Goal: Task Accomplishment & Management: Complete application form

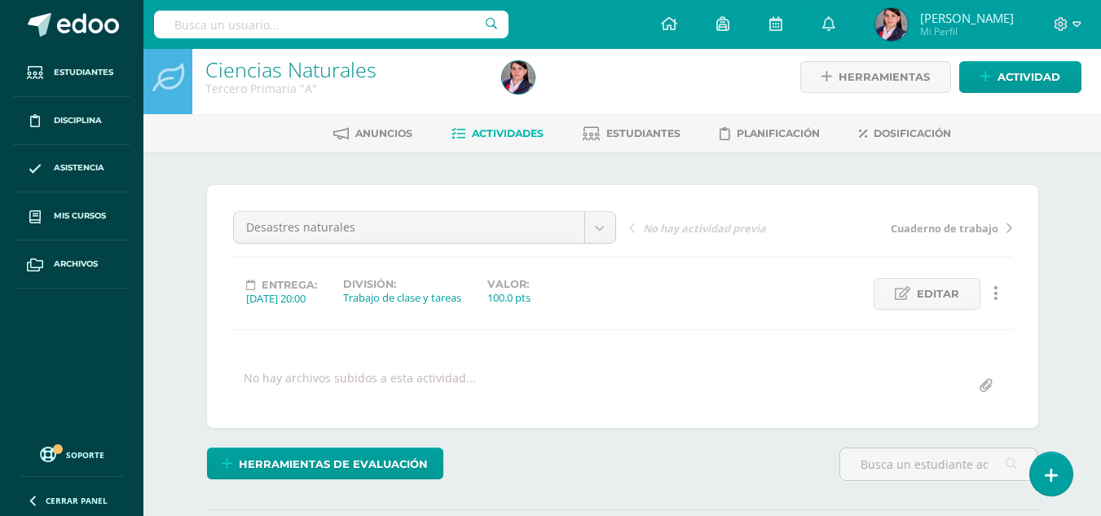
scroll to position [2, 0]
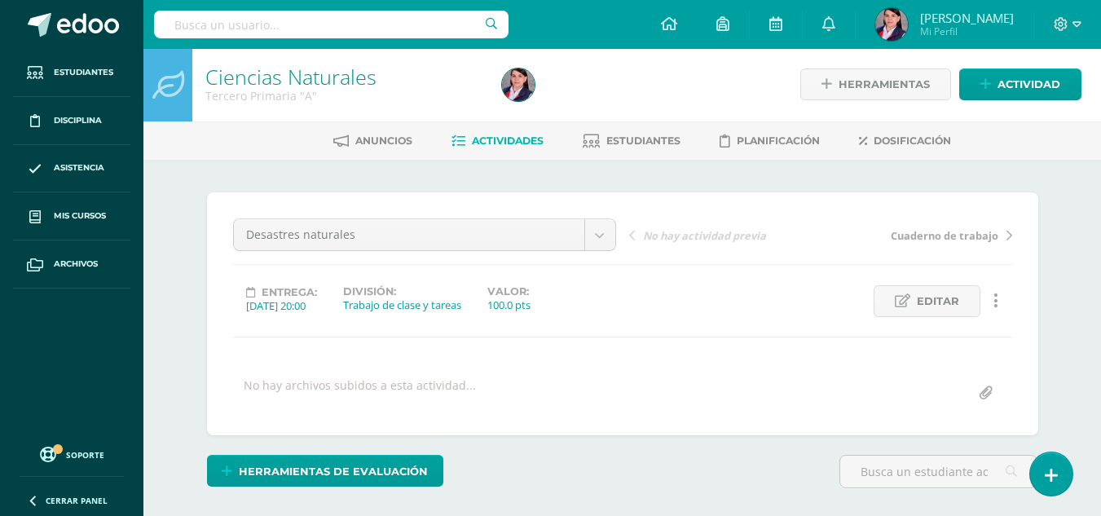
click at [507, 136] on span "Actividades" at bounding box center [508, 141] width 72 height 12
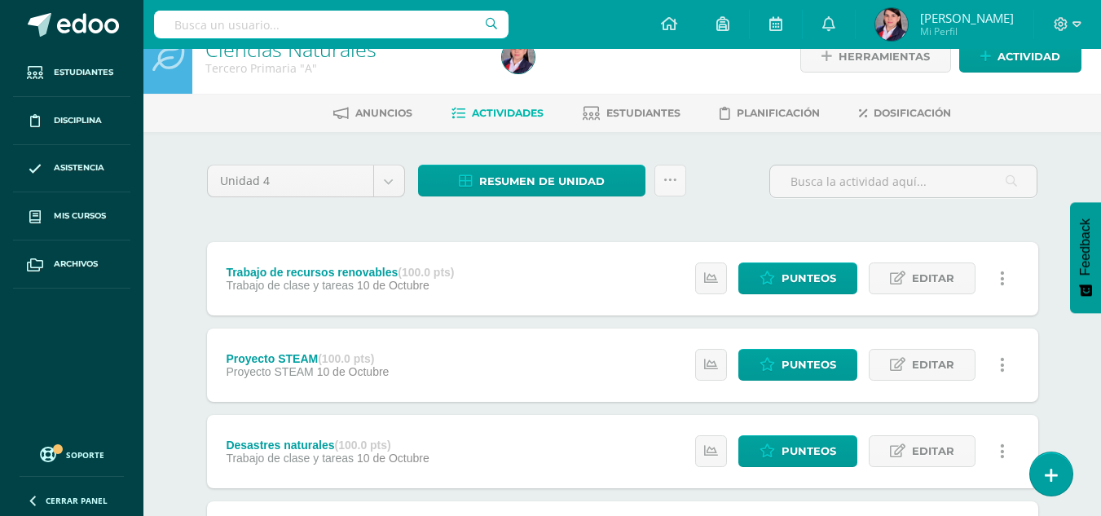
scroll to position [82, 0]
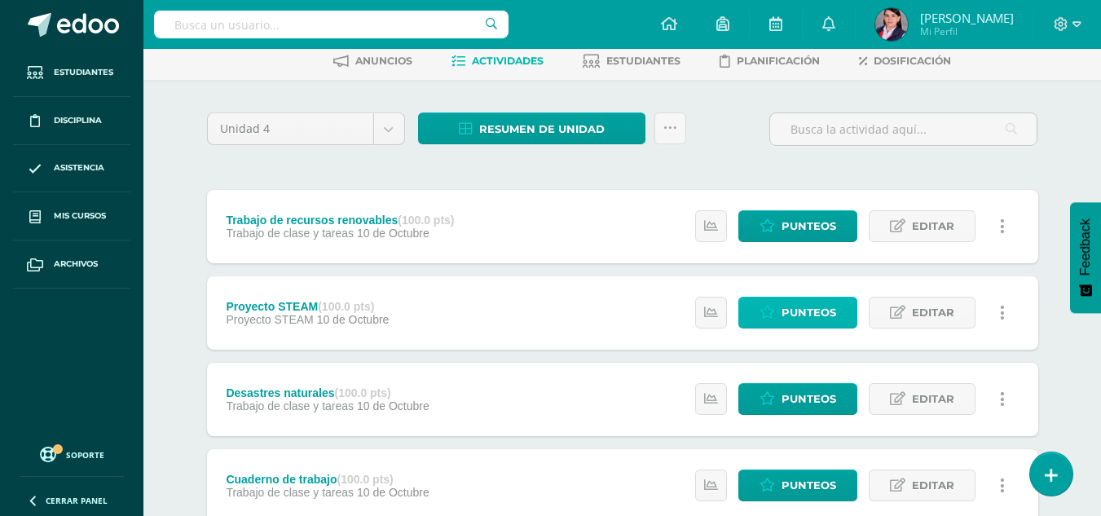
click at [815, 307] on span "Punteos" at bounding box center [809, 313] width 55 height 30
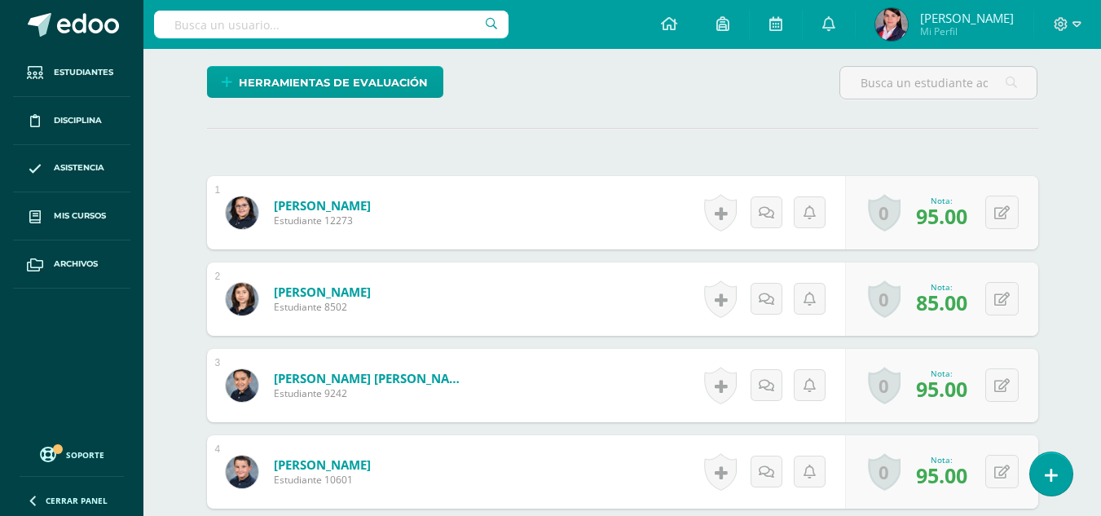
scroll to position [391, 0]
click at [1009, 382] on button at bounding box center [1002, 384] width 33 height 33
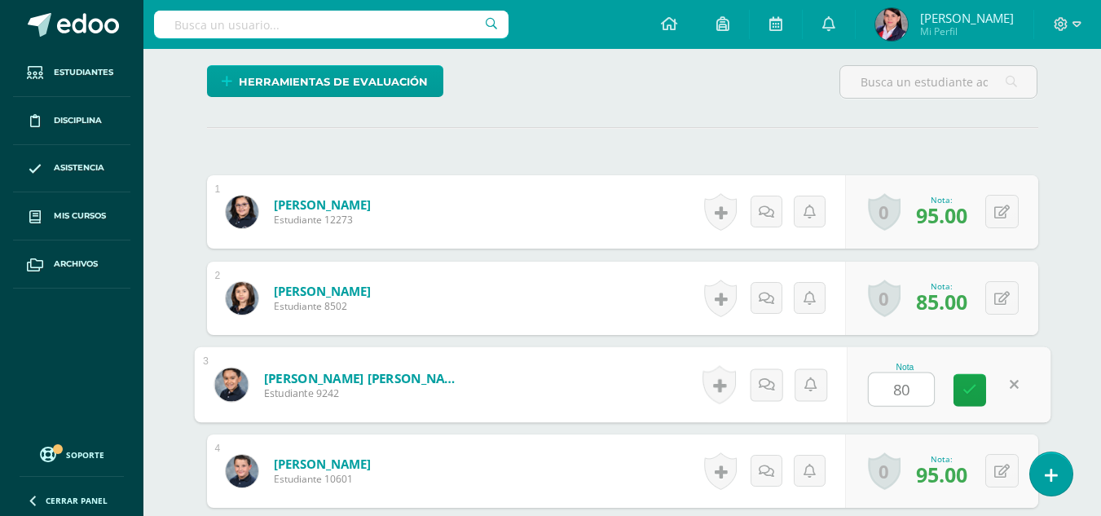
scroll to position [392, 0]
type input "80"
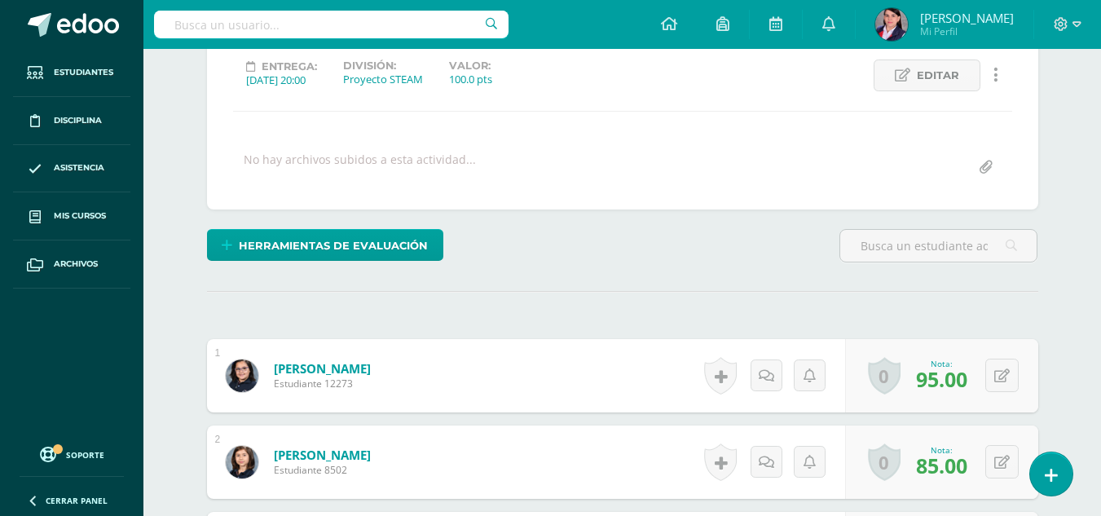
scroll to position [0, 0]
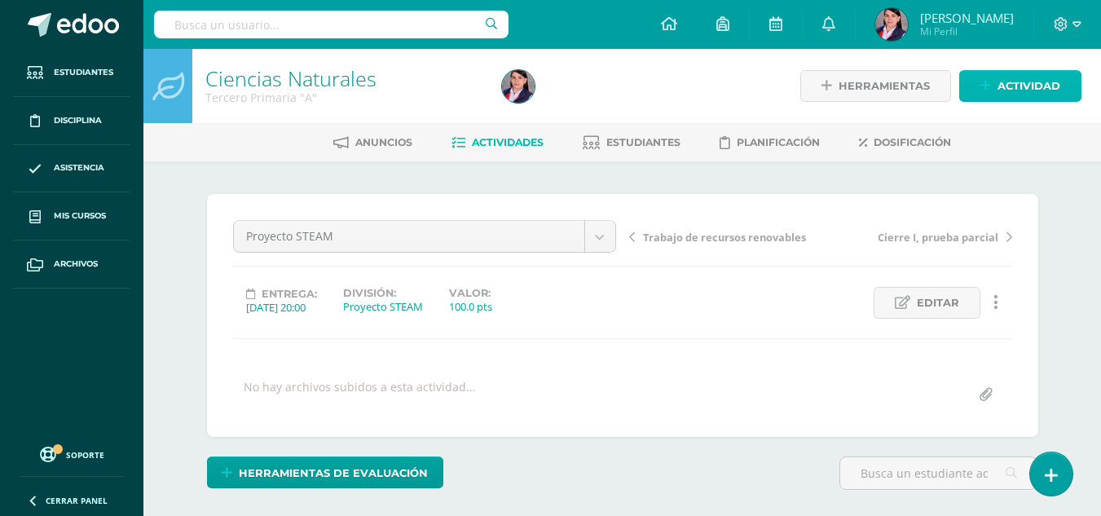
click at [1022, 90] on span "Actividad" at bounding box center [1029, 86] width 63 height 30
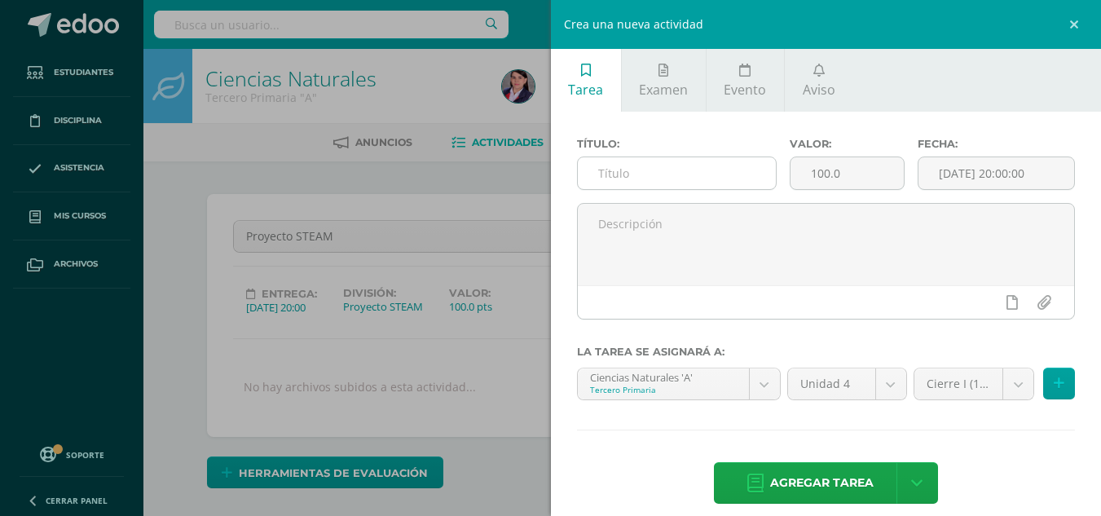
click at [695, 171] on input "text" at bounding box center [677, 173] width 198 height 32
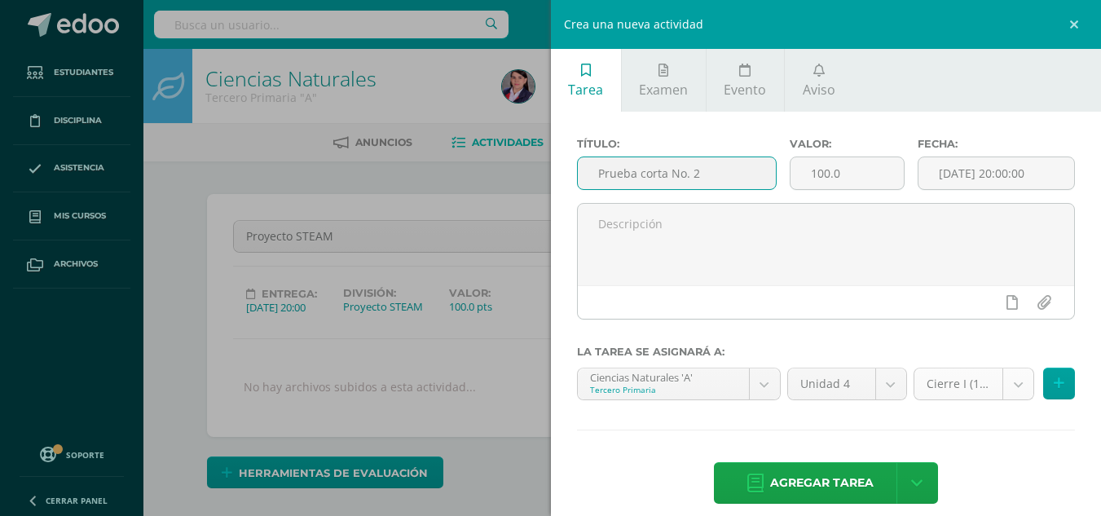
type input "Prueba corta No. 2"
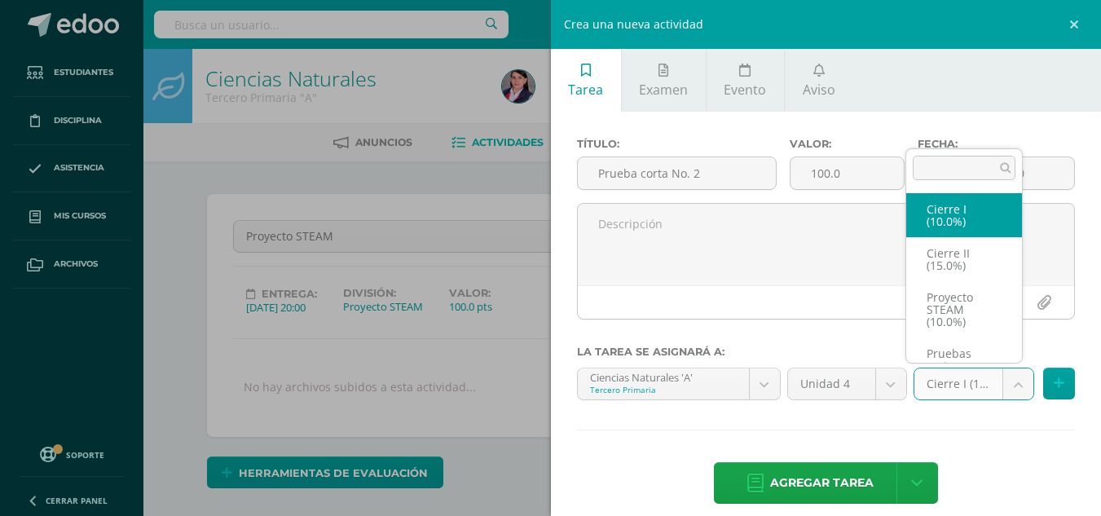
scroll to position [31, 0]
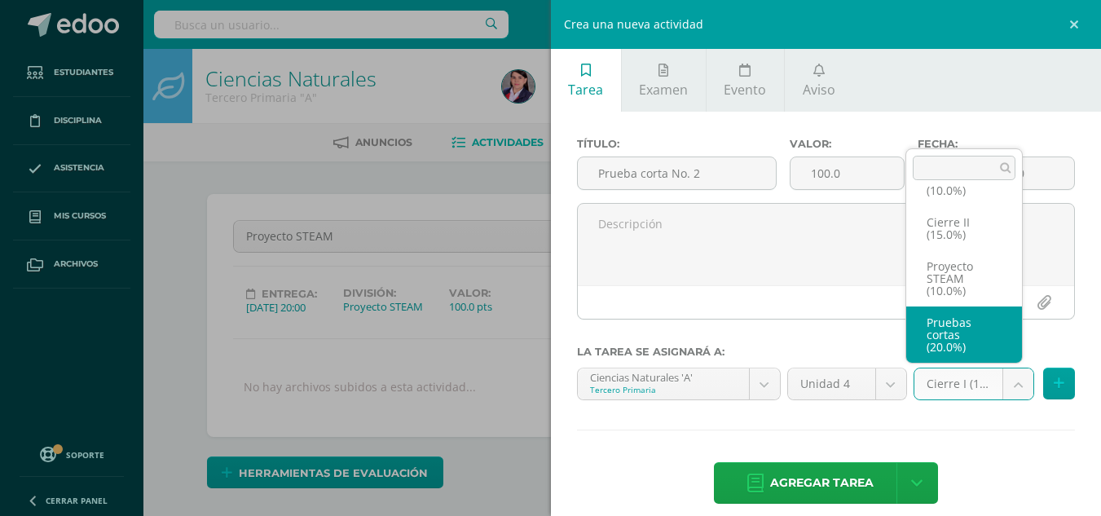
select select "233489"
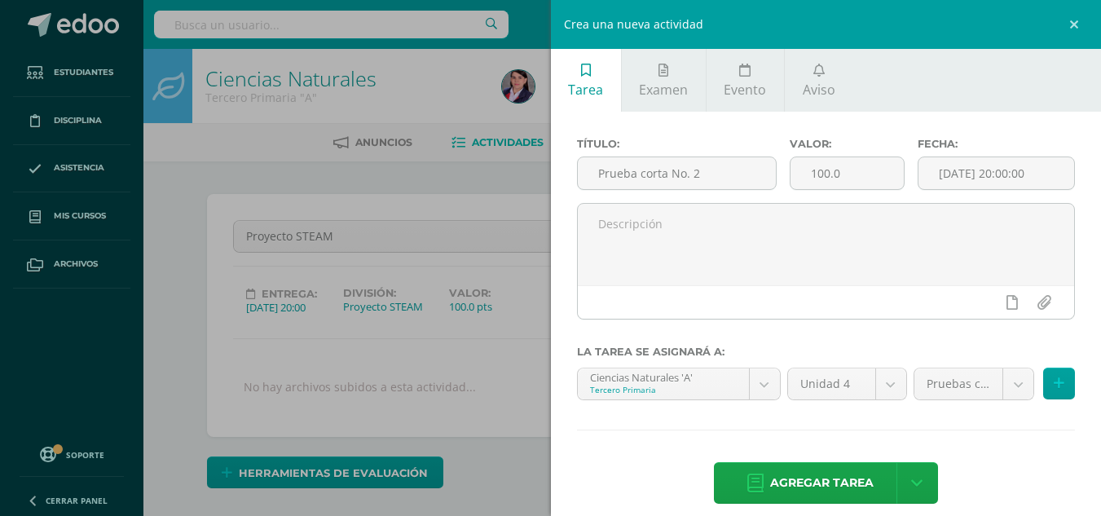
click at [839, 488] on span "Agregar tarea" at bounding box center [822, 483] width 104 height 40
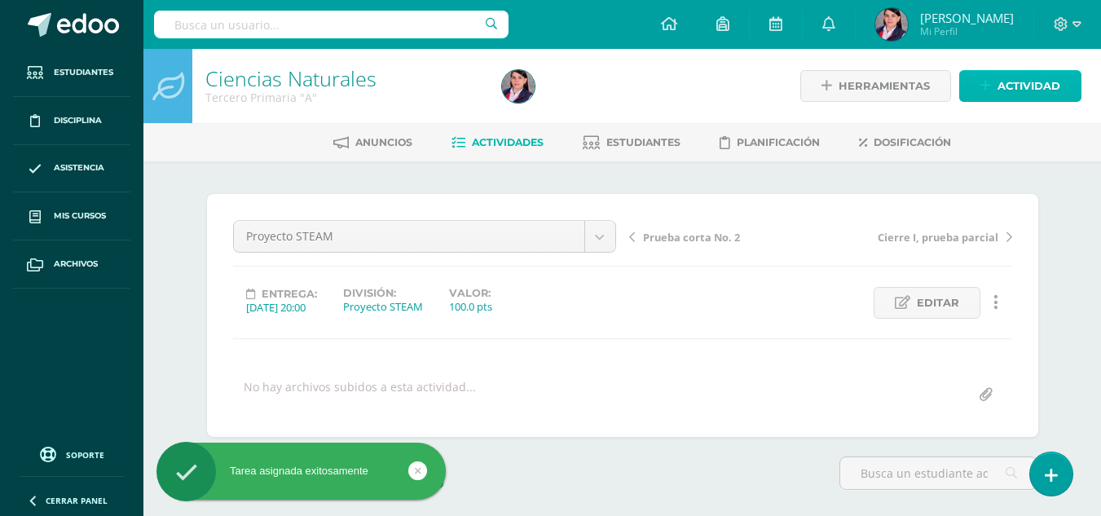
click at [1004, 83] on span "Actividad" at bounding box center [1029, 86] width 63 height 30
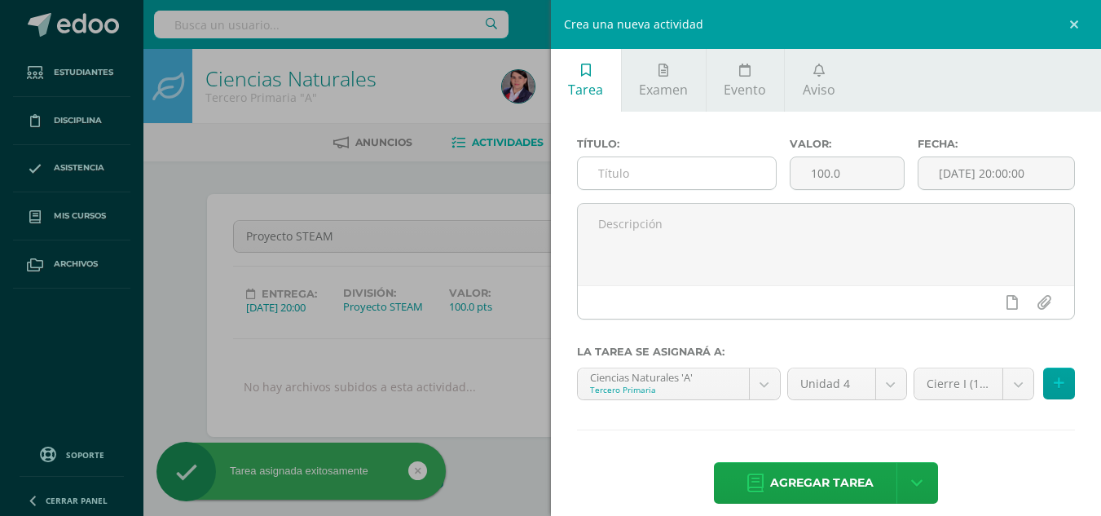
click at [670, 179] on input "text" at bounding box center [677, 173] width 198 height 32
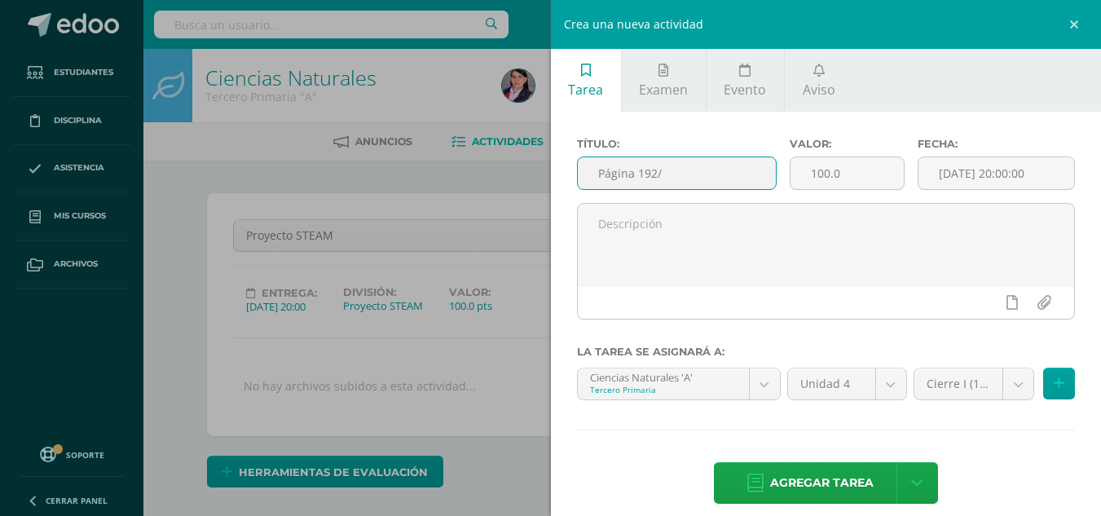
scroll to position [2, 0]
type input "Página 192/193"
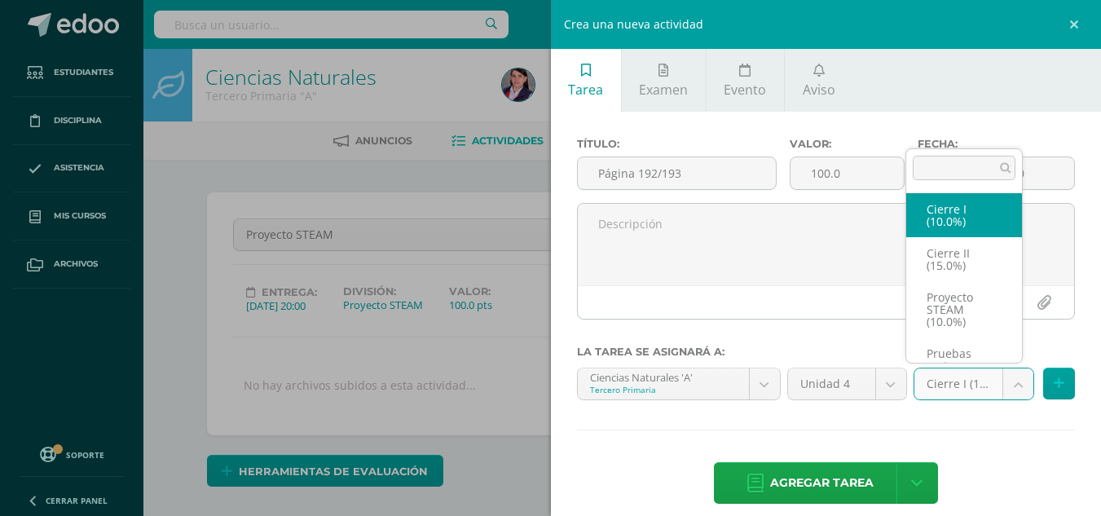
scroll to position [31, 0]
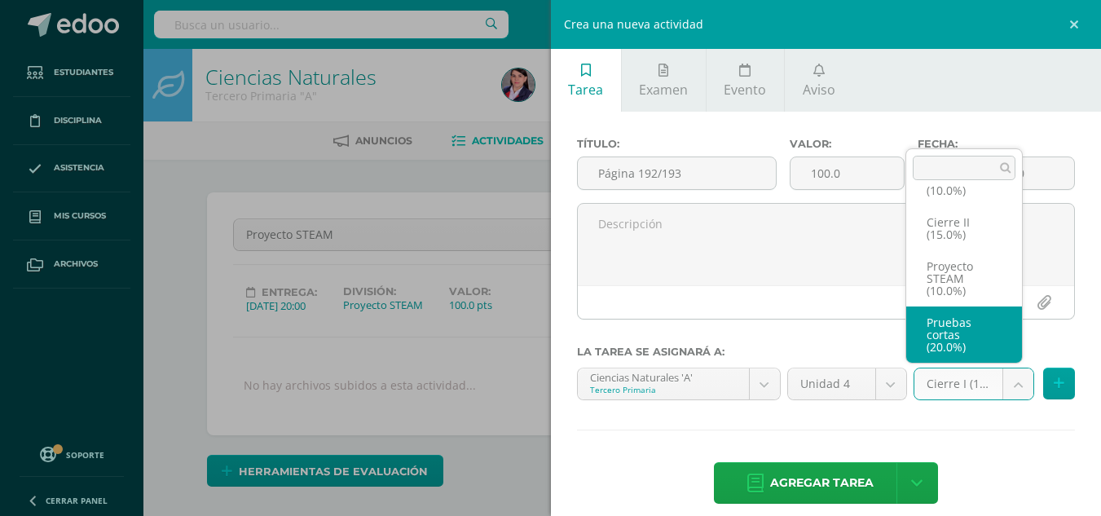
select select "233489"
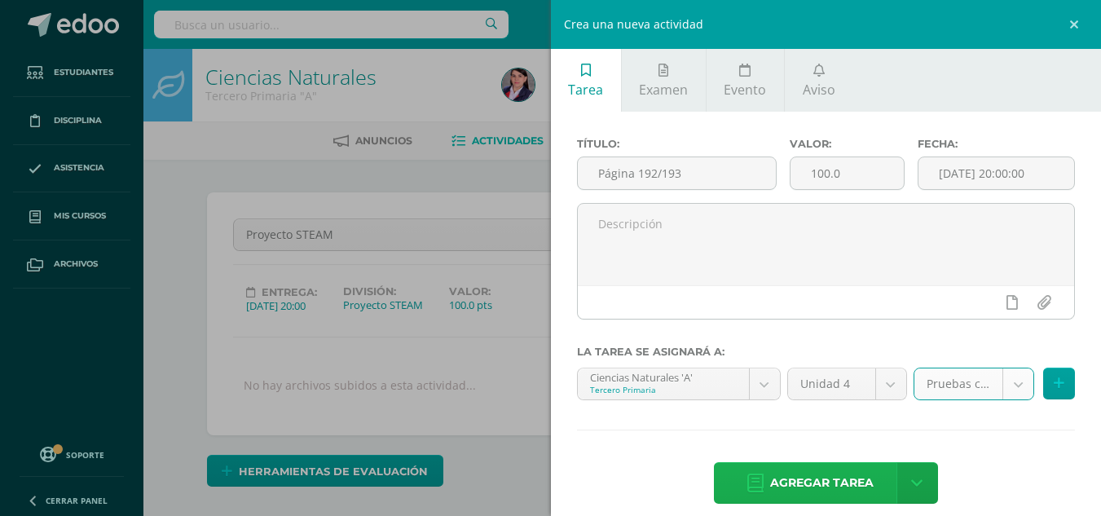
click at [817, 477] on span "Agregar tarea" at bounding box center [822, 483] width 104 height 40
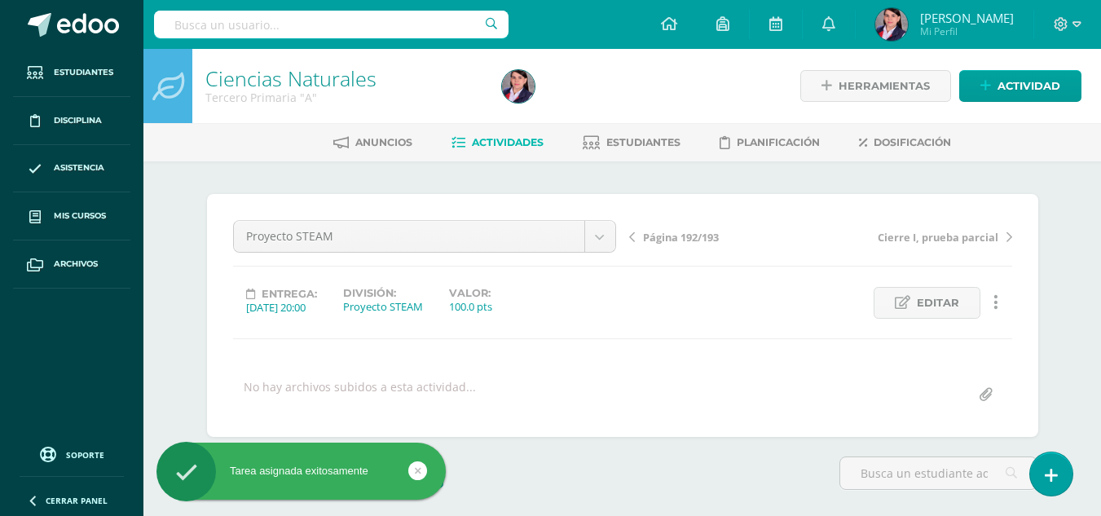
click at [527, 139] on span "Actividades" at bounding box center [508, 142] width 72 height 12
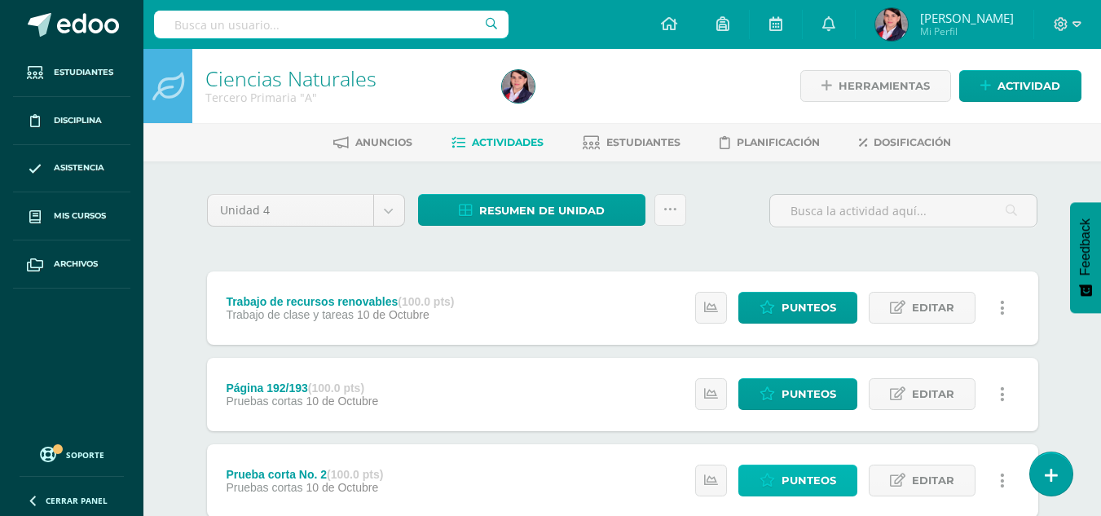
click at [800, 485] on span "Punteos" at bounding box center [809, 480] width 55 height 30
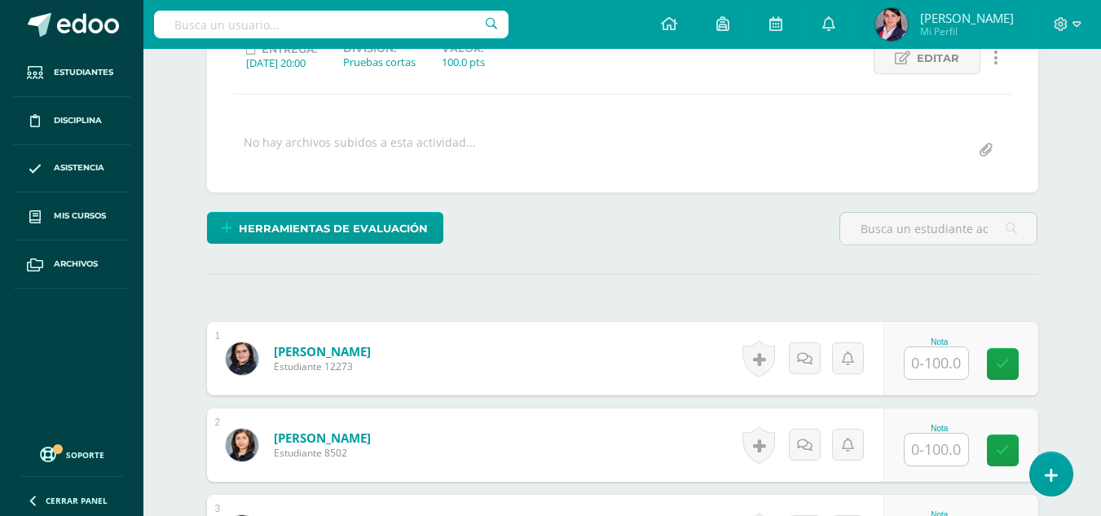
scroll to position [245, 0]
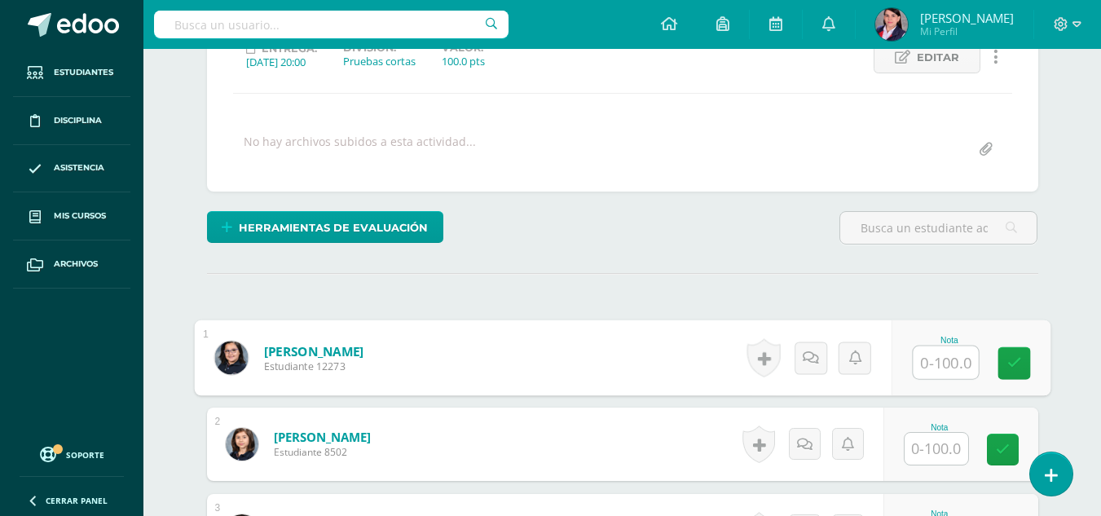
click at [937, 366] on input "text" at bounding box center [945, 362] width 65 height 33
type input "82"
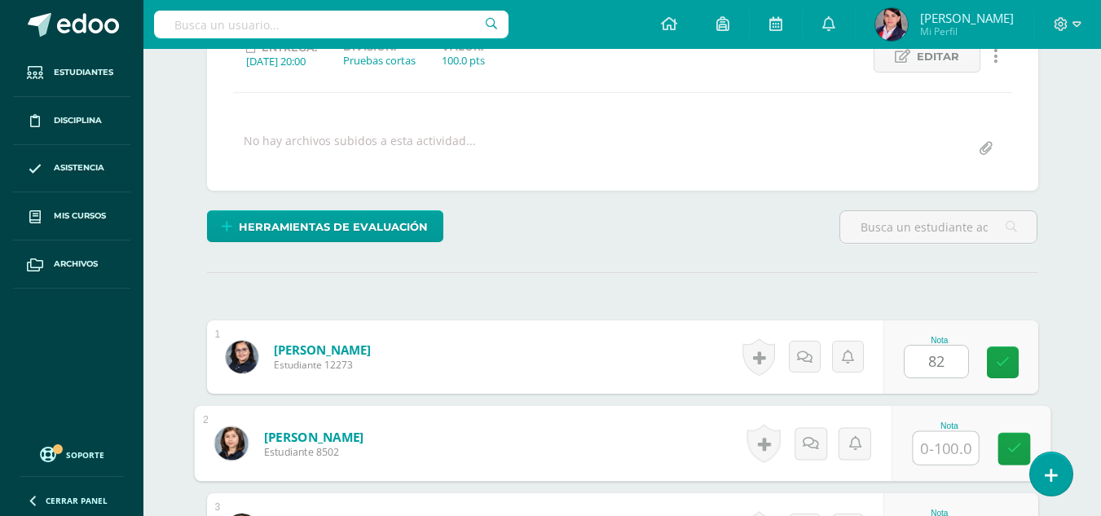
click at [942, 452] on input "text" at bounding box center [945, 448] width 65 height 33
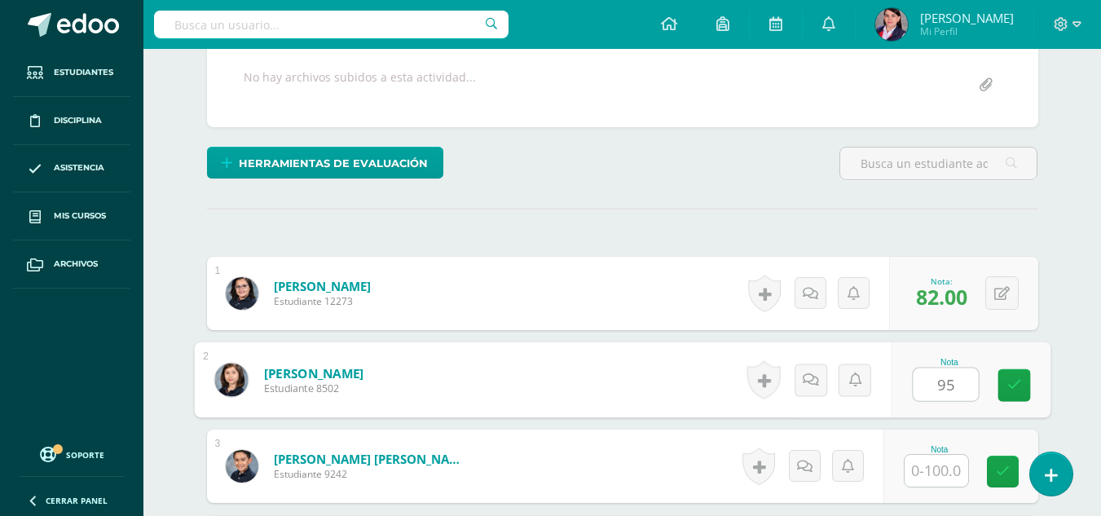
scroll to position [328, 0]
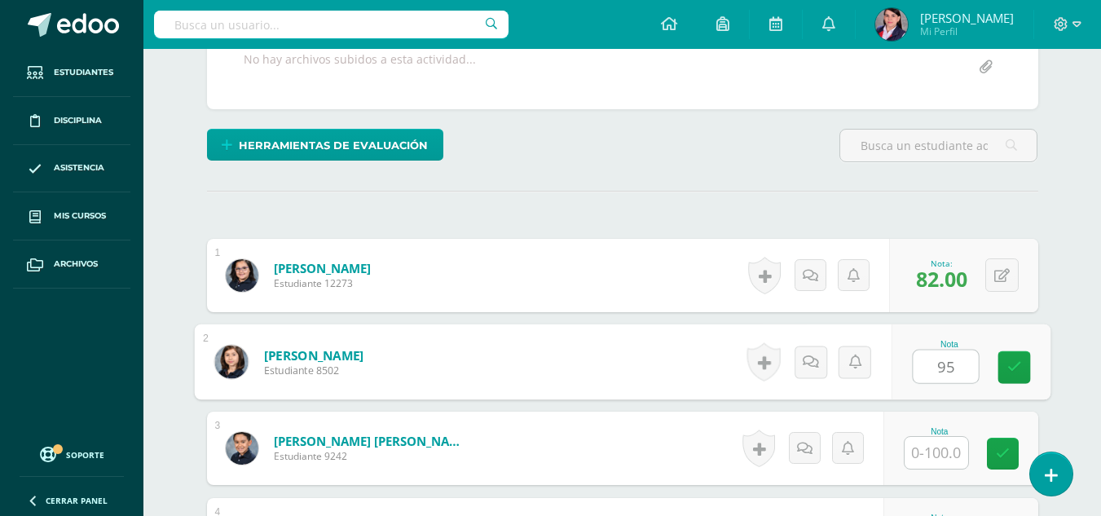
type input "95"
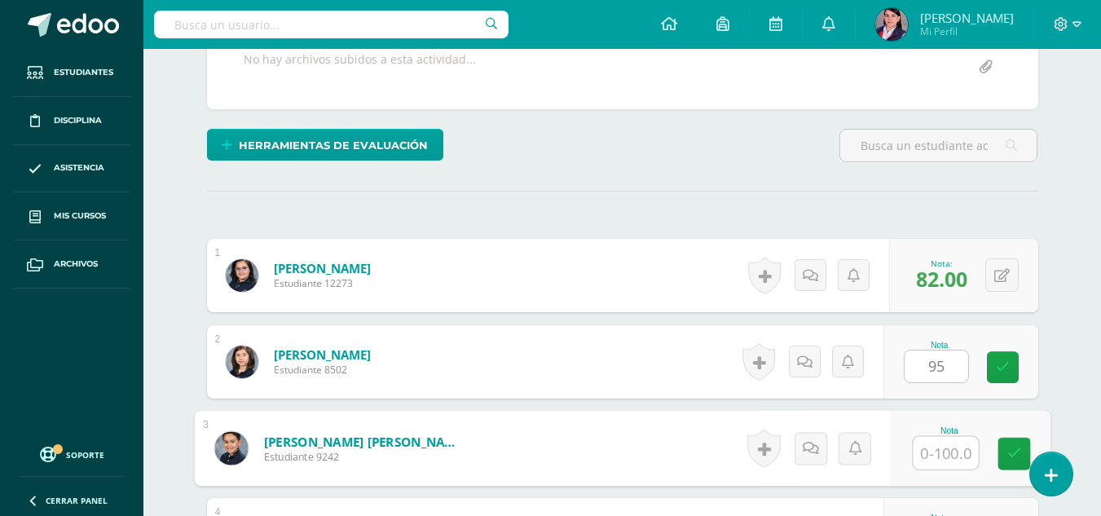
click at [935, 461] on input "text" at bounding box center [945, 453] width 65 height 33
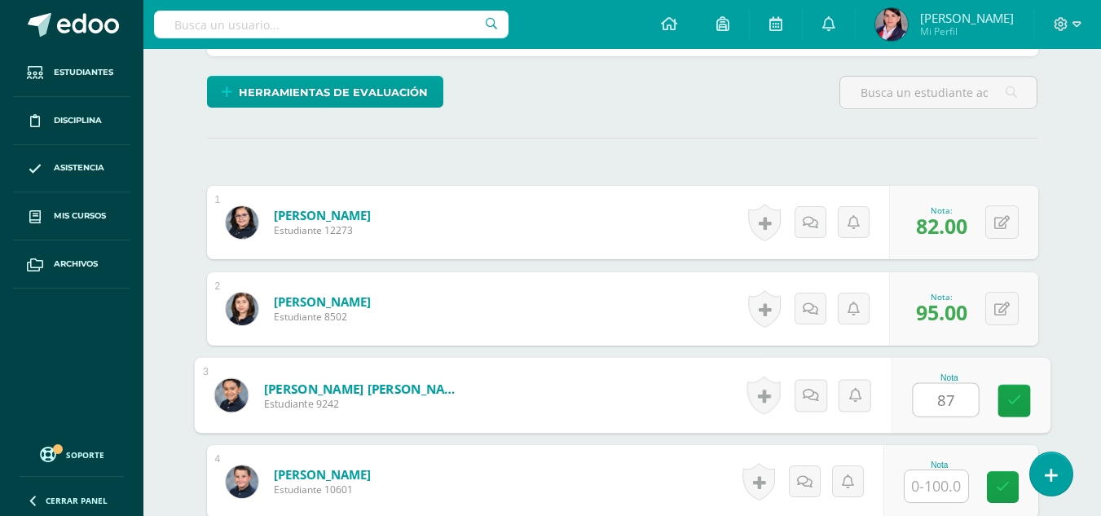
scroll to position [409, 0]
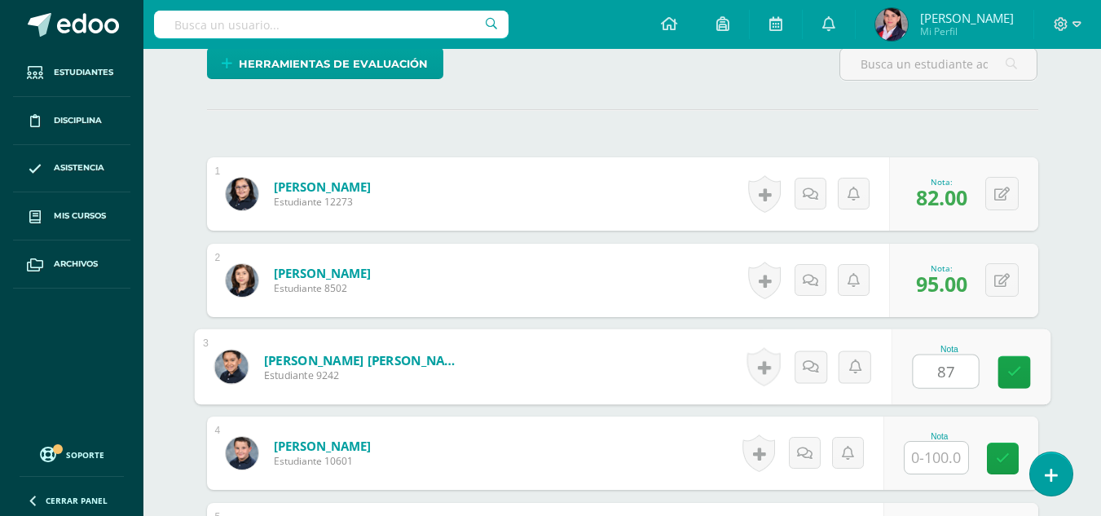
type input "87"
click at [929, 462] on input "text" at bounding box center [937, 458] width 64 height 32
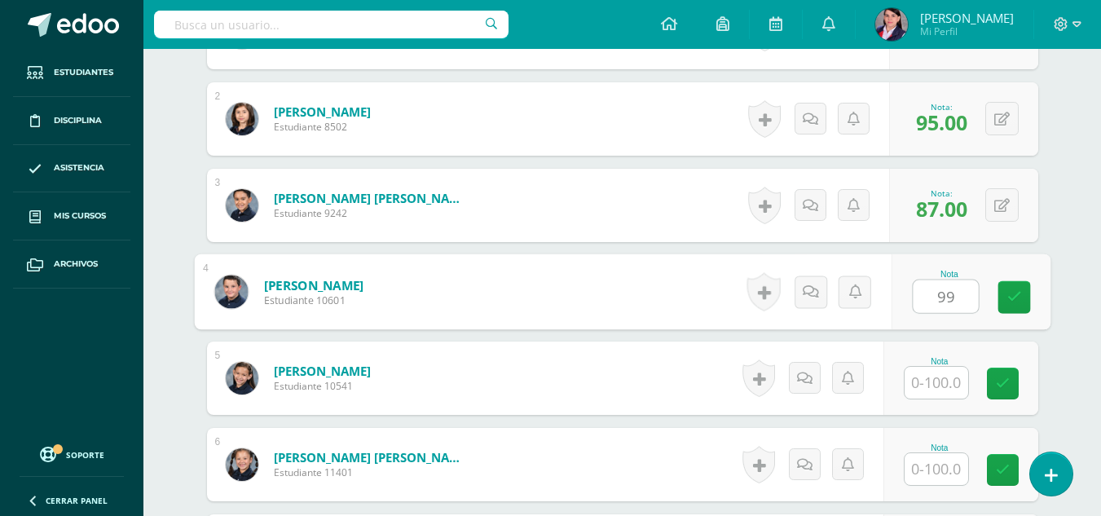
scroll to position [572, 0]
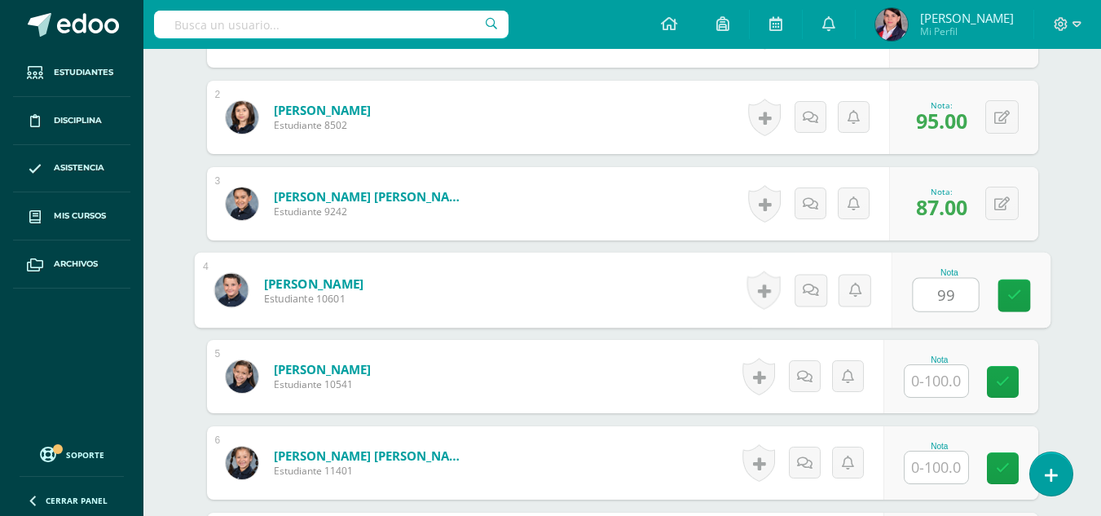
type input "99"
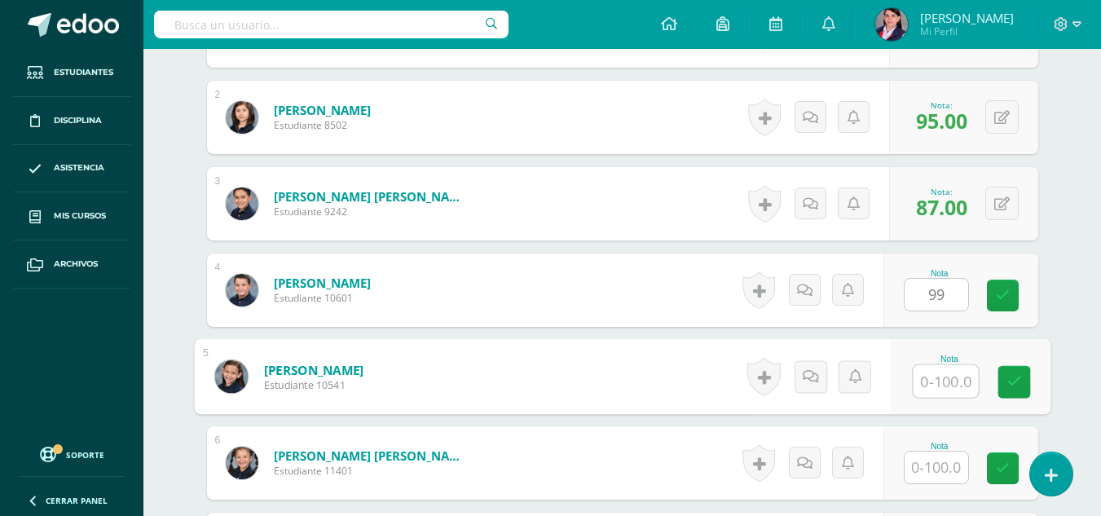
click at [937, 386] on input "text" at bounding box center [945, 381] width 65 height 33
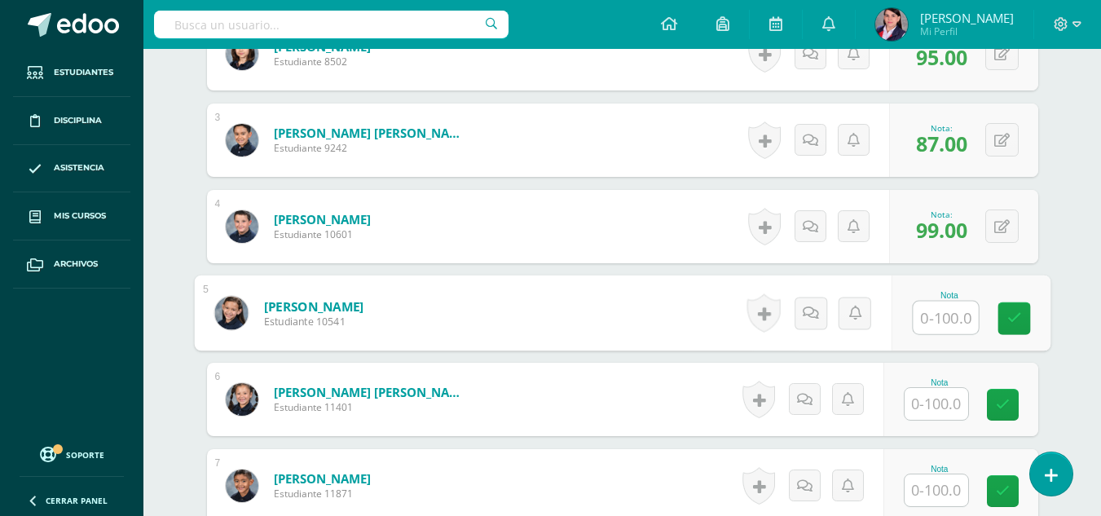
scroll to position [654, 0]
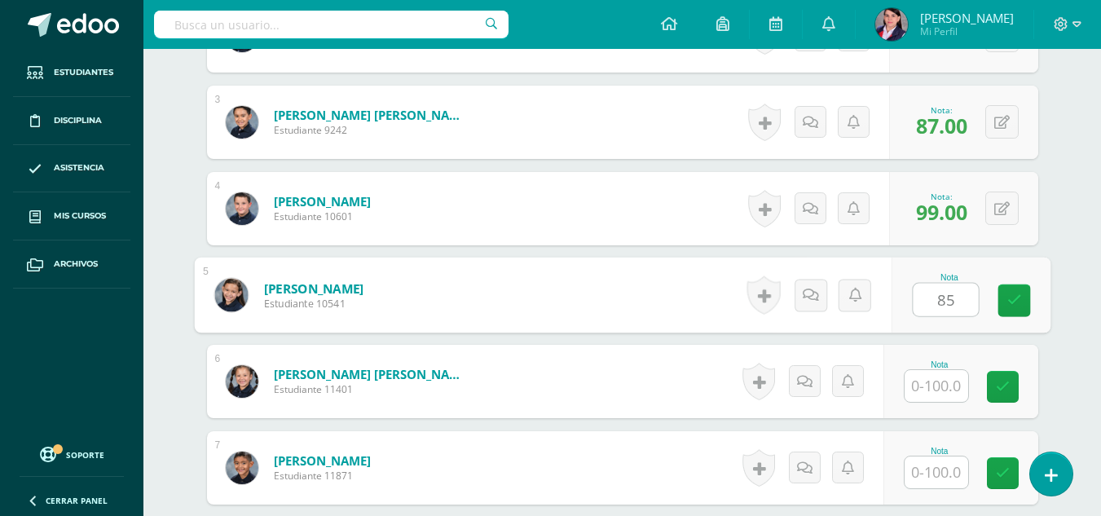
type input "85"
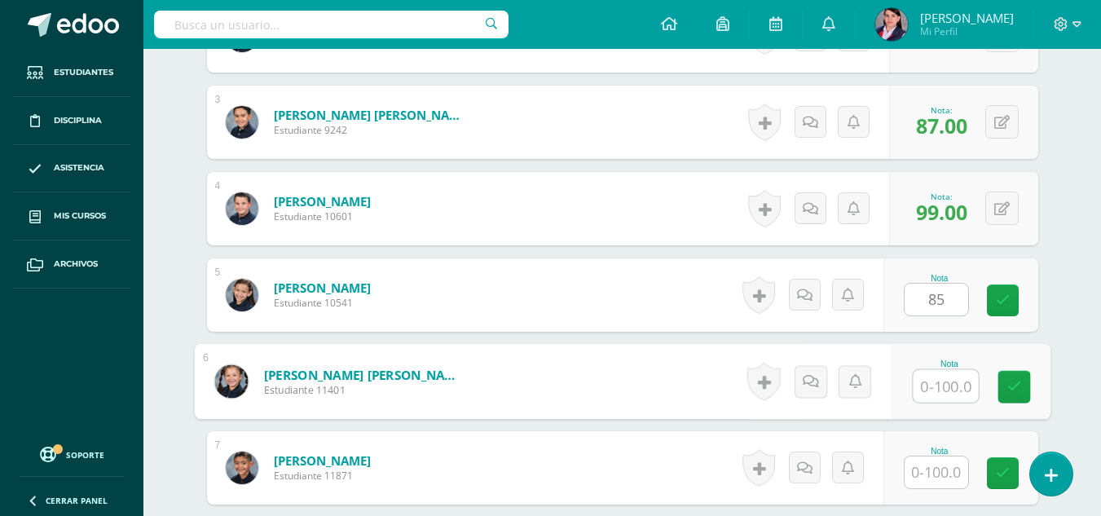
click at [942, 390] on input "text" at bounding box center [945, 386] width 65 height 33
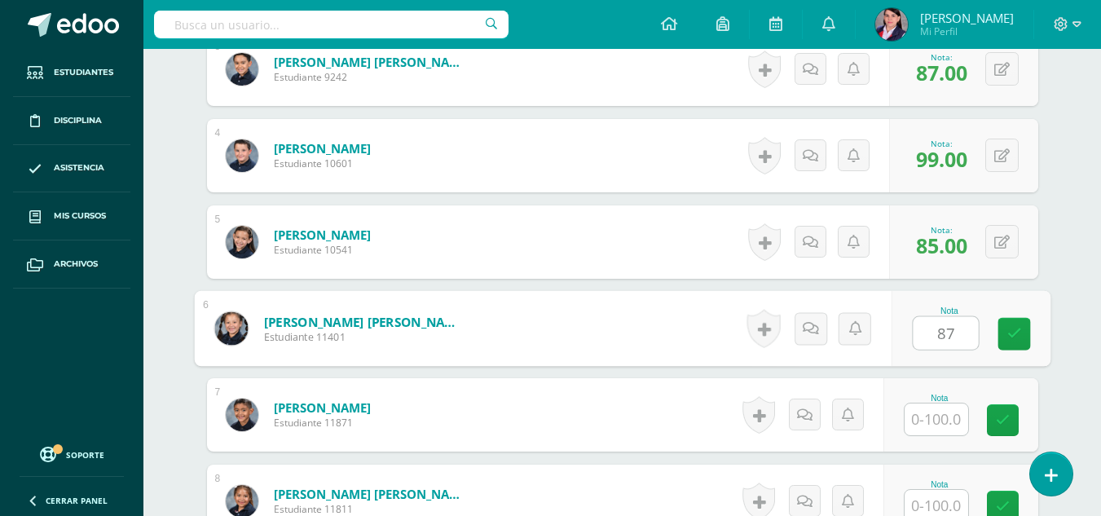
scroll to position [735, 0]
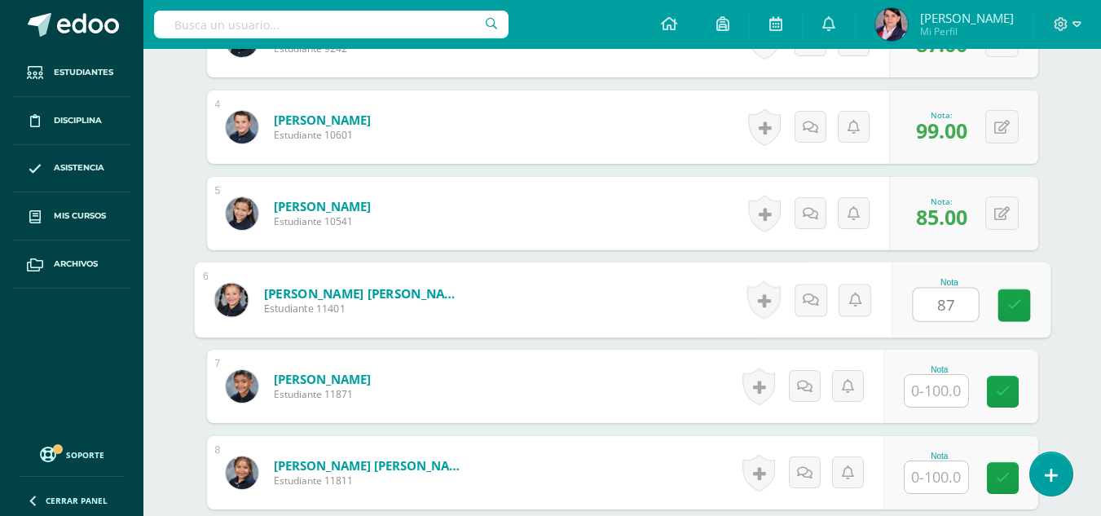
type input "87"
click at [944, 389] on input "text" at bounding box center [937, 391] width 64 height 32
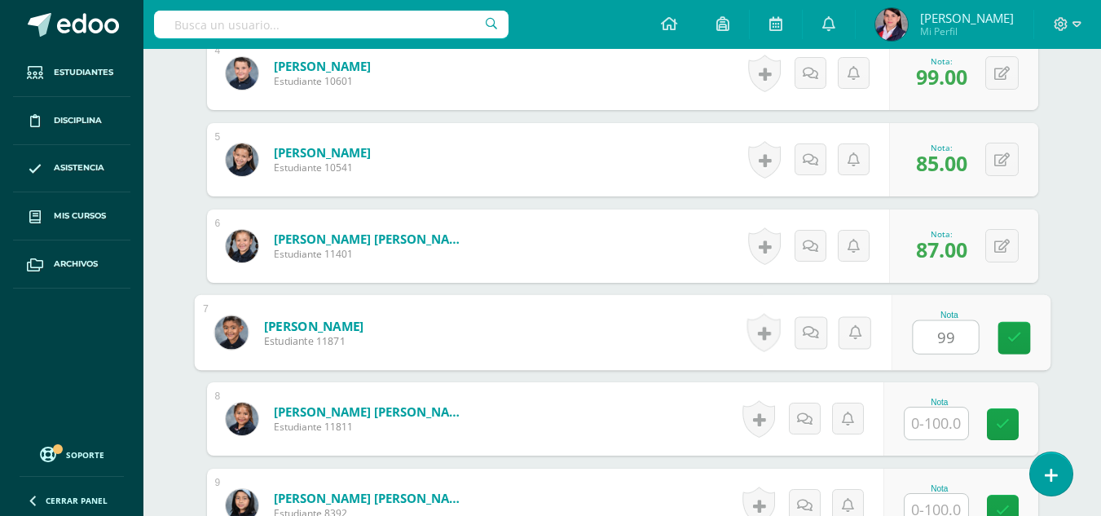
scroll to position [817, 0]
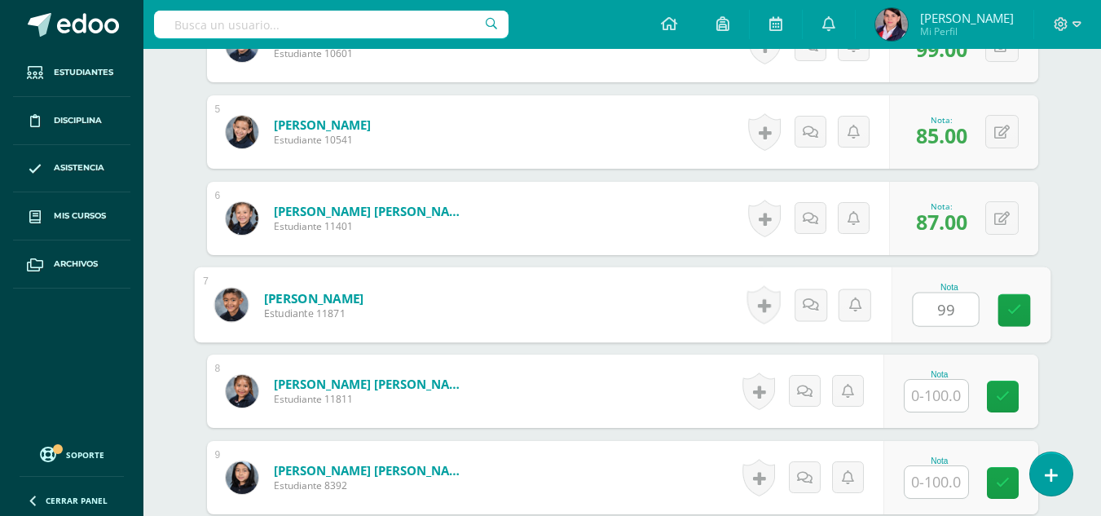
type input "99"
click at [946, 390] on input "text" at bounding box center [937, 396] width 64 height 32
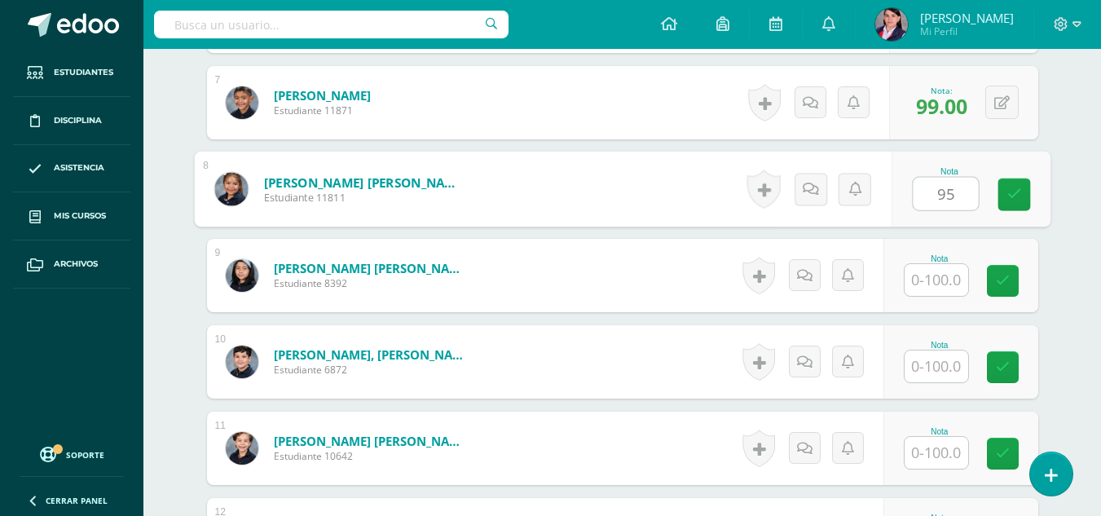
scroll to position [1061, 0]
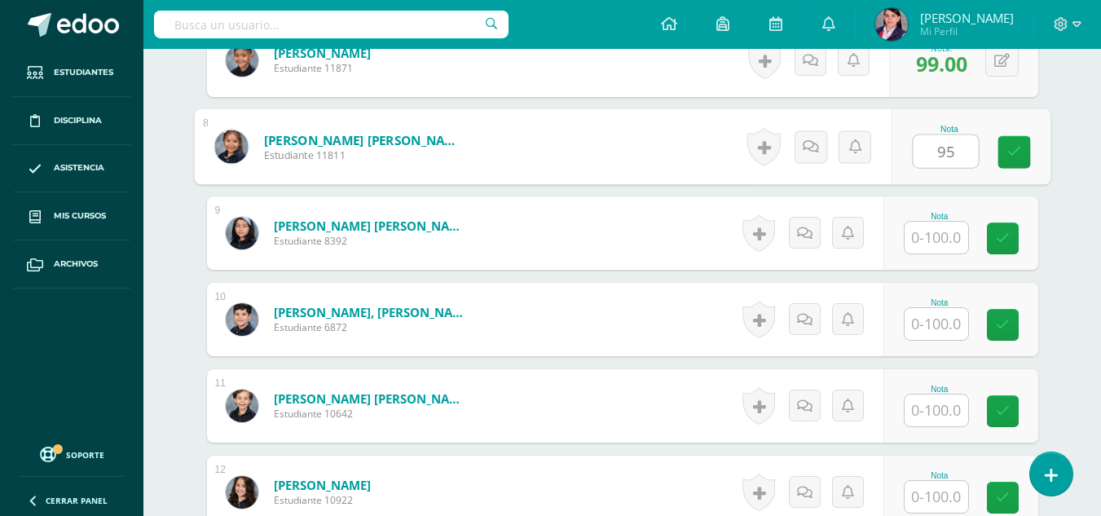
type input "95"
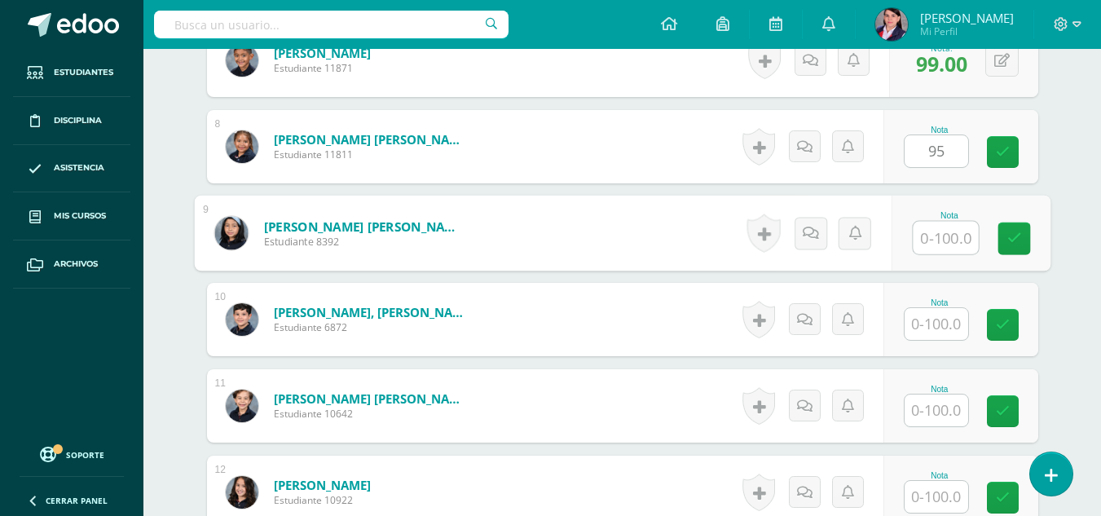
click at [932, 240] on input "text" at bounding box center [945, 238] width 65 height 33
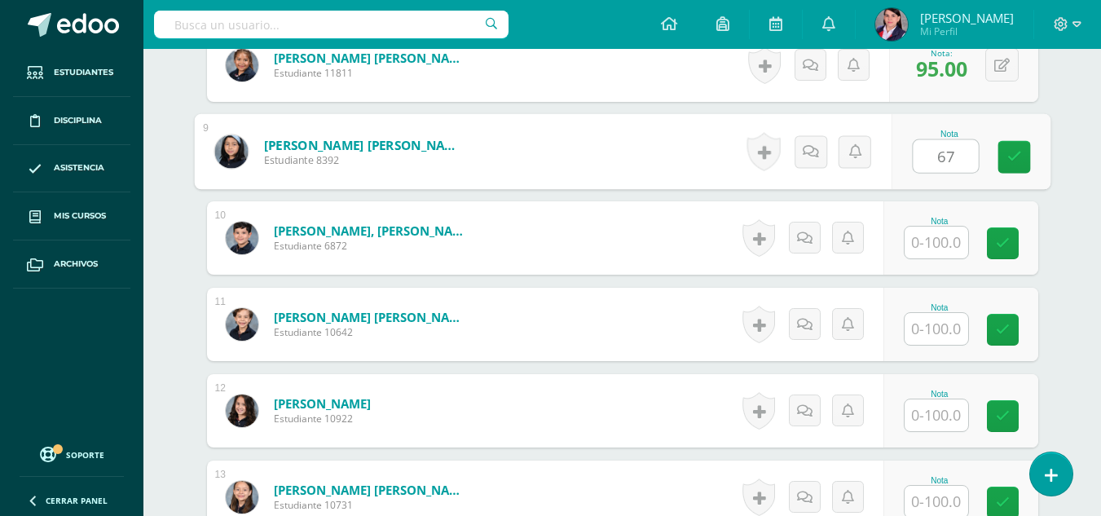
type input "67"
click at [940, 238] on input "text" at bounding box center [937, 243] width 64 height 32
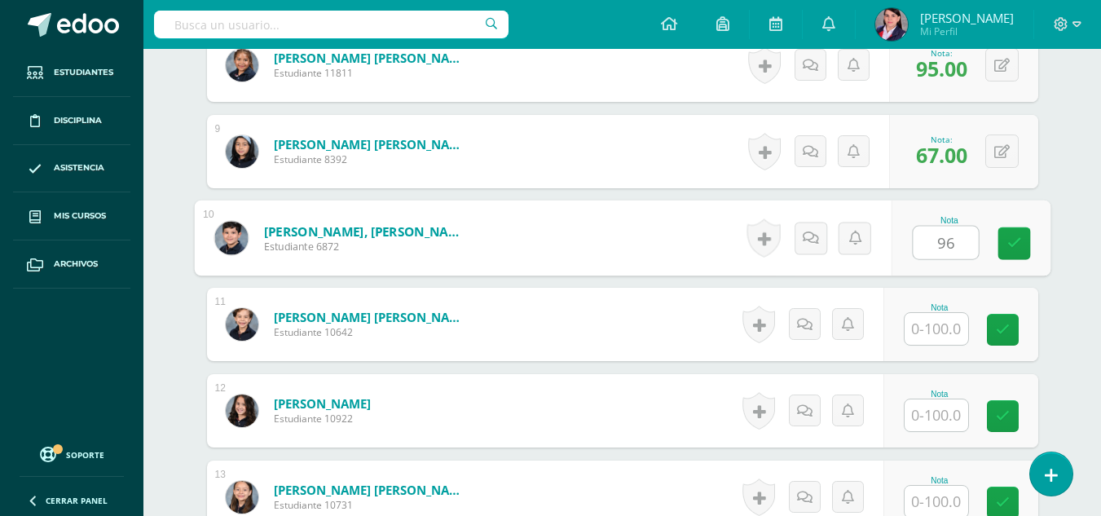
type input "96"
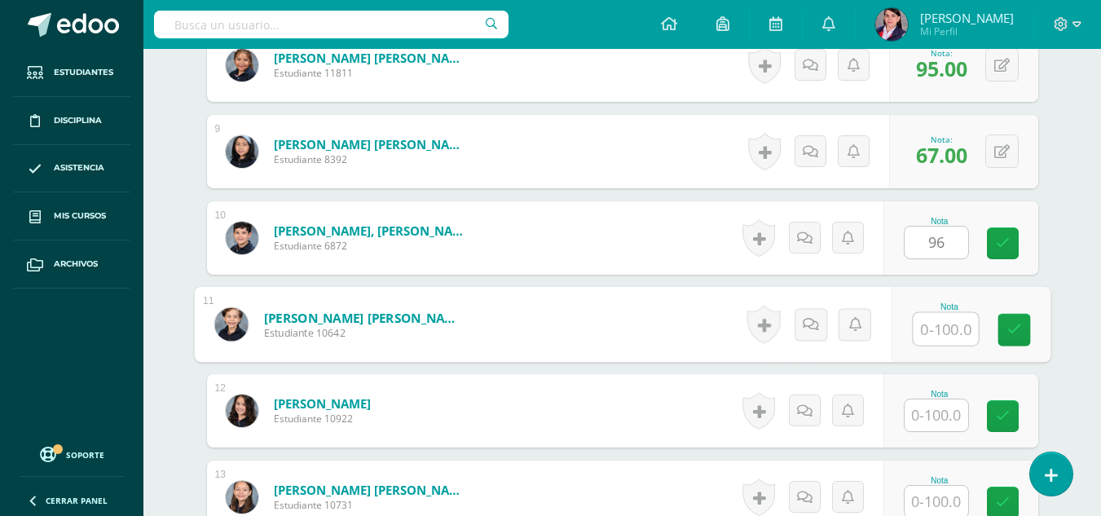
click at [937, 322] on input "text" at bounding box center [945, 329] width 65 height 33
type input "70"
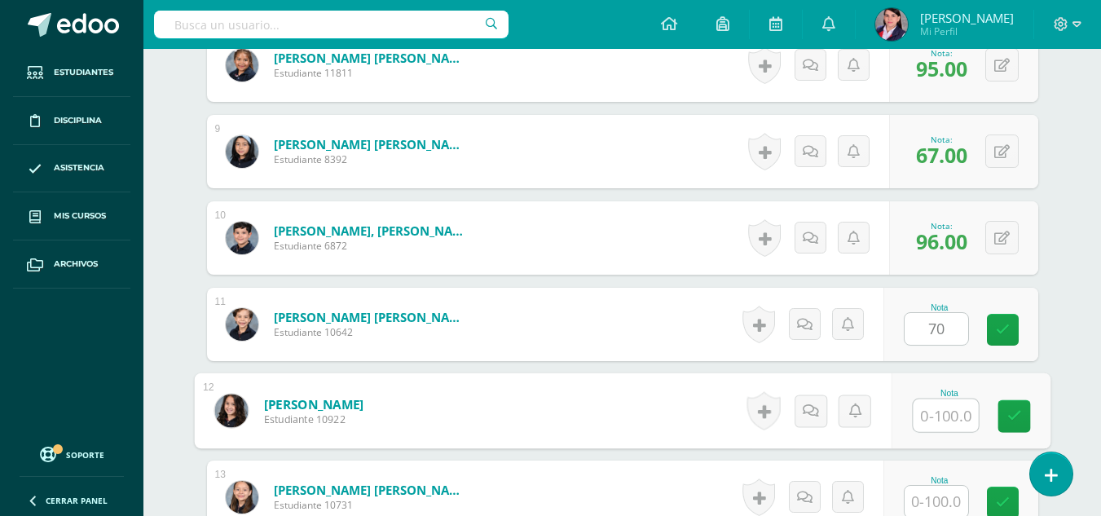
click at [961, 421] on input "text" at bounding box center [945, 415] width 65 height 33
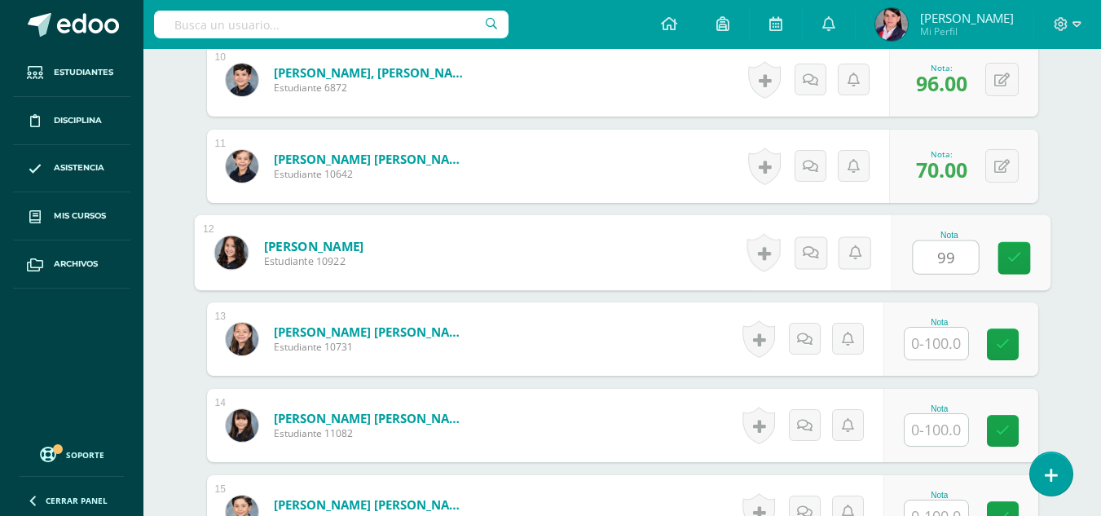
scroll to position [1306, 0]
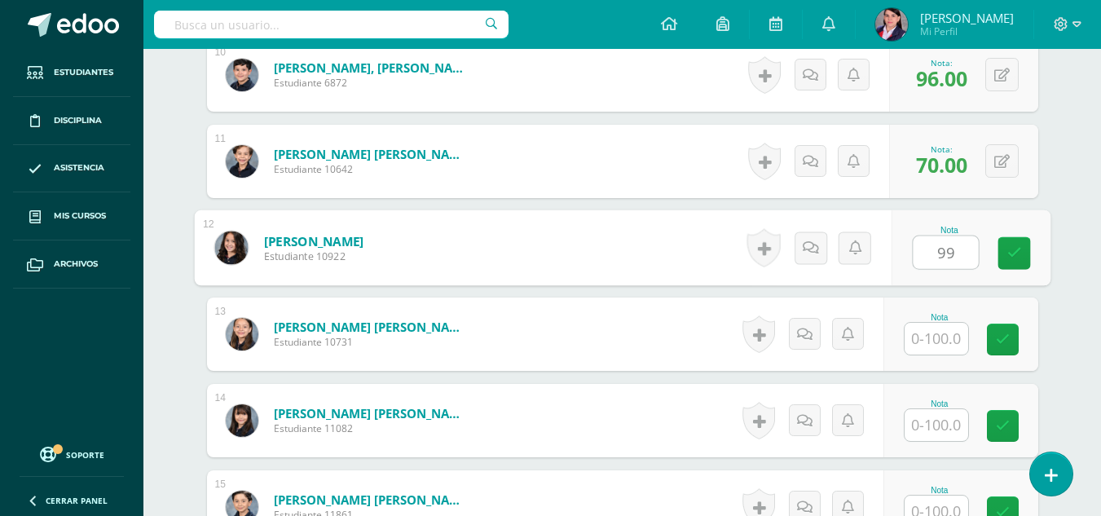
type input "99"
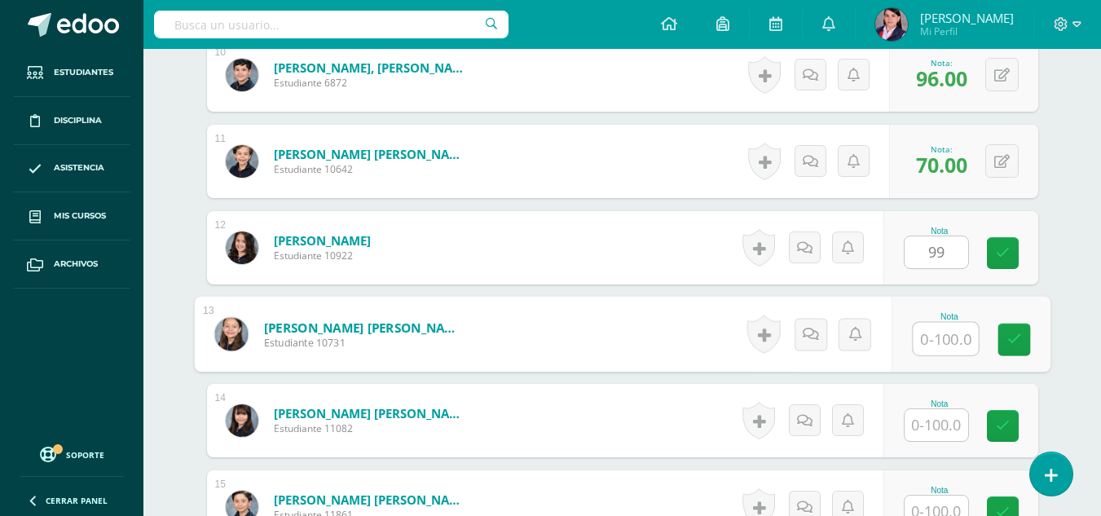
click at [933, 344] on input "text" at bounding box center [945, 339] width 65 height 33
type input "90"
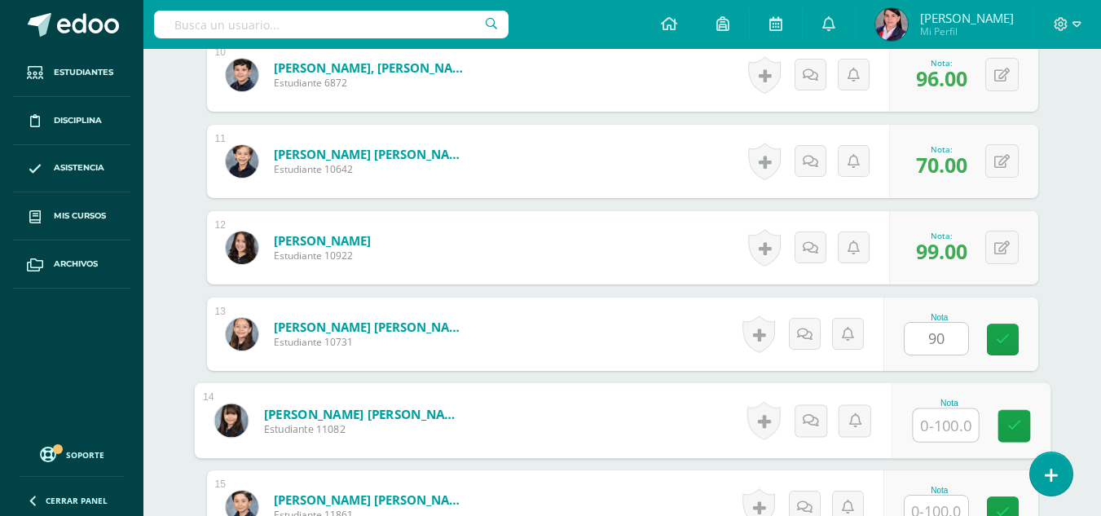
click at [925, 430] on input "text" at bounding box center [945, 425] width 65 height 33
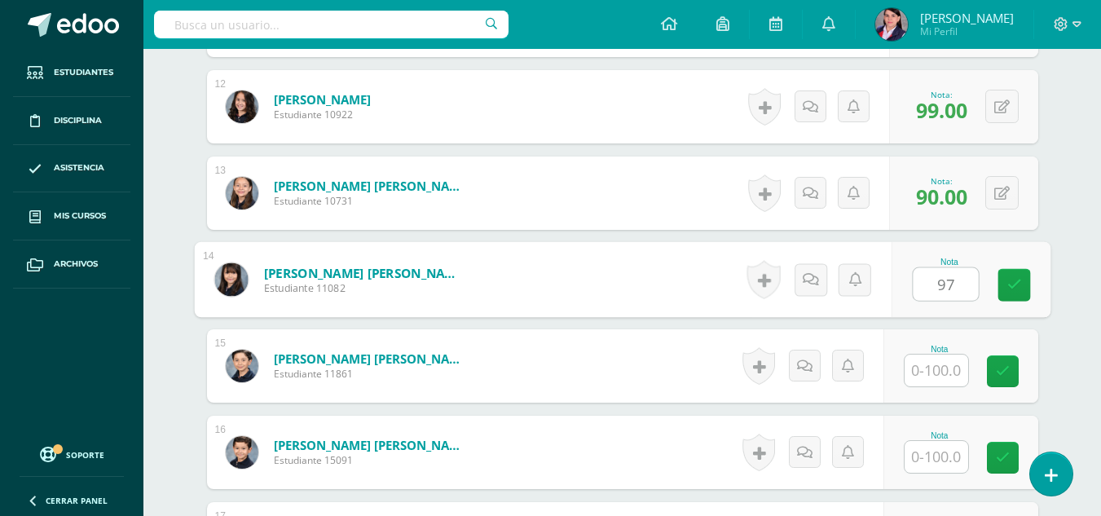
scroll to position [1469, 0]
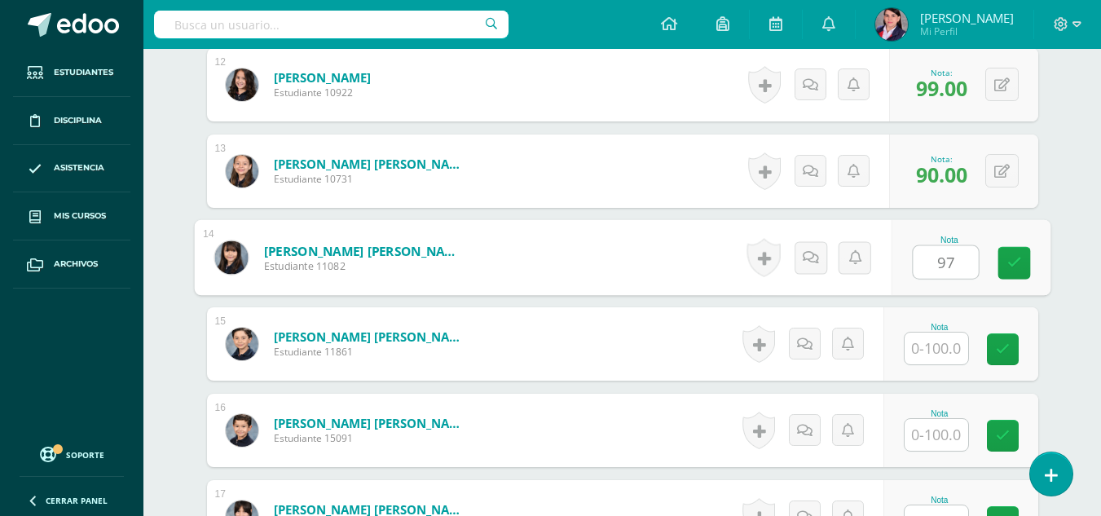
type input "97"
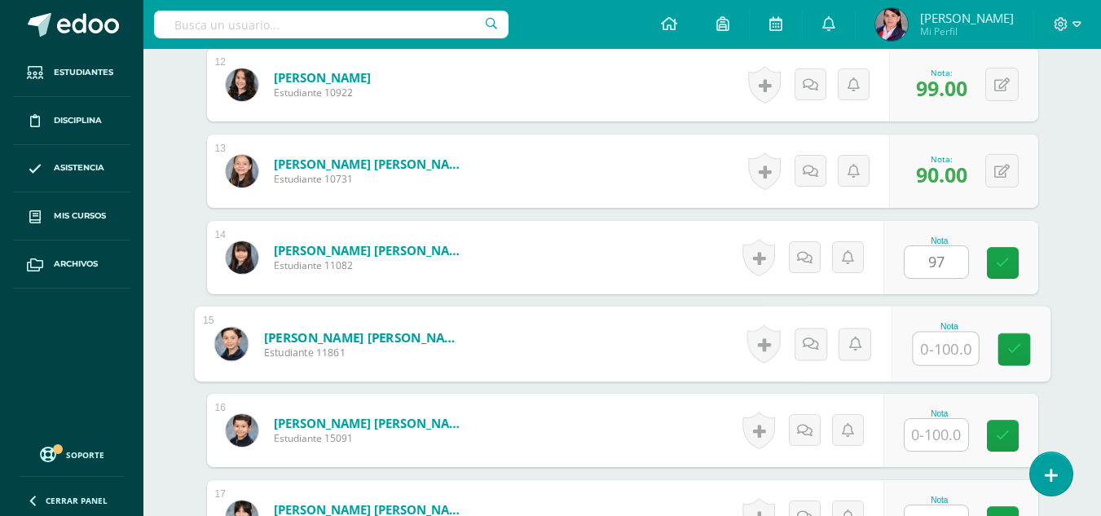
click at [932, 349] on input "text" at bounding box center [945, 349] width 65 height 33
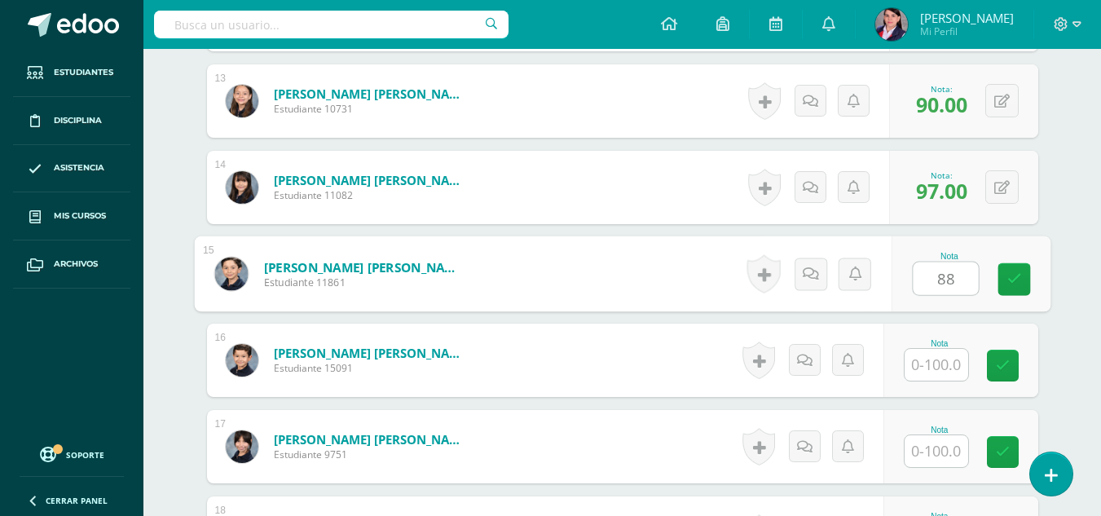
scroll to position [1632, 0]
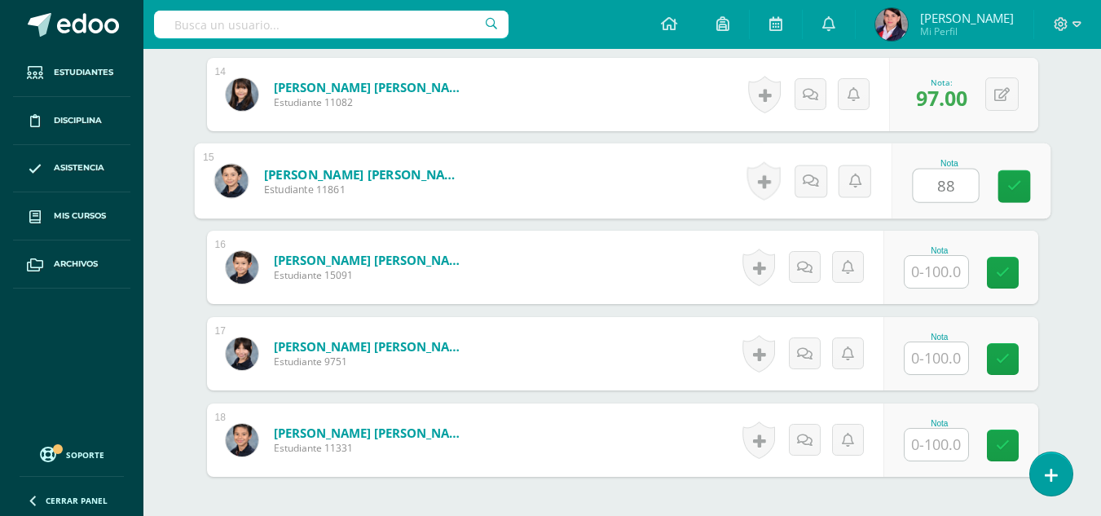
type input "88"
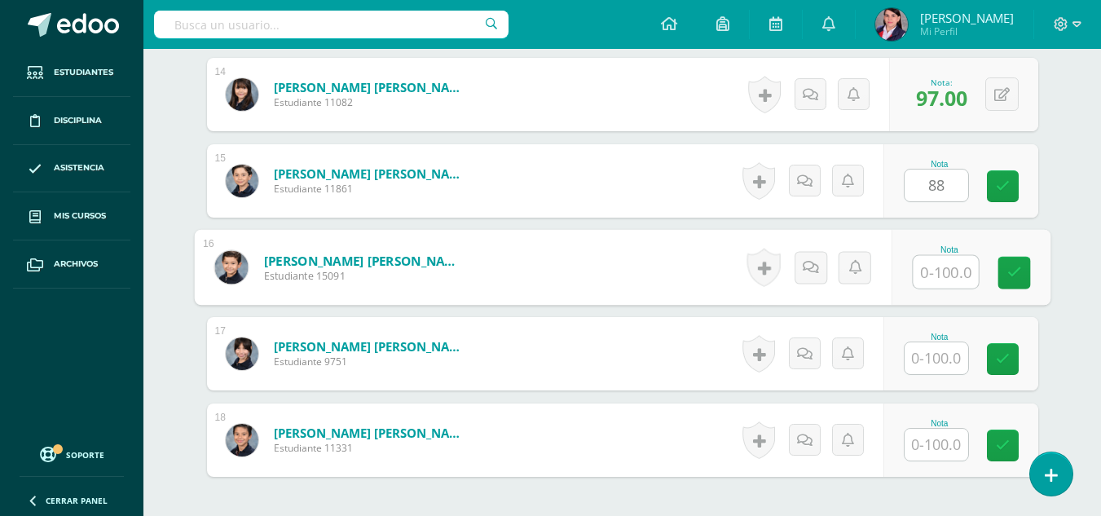
click at [933, 284] on input "text" at bounding box center [945, 272] width 65 height 33
type input "97"
click at [951, 366] on input "text" at bounding box center [937, 358] width 64 height 32
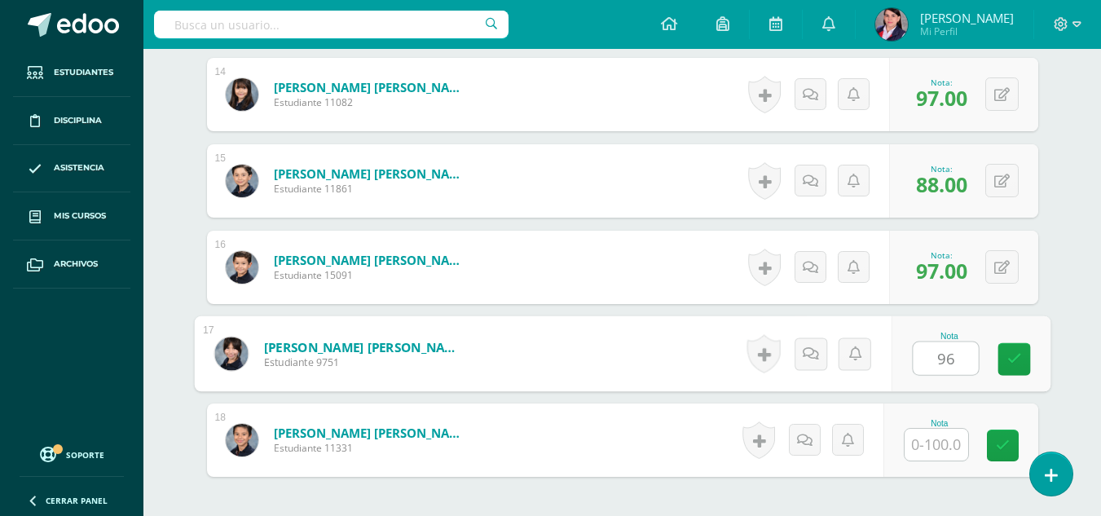
type input "96"
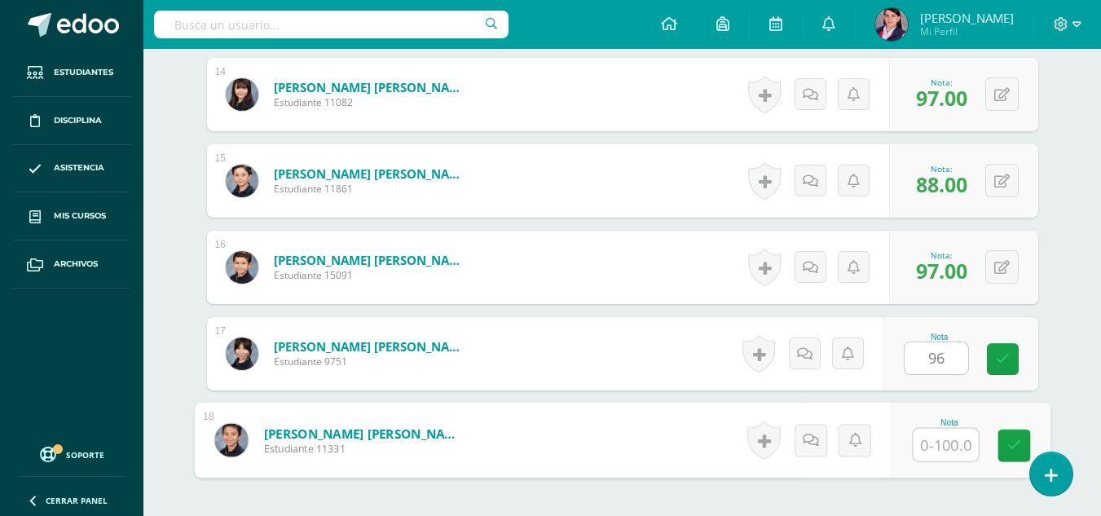
click at [923, 450] on input "text" at bounding box center [945, 445] width 65 height 33
type input "87"
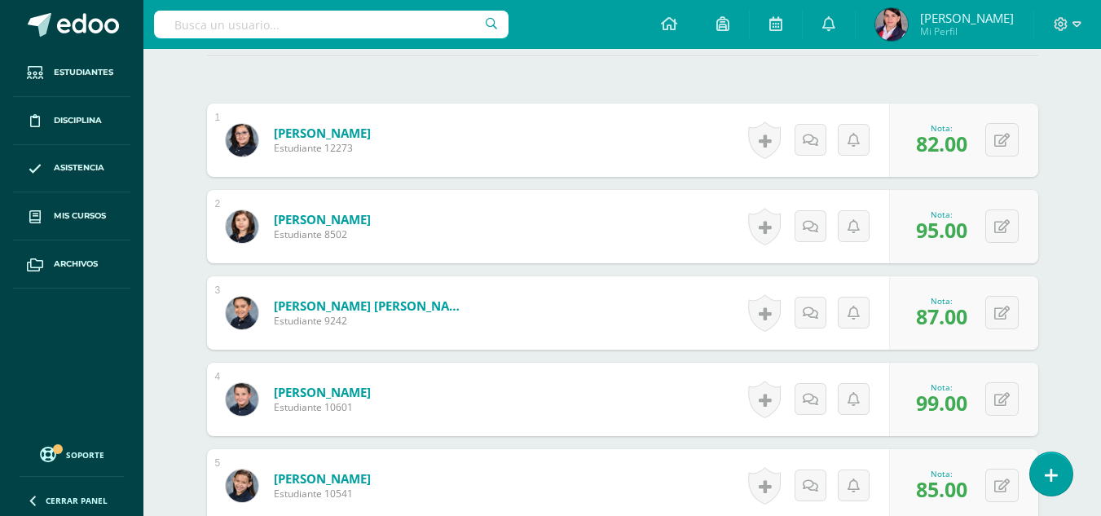
scroll to position [491, 0]
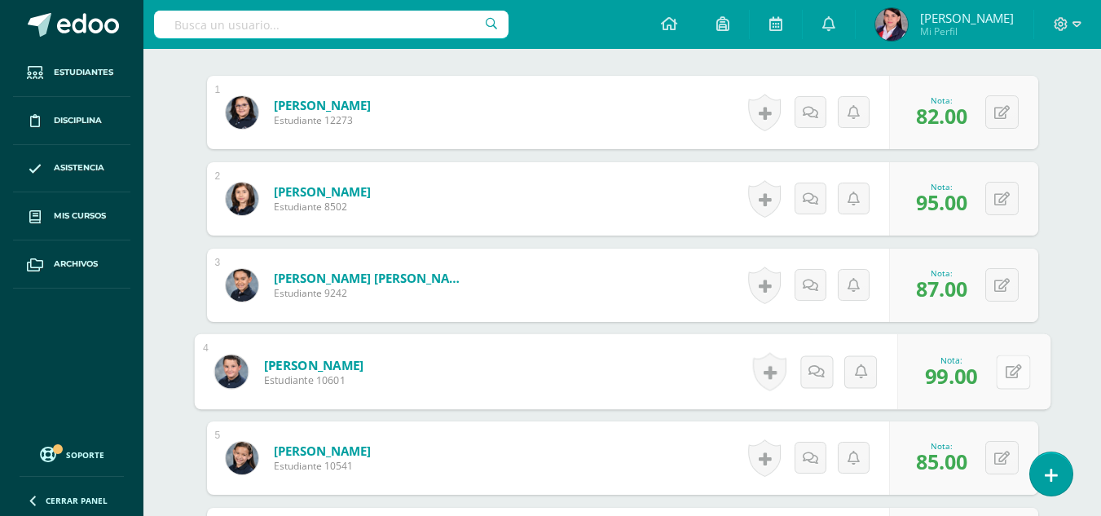
click at [1005, 359] on button at bounding box center [1013, 372] width 34 height 34
type input "00000"
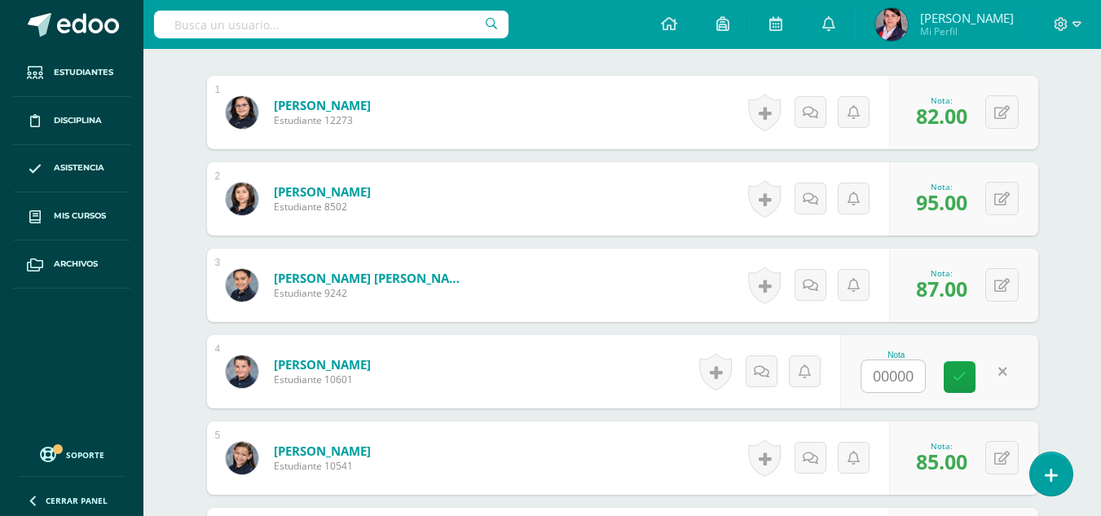
click at [966, 381] on span "0.00" at bounding box center [948, 375] width 40 height 28
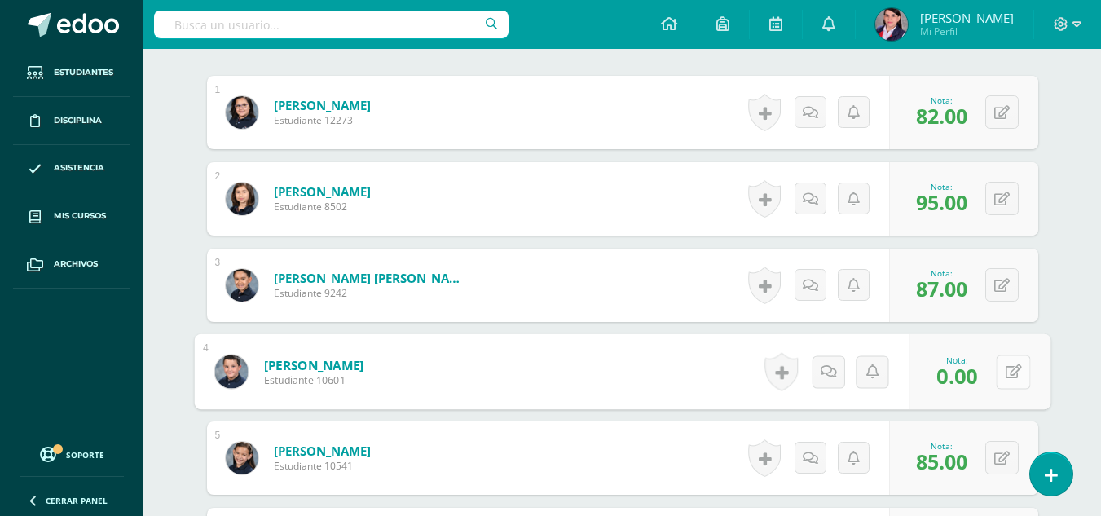
click at [993, 377] on div "0 Logros Logros obtenidos Aún no hay logros agregados Nota: 0.00" at bounding box center [980, 372] width 142 height 76
click at [1016, 376] on icon at bounding box center [1013, 371] width 16 height 14
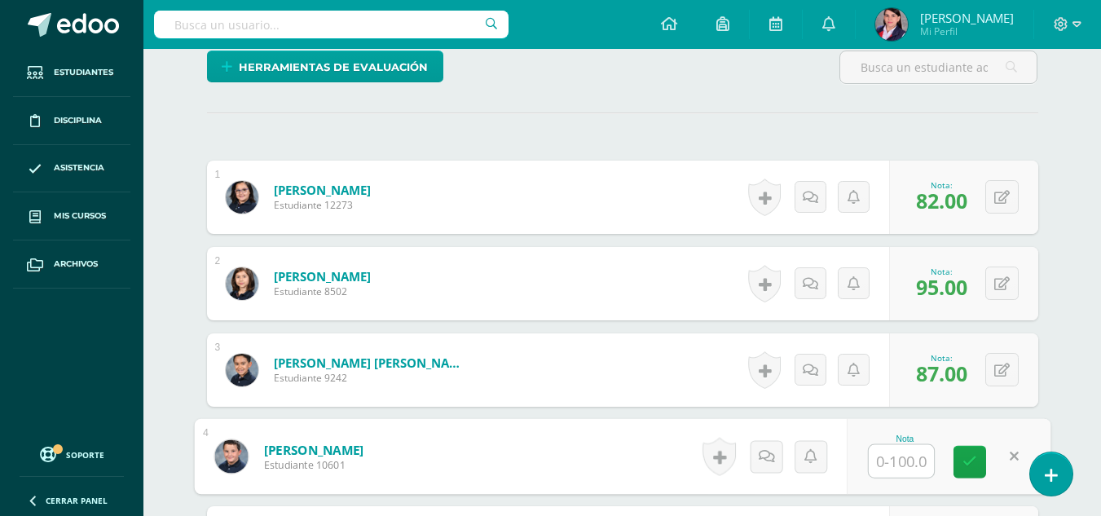
scroll to position [0, 0]
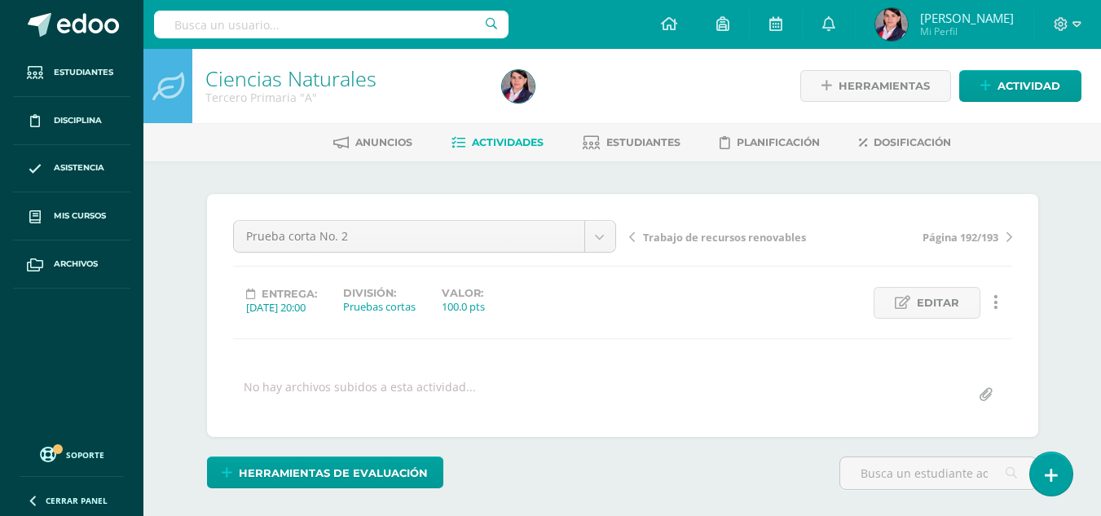
click at [507, 140] on span "Actividades" at bounding box center [508, 142] width 72 height 12
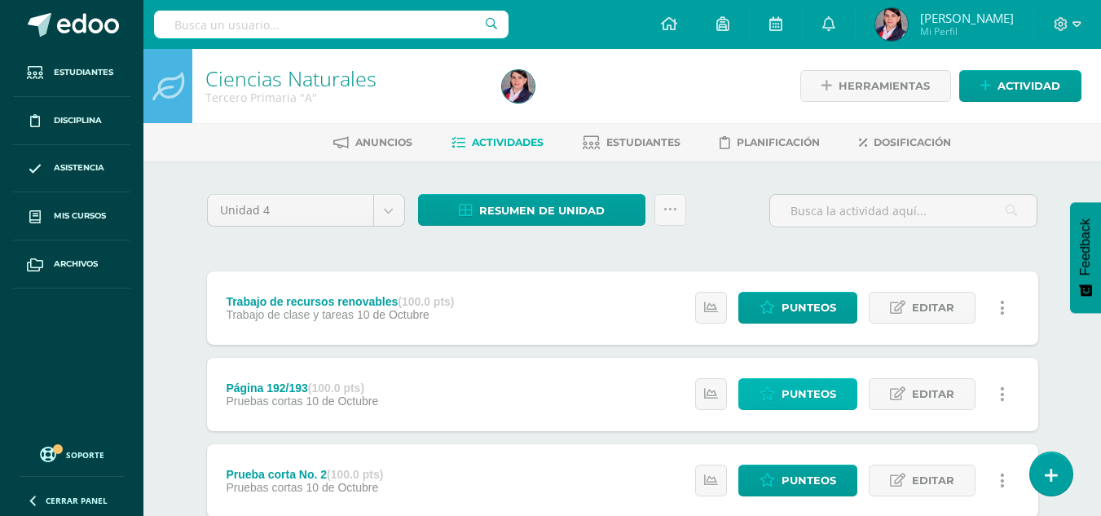
click at [804, 400] on span "Punteos" at bounding box center [809, 394] width 55 height 30
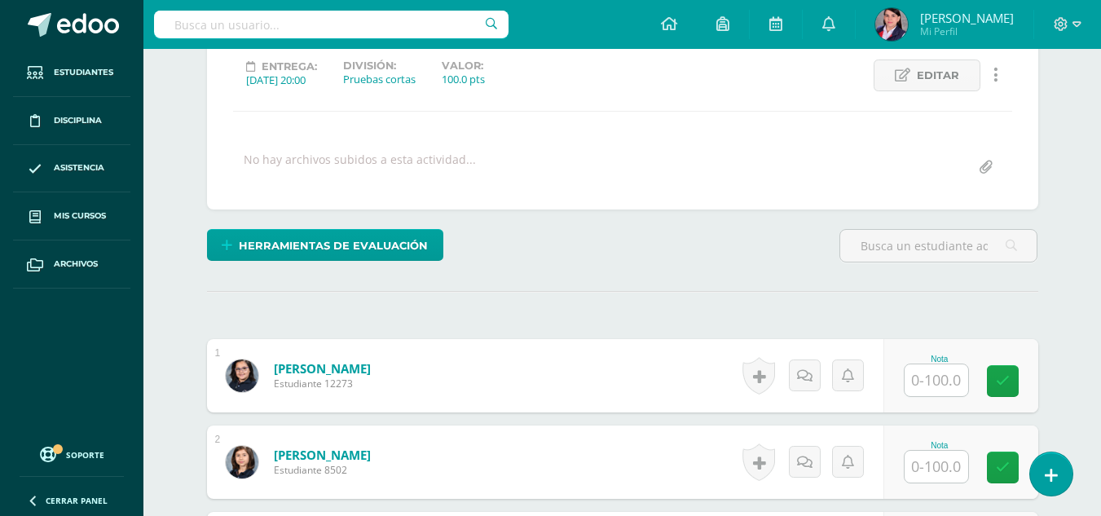
scroll to position [228, 0]
click at [931, 383] on input "text" at bounding box center [937, 380] width 64 height 32
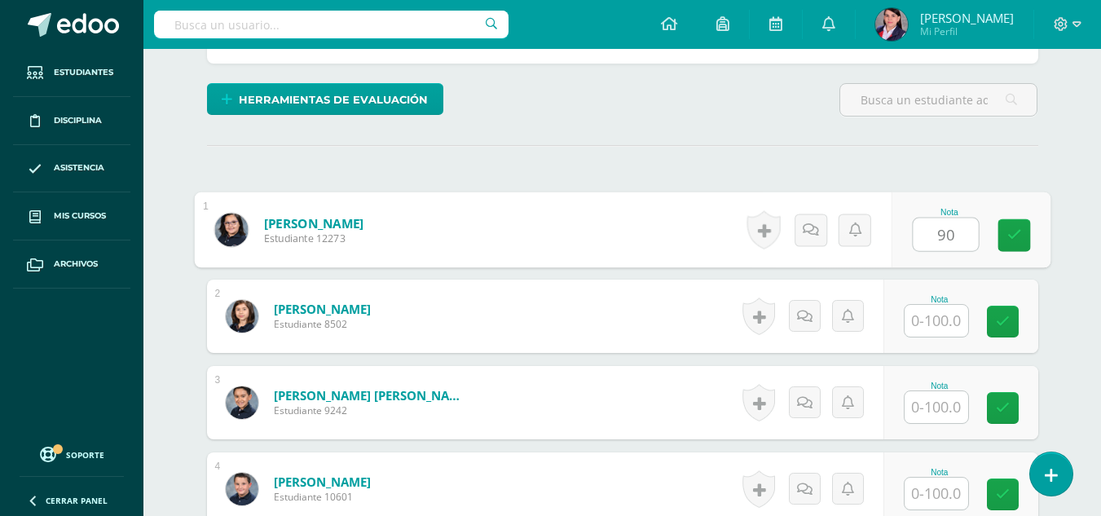
scroll to position [392, 0]
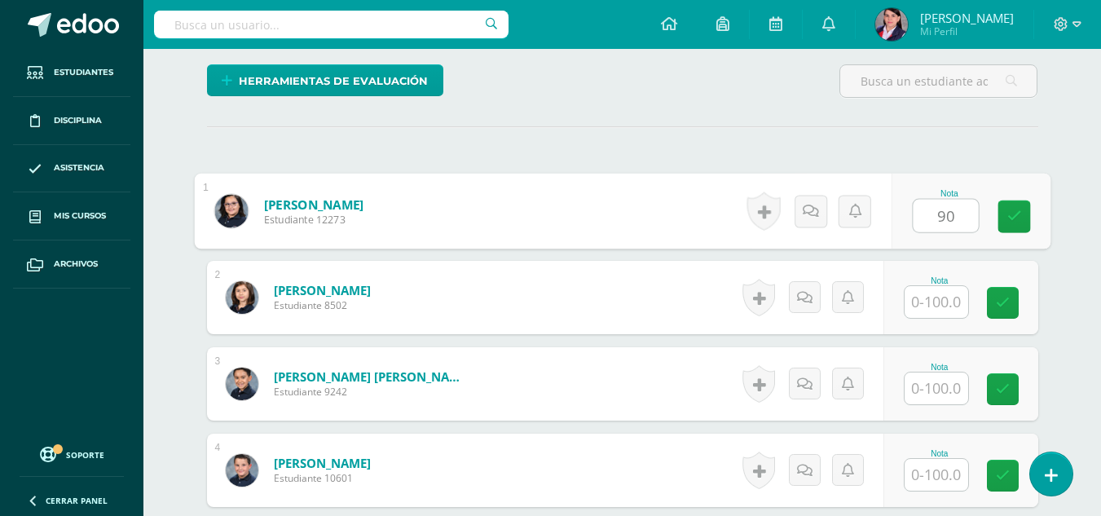
type input "90"
click at [925, 303] on input "text" at bounding box center [937, 302] width 64 height 32
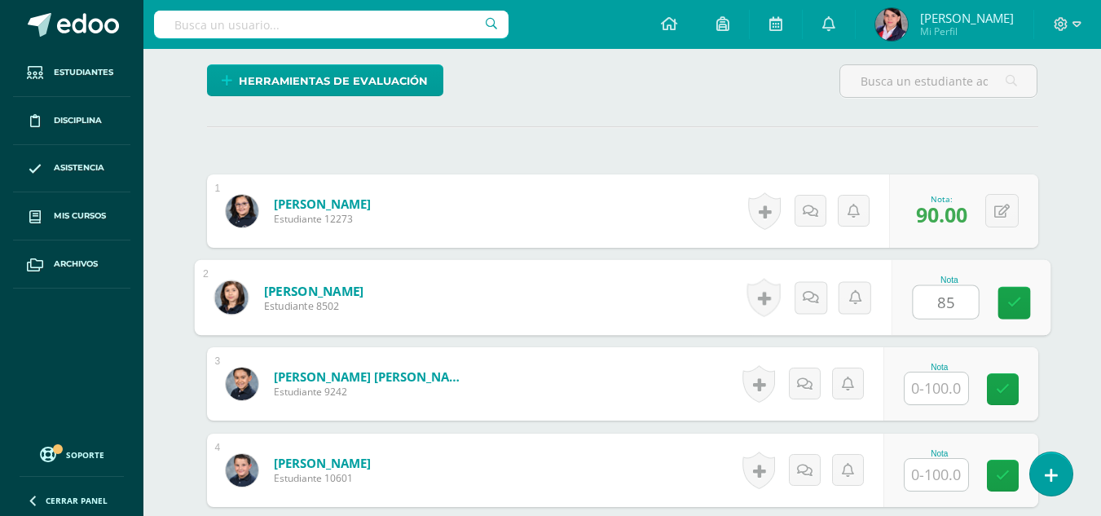
type input "85"
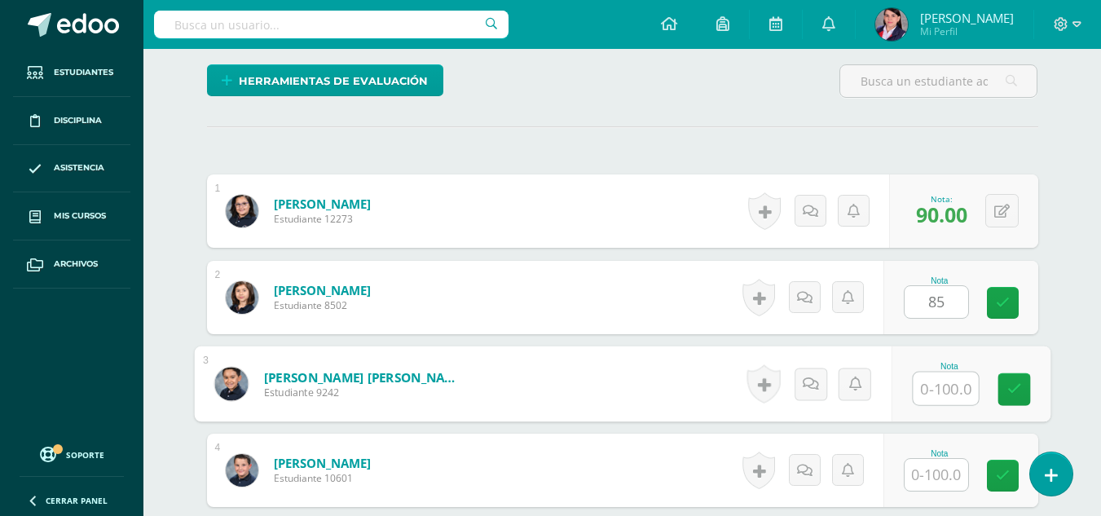
click at [930, 385] on input "text" at bounding box center [945, 389] width 65 height 33
type input "100"
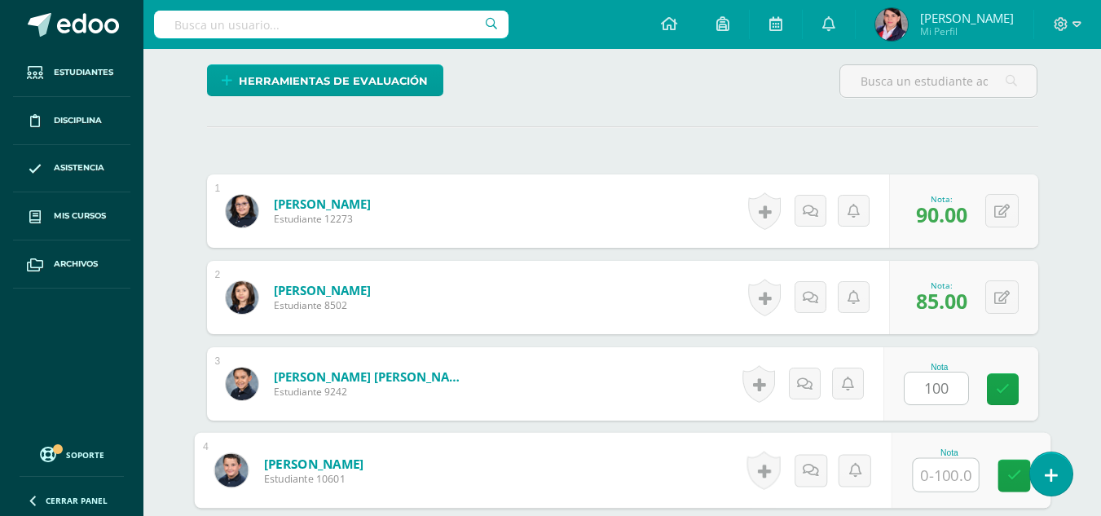
click at [946, 477] on input "text" at bounding box center [945, 475] width 65 height 33
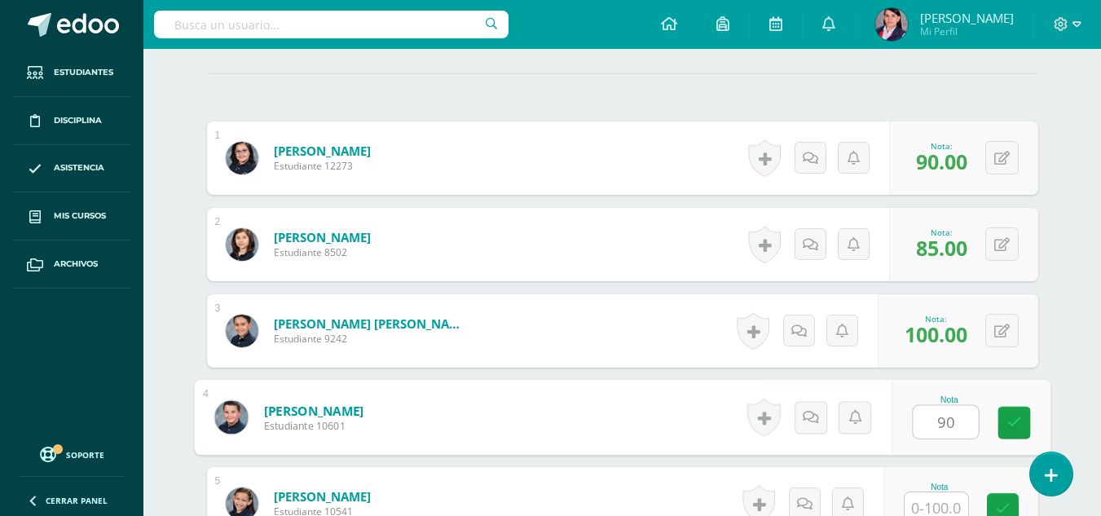
scroll to position [474, 0]
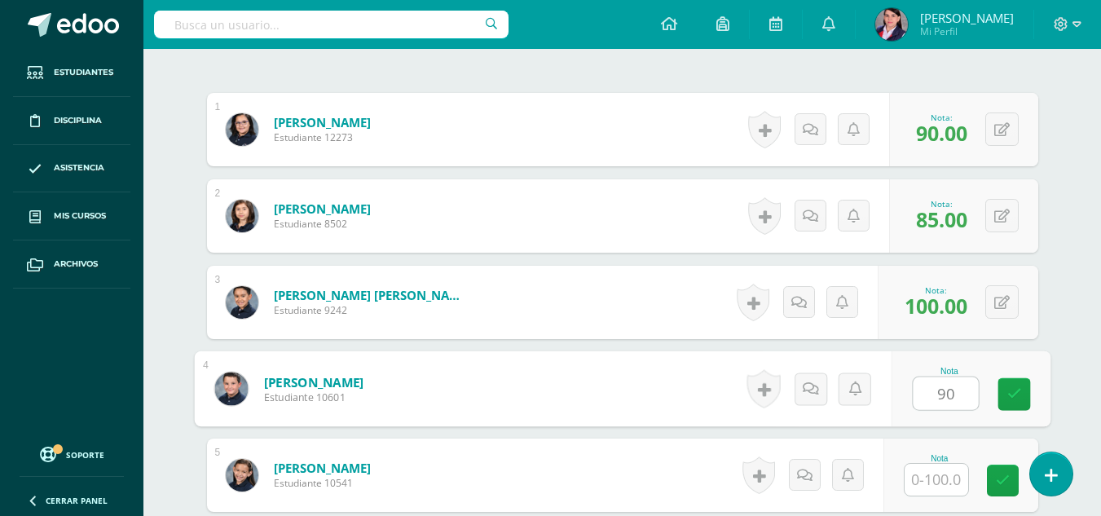
type input "90"
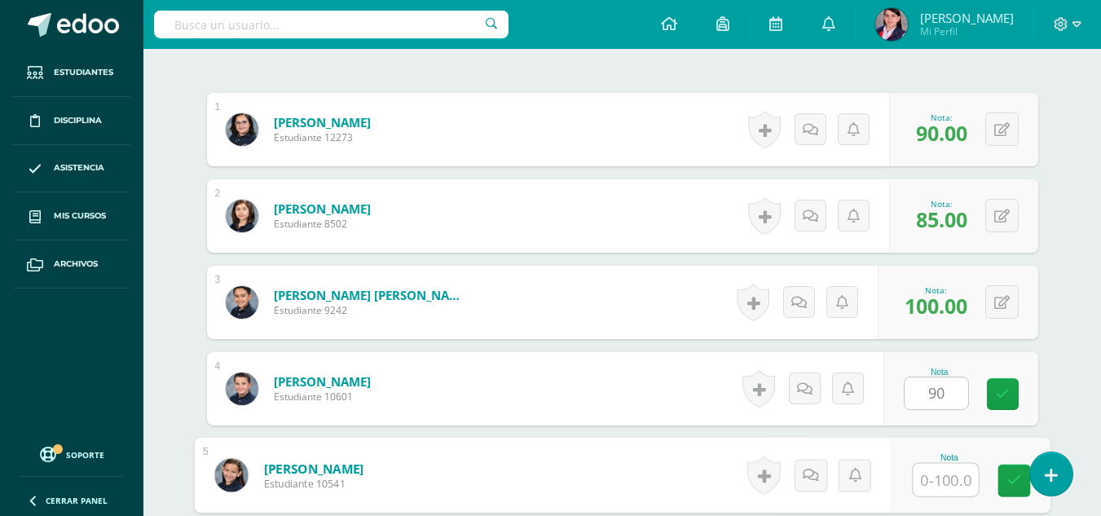
click at [961, 470] on input "text" at bounding box center [945, 480] width 65 height 33
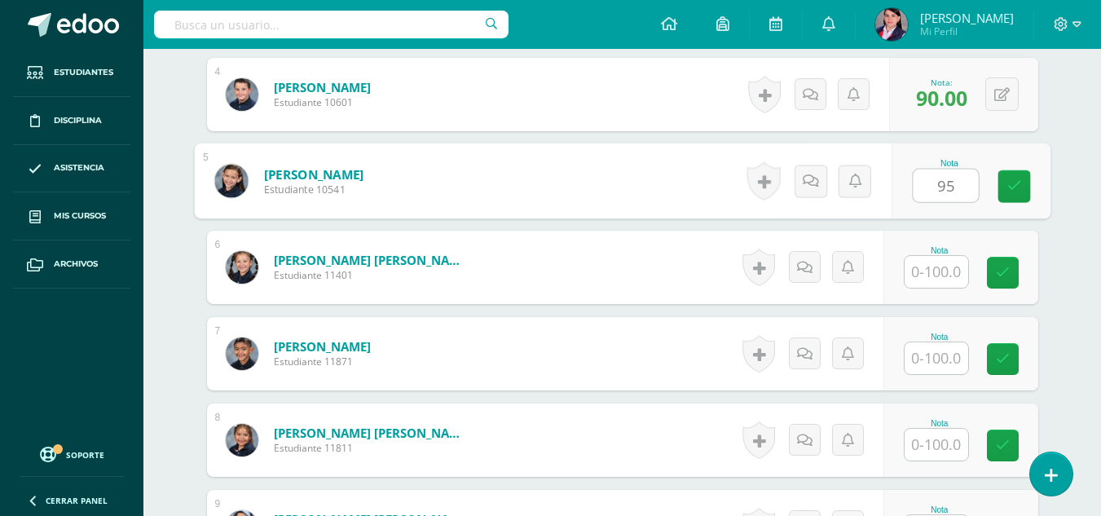
scroll to position [800, 0]
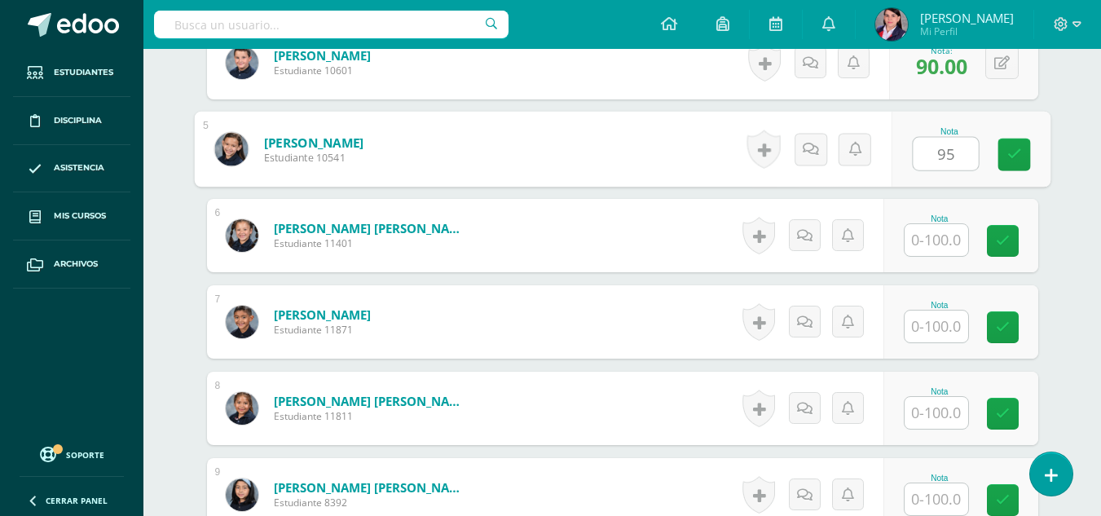
type input "95"
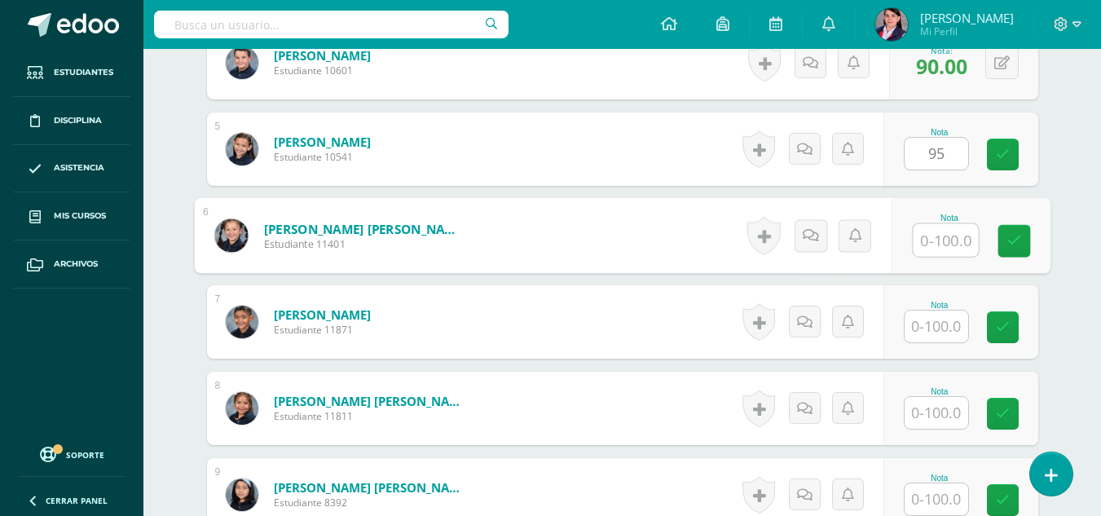
click at [946, 237] on input "text" at bounding box center [945, 240] width 65 height 33
type input "90"
click at [934, 328] on input "text" at bounding box center [937, 327] width 64 height 32
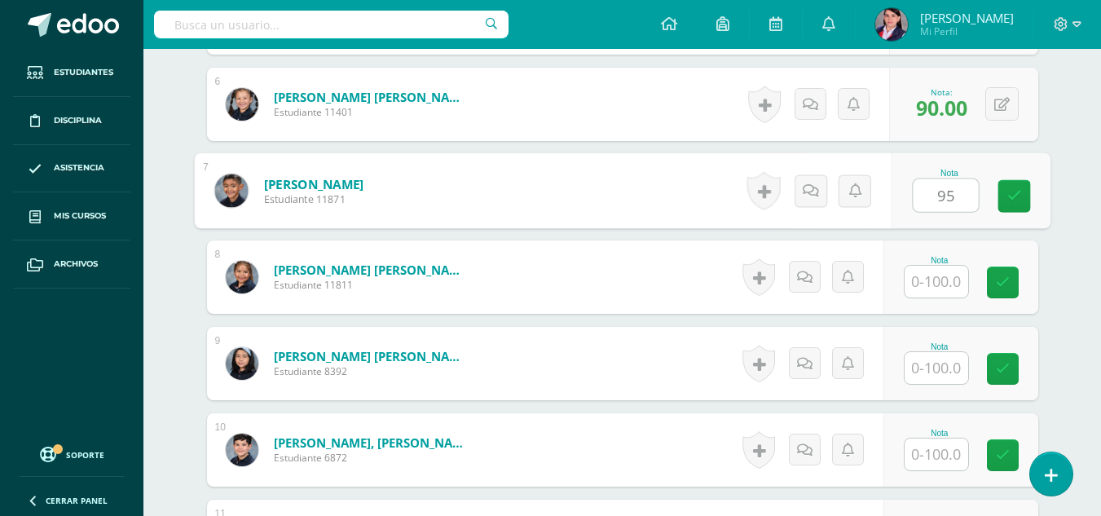
scroll to position [963, 0]
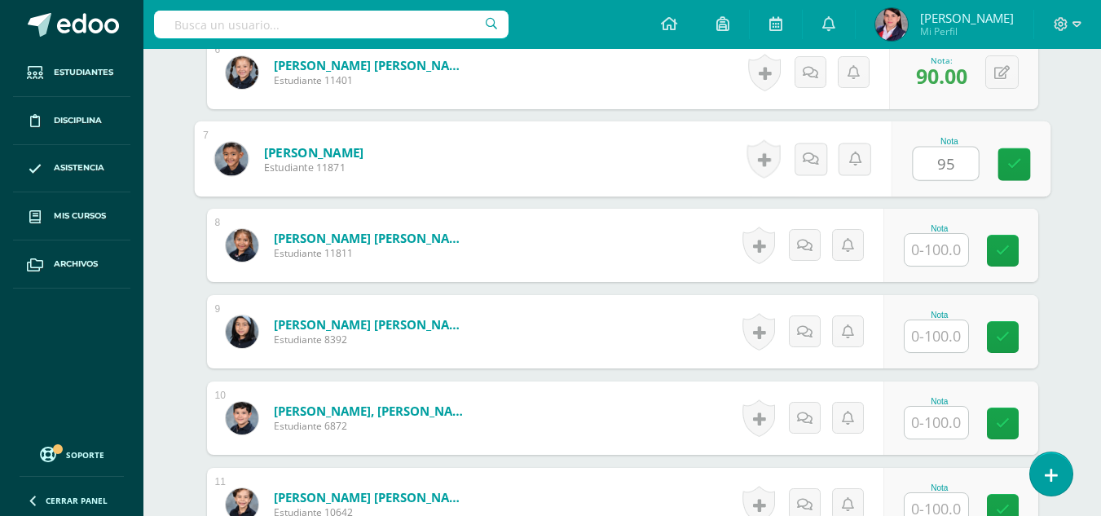
type input "95"
click at [952, 248] on input "text" at bounding box center [937, 250] width 64 height 32
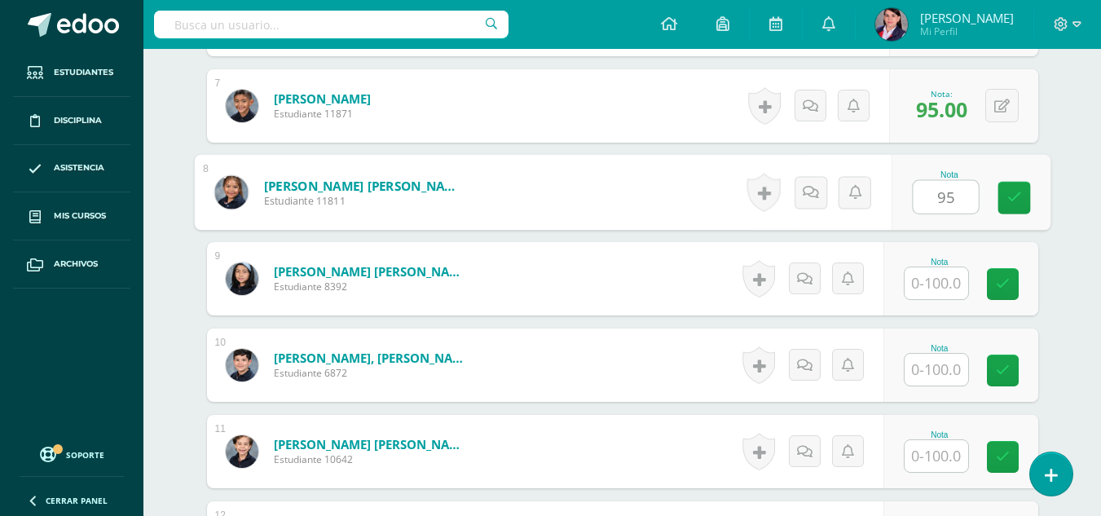
scroll to position [1044, 0]
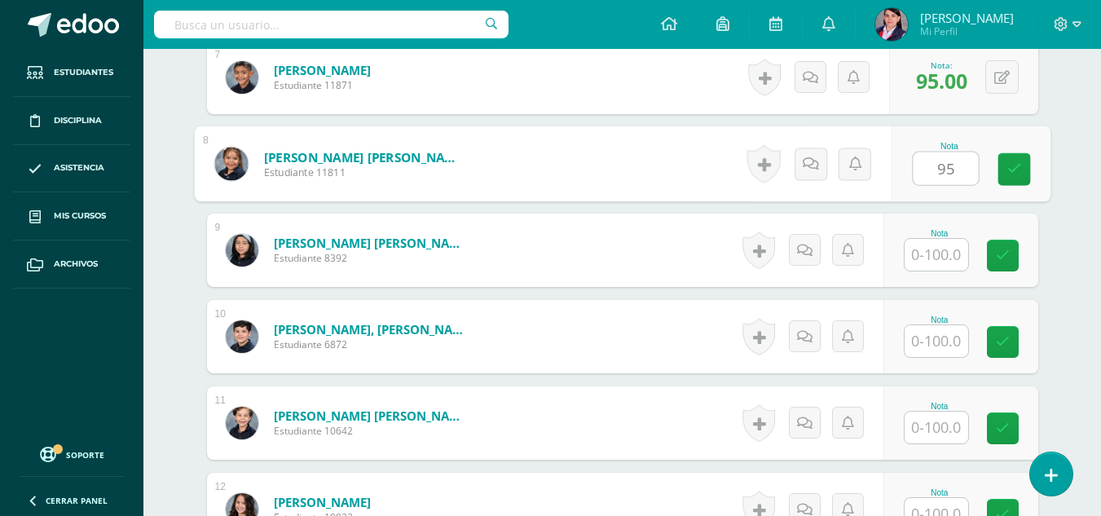
type input "95"
click at [953, 247] on input "text" at bounding box center [937, 255] width 64 height 32
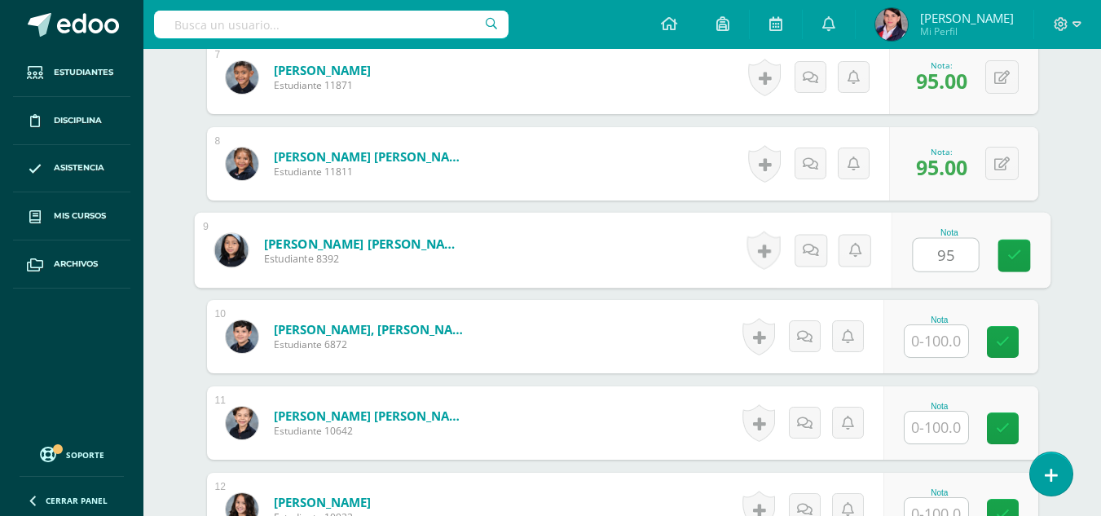
scroll to position [1126, 0]
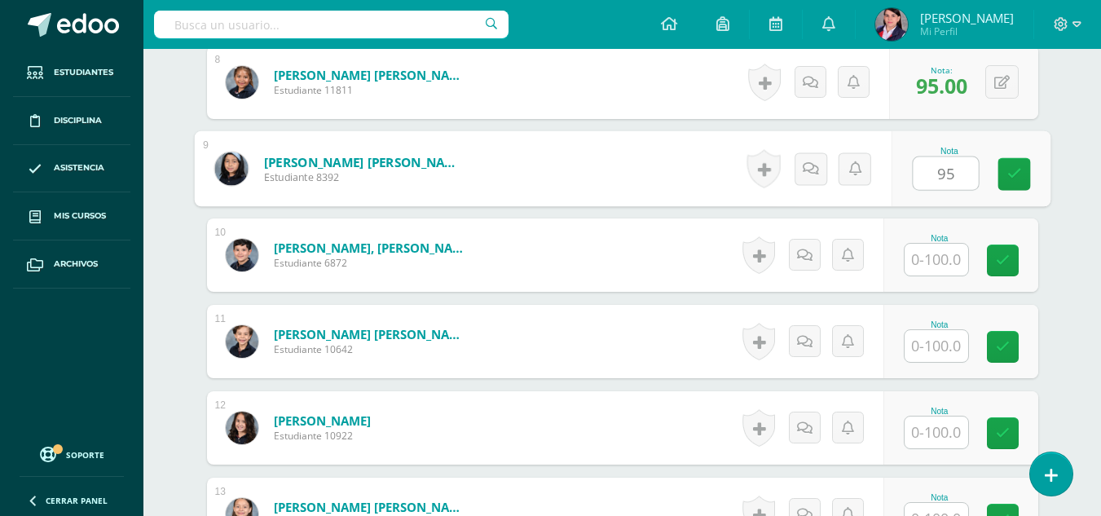
type input "95"
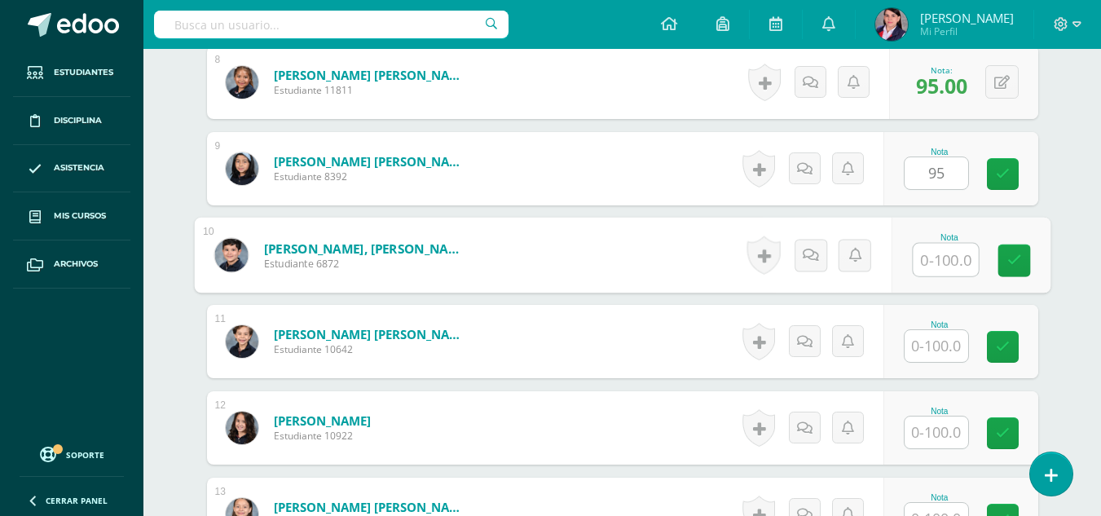
click at [953, 247] on input "text" at bounding box center [945, 260] width 65 height 33
type input "95"
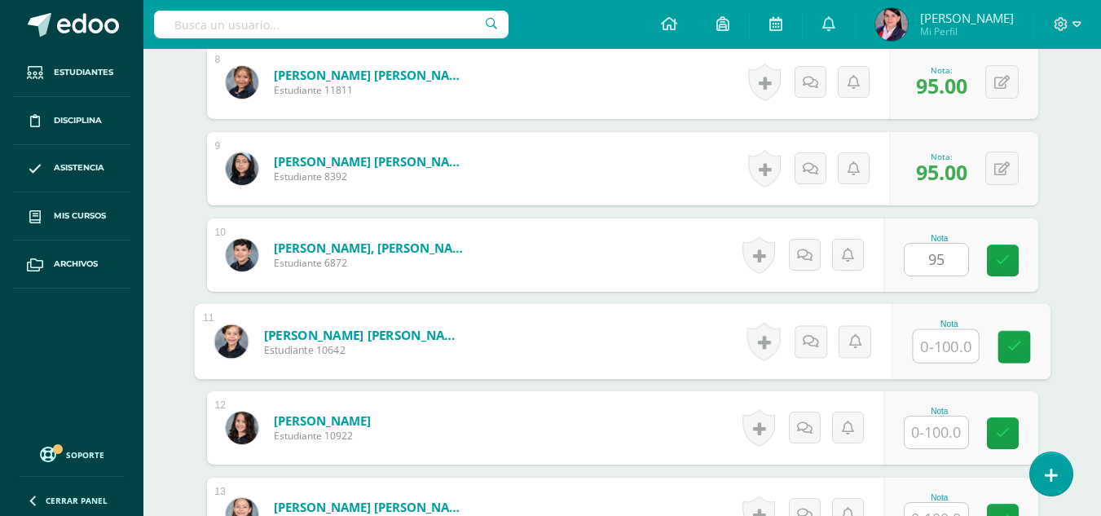
click at [941, 345] on input "text" at bounding box center [945, 346] width 65 height 33
type input "95"
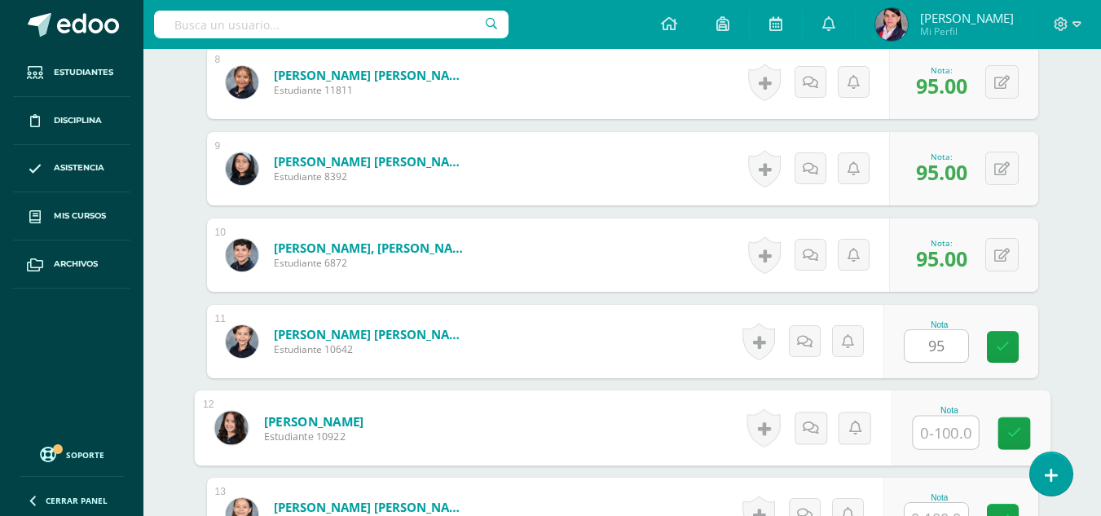
click at [935, 423] on input "text" at bounding box center [945, 433] width 65 height 33
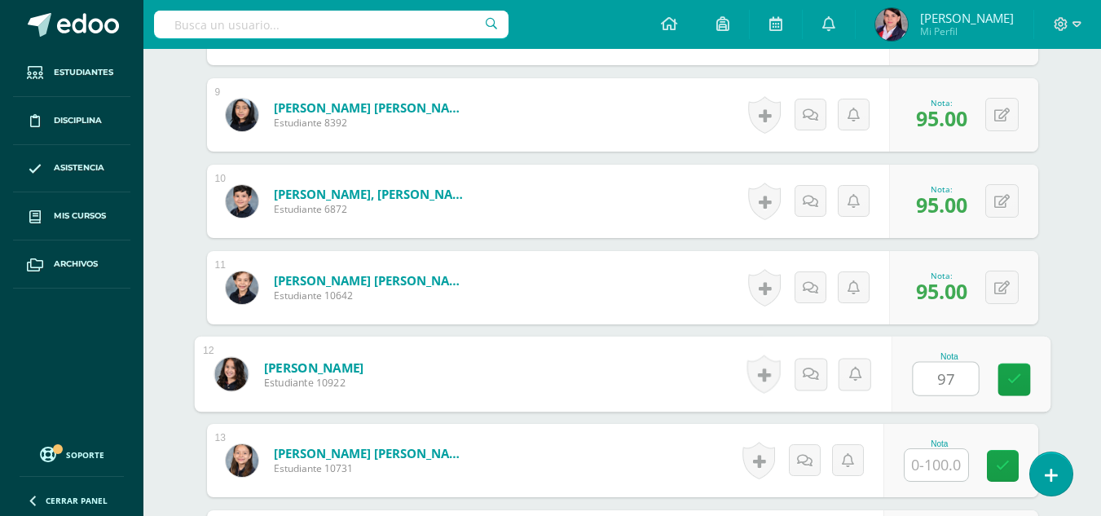
scroll to position [1207, 0]
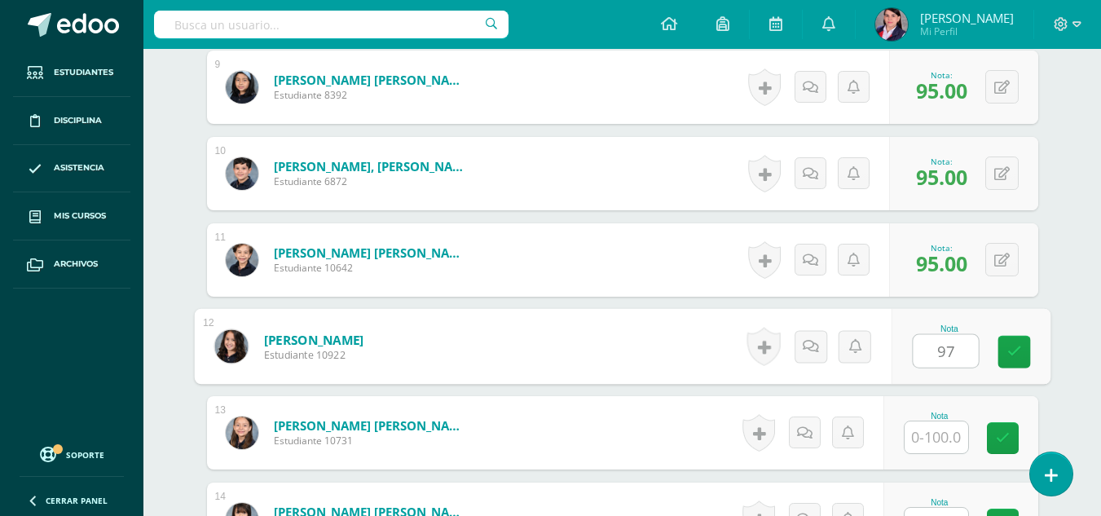
type input "97"
click at [949, 439] on input "text" at bounding box center [937, 437] width 64 height 32
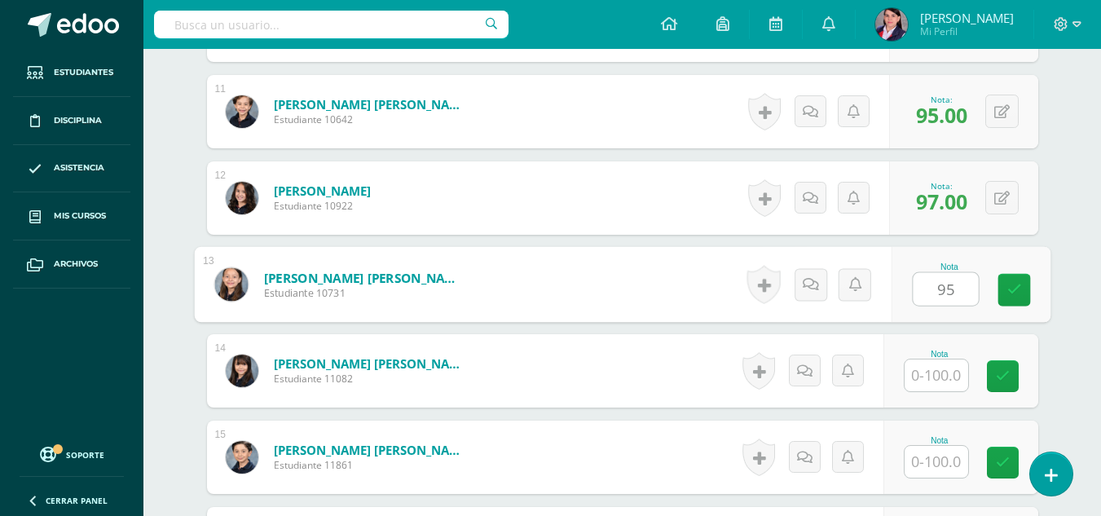
scroll to position [1370, 0]
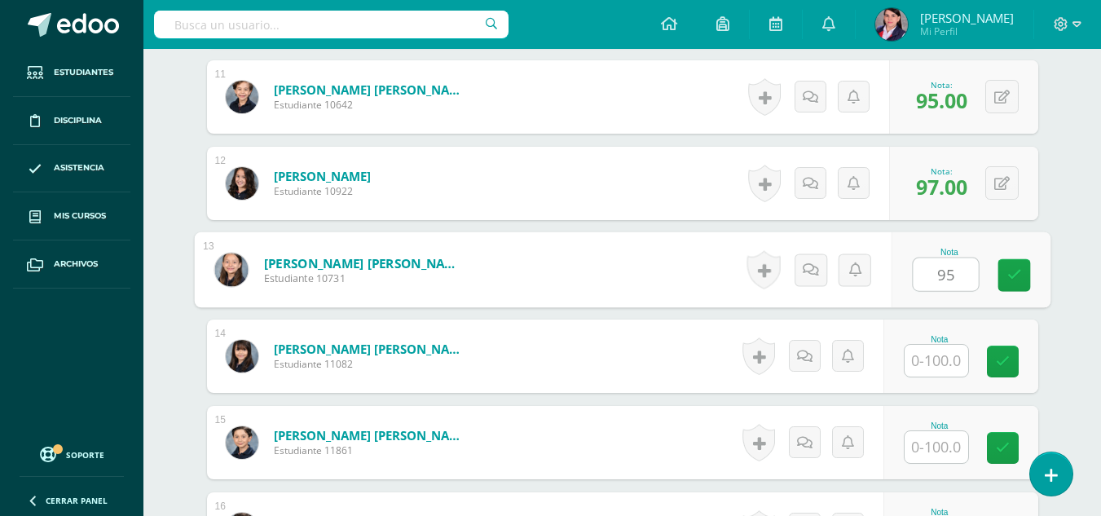
type input "95"
click at [934, 363] on input "text" at bounding box center [937, 361] width 64 height 32
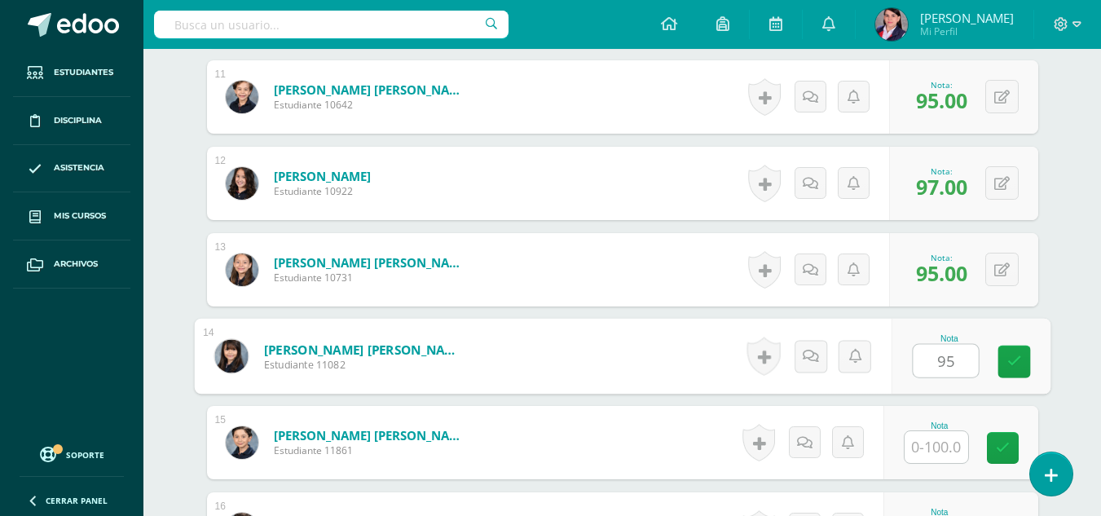
scroll to position [1452, 0]
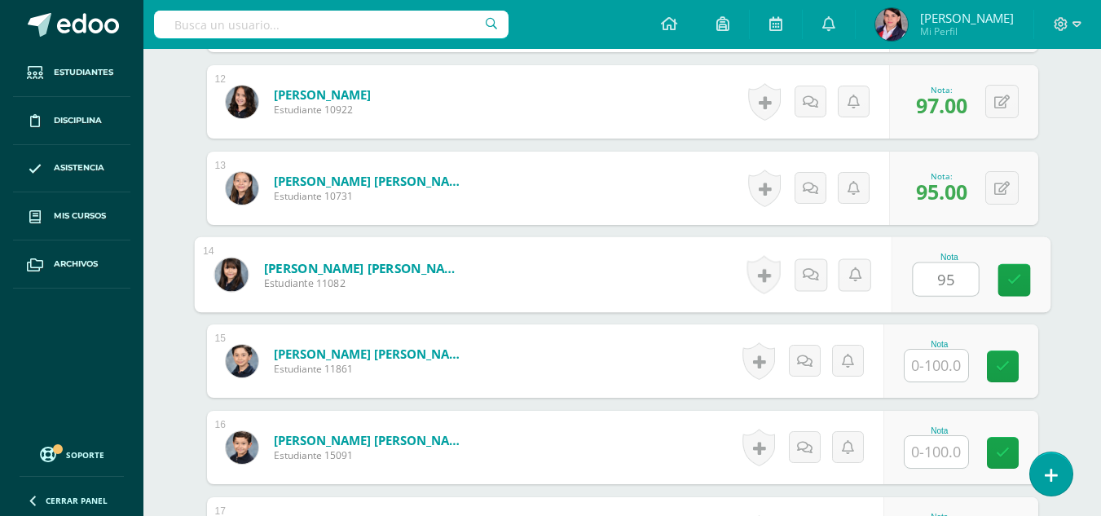
type input "95"
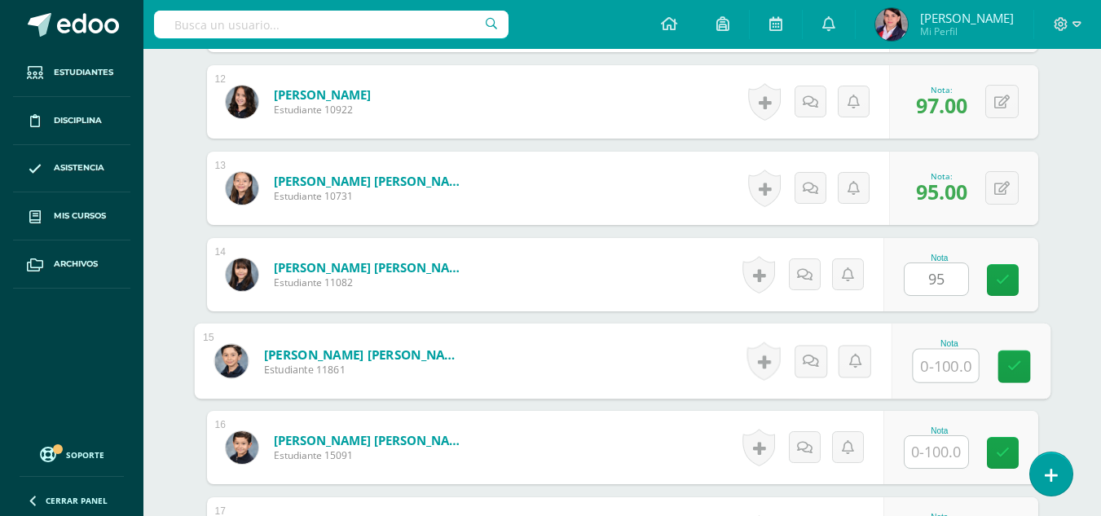
click at [937, 355] on input "text" at bounding box center [945, 366] width 65 height 33
type input "96"
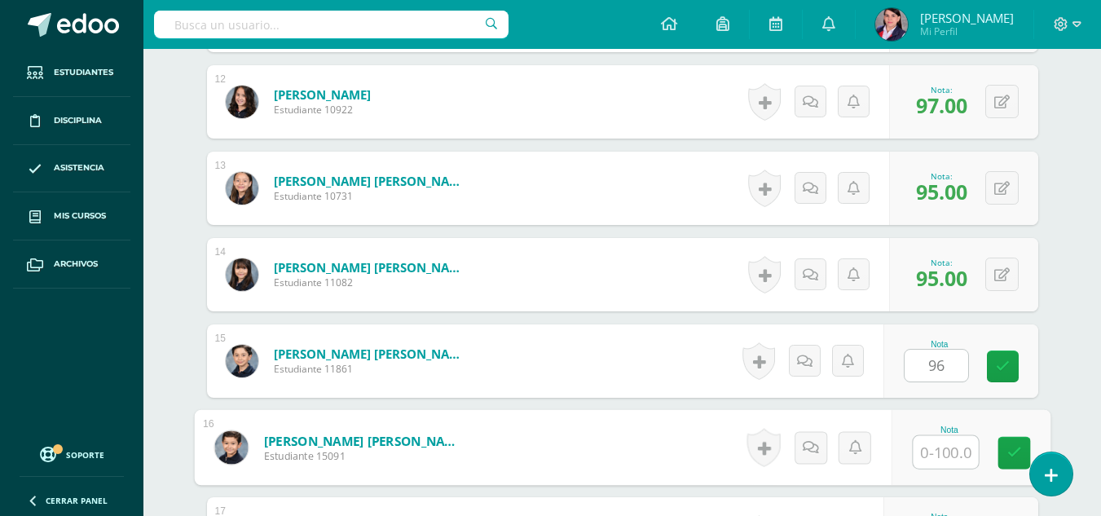
click at [942, 458] on input "text" at bounding box center [945, 452] width 65 height 33
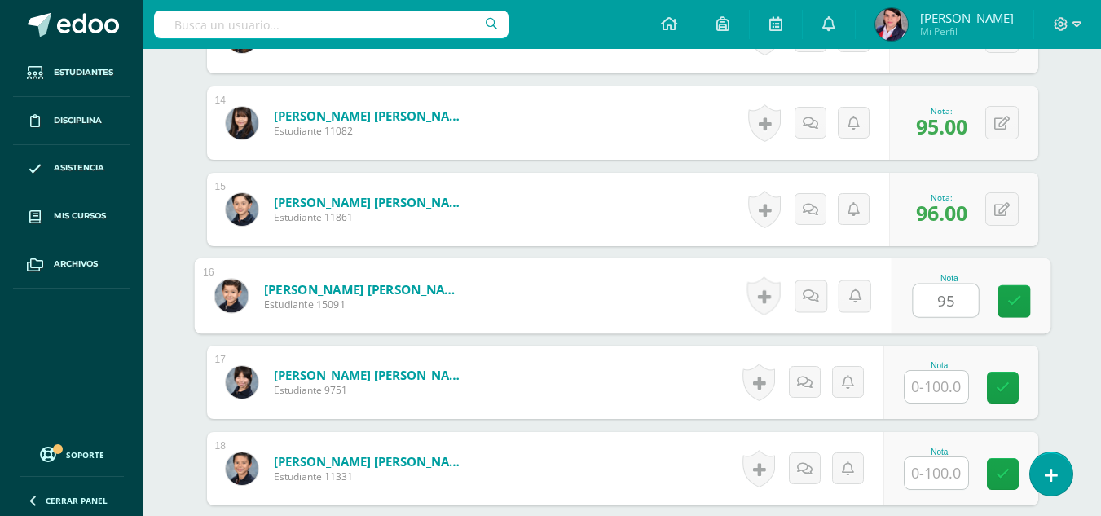
scroll to position [1615, 0]
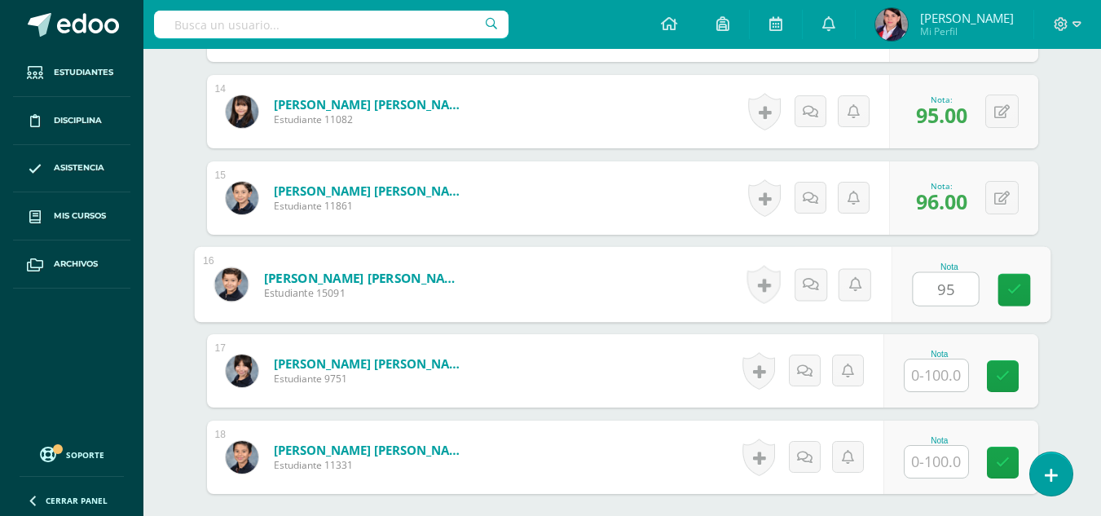
type input "95"
click at [944, 381] on input "text" at bounding box center [937, 375] width 64 height 32
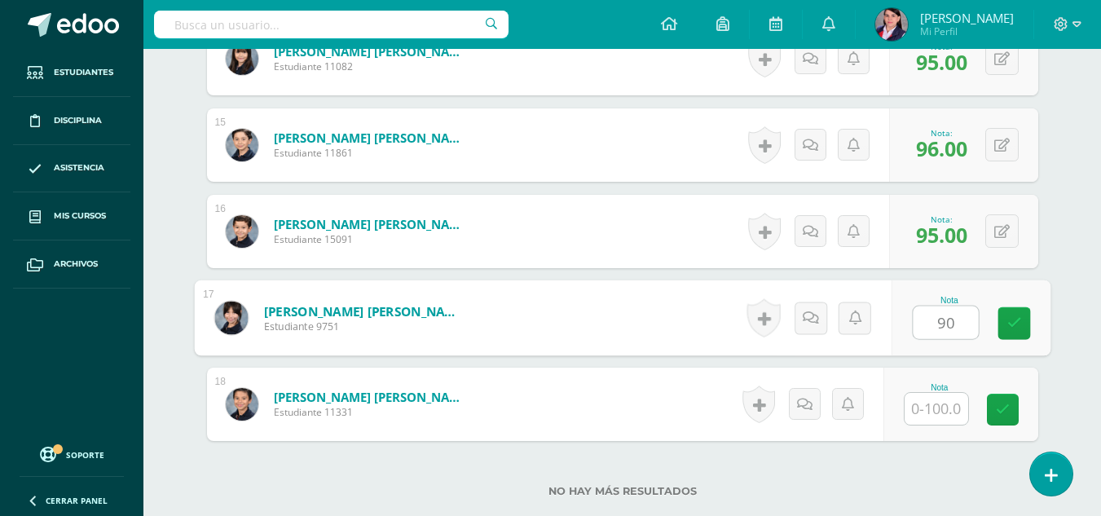
scroll to position [1696, 0]
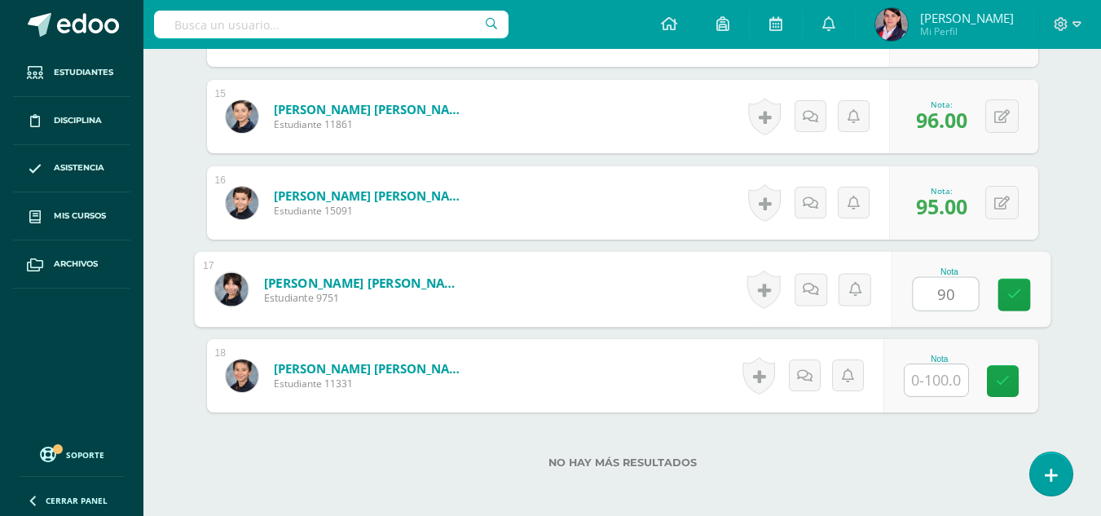
type input "90"
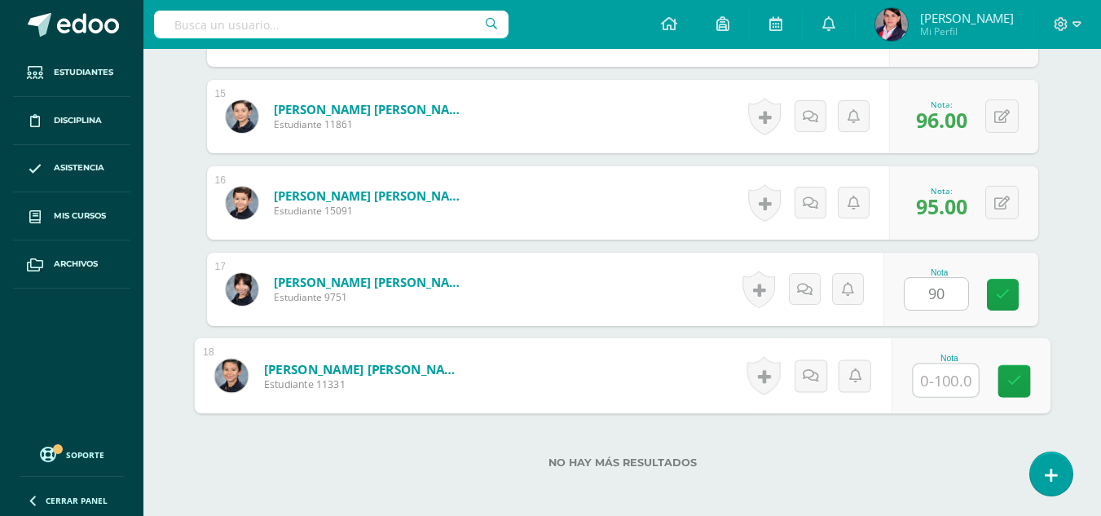
click at [937, 371] on input "text" at bounding box center [945, 380] width 65 height 33
type input "85"
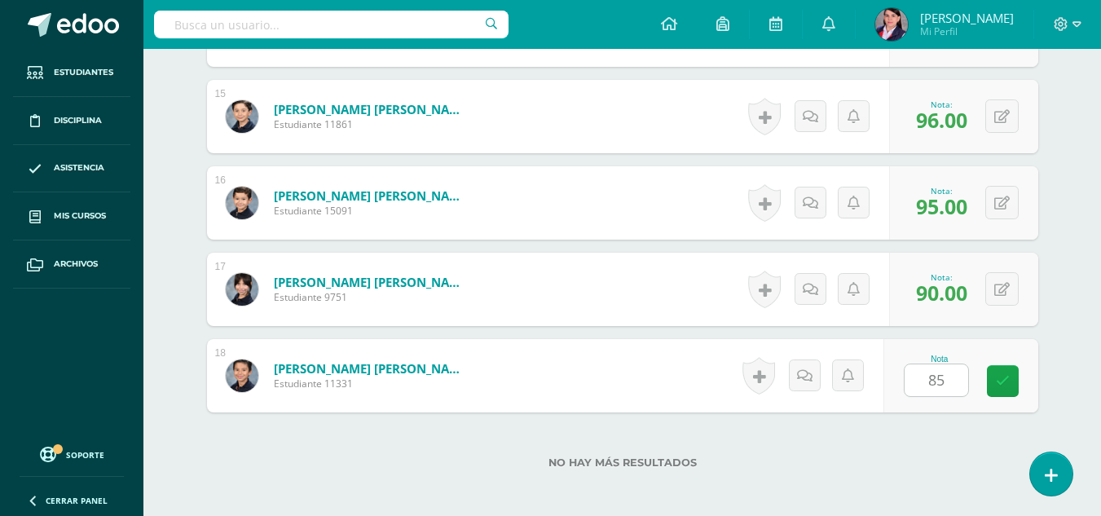
click at [916, 477] on div "No hay más resultados" at bounding box center [622, 450] width 831 height 76
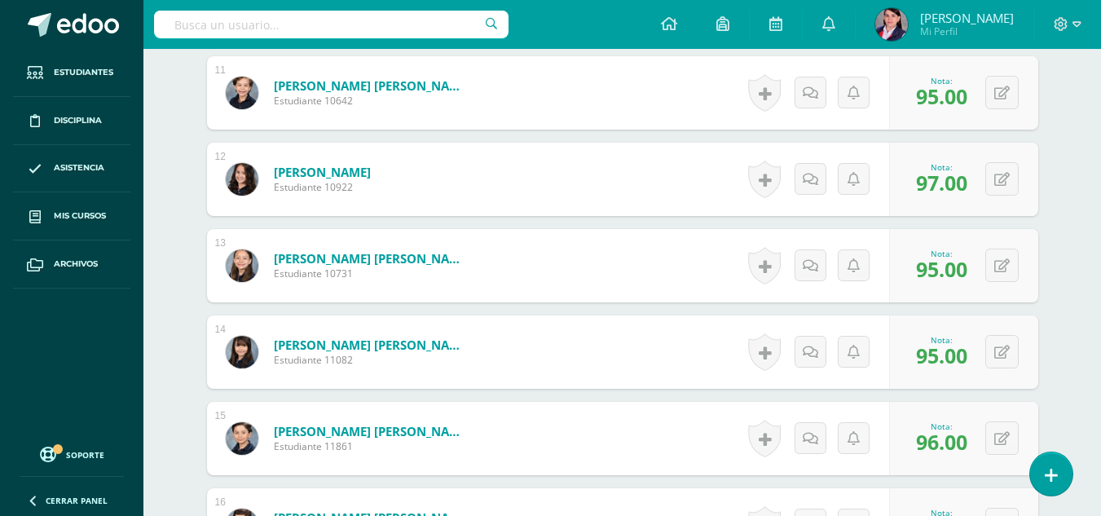
scroll to position [1370, 0]
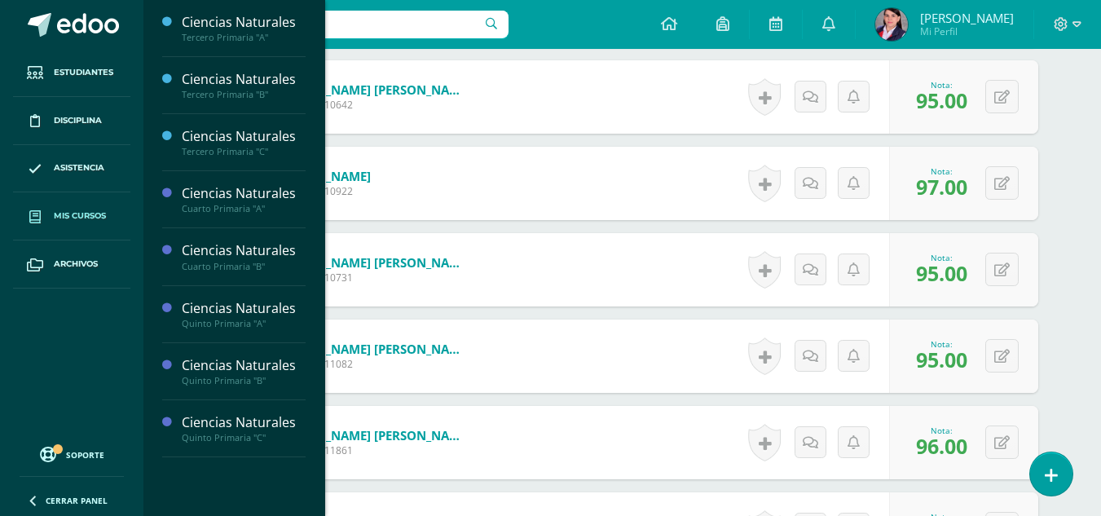
click at [77, 218] on span "Mis cursos" at bounding box center [80, 215] width 52 height 13
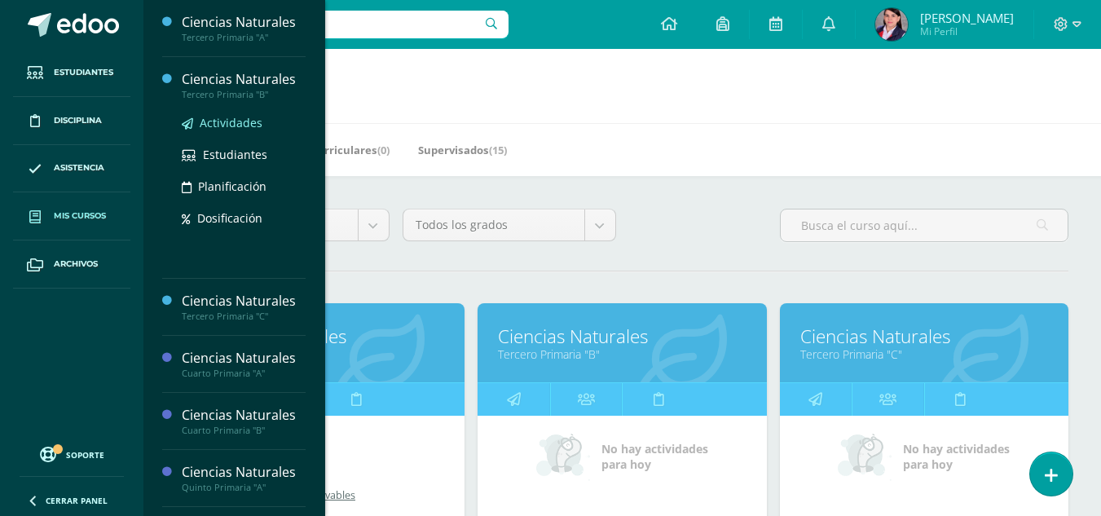
click at [227, 121] on span "Actividades" at bounding box center [231, 122] width 63 height 15
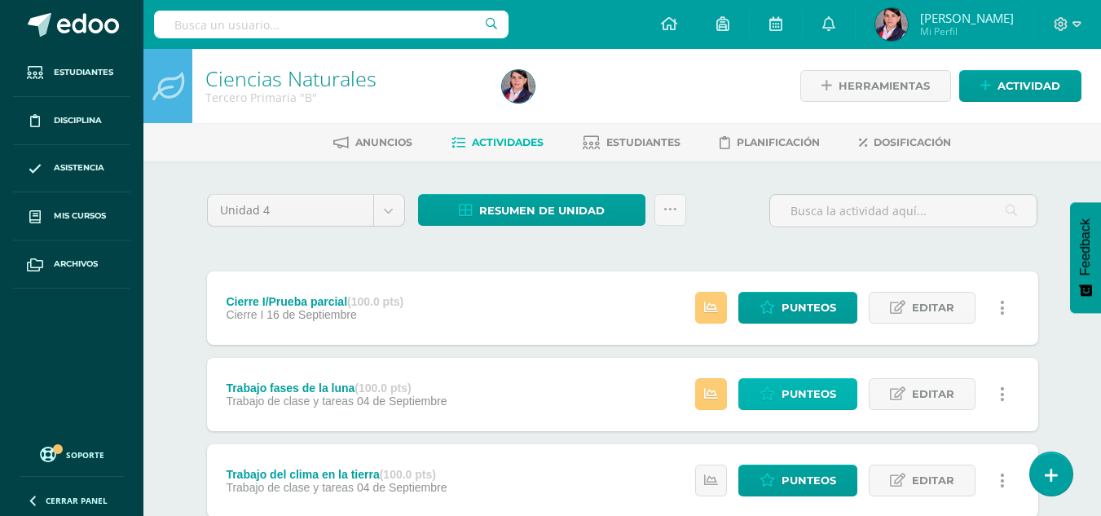
click at [837, 399] on link "Punteos" at bounding box center [798, 394] width 119 height 32
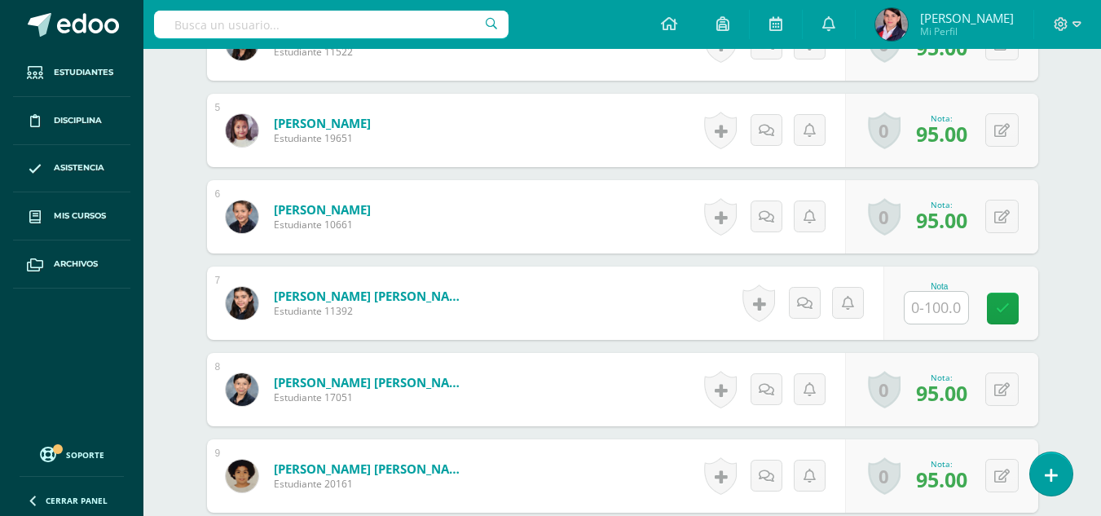
scroll to position [898, 0]
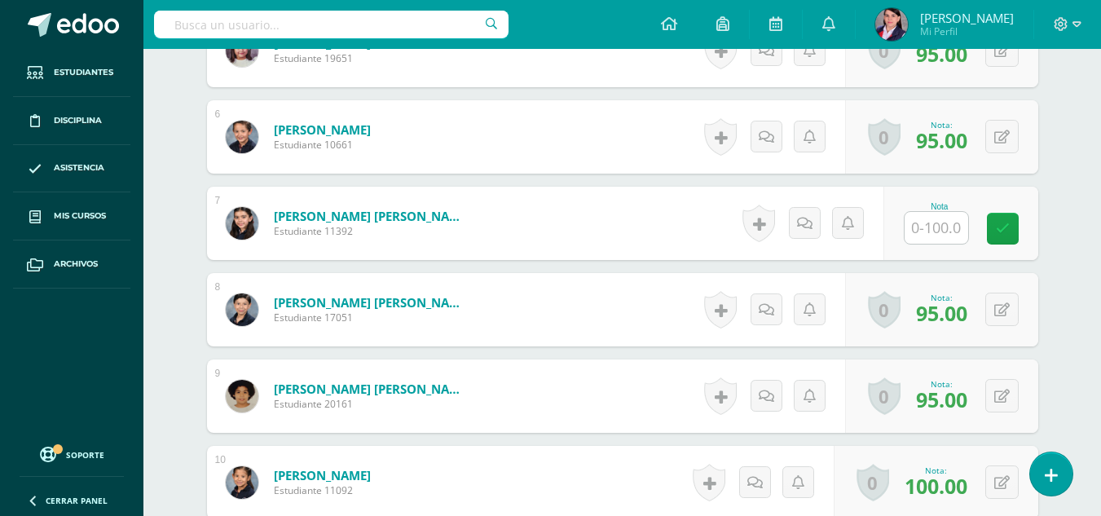
click at [929, 227] on input "text" at bounding box center [937, 228] width 64 height 32
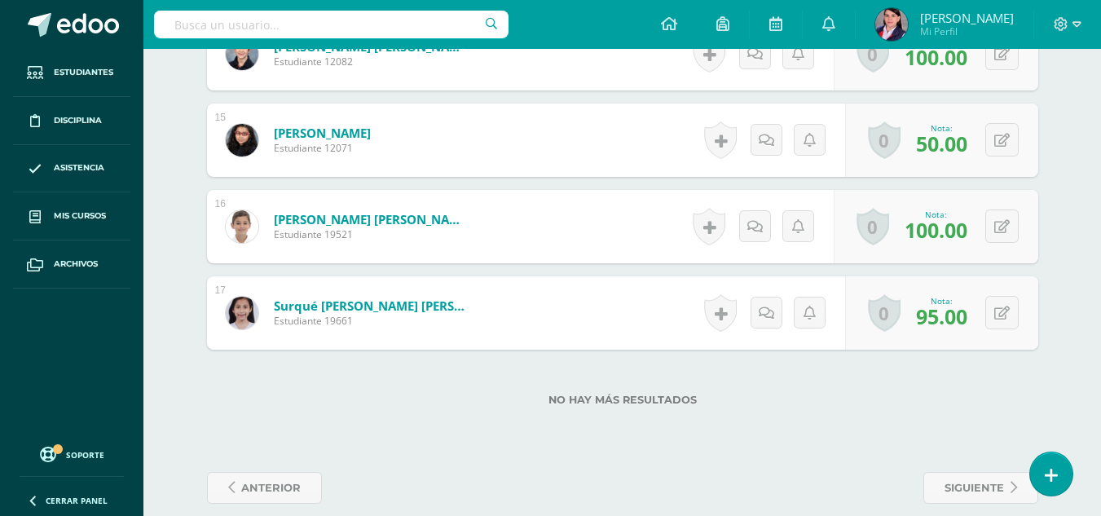
scroll to position [1693, 0]
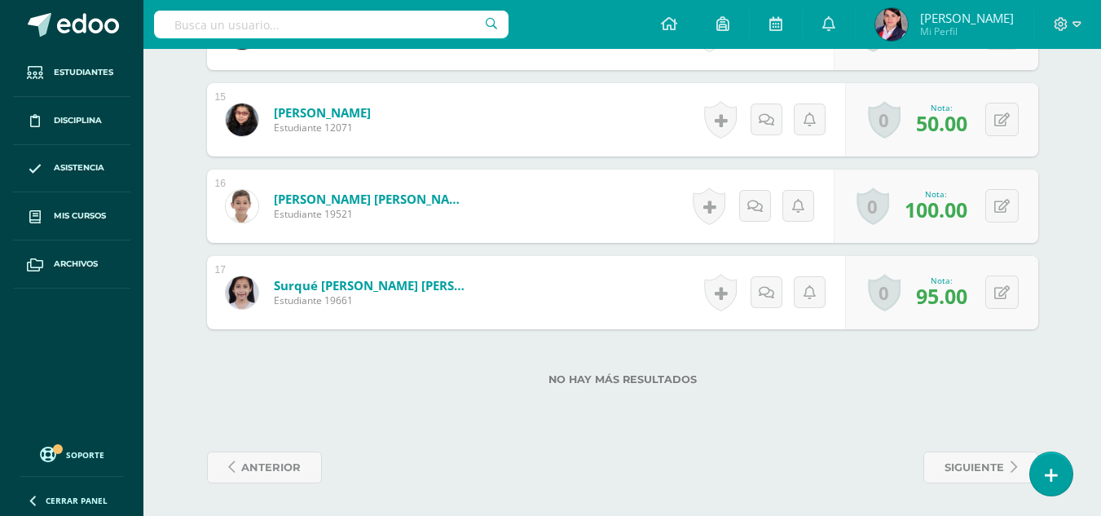
type input "85"
click at [897, 390] on div "No hay más resultados" at bounding box center [622, 367] width 831 height 76
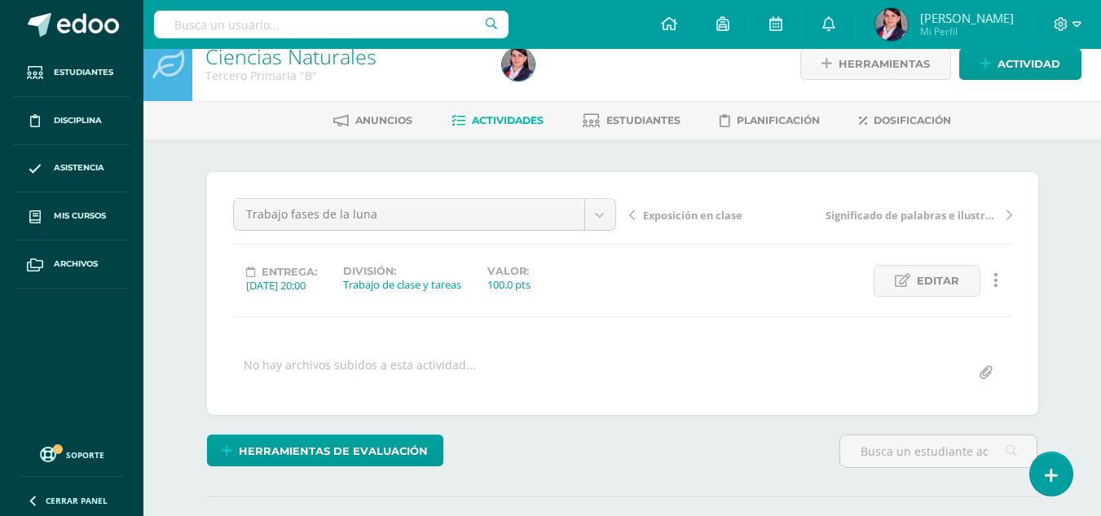
scroll to position [0, 0]
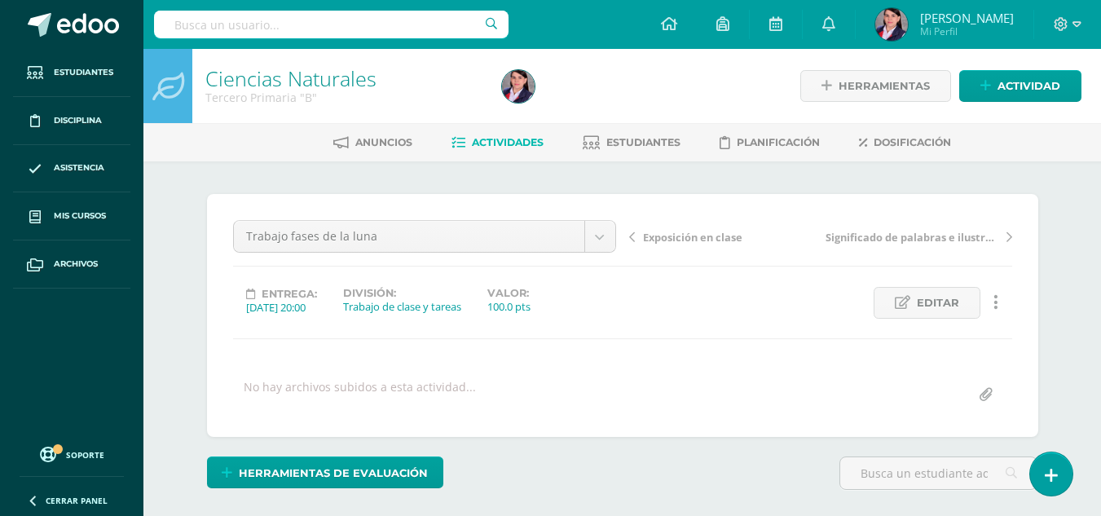
click at [515, 147] on span "Actividades" at bounding box center [508, 142] width 72 height 12
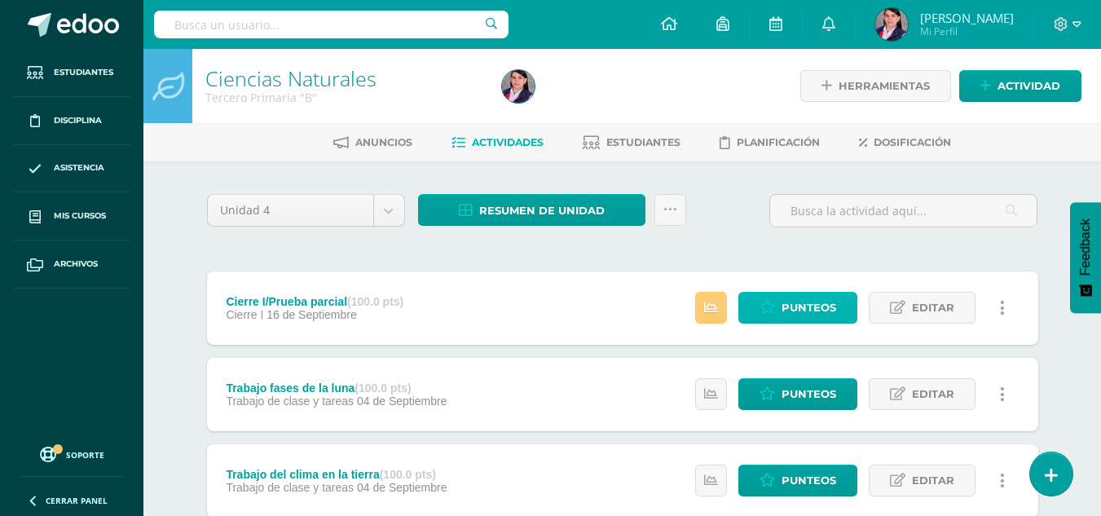
click at [801, 301] on span "Punteos" at bounding box center [809, 308] width 55 height 30
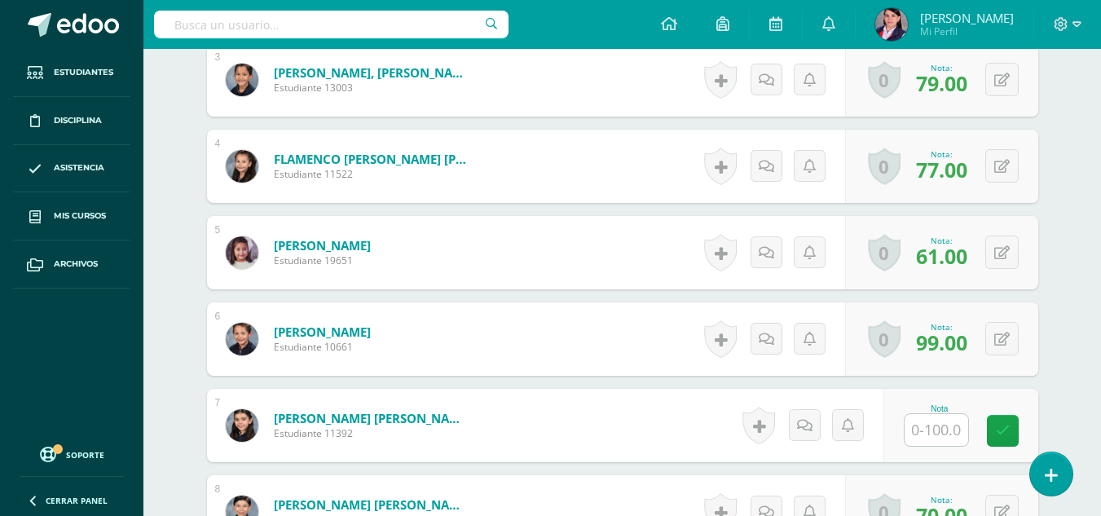
scroll to position [817, 0]
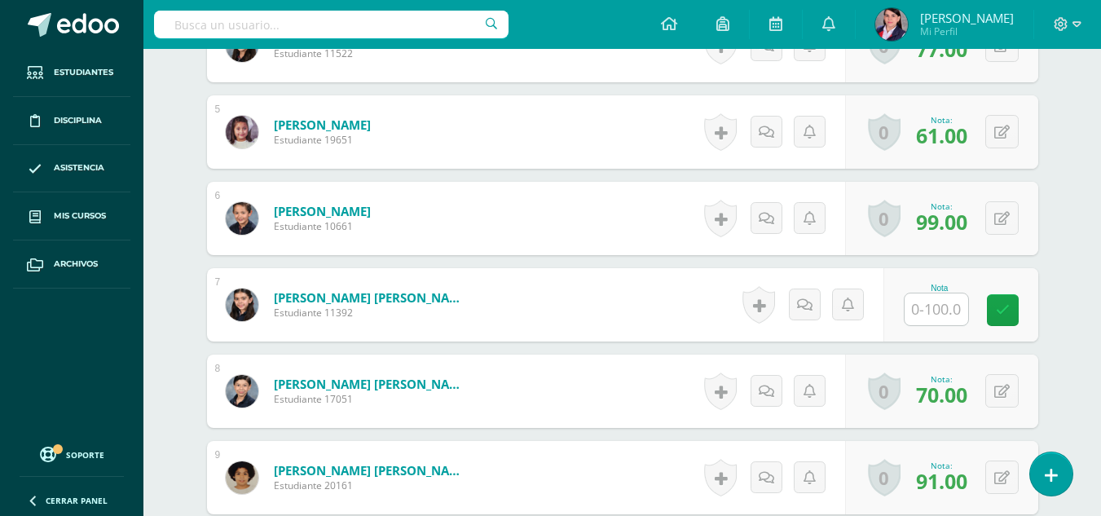
click at [944, 310] on input "text" at bounding box center [937, 309] width 64 height 32
type input "60"
click at [1070, 254] on div "¿Estás seguro que quieres eliminar esta actividad? Esto borrará la actividad y …" at bounding box center [622, 369] width 897 height 2048
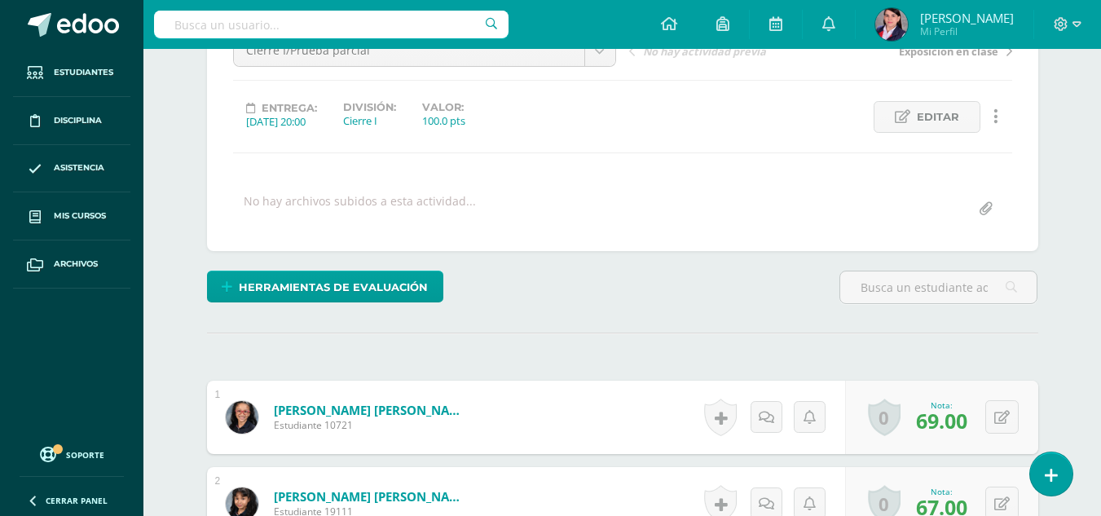
scroll to position [0, 0]
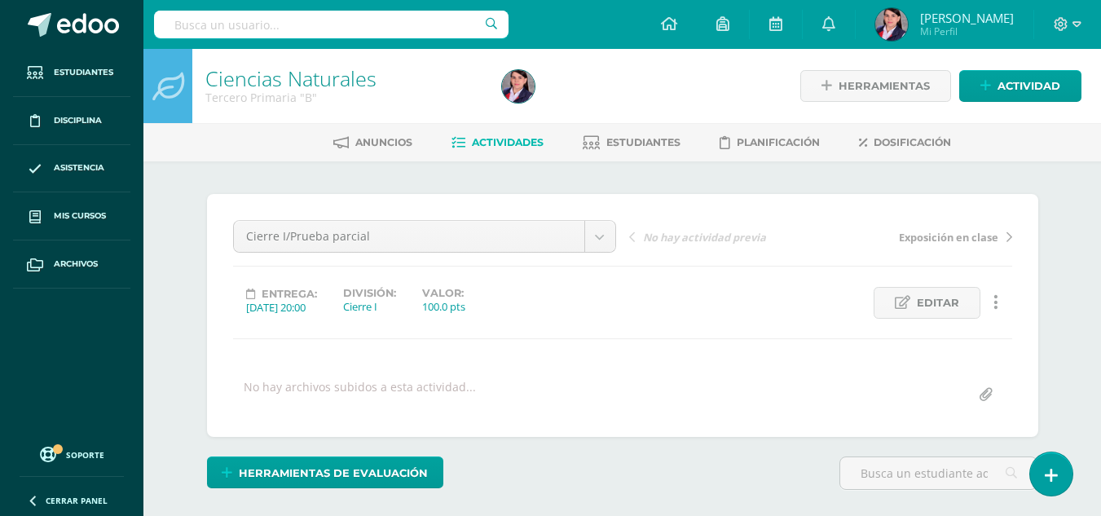
click at [484, 143] on span "Actividades" at bounding box center [508, 142] width 72 height 12
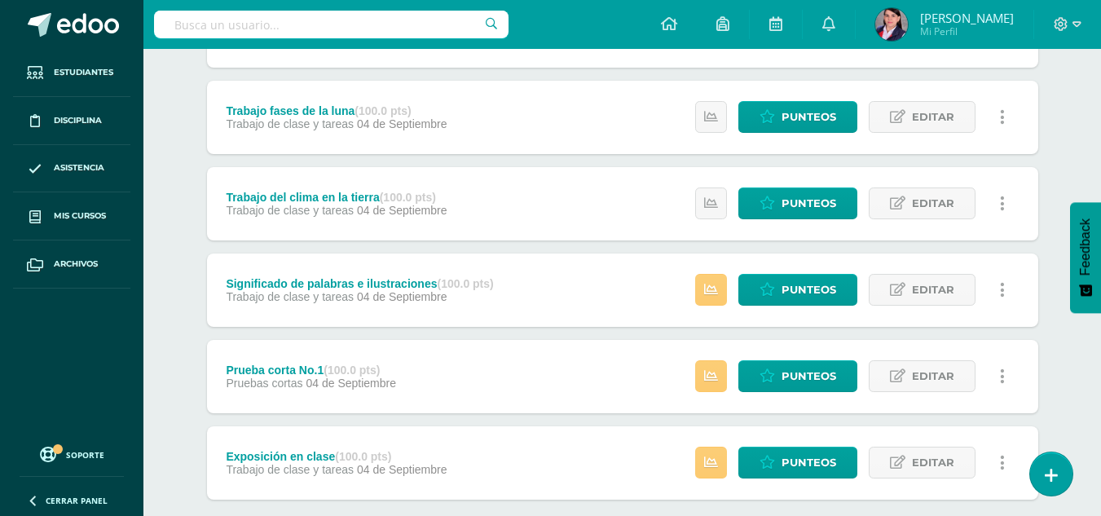
scroll to position [326, 0]
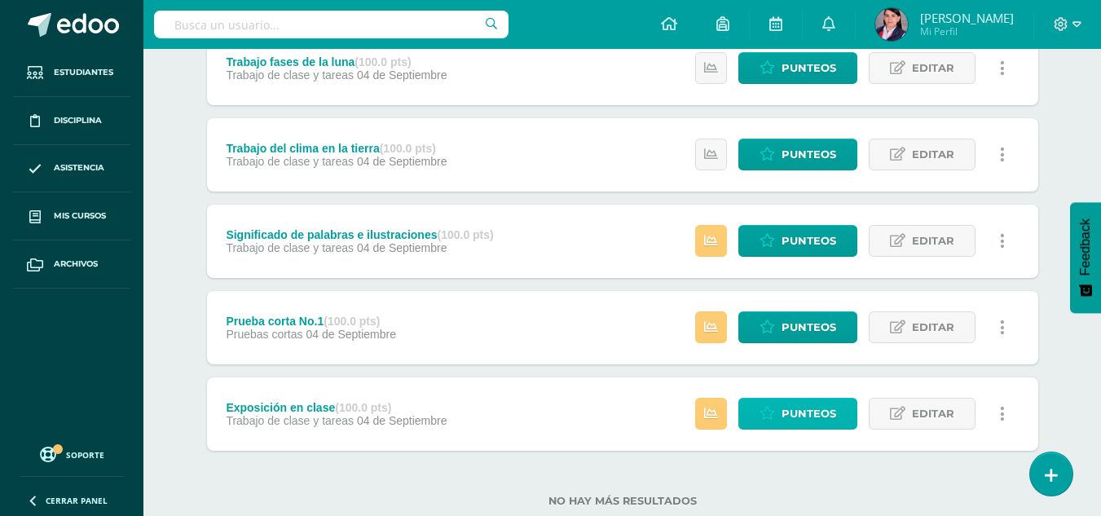
click at [794, 410] on span "Punteos" at bounding box center [809, 414] width 55 height 30
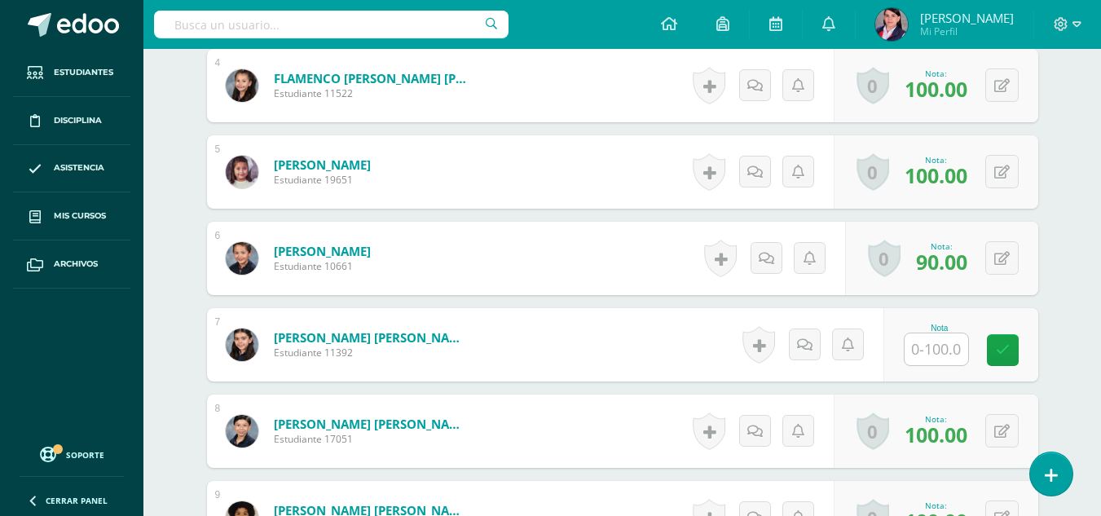
scroll to position [816, 0]
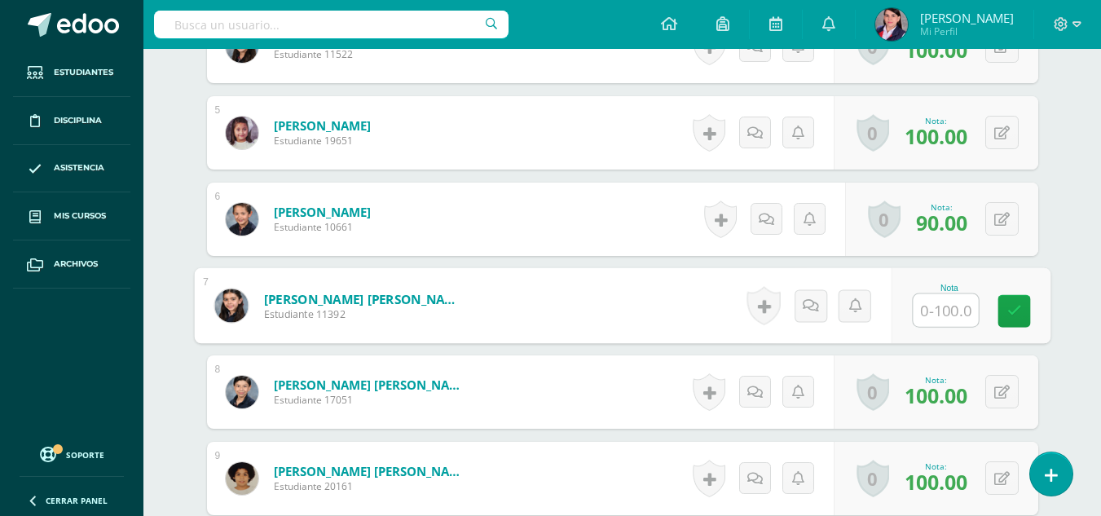
click at [928, 315] on input "text" at bounding box center [945, 310] width 65 height 33
type input "100"
click at [1042, 238] on div "¿Estás seguro que quieres eliminar esta actividad? Esto borrará la actividad y …" at bounding box center [623, 369] width 845 height 1982
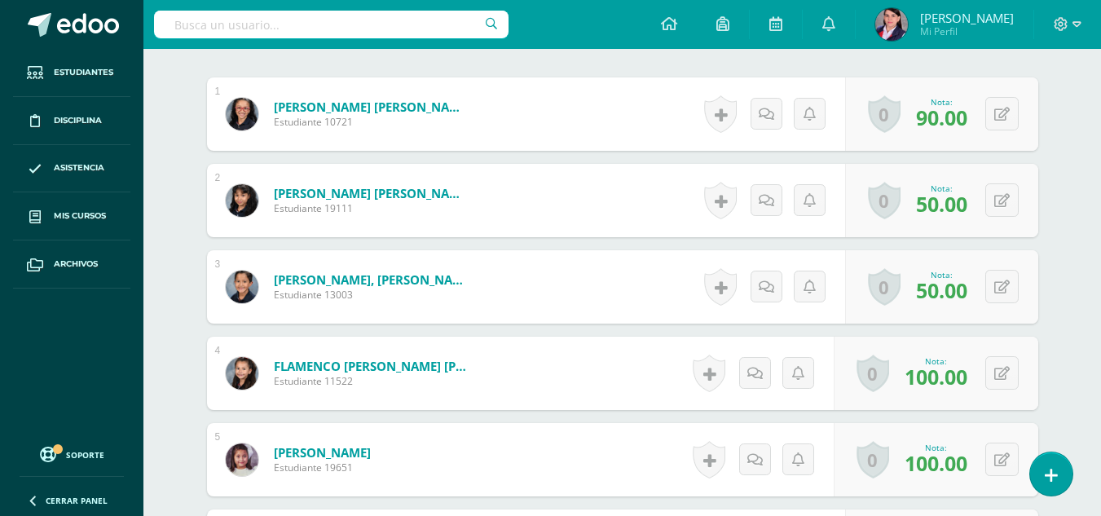
scroll to position [0, 0]
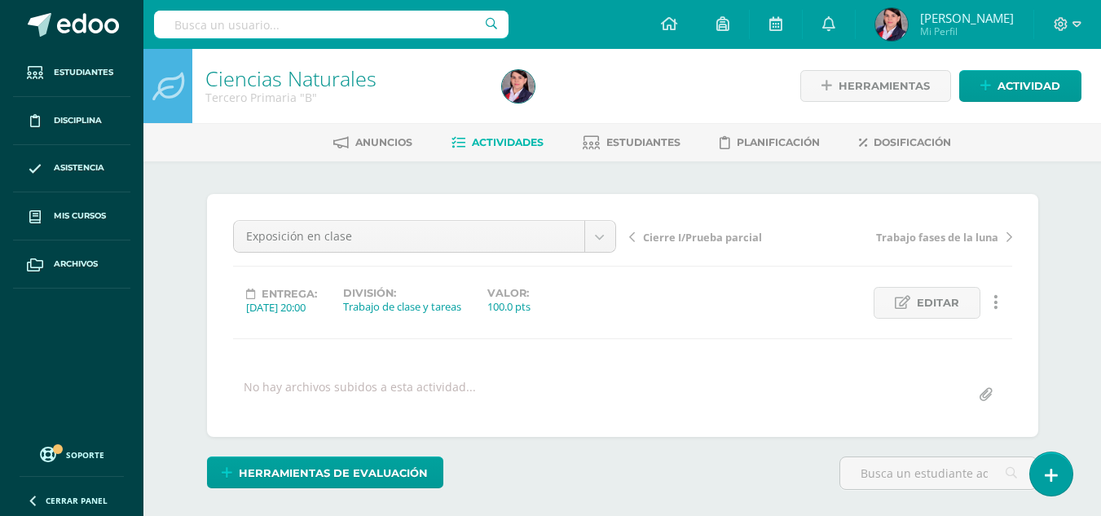
click at [499, 143] on span "Actividades" at bounding box center [508, 142] width 72 height 12
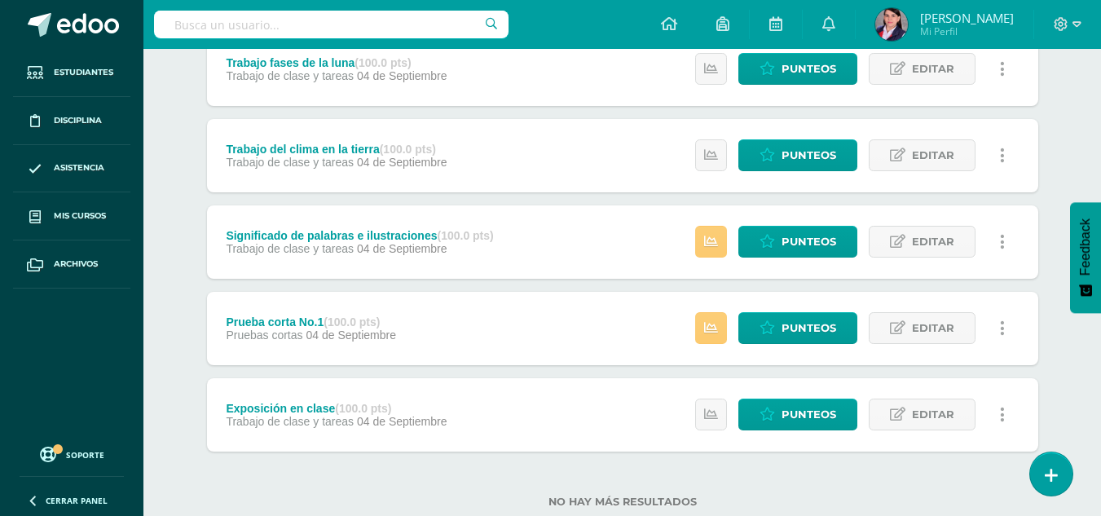
scroll to position [326, 0]
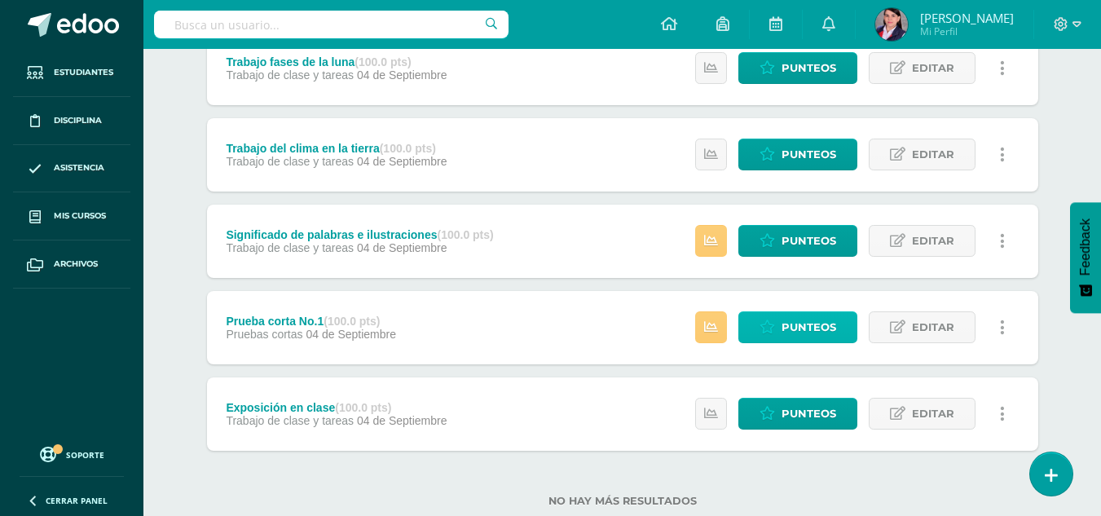
click at [788, 320] on span "Punteos" at bounding box center [809, 327] width 55 height 30
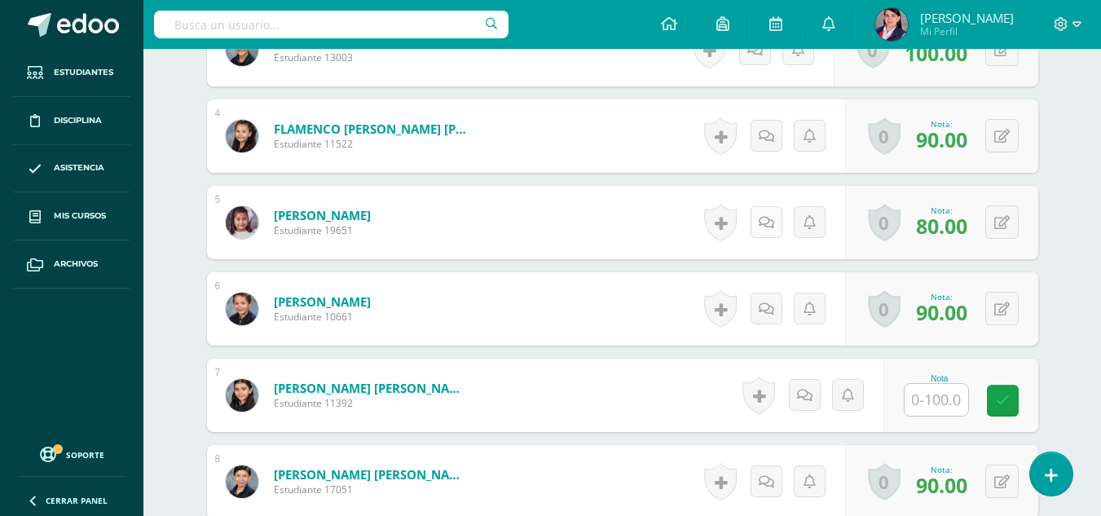
scroll to position [817, 0]
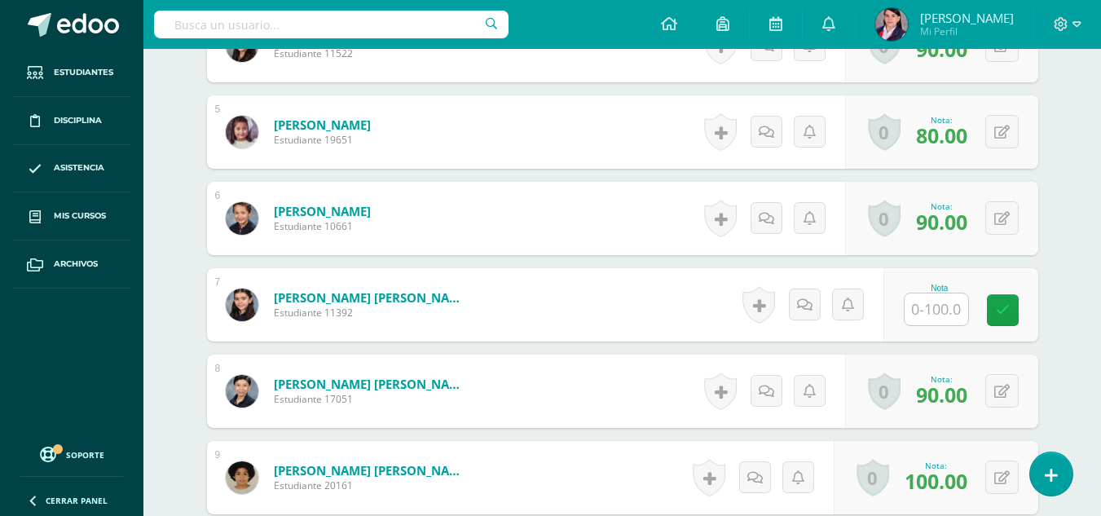
click at [938, 307] on input "text" at bounding box center [937, 309] width 64 height 32
type input "60"
click at [1094, 213] on div "Ciencias Naturales Tercero Primaria "B" Herramientas Detalle de asistencias Act…" at bounding box center [622, 312] width 958 height 2160
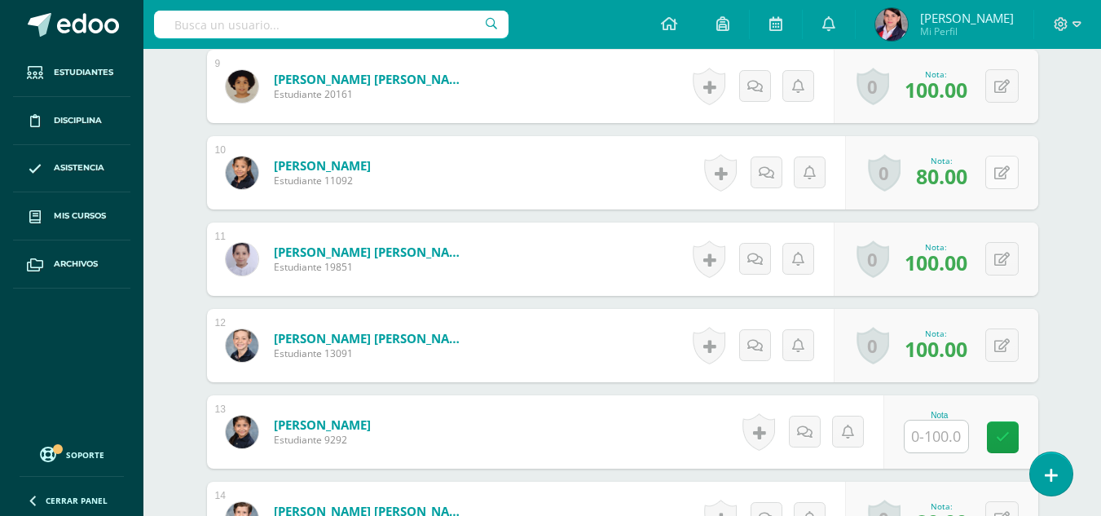
scroll to position [1224, 0]
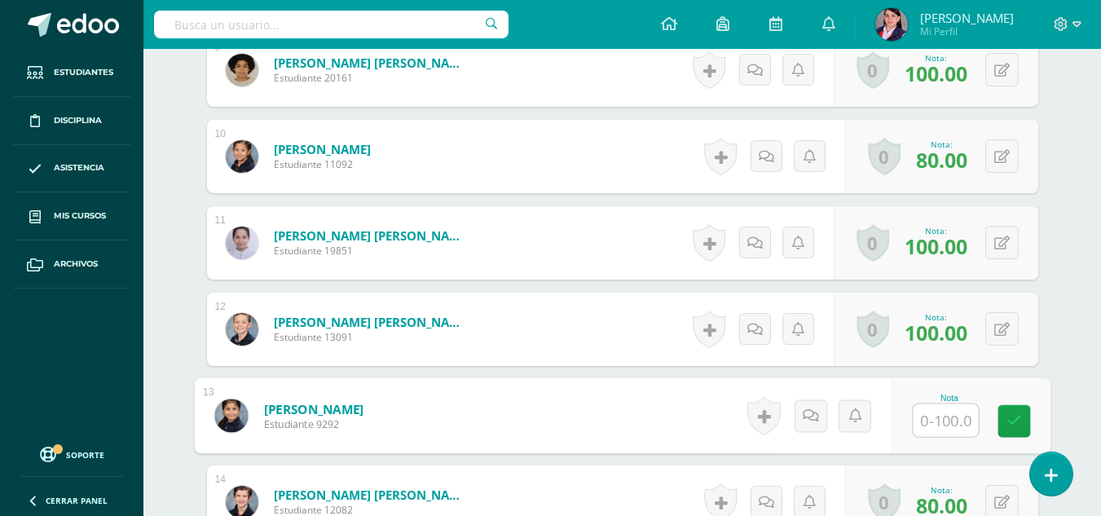
click at [941, 418] on input "text" at bounding box center [945, 420] width 65 height 33
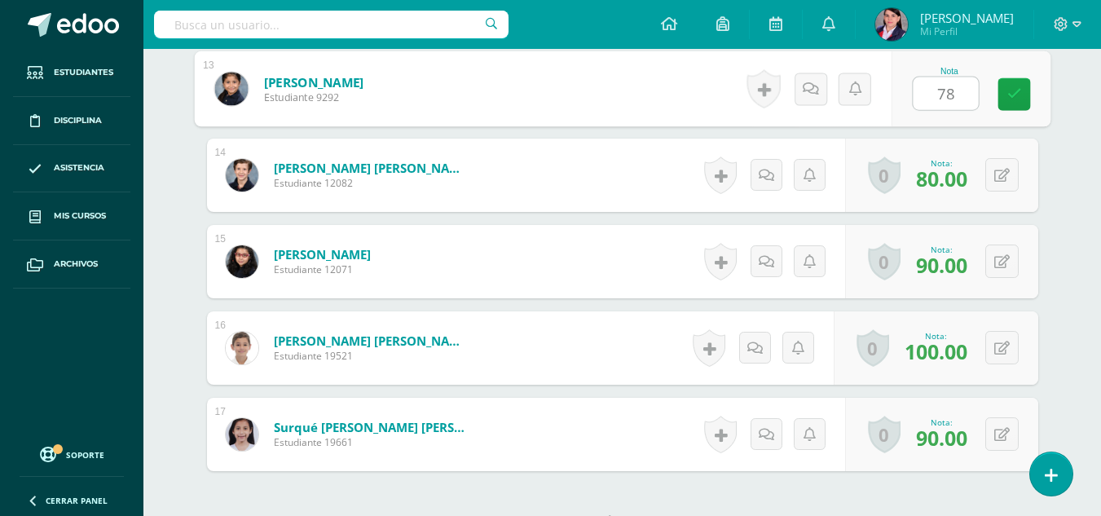
scroll to position [1632, 0]
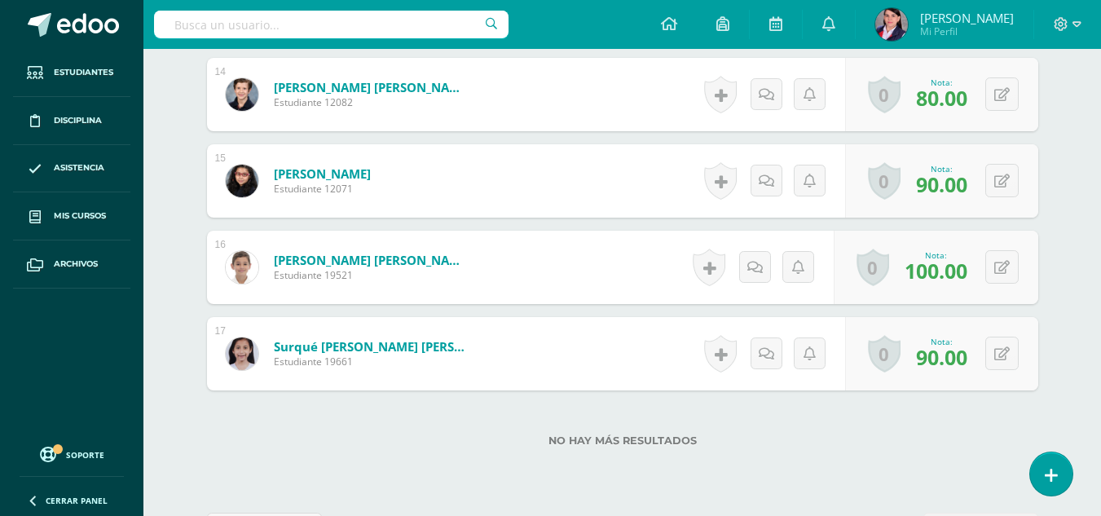
type input "78"
click at [798, 434] on label "No hay más resultados" at bounding box center [622, 440] width 831 height 12
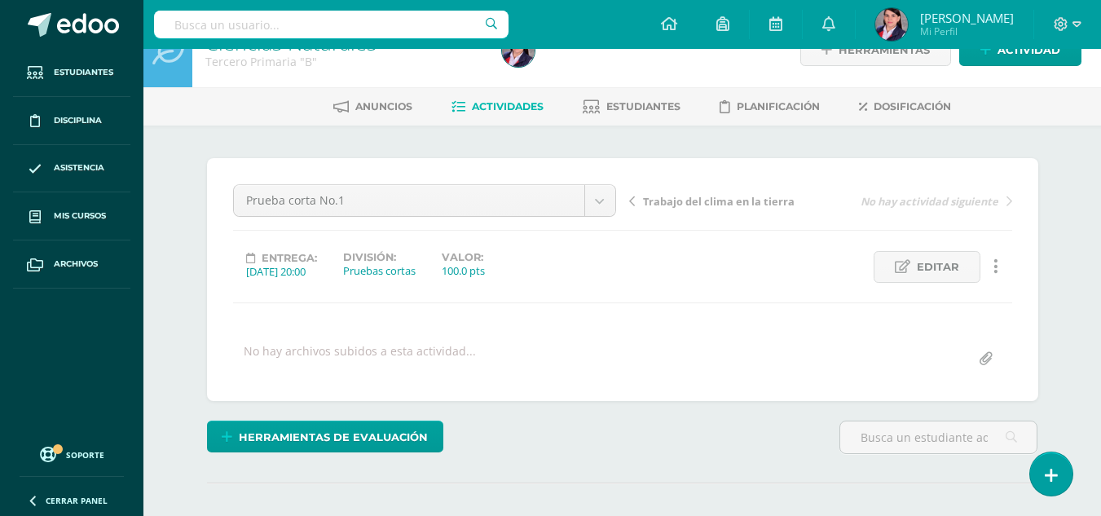
scroll to position [0, 0]
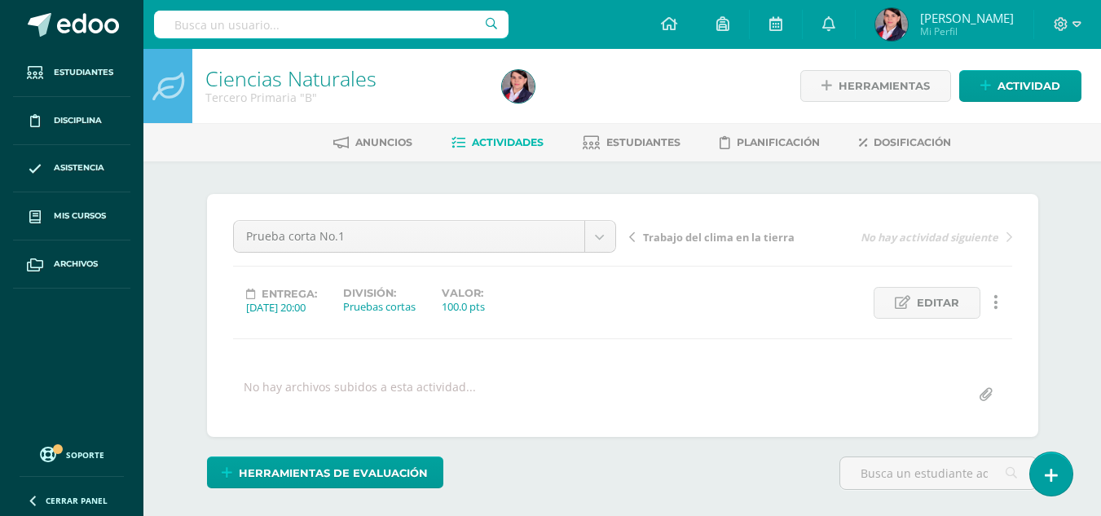
click at [490, 139] on span "Actividades" at bounding box center [508, 142] width 72 height 12
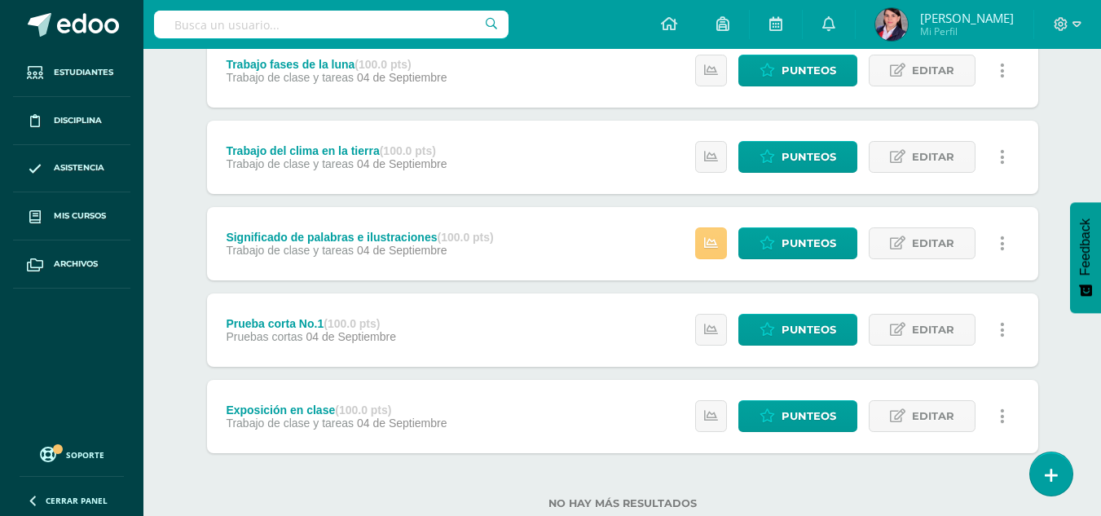
scroll to position [326, 0]
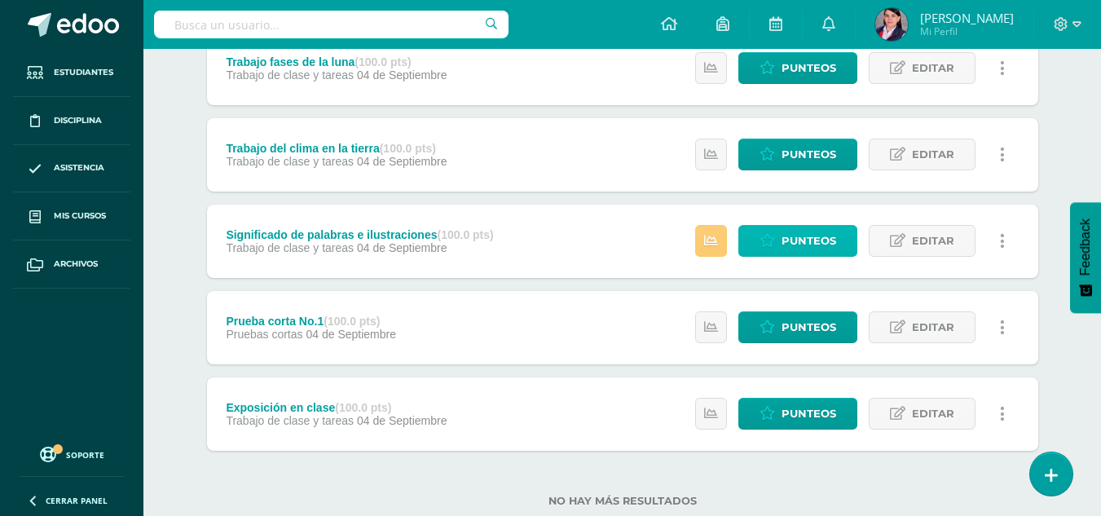
click at [775, 241] on icon at bounding box center [767, 241] width 15 height 14
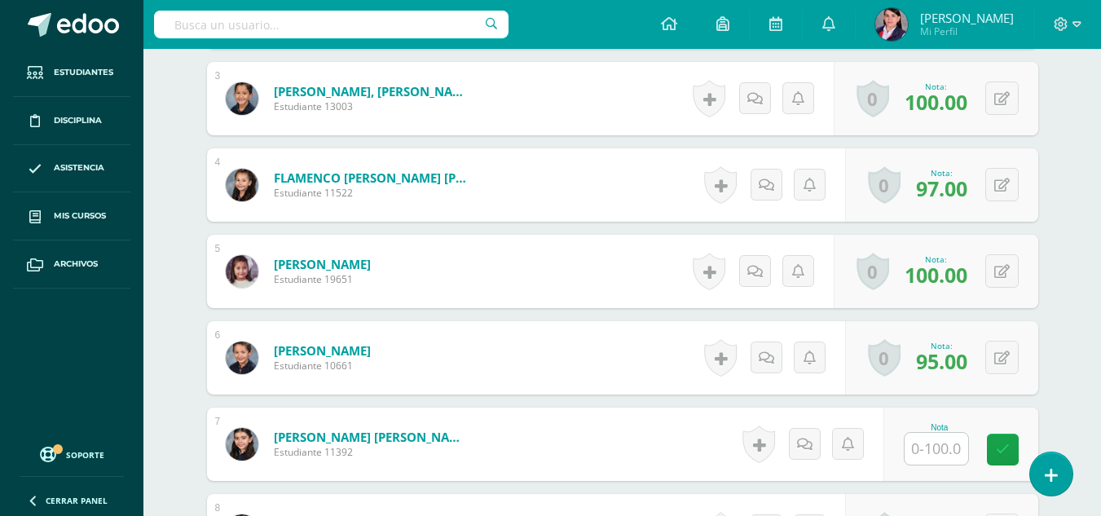
scroll to position [734, 0]
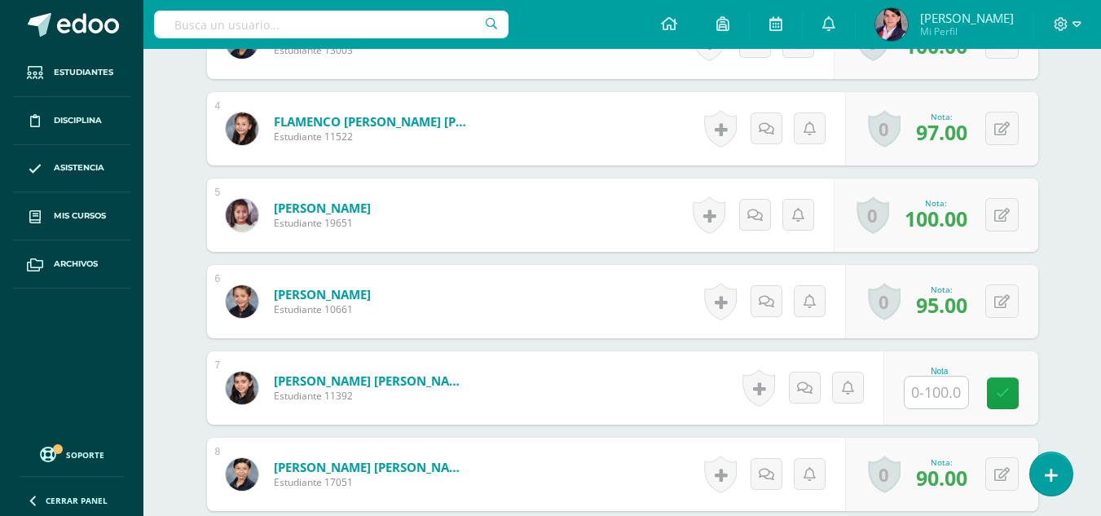
click at [935, 390] on input "text" at bounding box center [937, 393] width 64 height 32
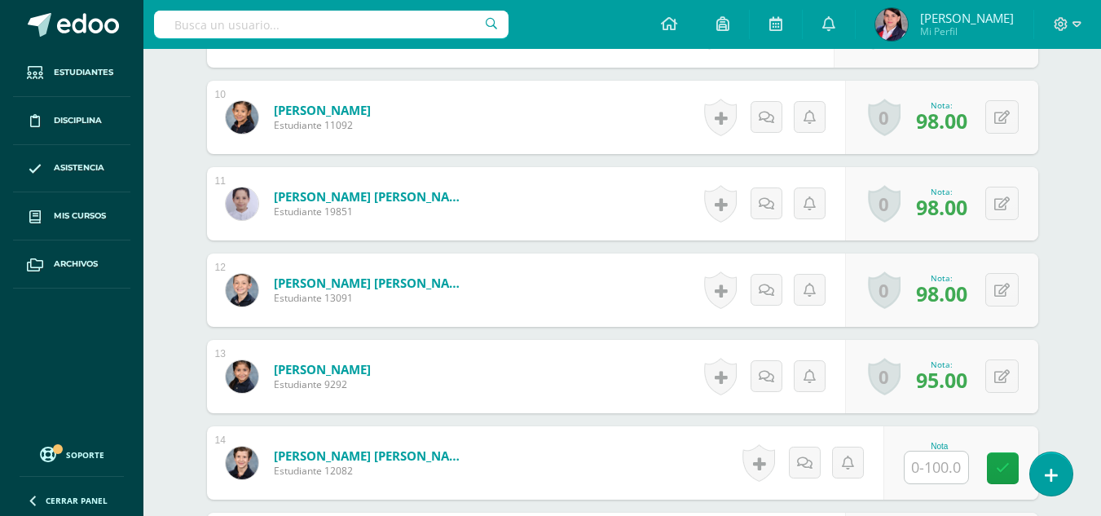
scroll to position [1304, 0]
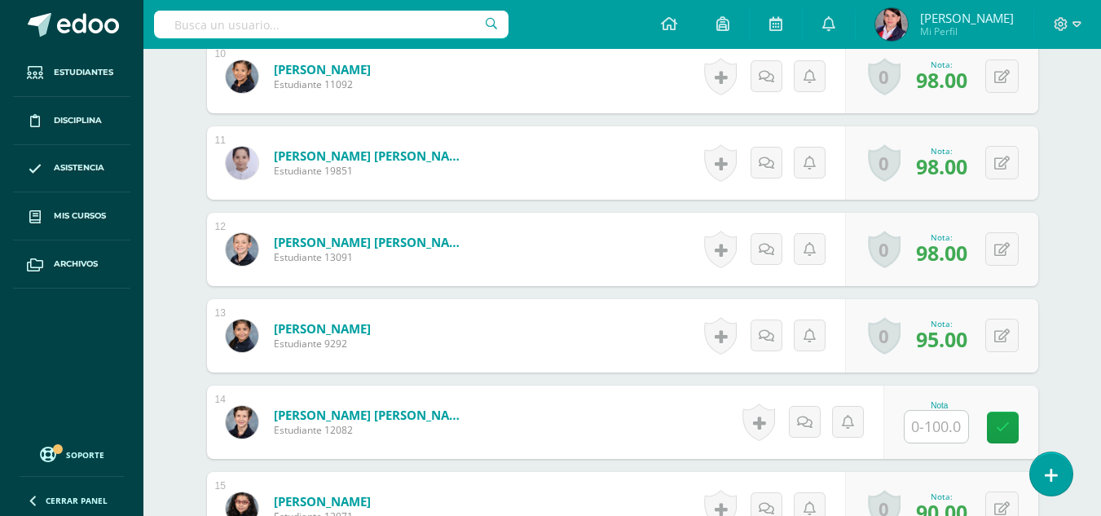
type input "85"
click at [940, 426] on input "text" at bounding box center [937, 427] width 64 height 32
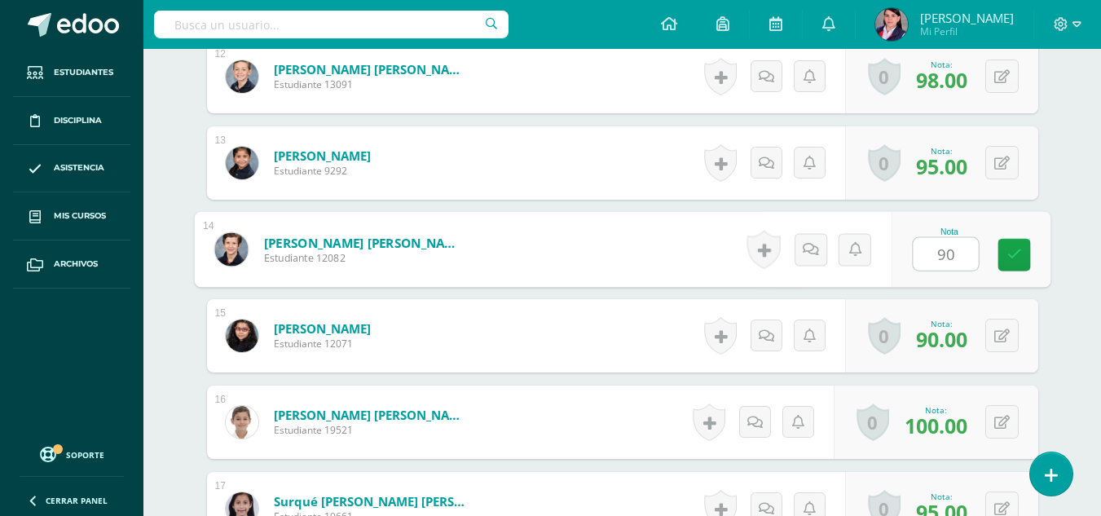
scroll to position [1549, 0]
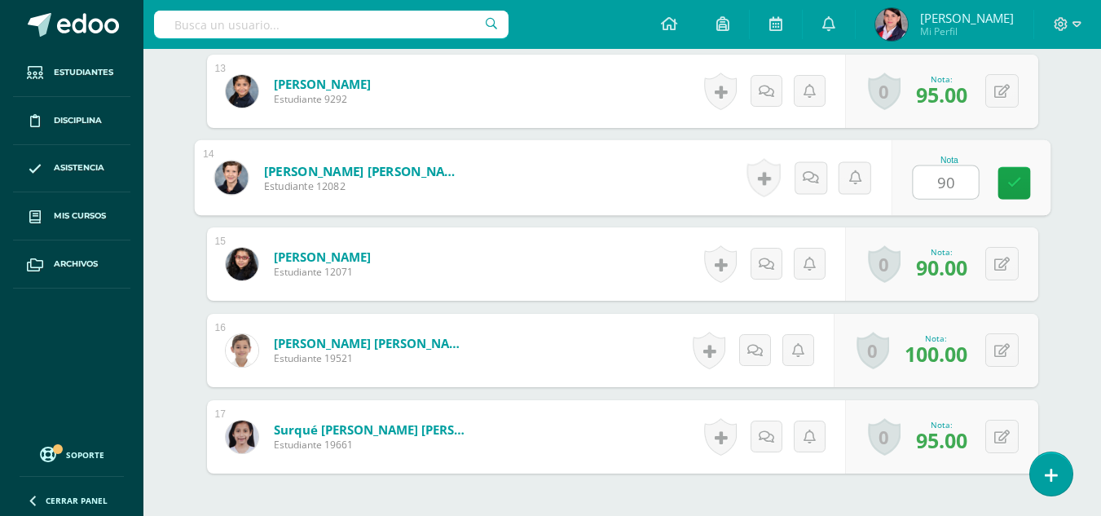
type input "90"
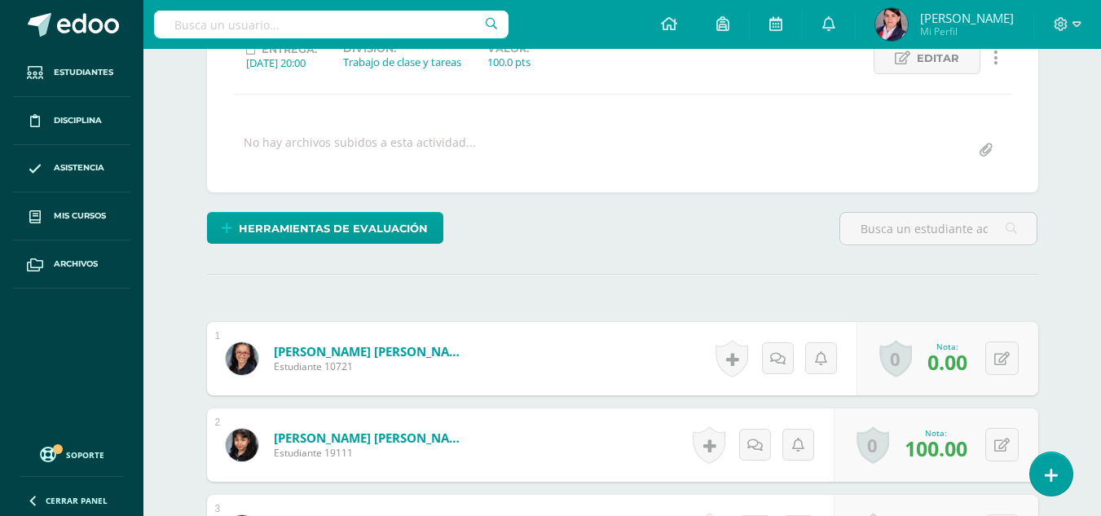
scroll to position [0, 0]
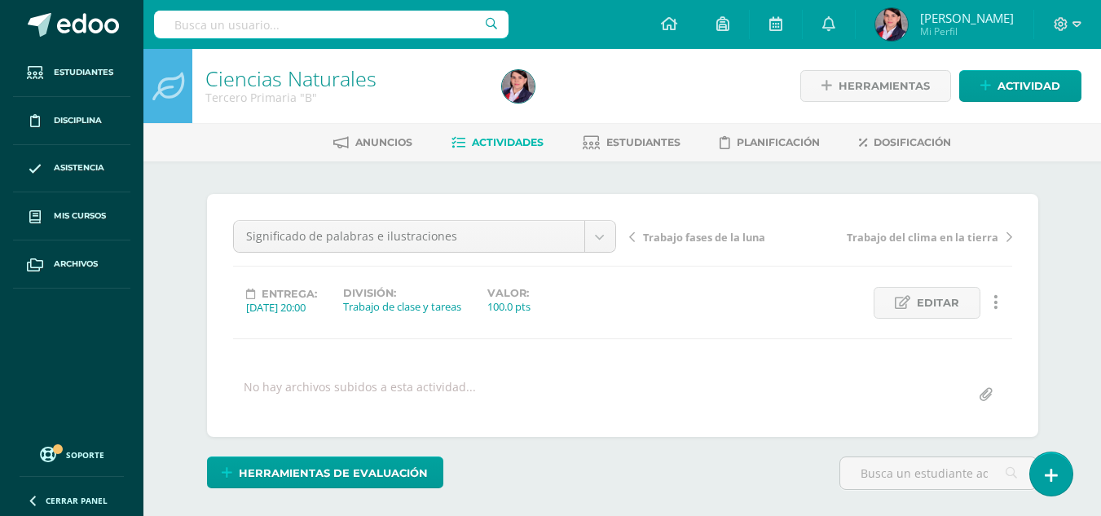
click at [511, 142] on span "Actividades" at bounding box center [508, 142] width 72 height 12
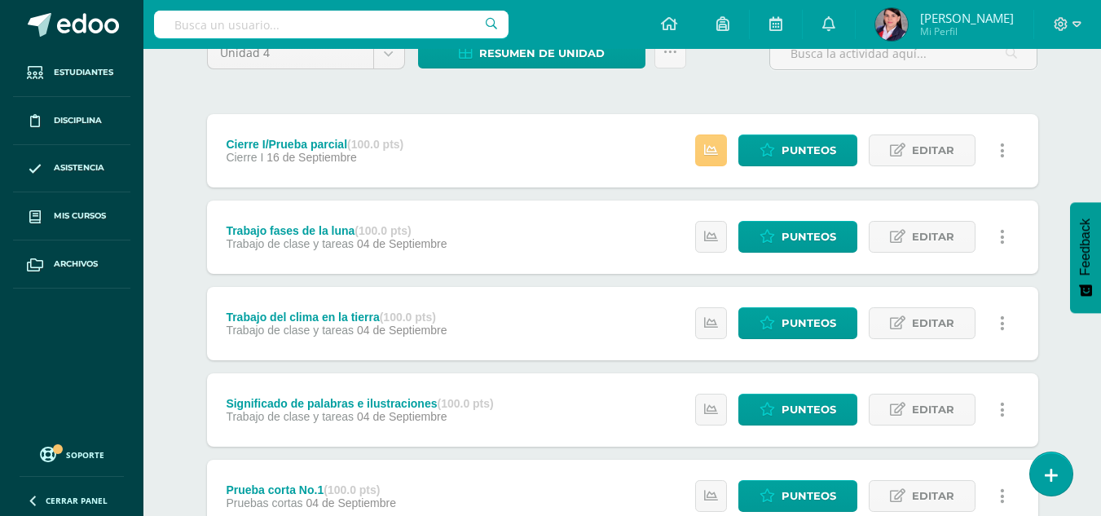
scroll to position [163, 0]
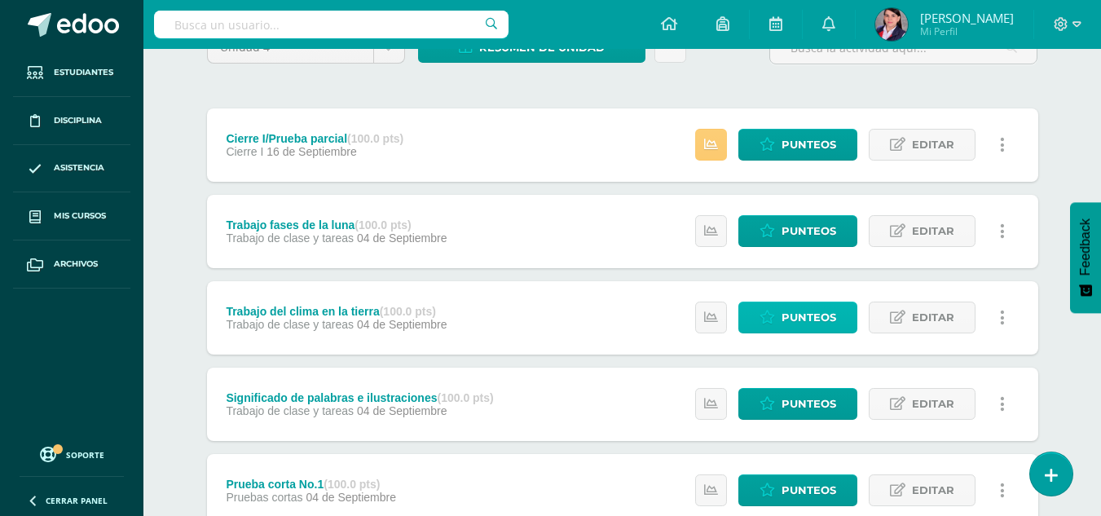
click at [820, 316] on span "Punteos" at bounding box center [809, 317] width 55 height 30
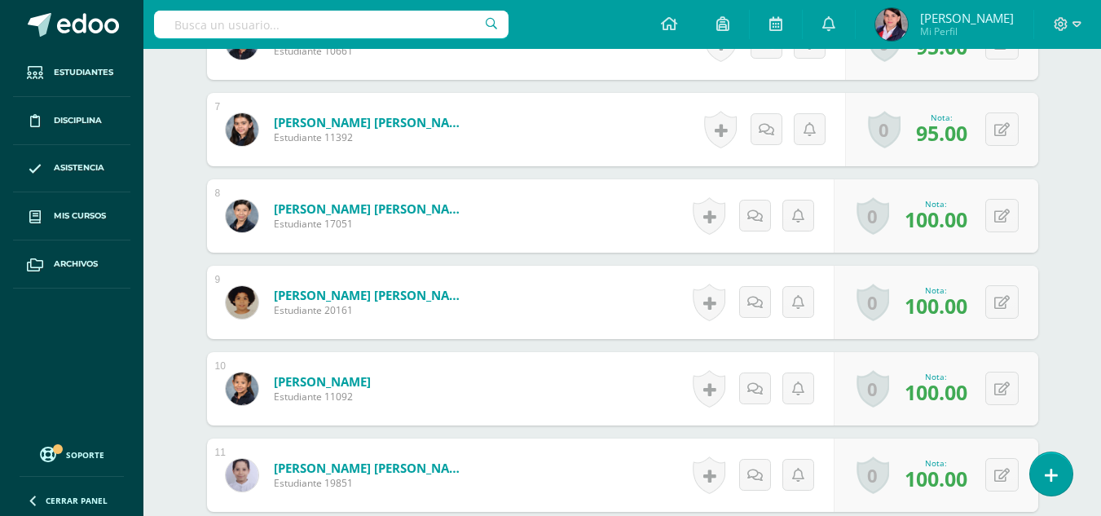
scroll to position [1002, 0]
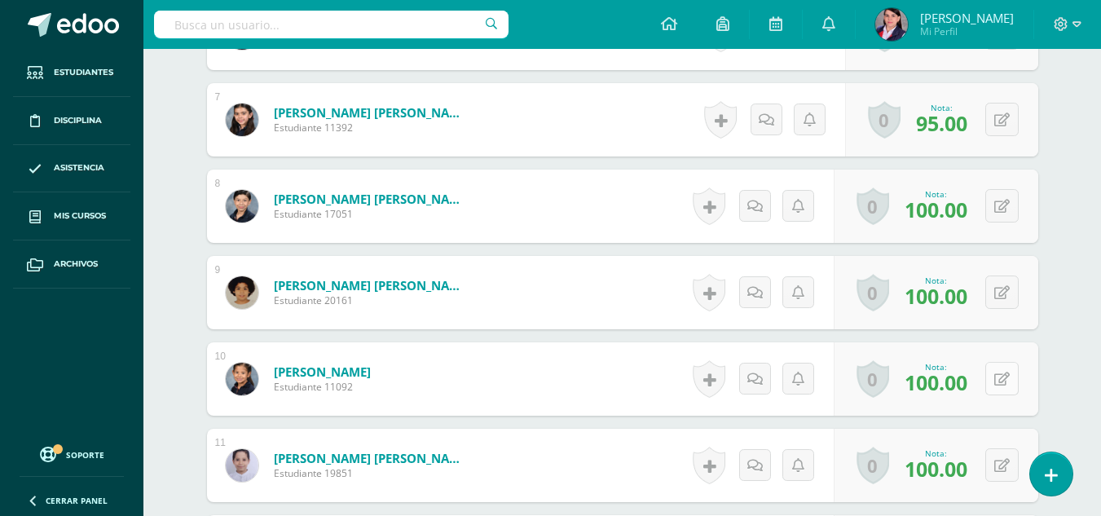
click at [1007, 384] on icon at bounding box center [1001, 380] width 15 height 14
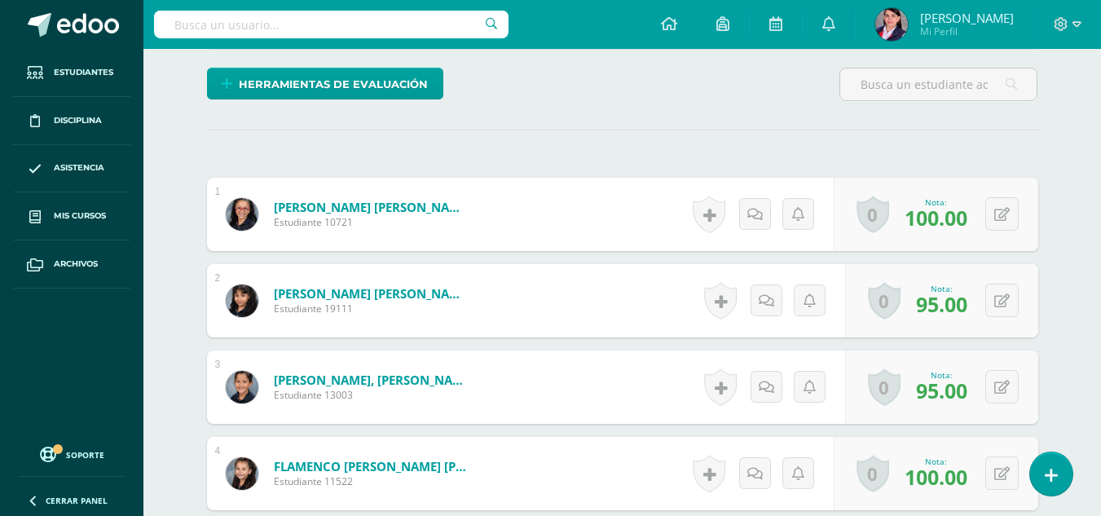
scroll to position [0, 0]
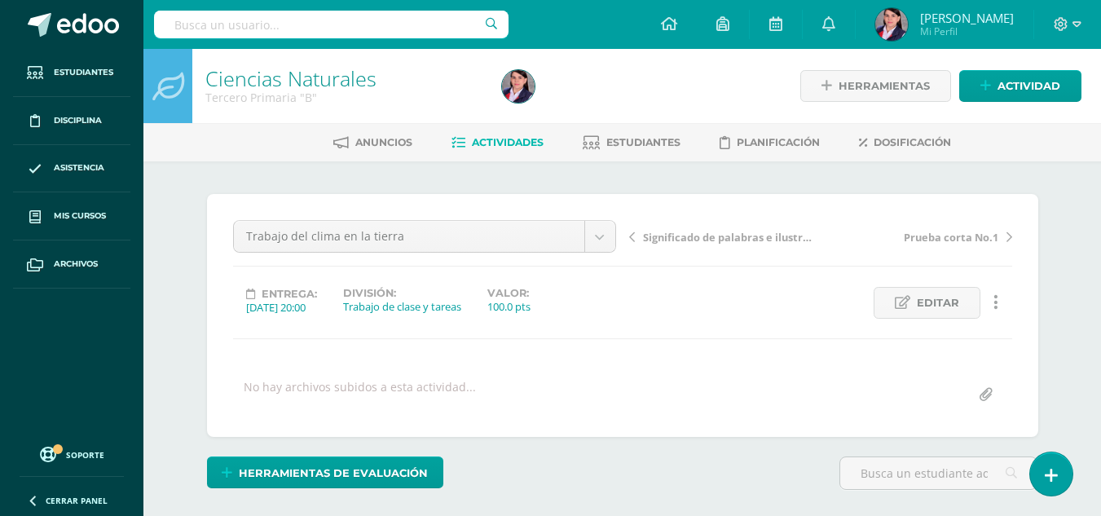
type input "95"
click at [527, 147] on span "Actividades" at bounding box center [508, 142] width 72 height 12
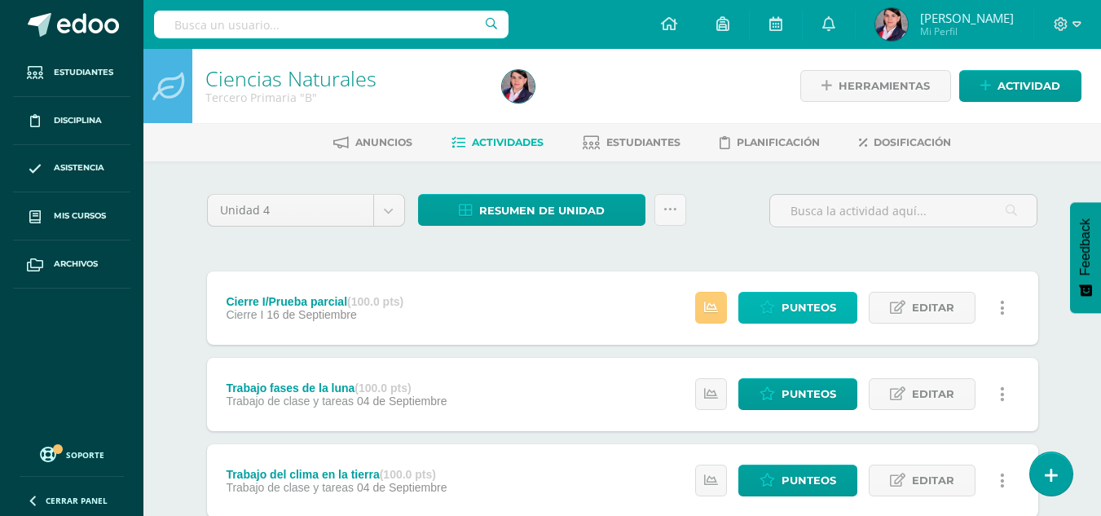
click at [795, 310] on span "Punteos" at bounding box center [809, 308] width 55 height 30
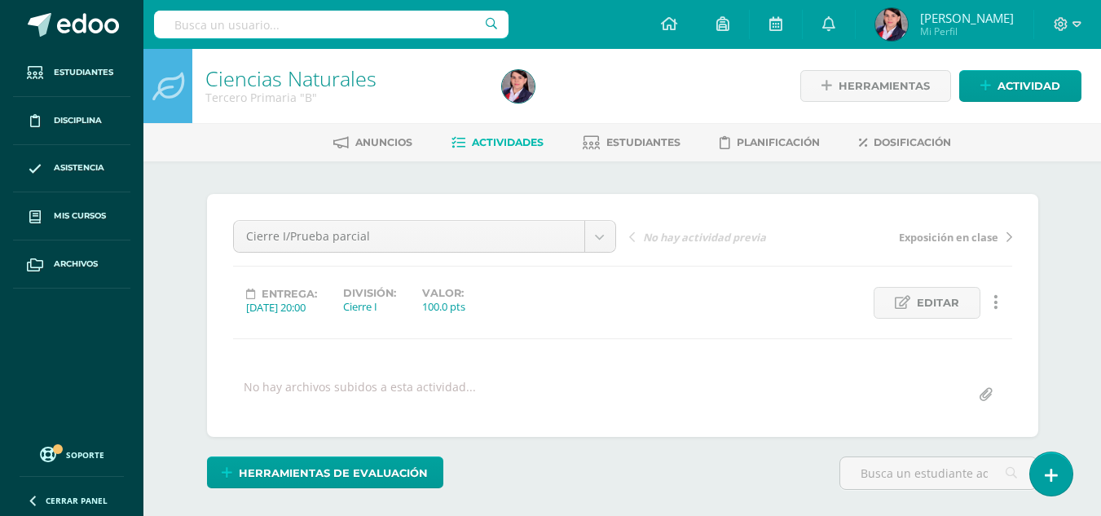
click at [491, 141] on span "Actividades" at bounding box center [508, 142] width 72 height 12
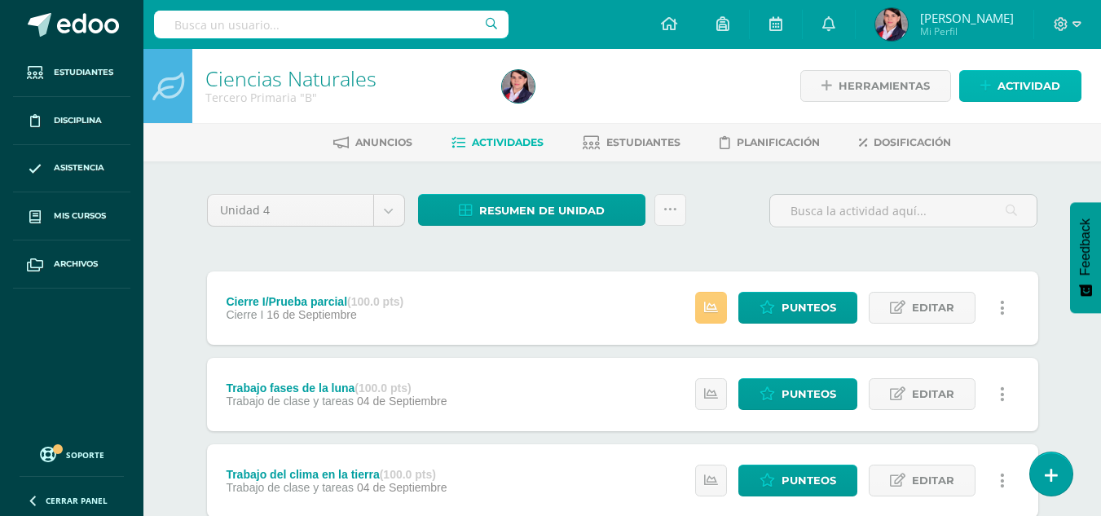
click at [1037, 85] on span "Actividad" at bounding box center [1029, 86] width 63 height 30
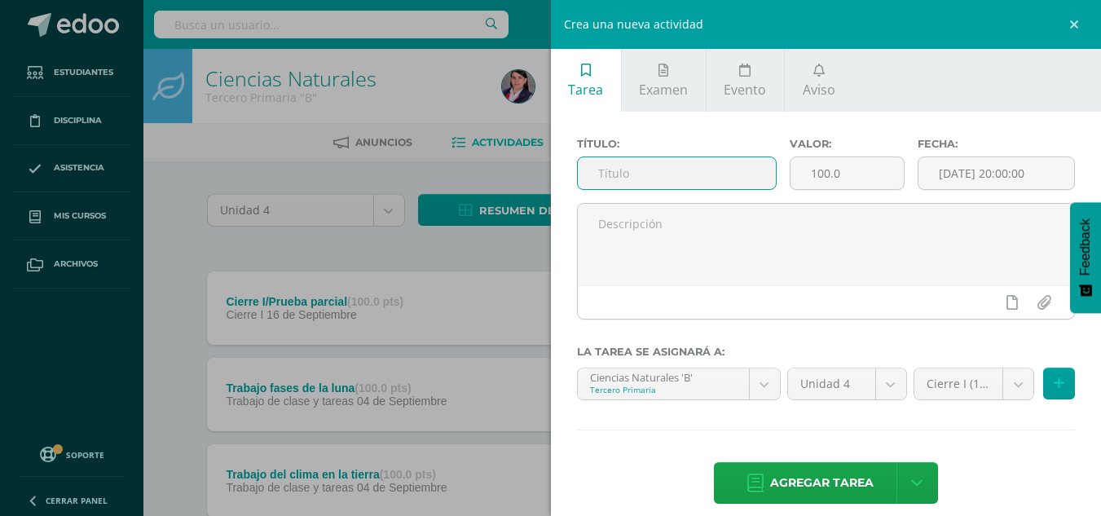
click at [692, 171] on input "text" at bounding box center [677, 173] width 198 height 32
type input "Recursos renovables"
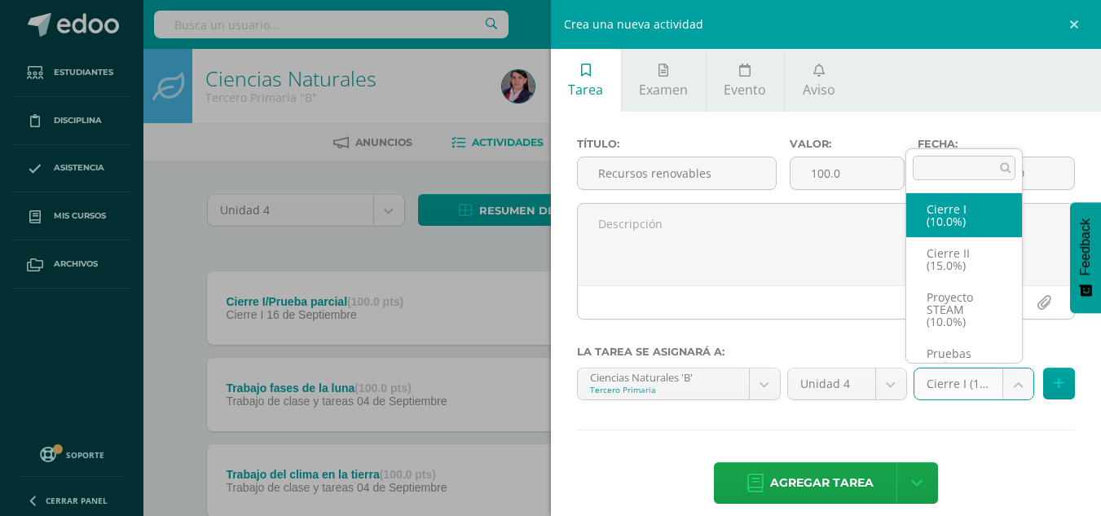
click at [1011, 386] on body "Estudiantes Disciplina Asistencia Mis cursos Archivos Soporte Ayuda Reportar un…" at bounding box center [550, 442] width 1101 height 885
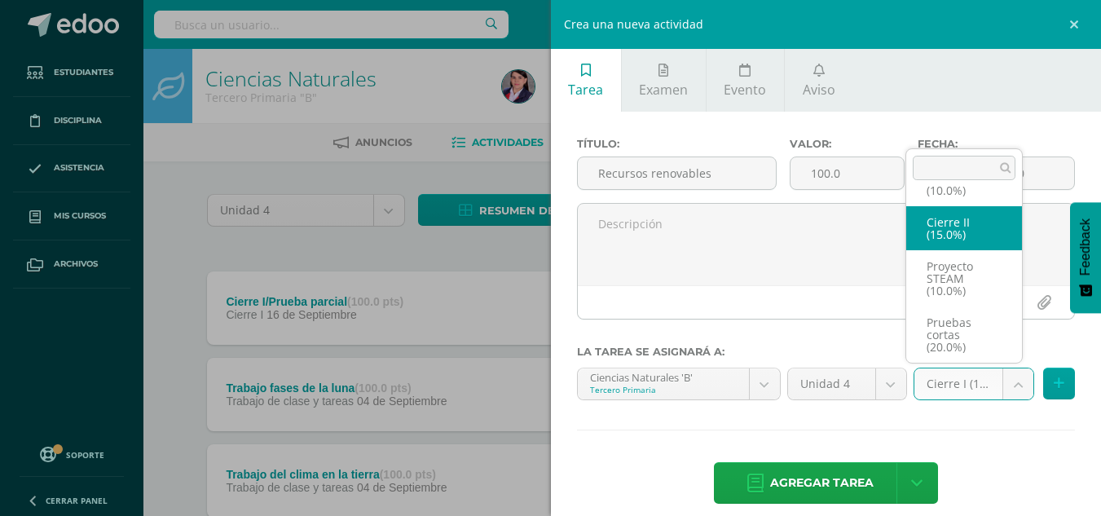
scroll to position [106, 0]
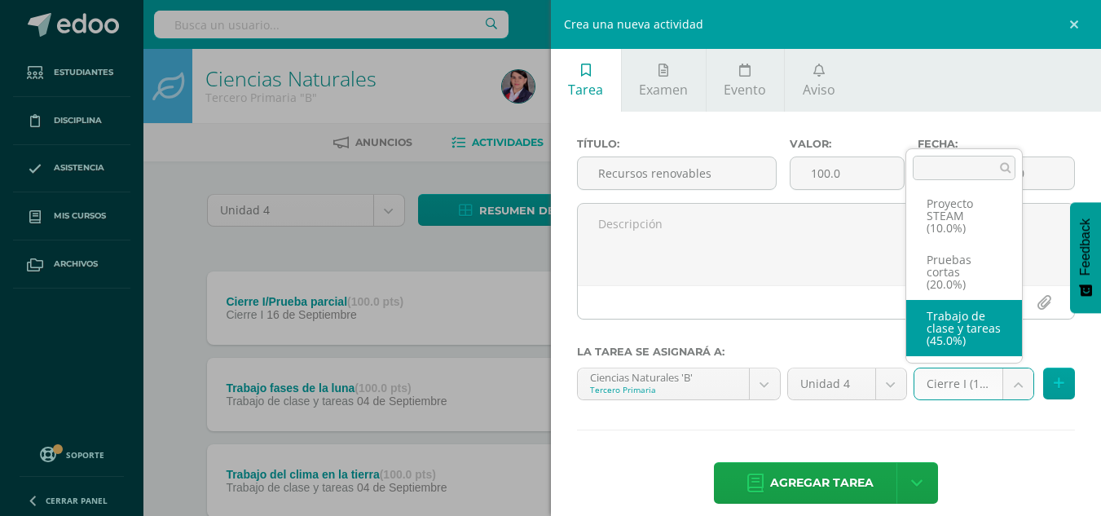
select select "233493"
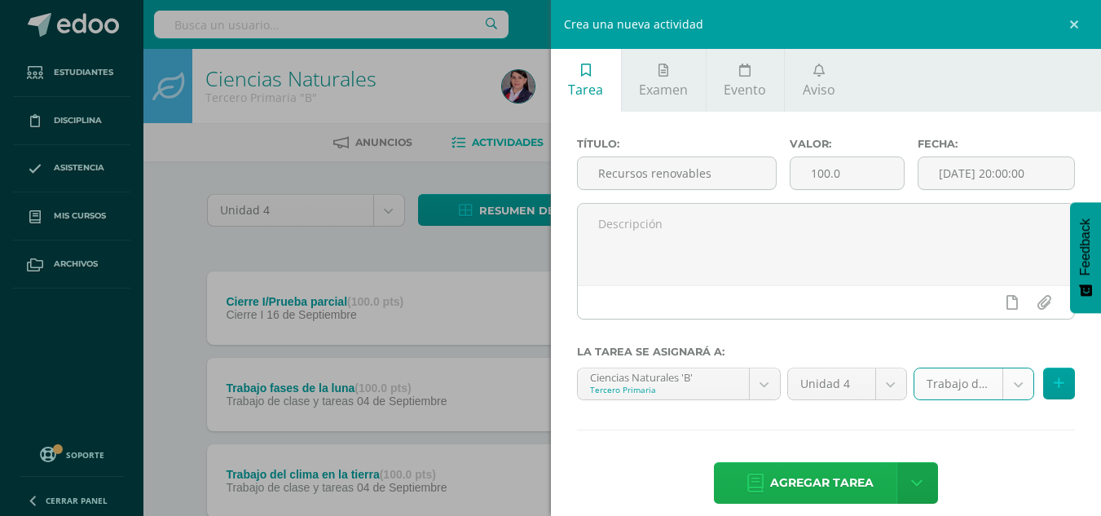
click at [797, 479] on span "Agregar tarea" at bounding box center [822, 483] width 104 height 40
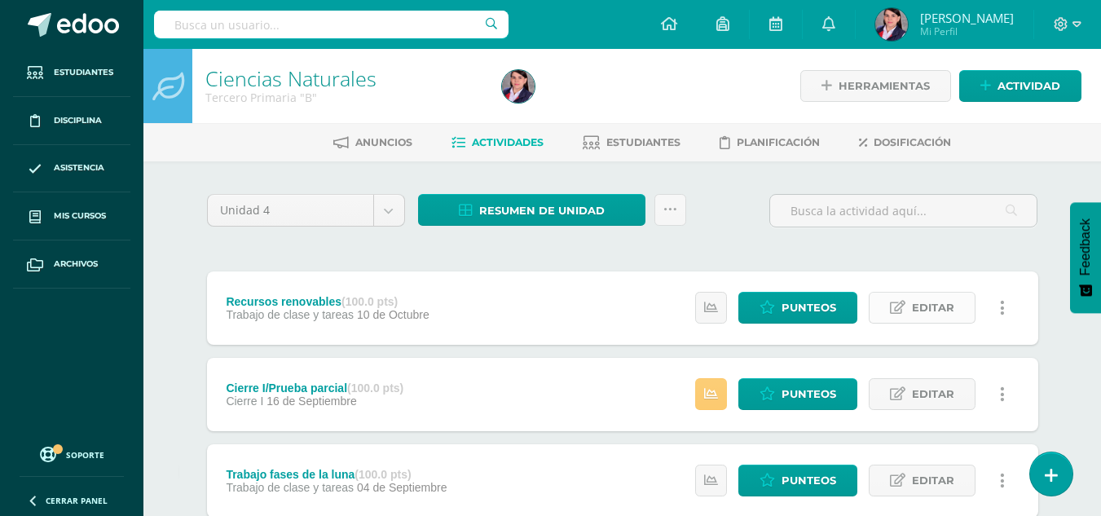
click at [927, 311] on span "Editar" at bounding box center [933, 308] width 42 height 30
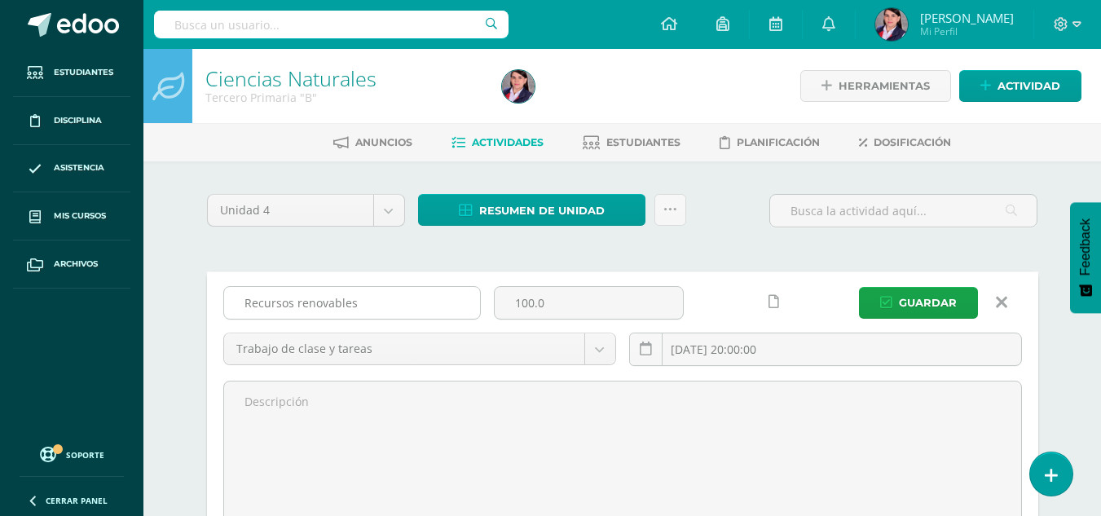
click at [248, 304] on input "Recursos renovables" at bounding box center [352, 303] width 256 height 32
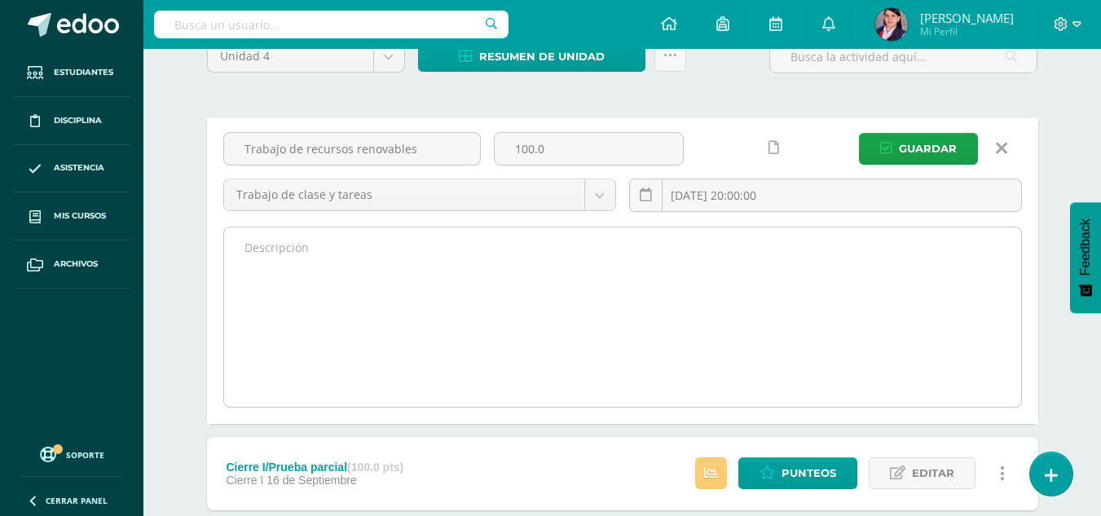
scroll to position [163, 0]
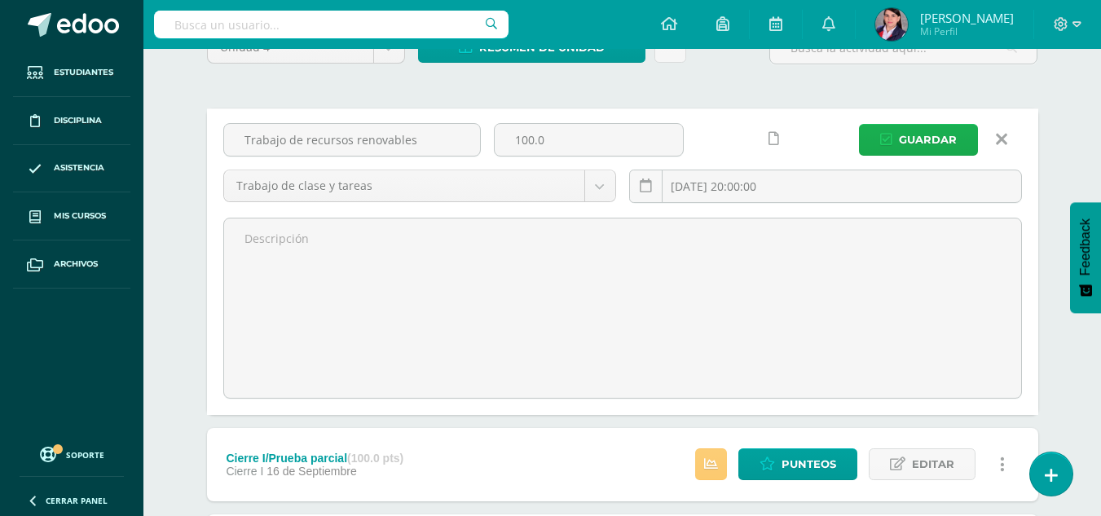
type input "Trabajo de recursos renovables"
click at [917, 143] on span "Guardar" at bounding box center [928, 140] width 58 height 30
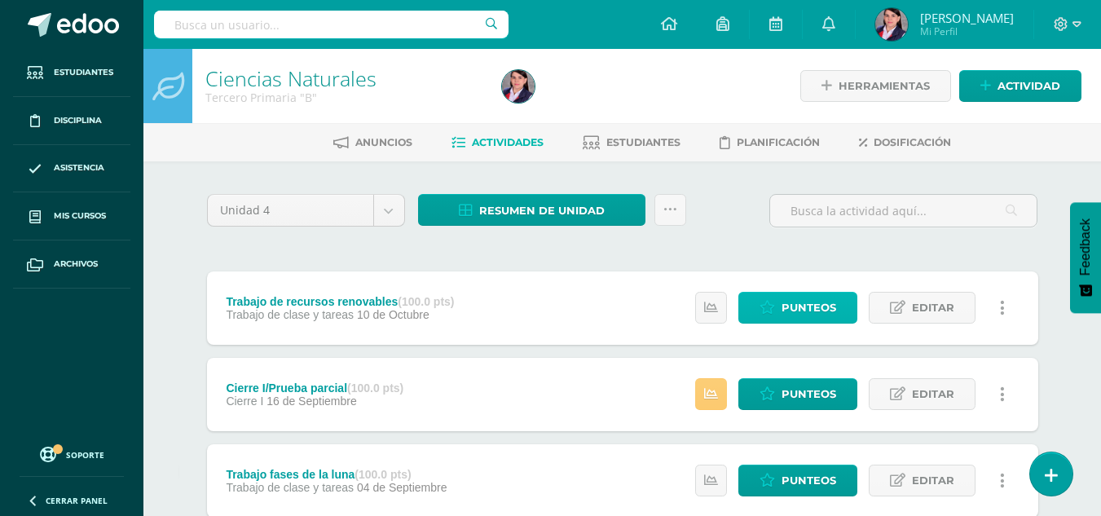
click at [792, 301] on span "Punteos" at bounding box center [809, 308] width 55 height 30
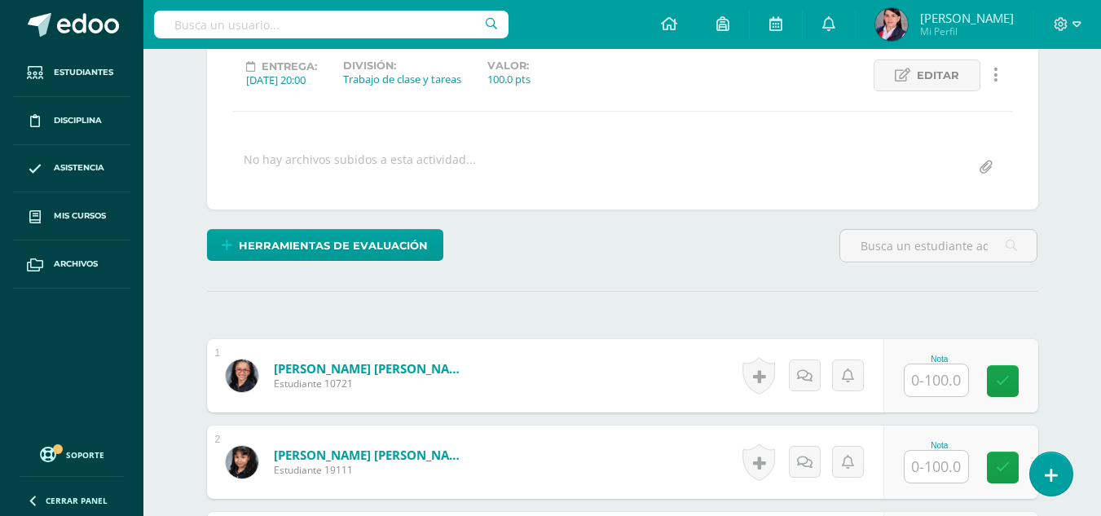
click at [935, 374] on input "text" at bounding box center [937, 380] width 64 height 32
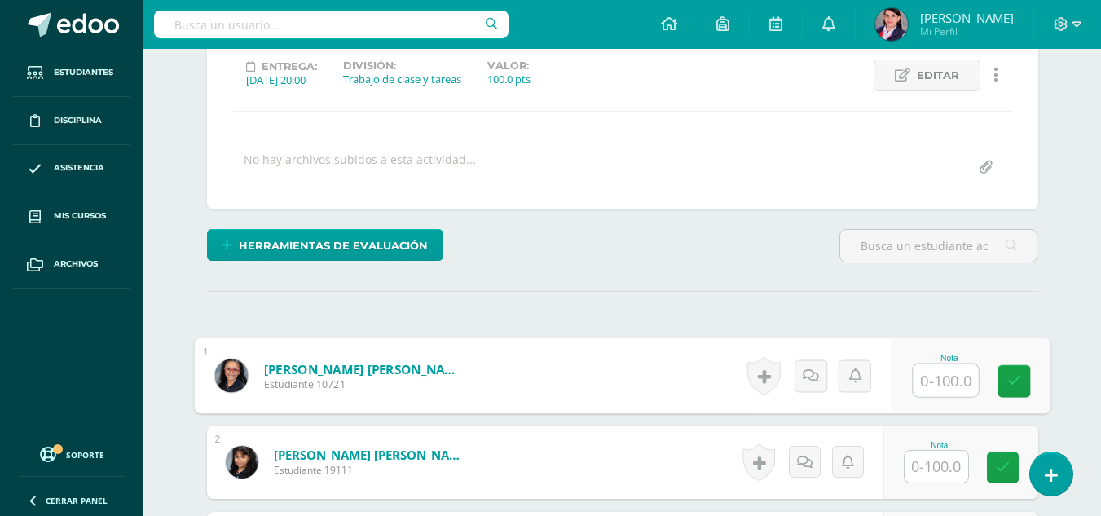
scroll to position [228, 0]
type input "95"
click at [933, 465] on input "text" at bounding box center [937, 466] width 64 height 32
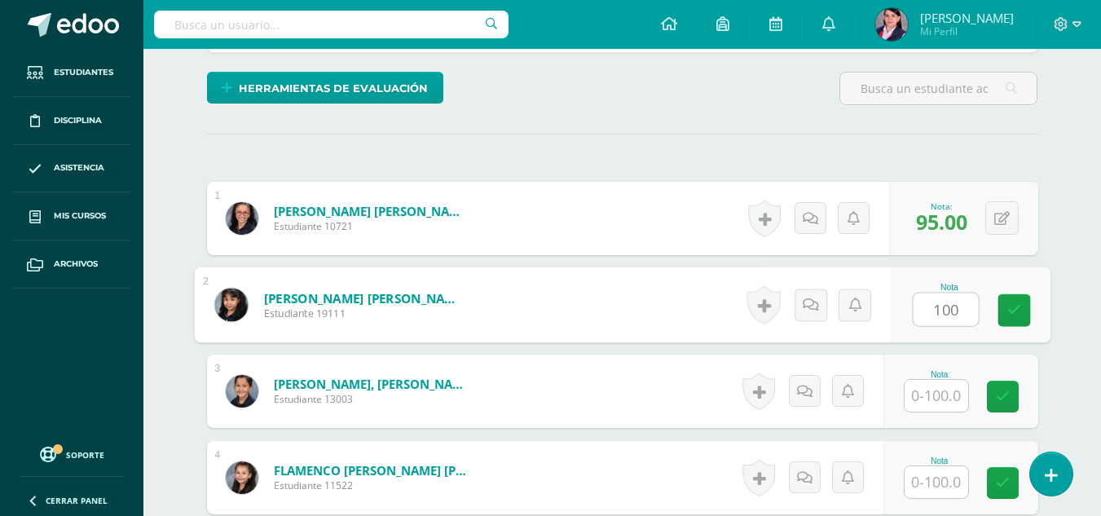
scroll to position [392, 0]
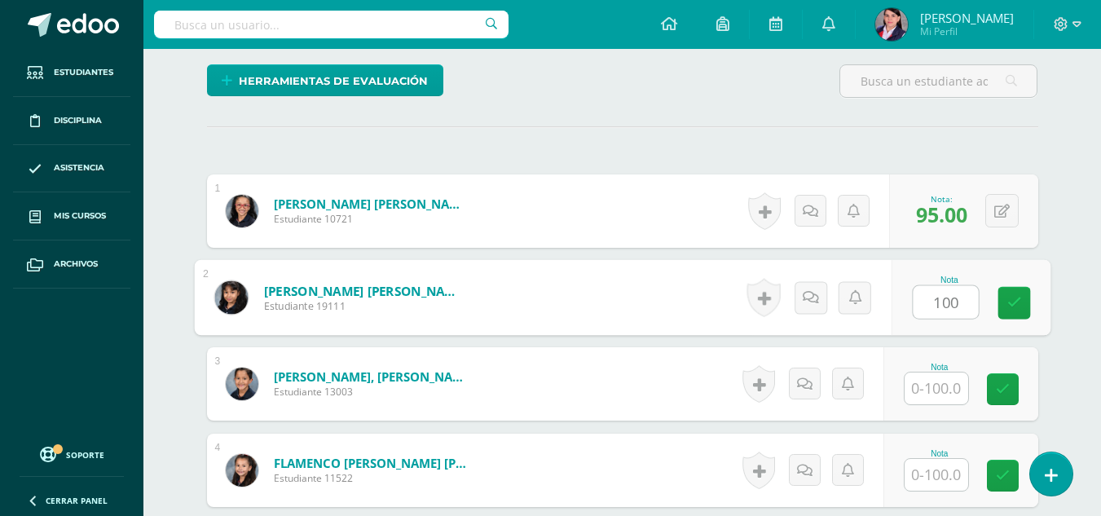
type input "100"
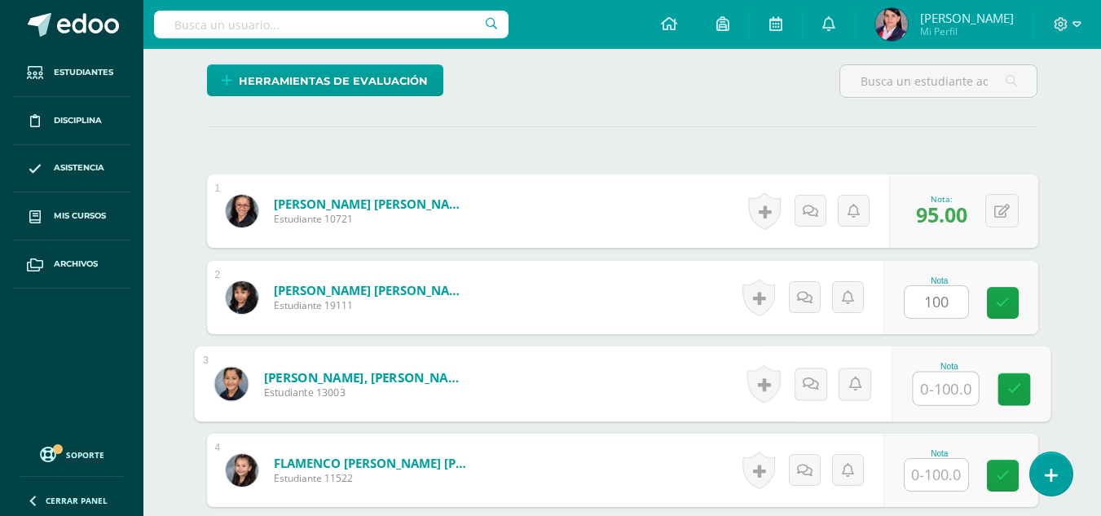
click at [924, 378] on input "text" at bounding box center [945, 389] width 65 height 33
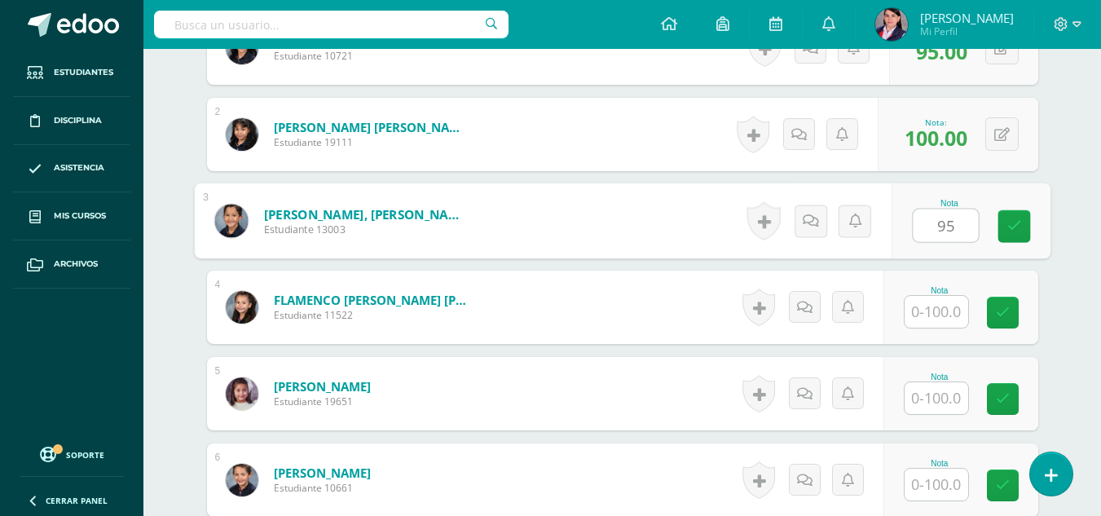
type input "95"
click at [942, 311] on input "text" at bounding box center [937, 312] width 64 height 32
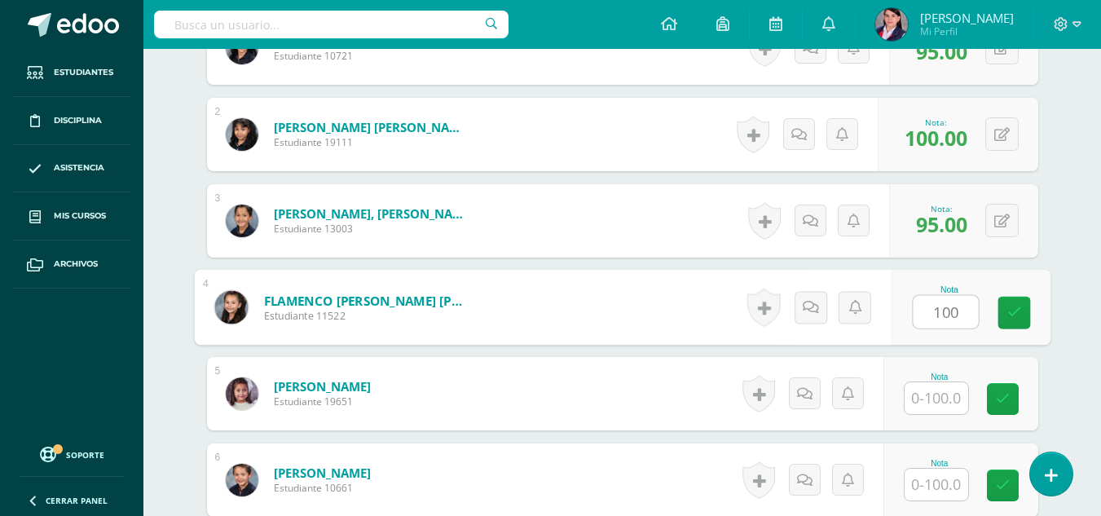
scroll to position [718, 0]
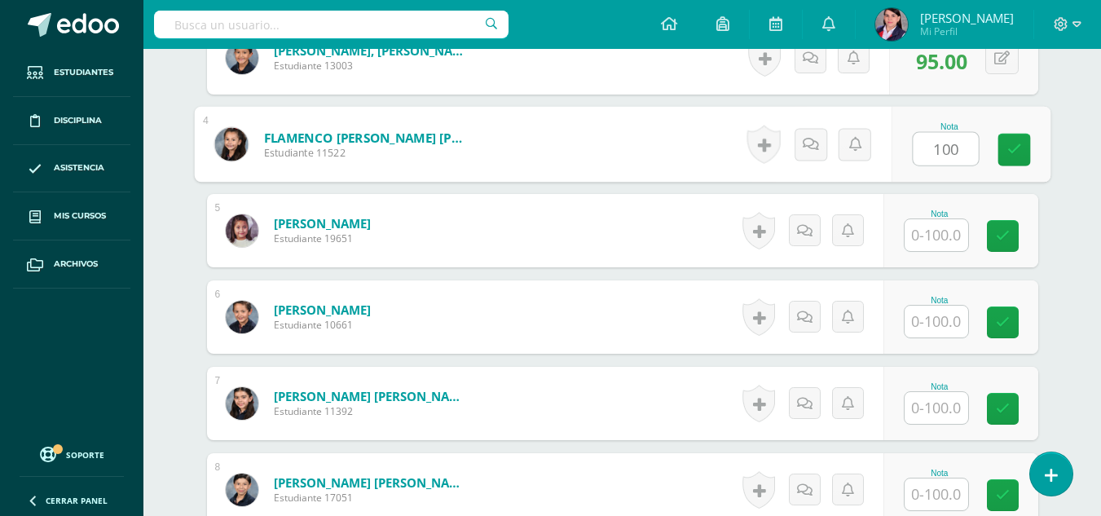
type input "100"
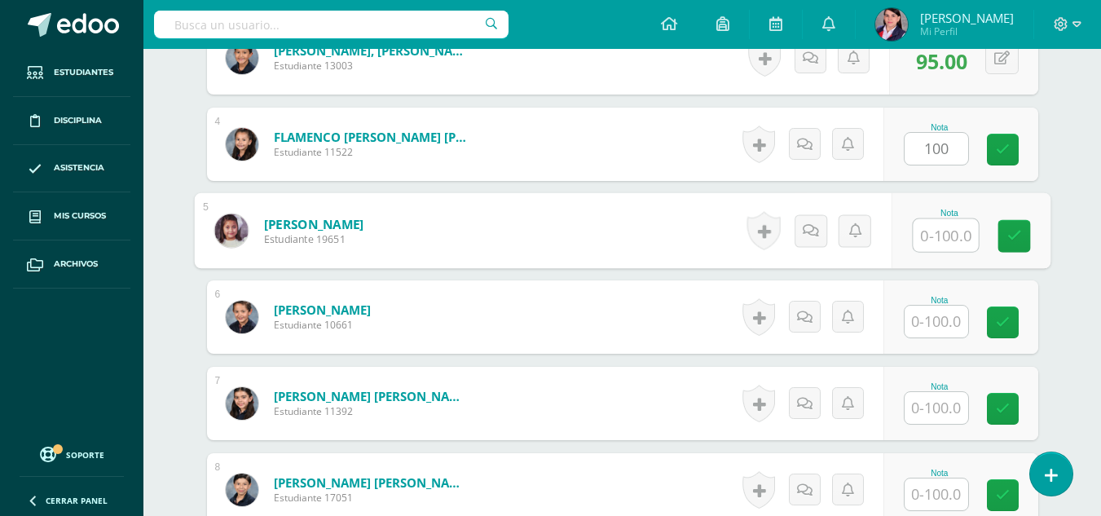
click at [925, 224] on input "text" at bounding box center [945, 235] width 65 height 33
type input "95"
click at [937, 320] on input "text" at bounding box center [937, 322] width 64 height 32
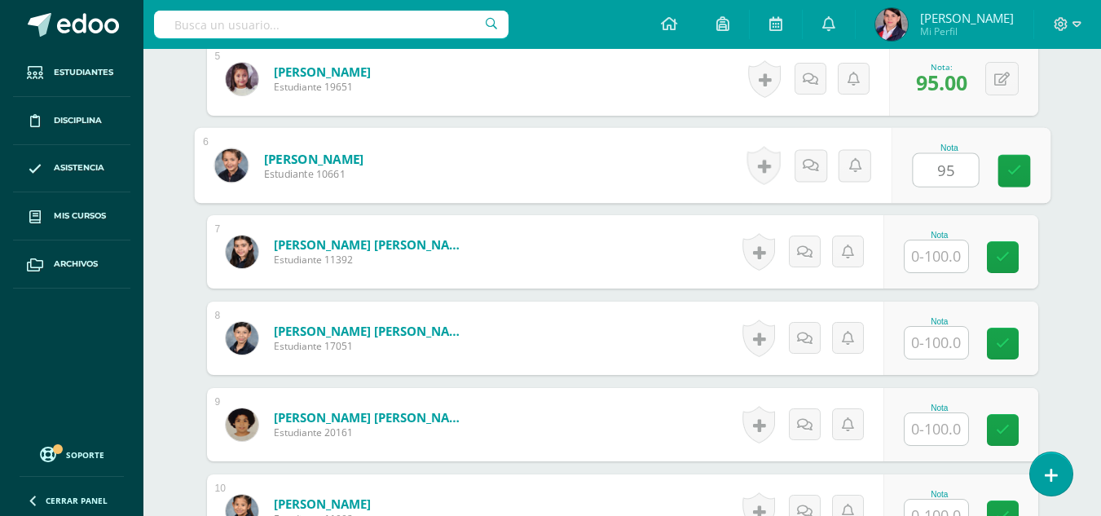
scroll to position [881, 0]
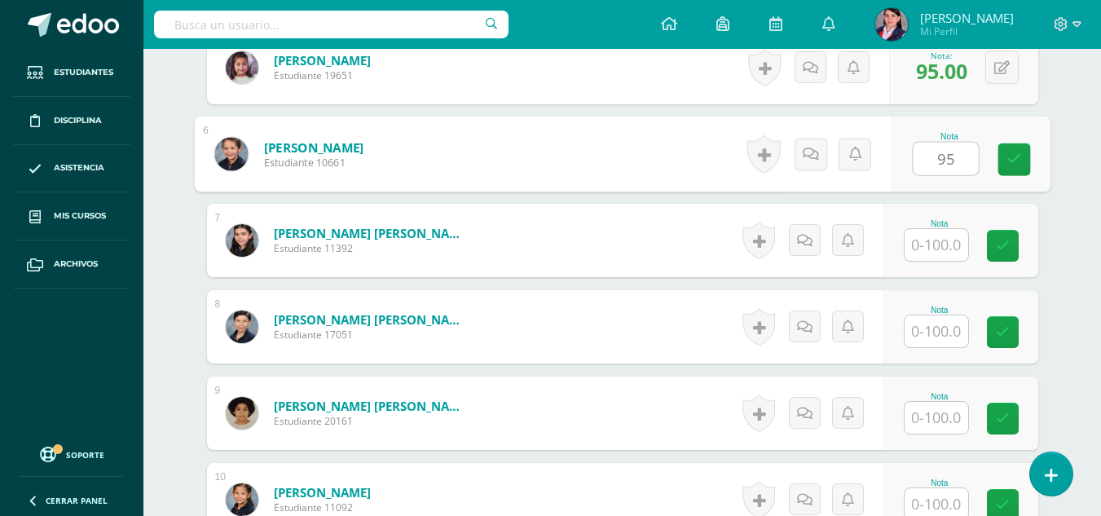
type input "95"
click at [931, 246] on input "text" at bounding box center [937, 245] width 64 height 32
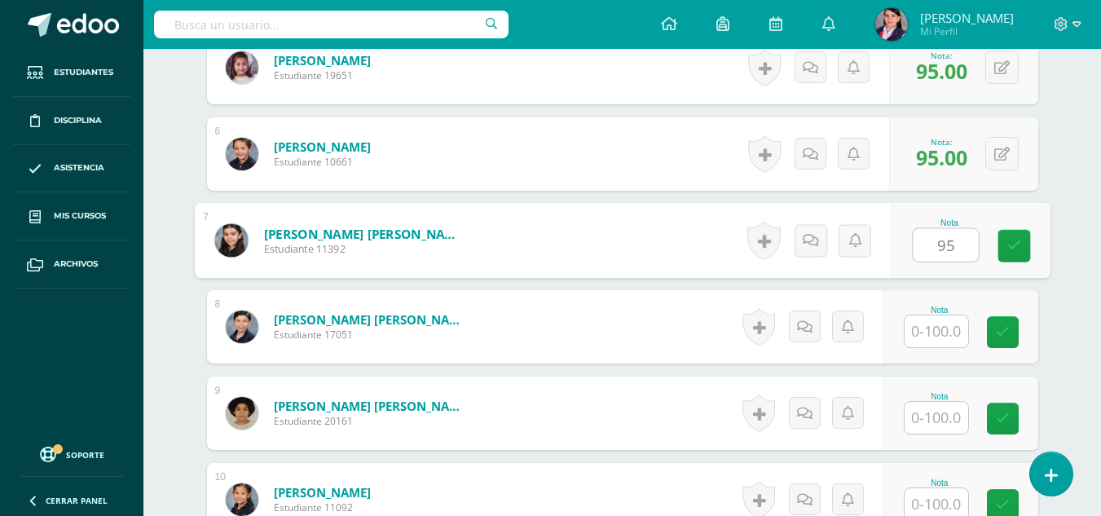
type input "95"
click at [936, 336] on input "text" at bounding box center [937, 331] width 64 height 32
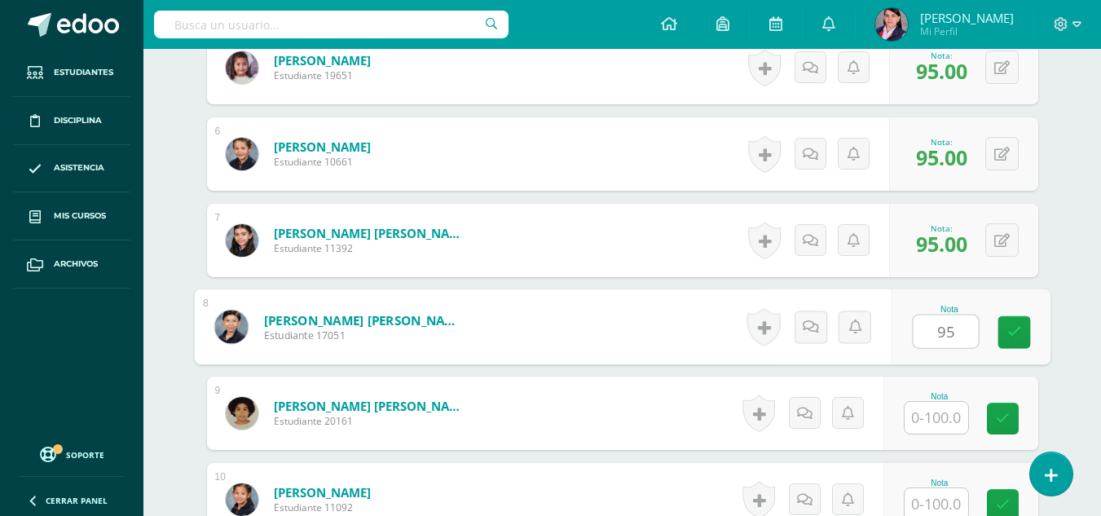
type input "95"
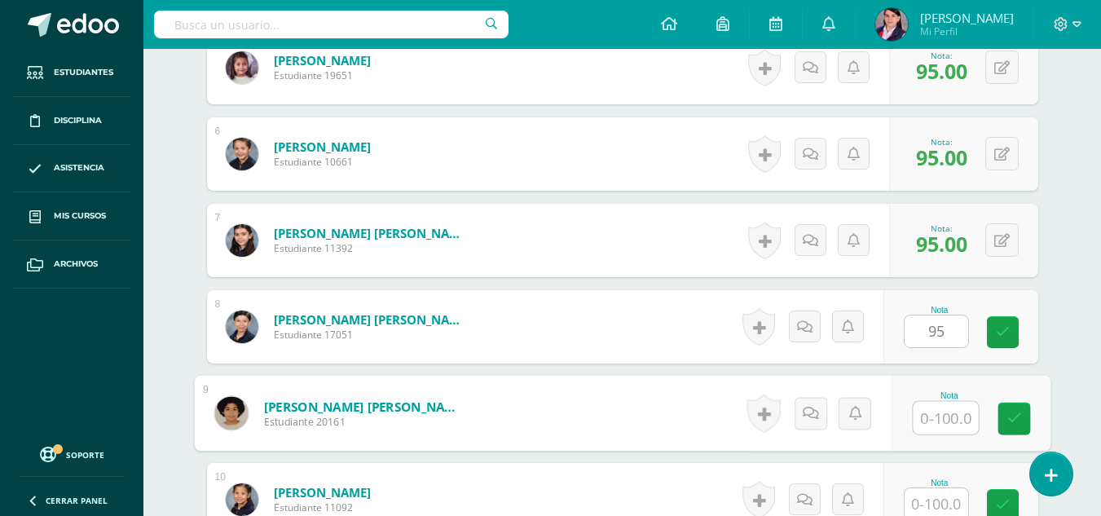
click at [925, 421] on input "text" at bounding box center [945, 418] width 65 height 33
type input "100"
click at [945, 494] on input "text" at bounding box center [937, 504] width 64 height 32
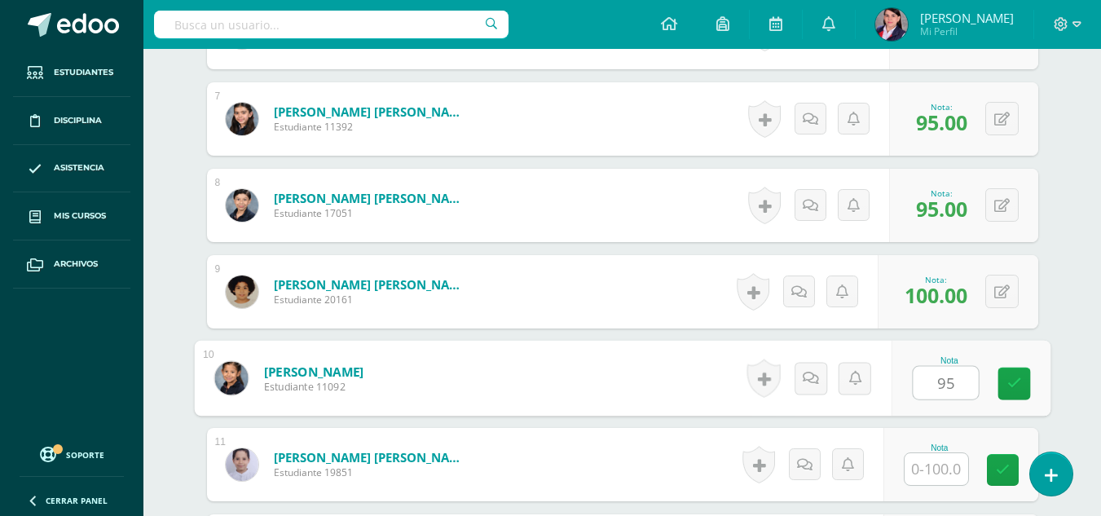
scroll to position [1044, 0]
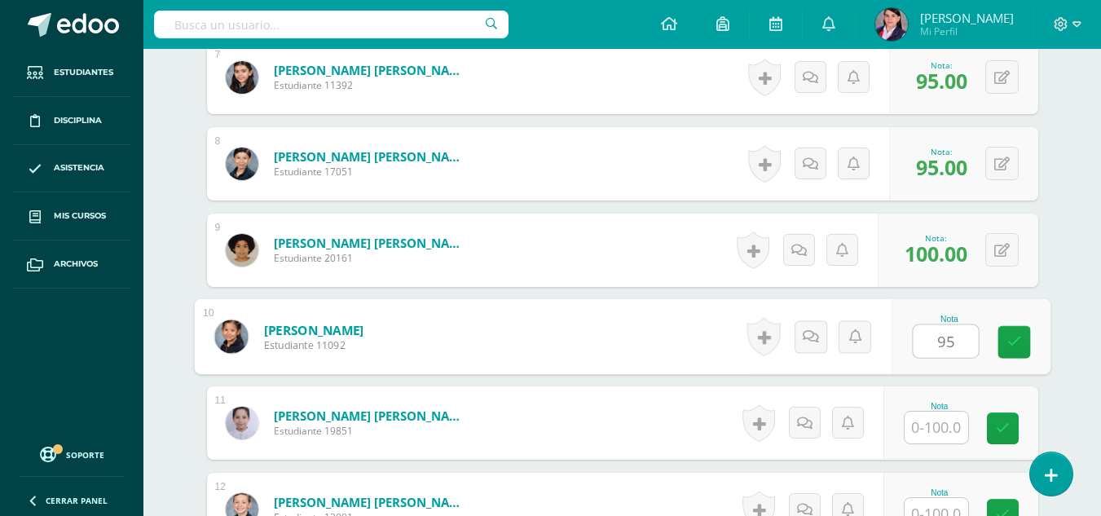
type input "95"
click at [947, 424] on input "text" at bounding box center [937, 428] width 64 height 32
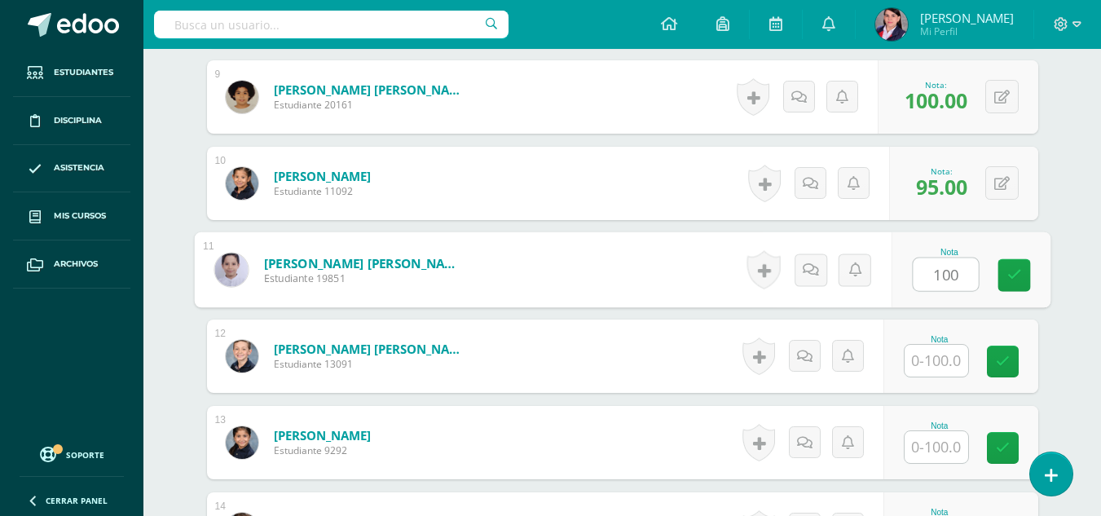
scroll to position [1207, 0]
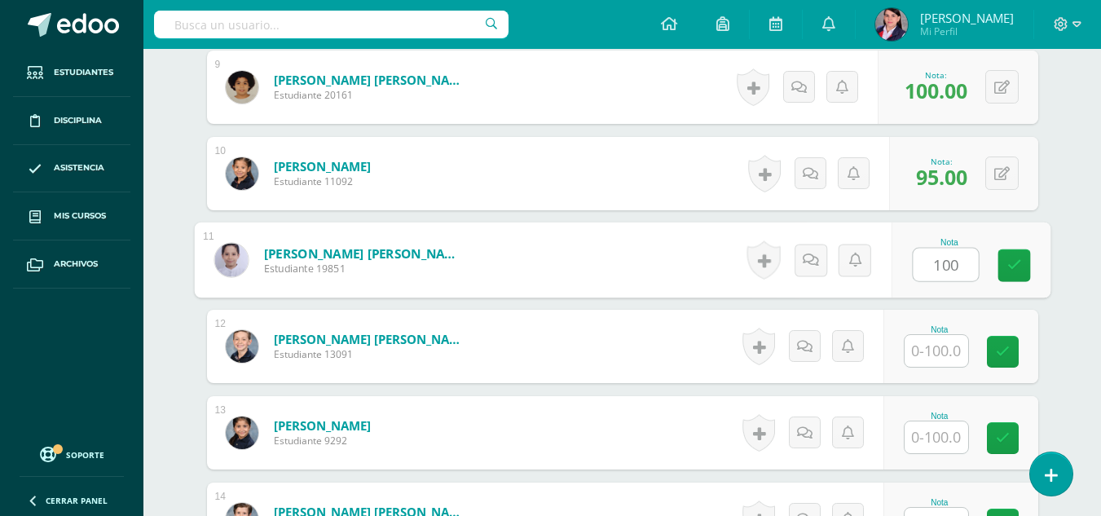
type input "100"
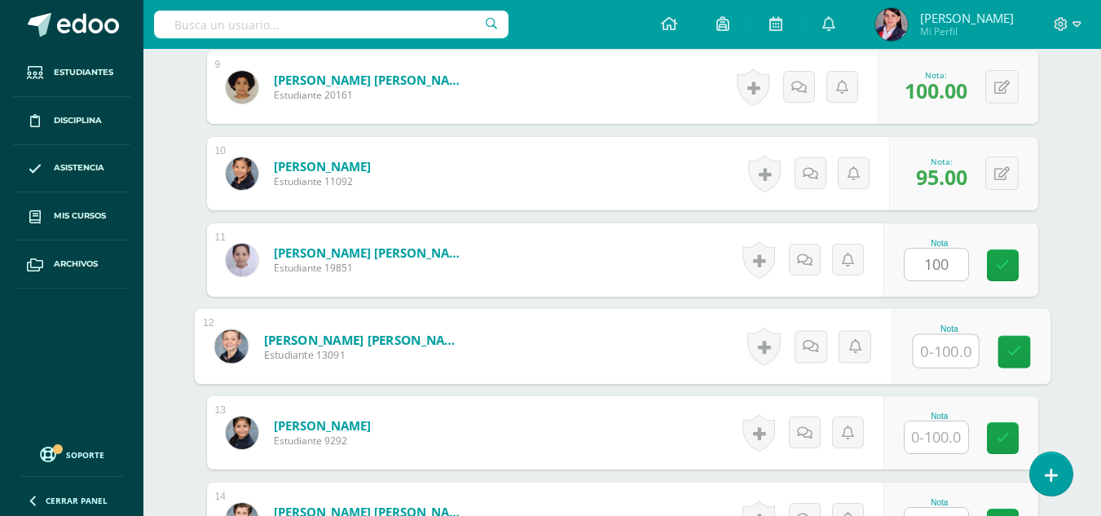
click at [950, 357] on input "text" at bounding box center [945, 351] width 65 height 33
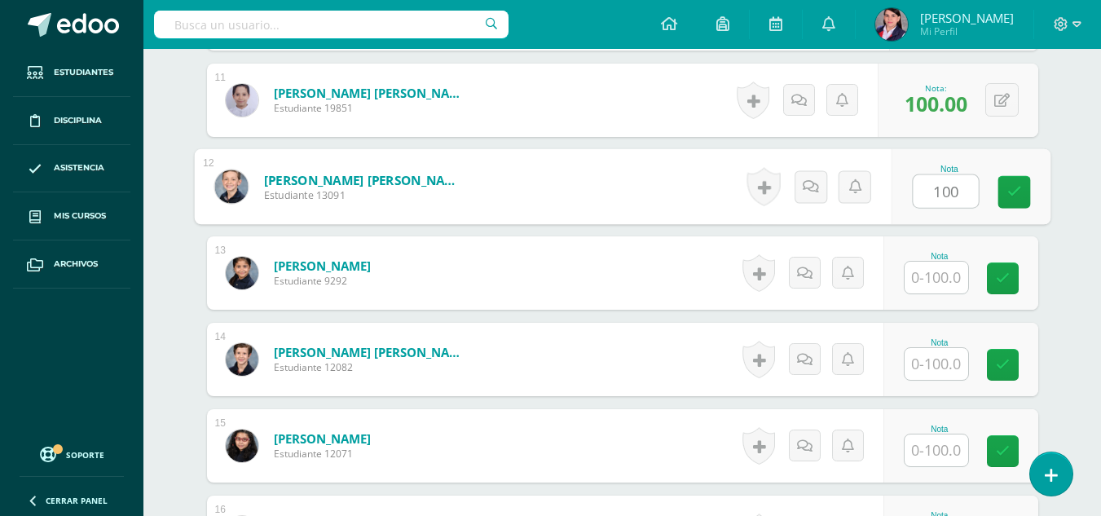
scroll to position [1370, 0]
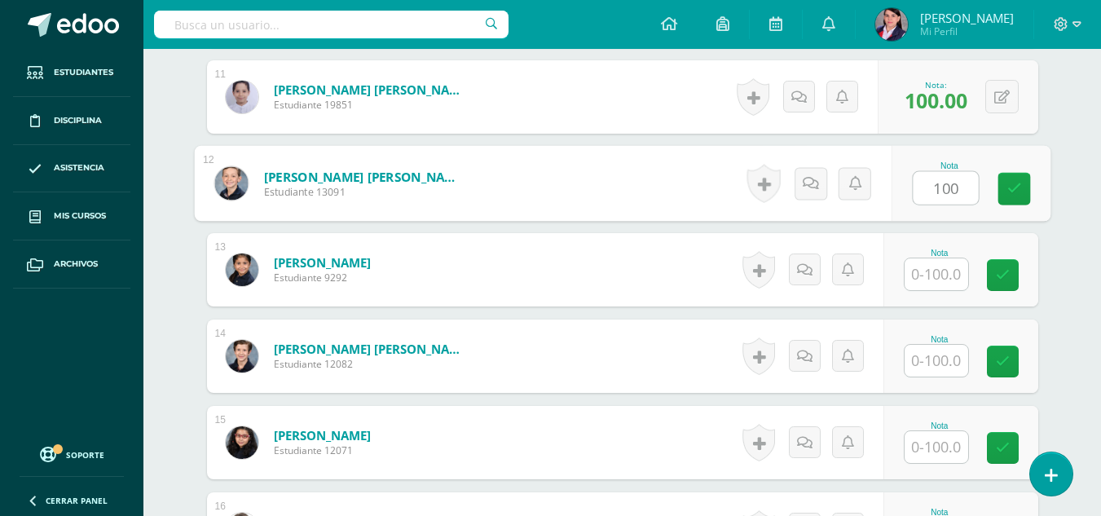
type input "100"
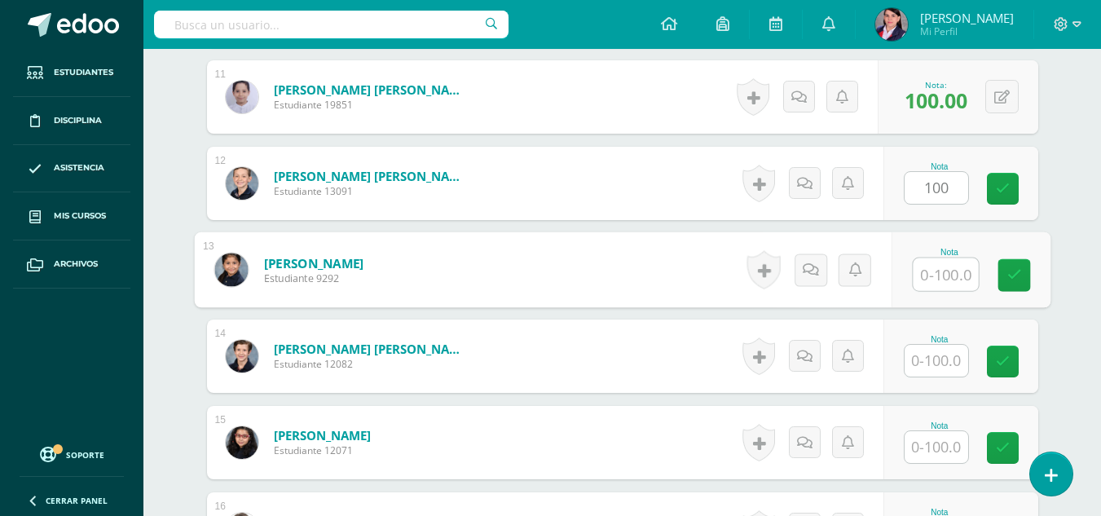
click at [937, 273] on input "text" at bounding box center [945, 274] width 65 height 33
type input "95"
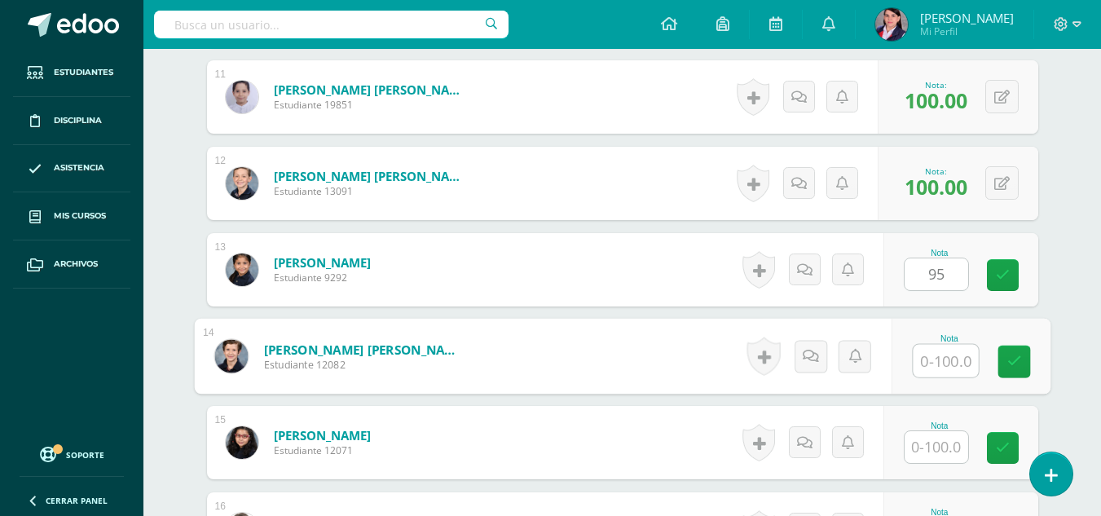
click at [923, 352] on input "text" at bounding box center [945, 361] width 65 height 33
type input "95"
click at [952, 447] on input "text" at bounding box center [937, 447] width 64 height 32
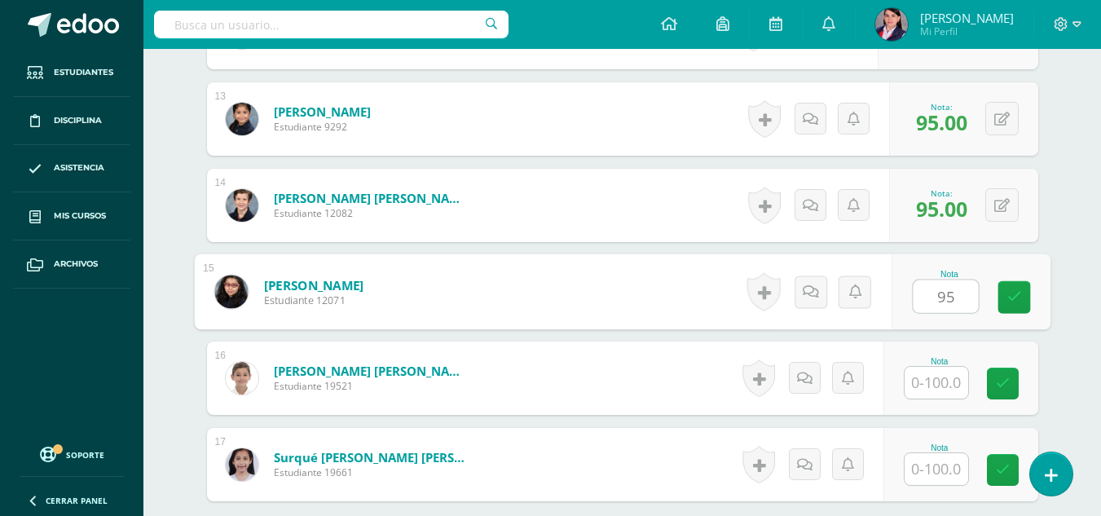
scroll to position [1533, 0]
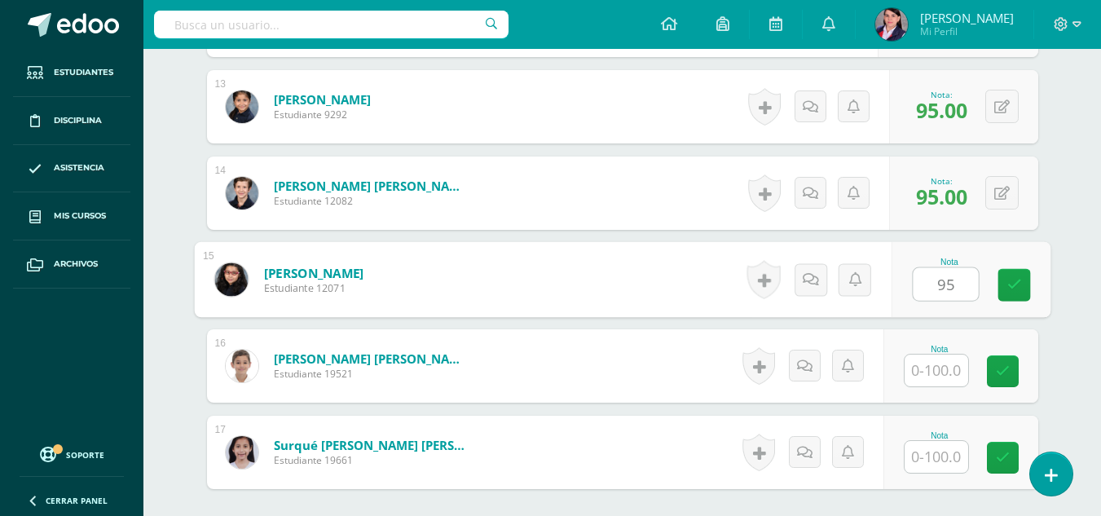
type input "95"
click at [946, 367] on input "text" at bounding box center [937, 371] width 64 height 32
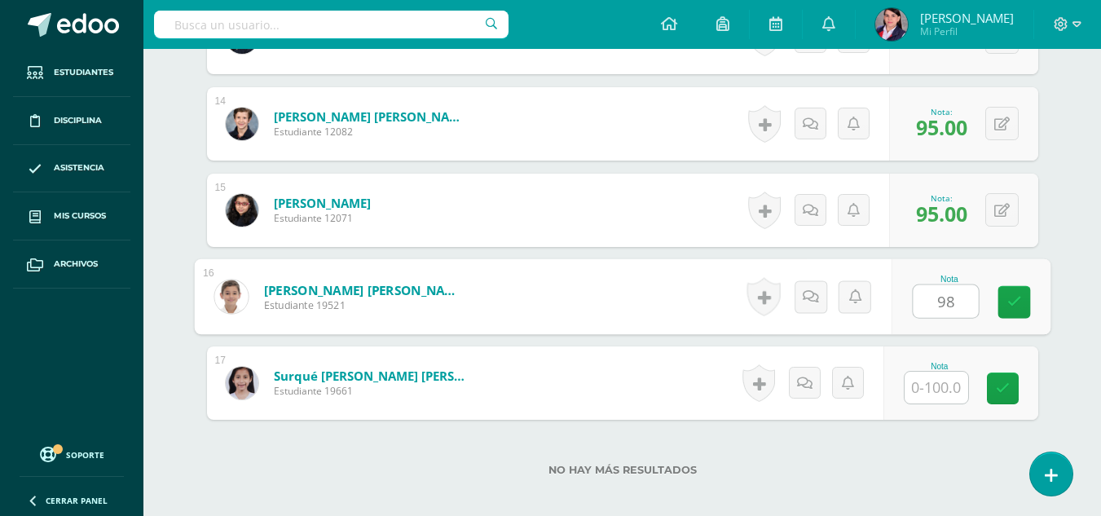
scroll to position [1693, 0]
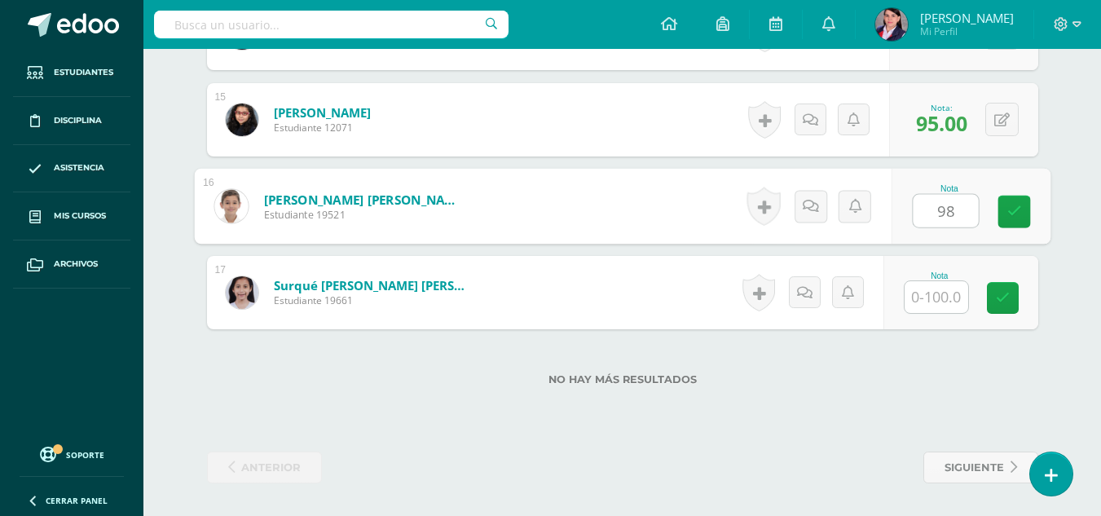
type input "98"
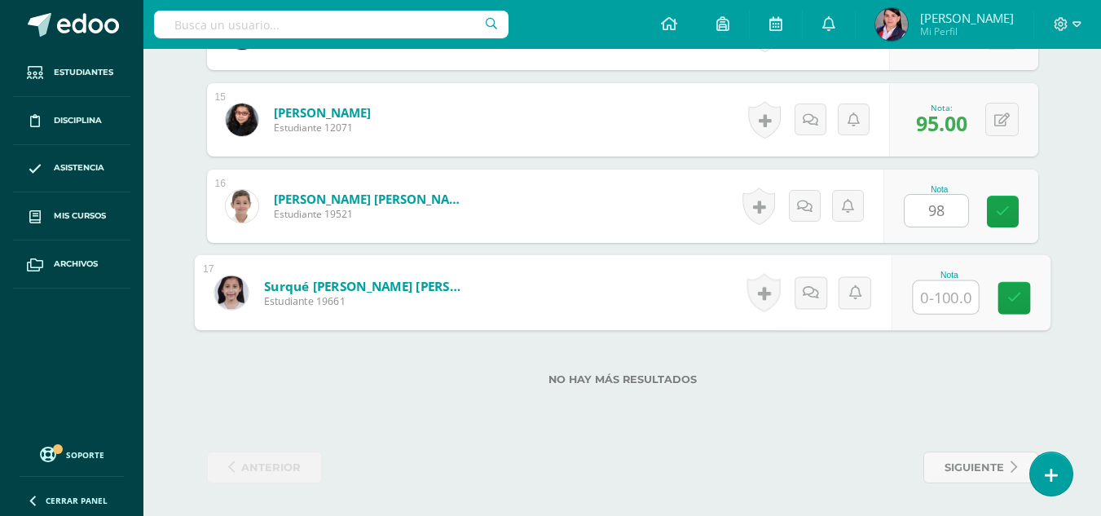
click at [943, 294] on input "text" at bounding box center [945, 297] width 65 height 33
type input "95"
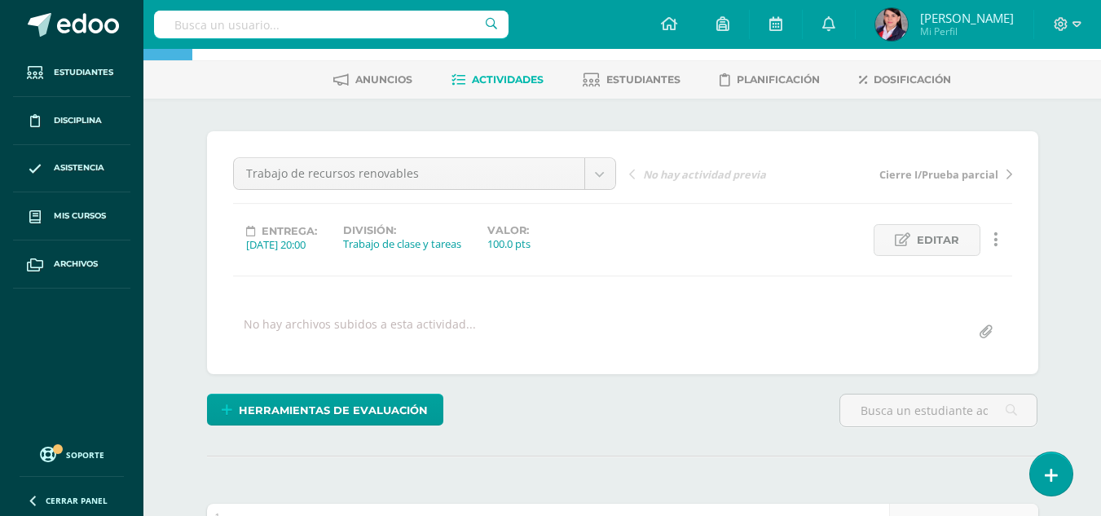
scroll to position [0, 0]
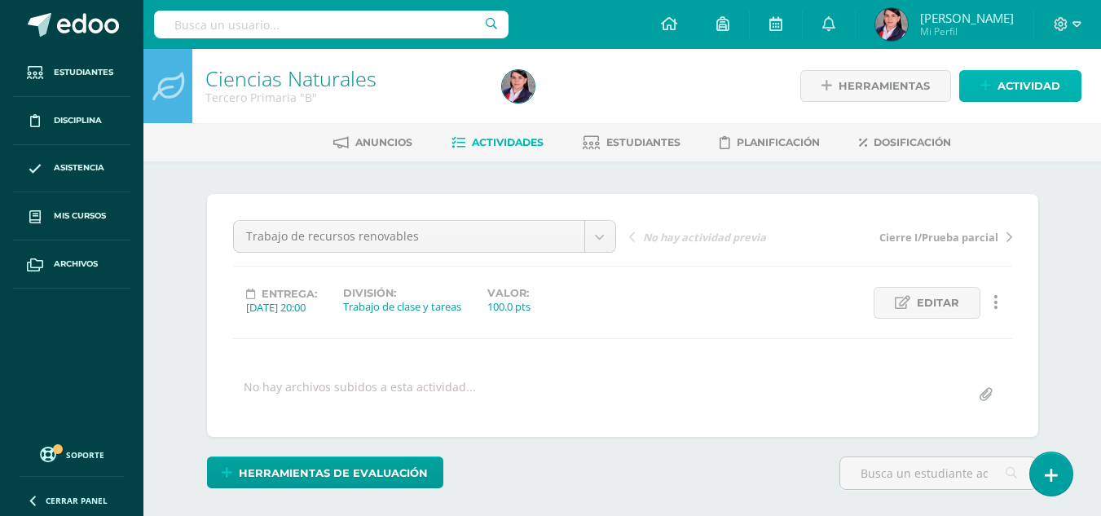
click at [1017, 76] on span "Actividad" at bounding box center [1029, 86] width 63 height 30
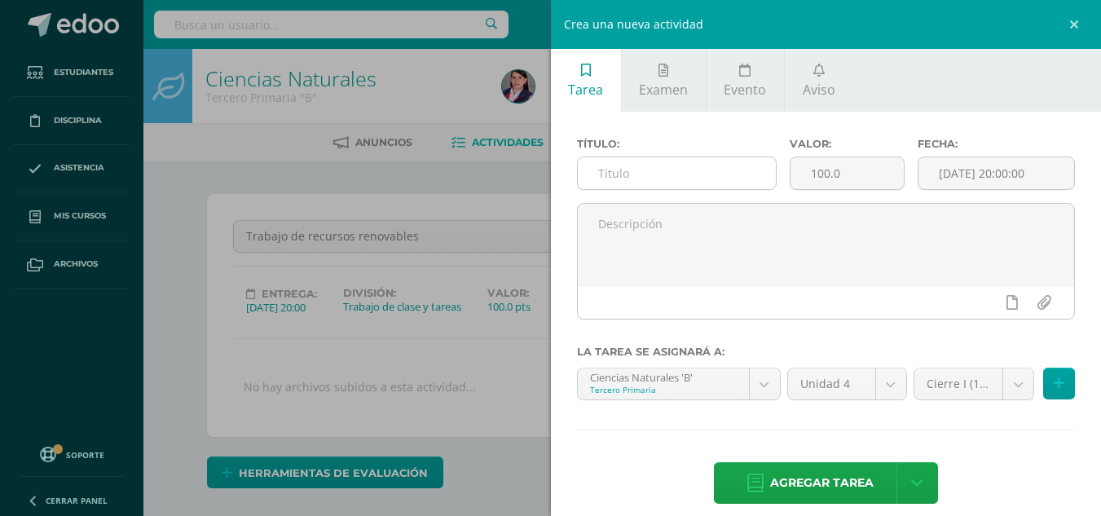
click at [690, 171] on input "text" at bounding box center [677, 173] width 198 height 32
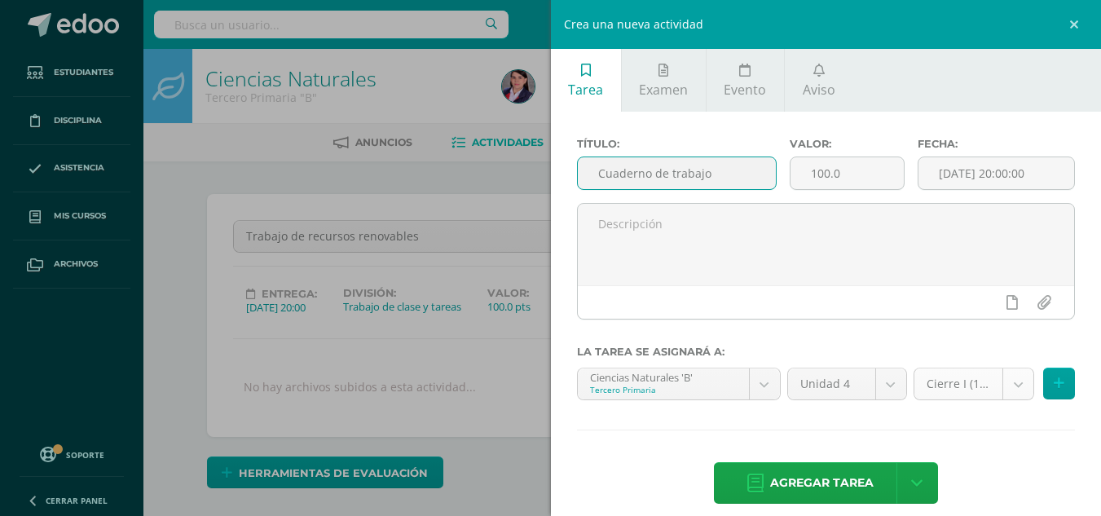
type input "Cuaderno de trabajo"
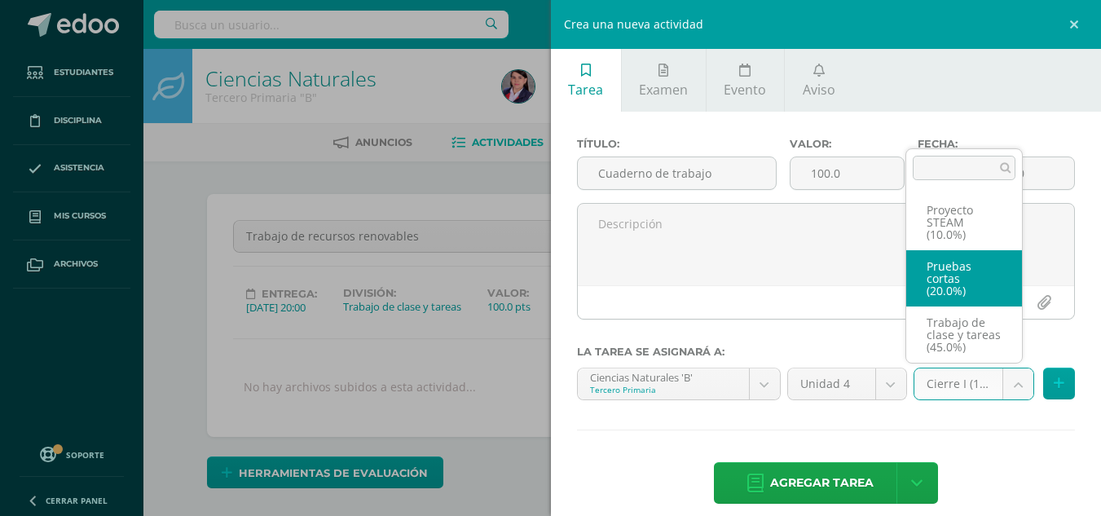
scroll to position [106, 0]
select select "233493"
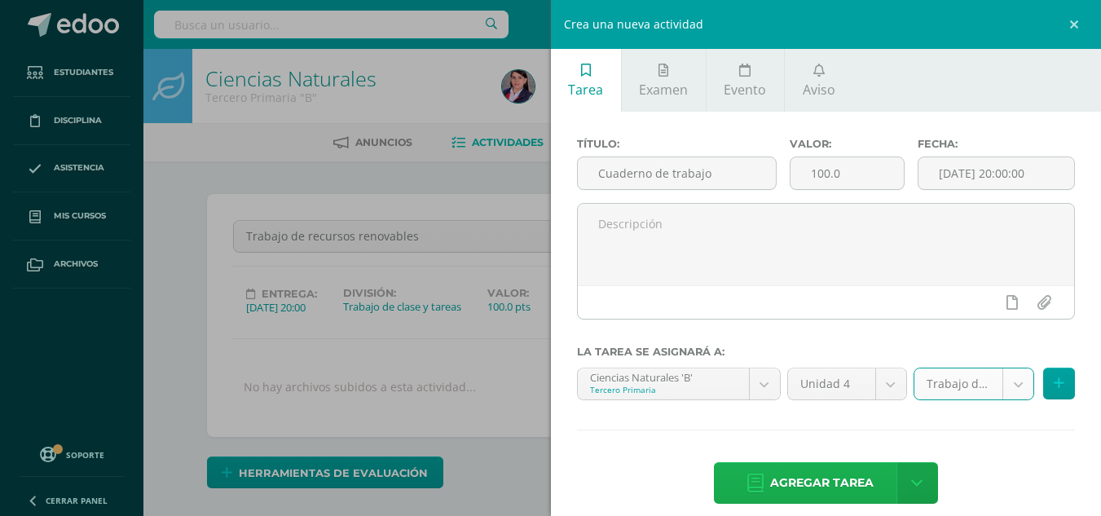
click at [847, 477] on span "Agregar tarea" at bounding box center [822, 483] width 104 height 40
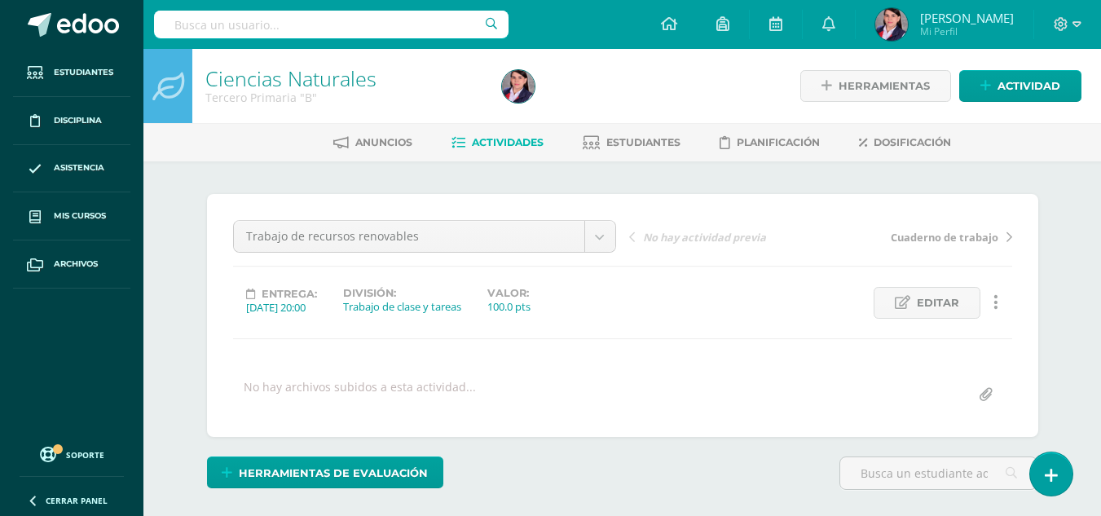
click at [492, 146] on span "Actividades" at bounding box center [508, 142] width 72 height 12
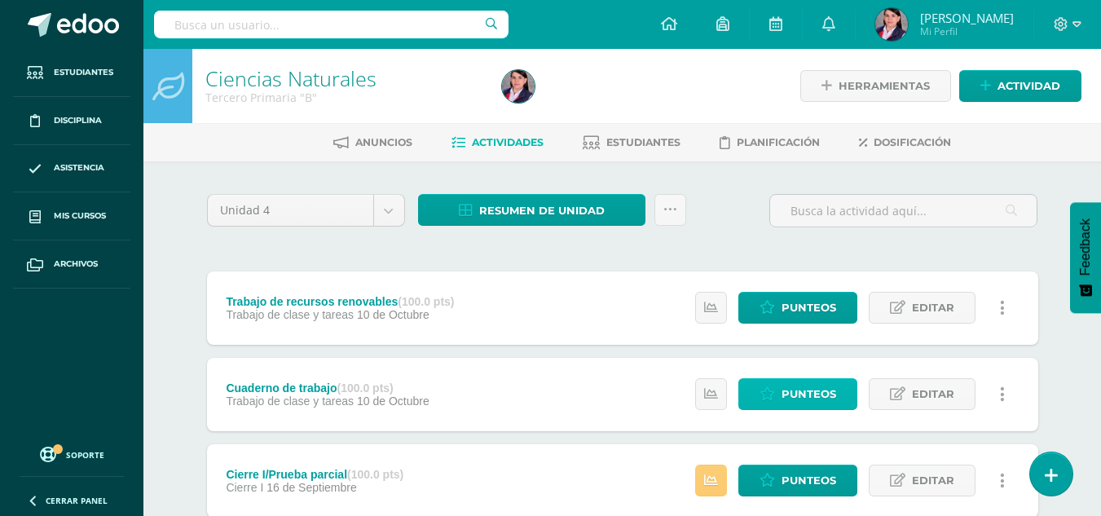
click at [800, 385] on span "Punteos" at bounding box center [809, 394] width 55 height 30
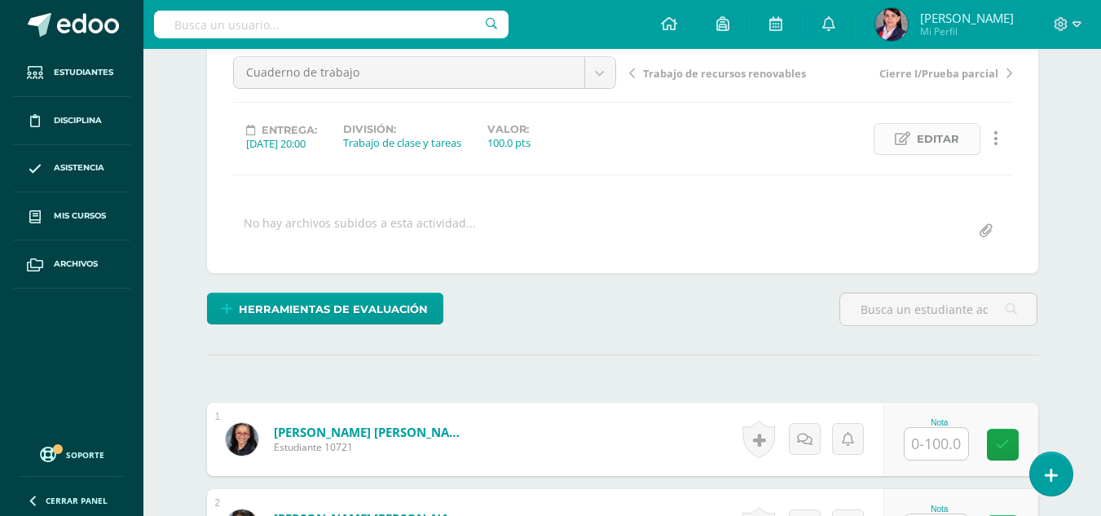
scroll to position [165, 0]
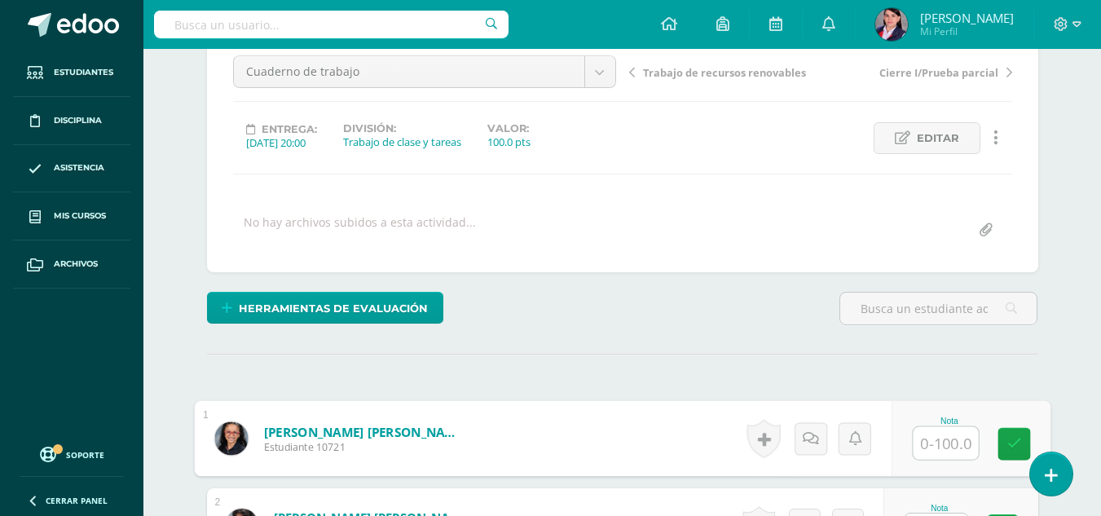
click at [924, 446] on input "text" at bounding box center [945, 443] width 65 height 33
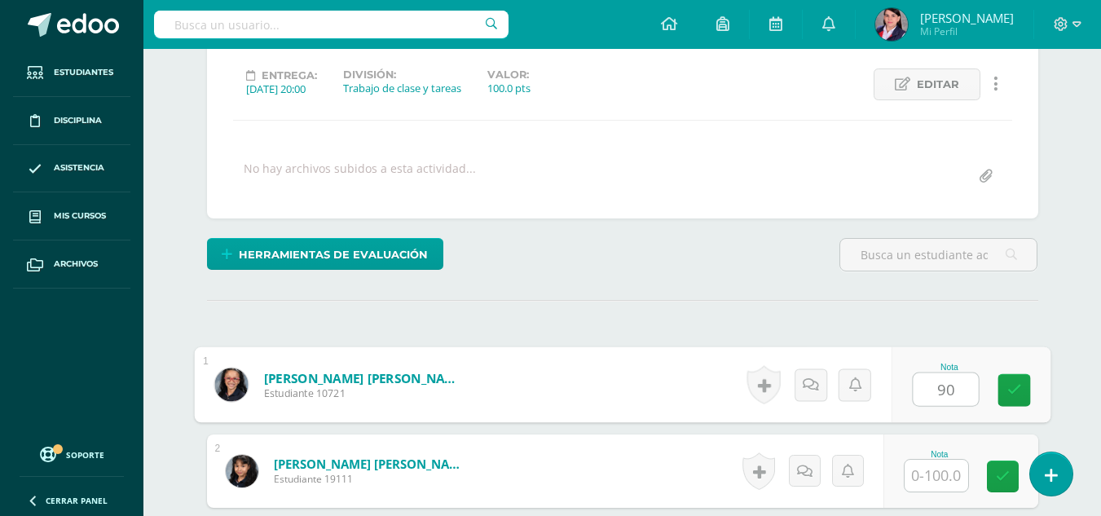
scroll to position [328, 0]
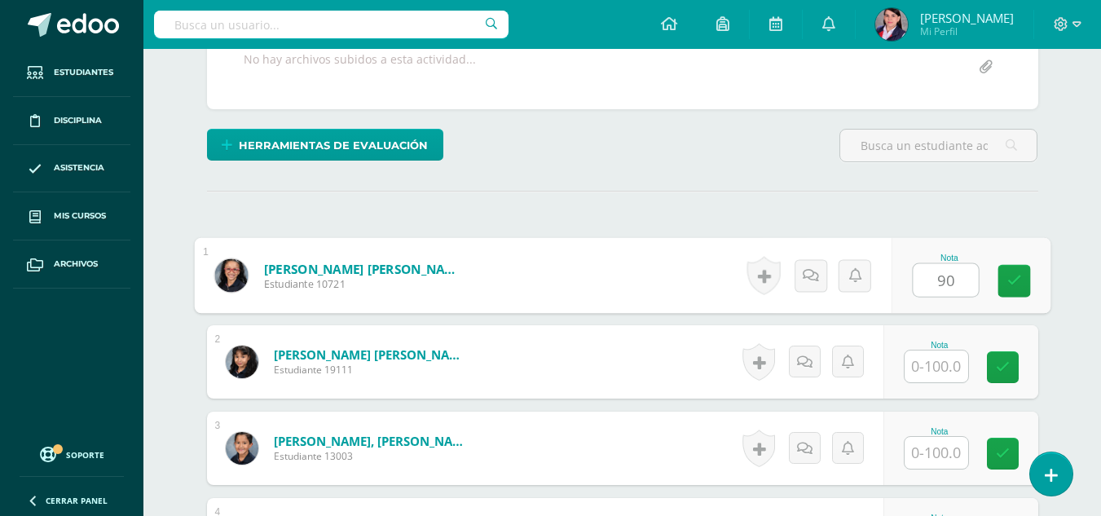
type input "90"
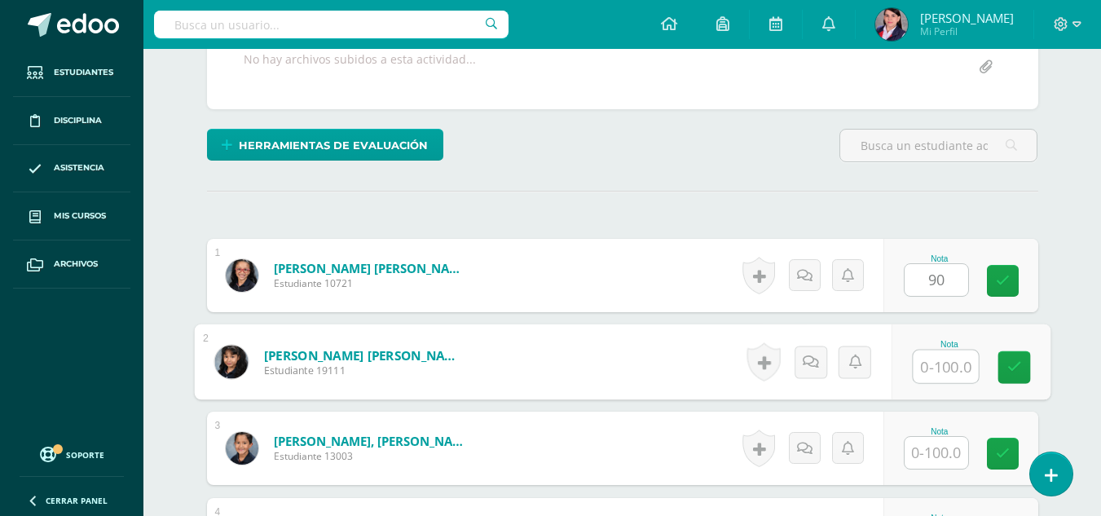
click at [933, 361] on input "text" at bounding box center [945, 367] width 65 height 33
type input "90"
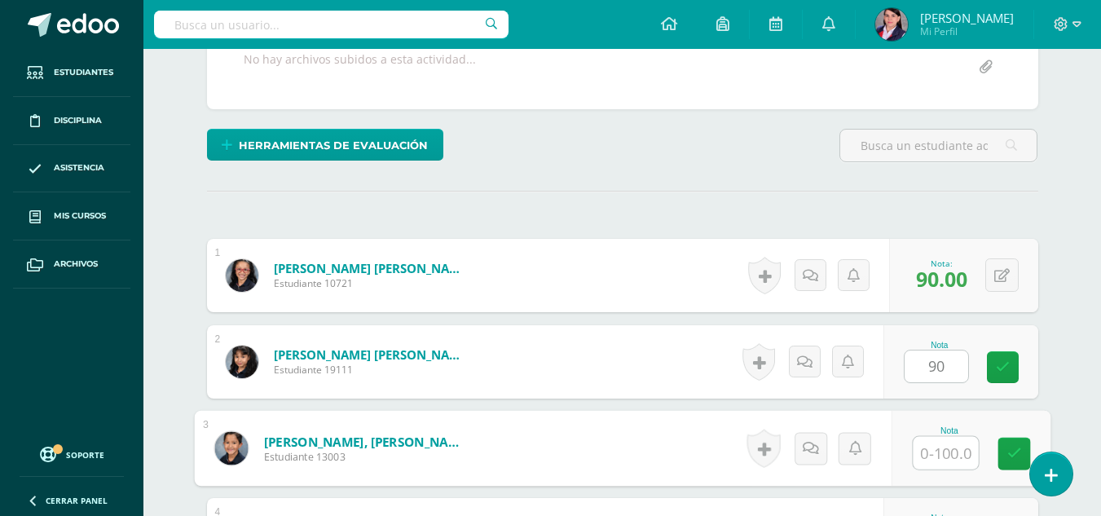
click at [953, 447] on input "text" at bounding box center [945, 453] width 65 height 33
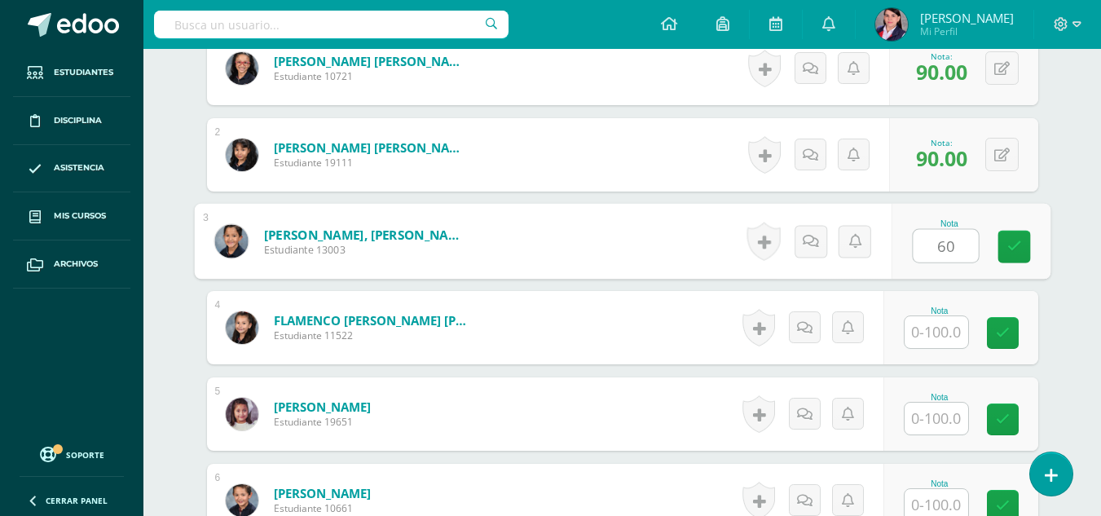
scroll to position [572, 0]
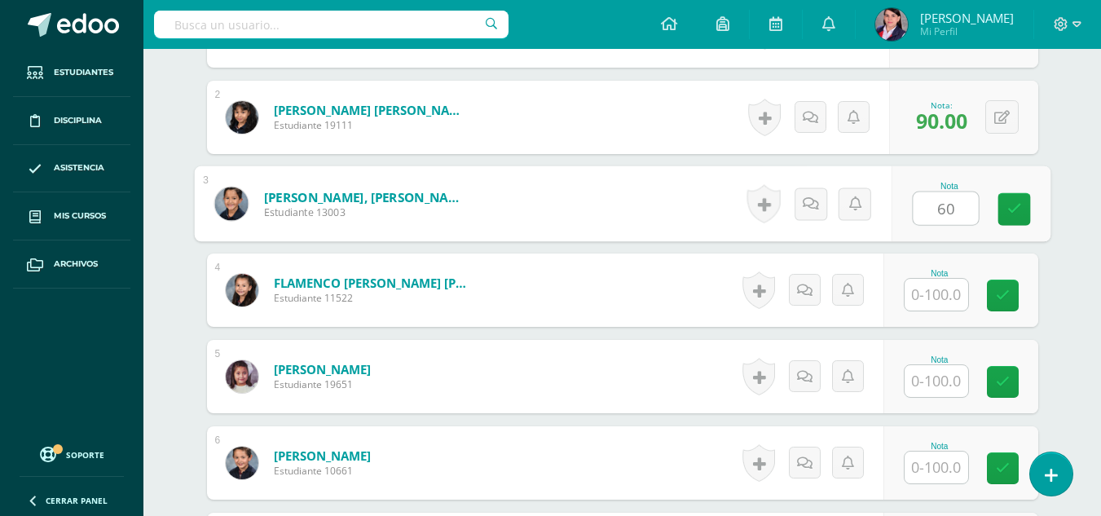
type input "60"
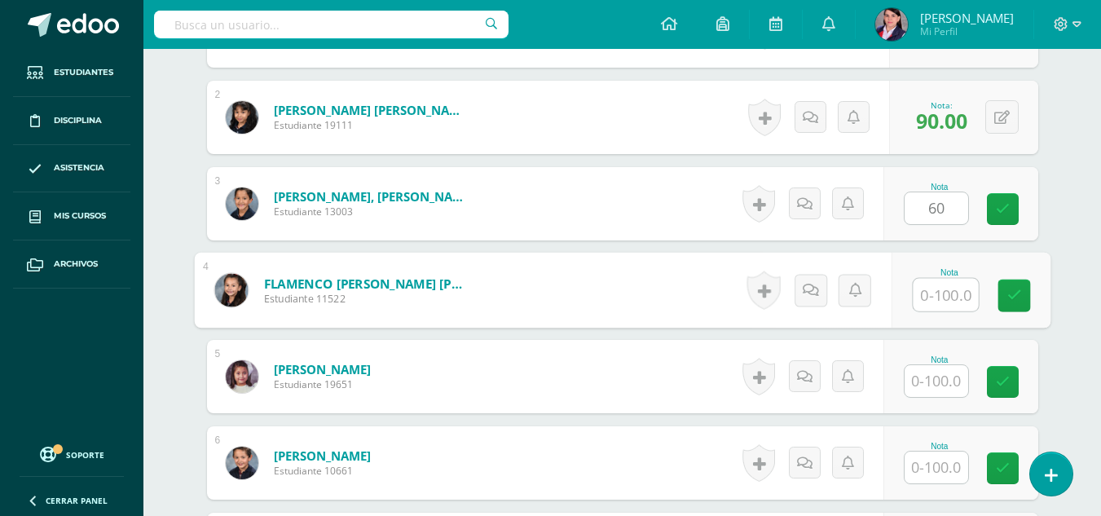
click at [925, 292] on input "text" at bounding box center [945, 295] width 65 height 33
type input "90"
click at [927, 382] on input "text" at bounding box center [937, 381] width 64 height 32
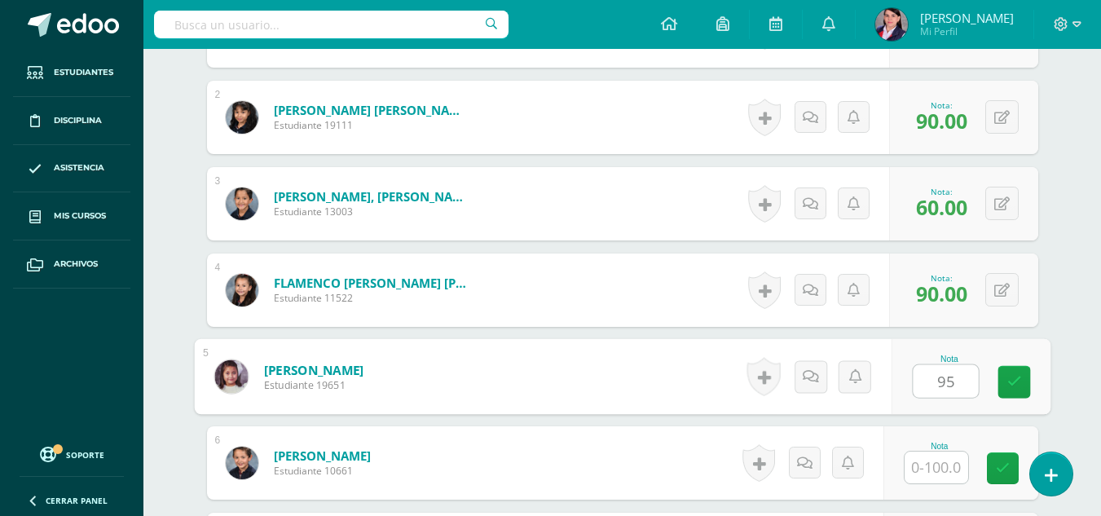
type input "95"
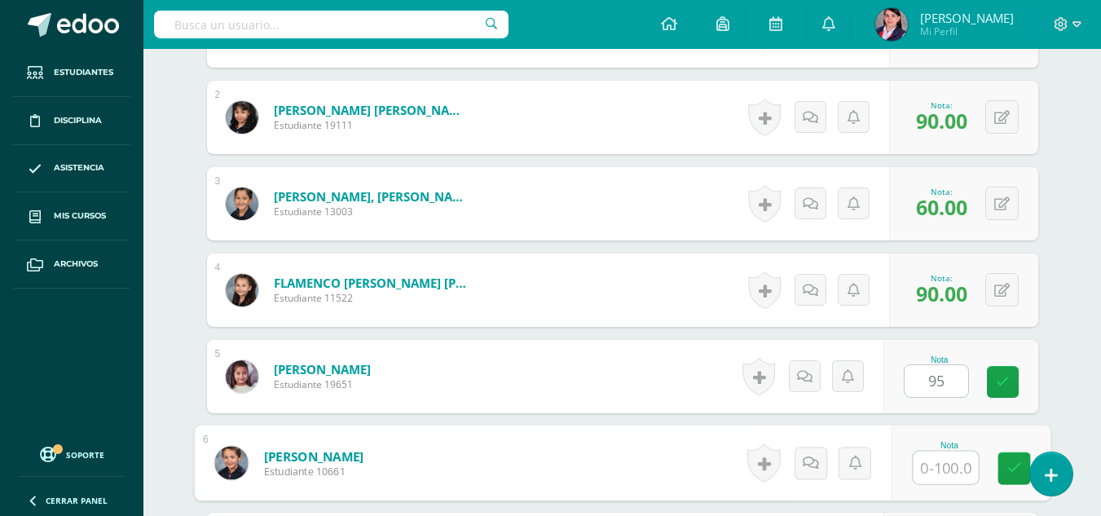
click at [946, 465] on input "text" at bounding box center [945, 468] width 65 height 33
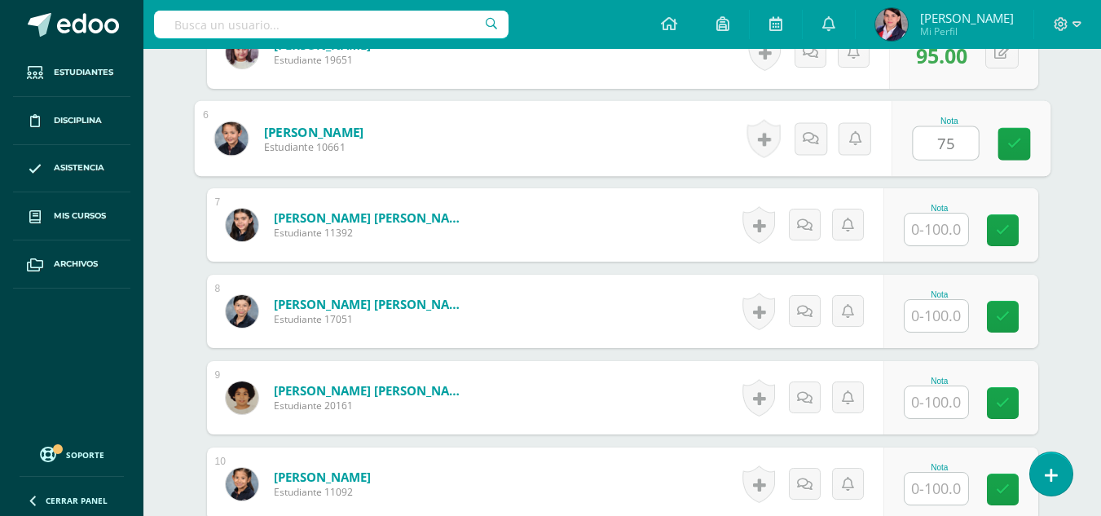
scroll to position [898, 0]
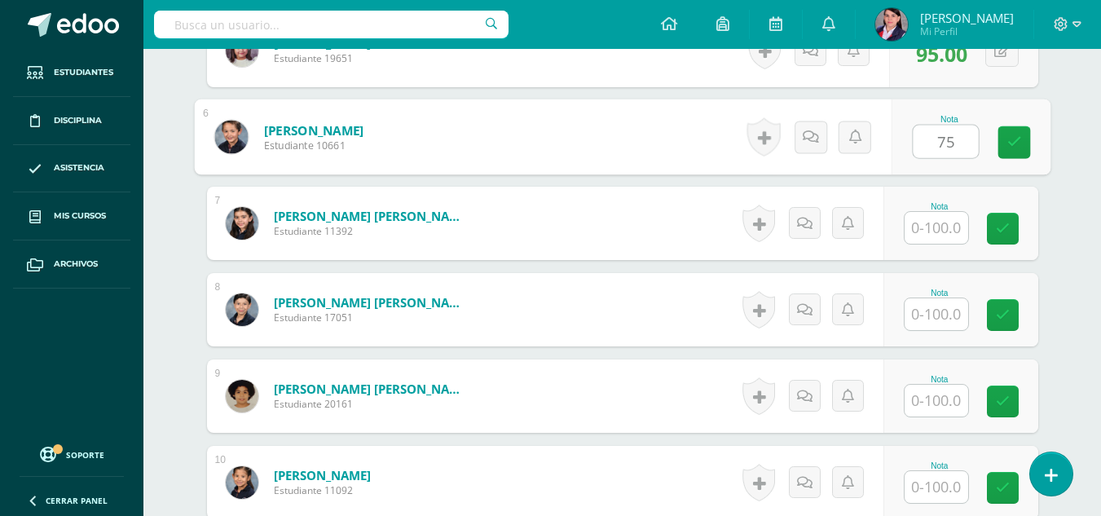
type input "75"
click at [943, 233] on input "text" at bounding box center [937, 228] width 64 height 32
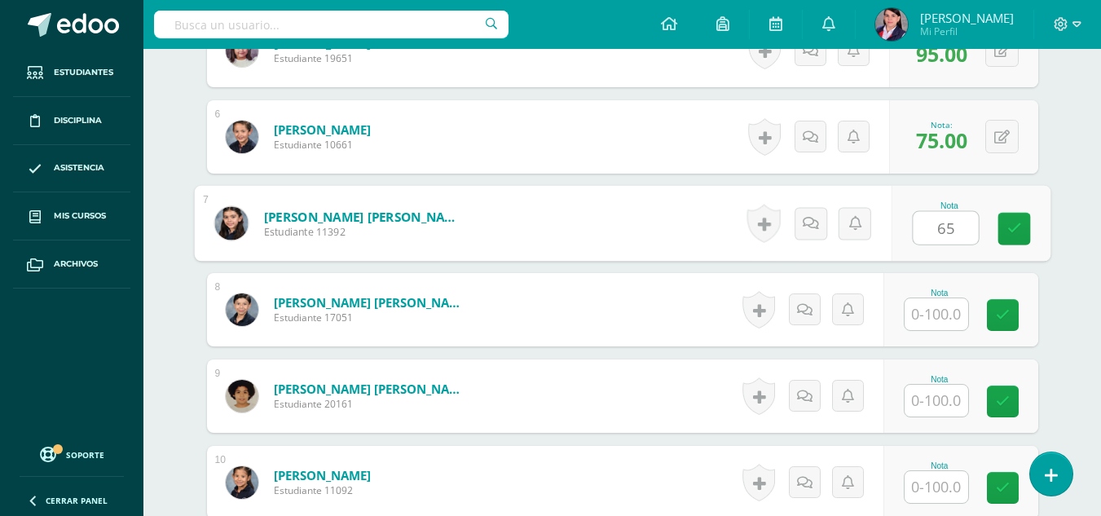
type input "65"
click at [942, 302] on input "text" at bounding box center [937, 314] width 64 height 32
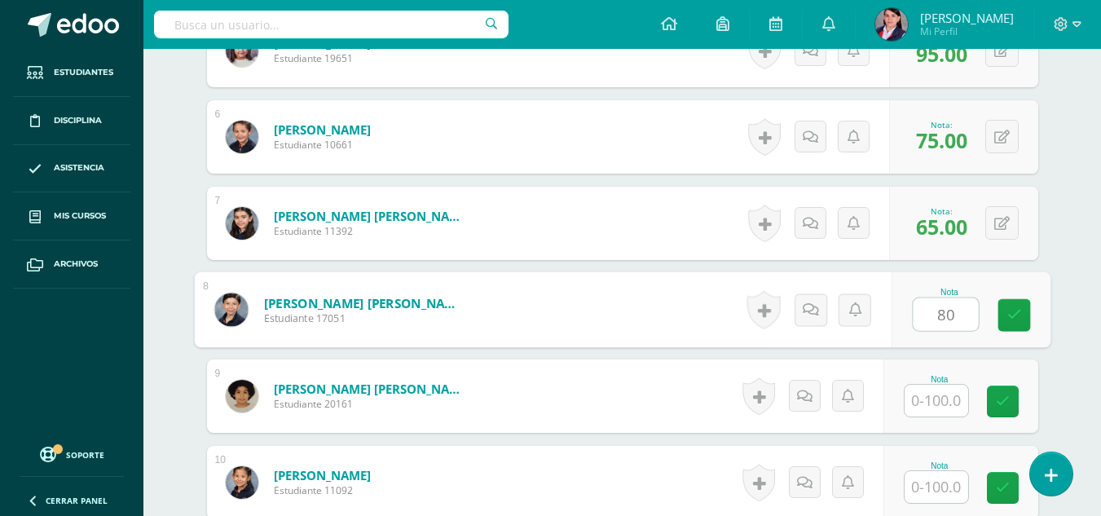
type input "80"
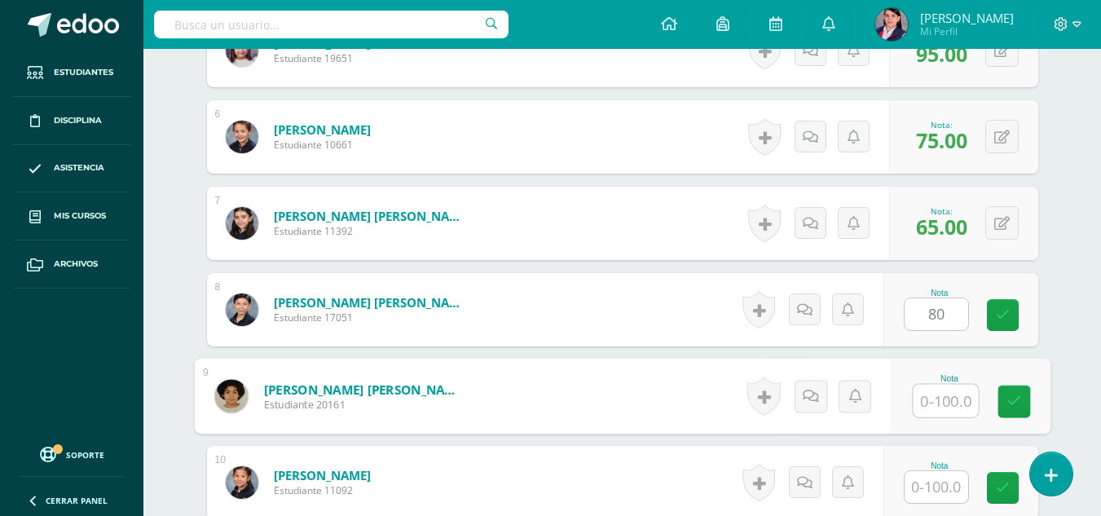
click at [940, 408] on input "text" at bounding box center [945, 401] width 65 height 33
type input "90"
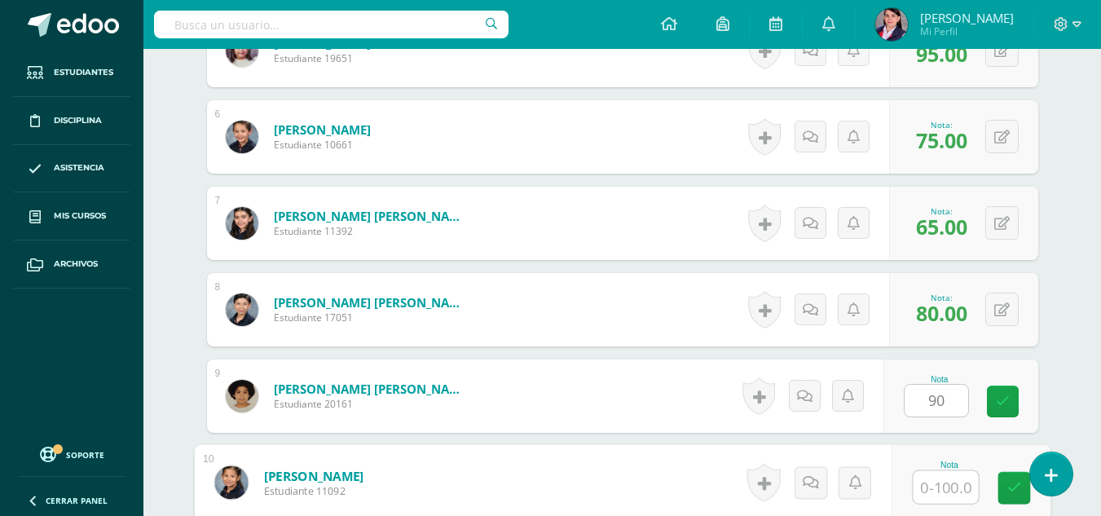
click at [941, 486] on input "text" at bounding box center [945, 487] width 65 height 33
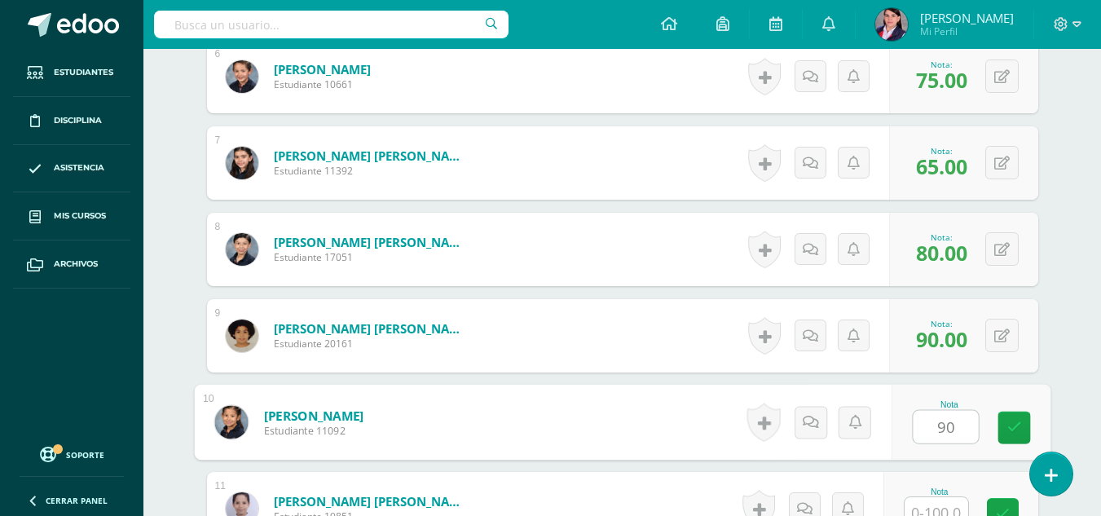
scroll to position [1061, 0]
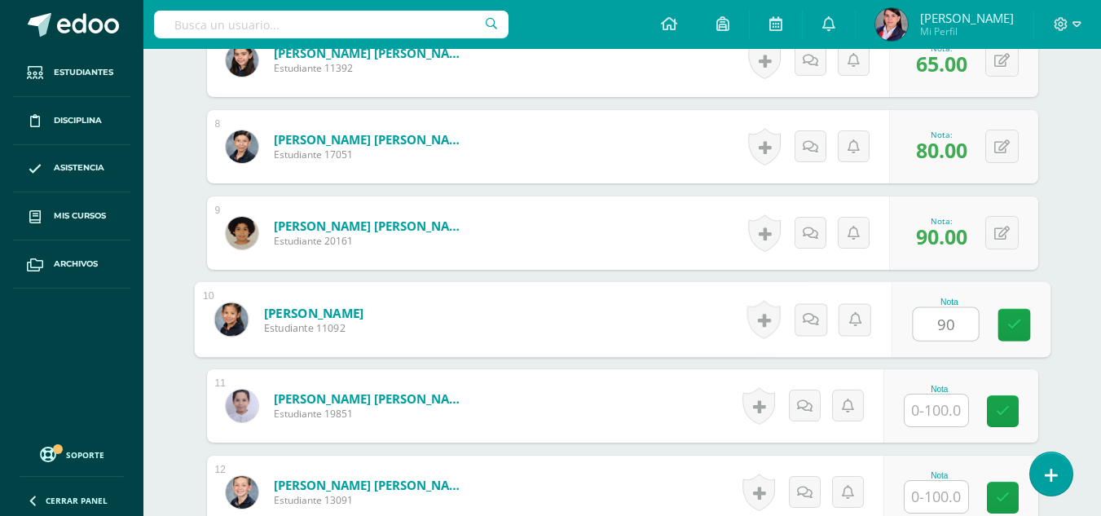
type input "90"
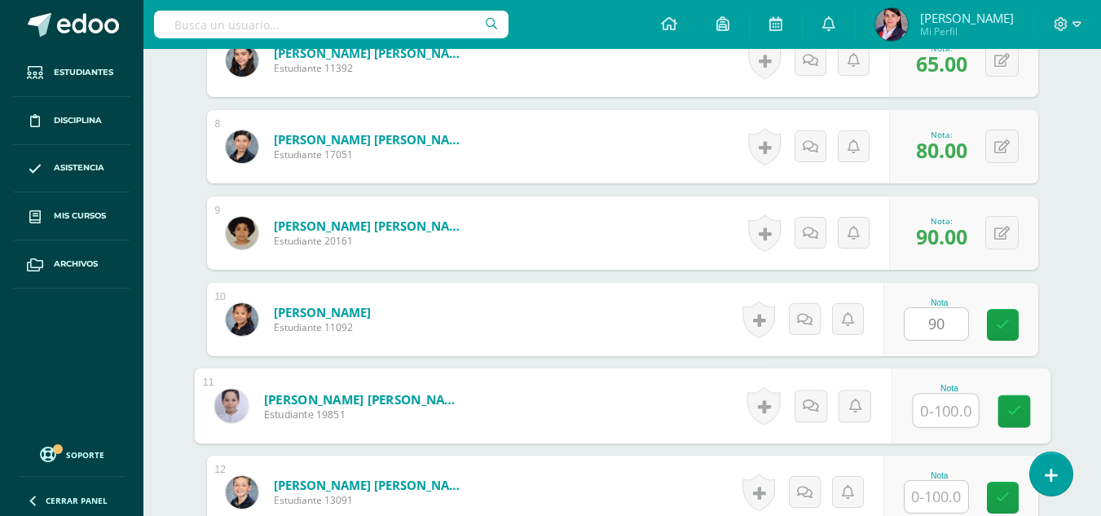
click at [943, 409] on input "text" at bounding box center [945, 411] width 65 height 33
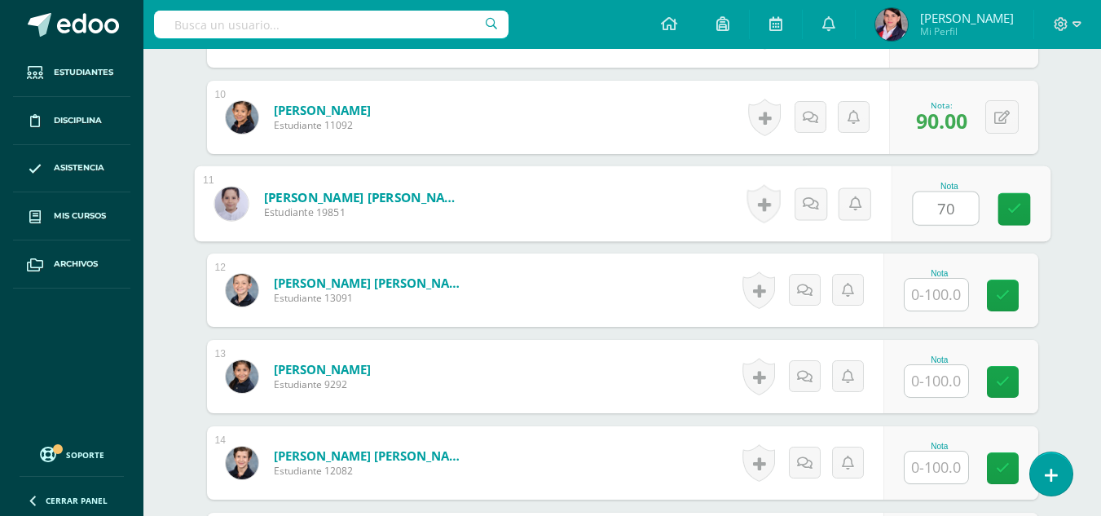
scroll to position [1306, 0]
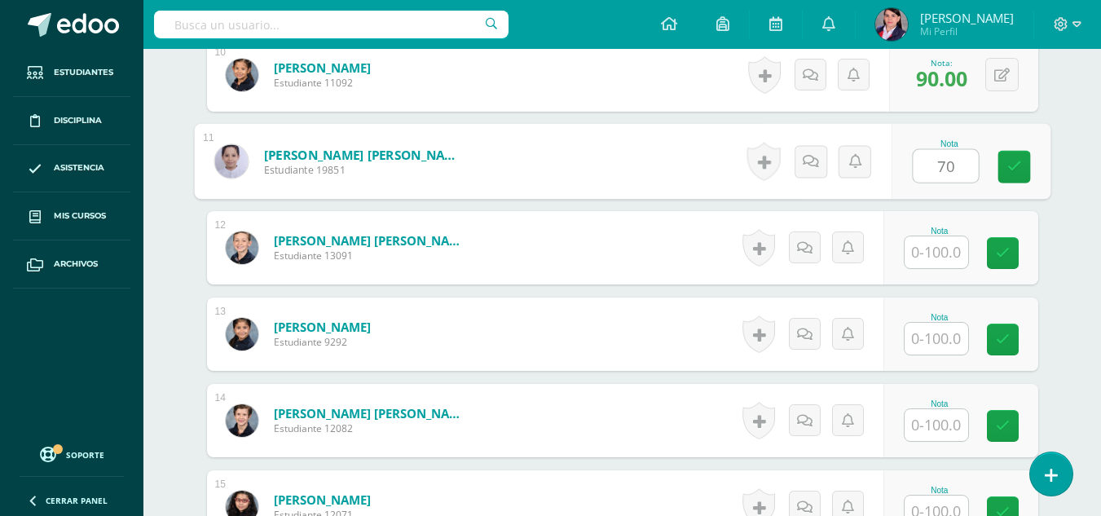
type input "70"
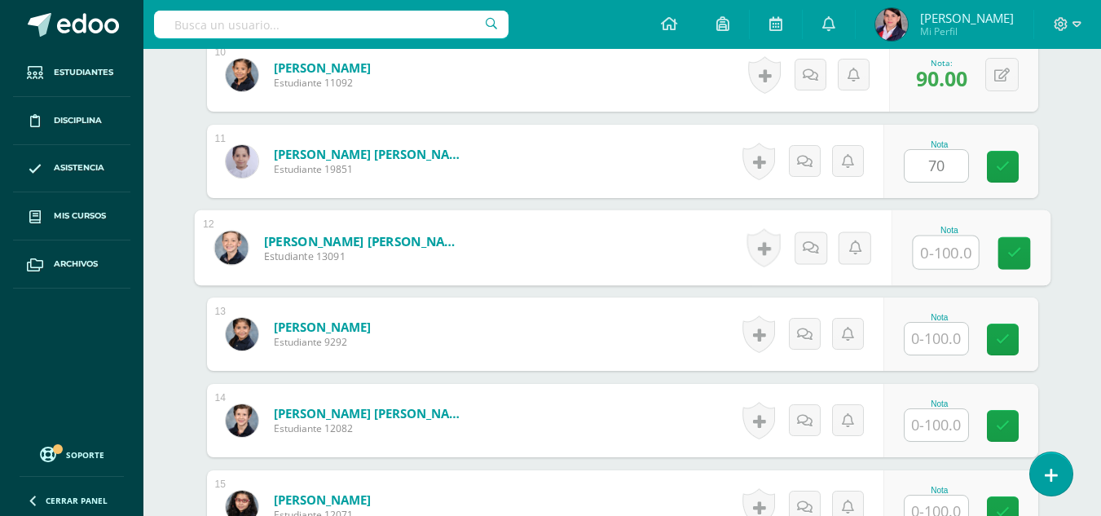
click at [942, 249] on input "text" at bounding box center [945, 252] width 65 height 33
type input "95"
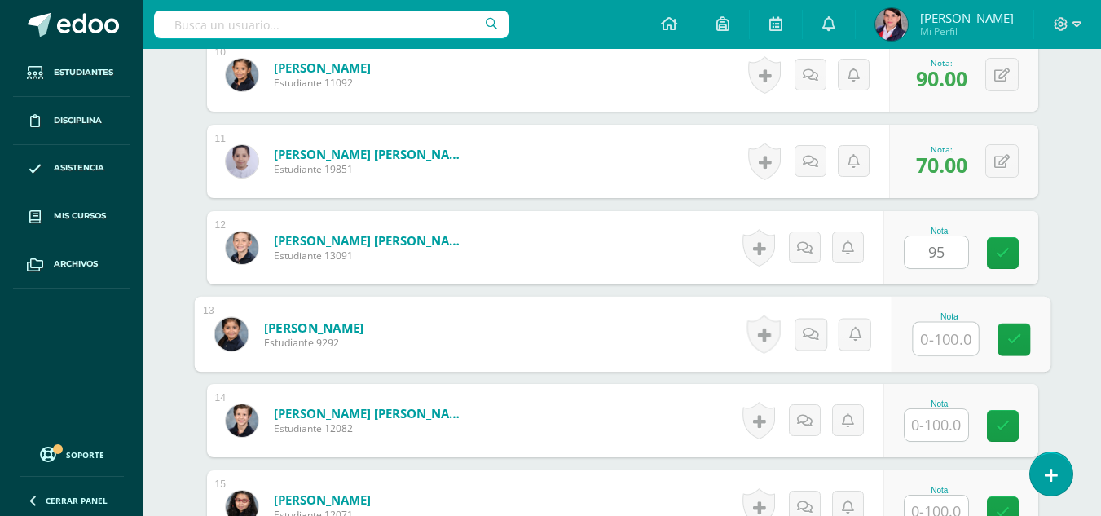
click at [938, 330] on input "text" at bounding box center [945, 339] width 65 height 33
type input "90"
click at [951, 435] on input "text" at bounding box center [937, 425] width 64 height 32
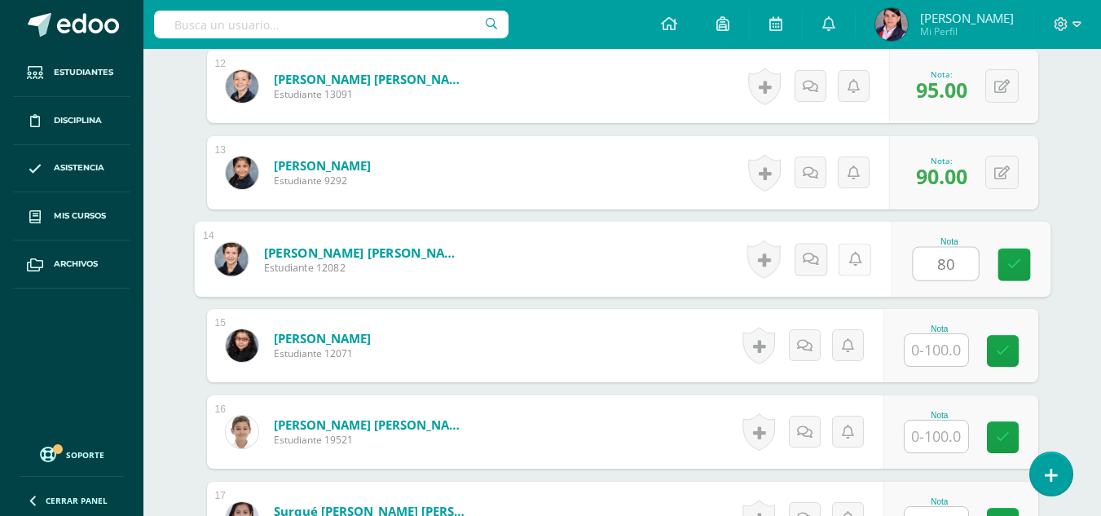
scroll to position [1469, 0]
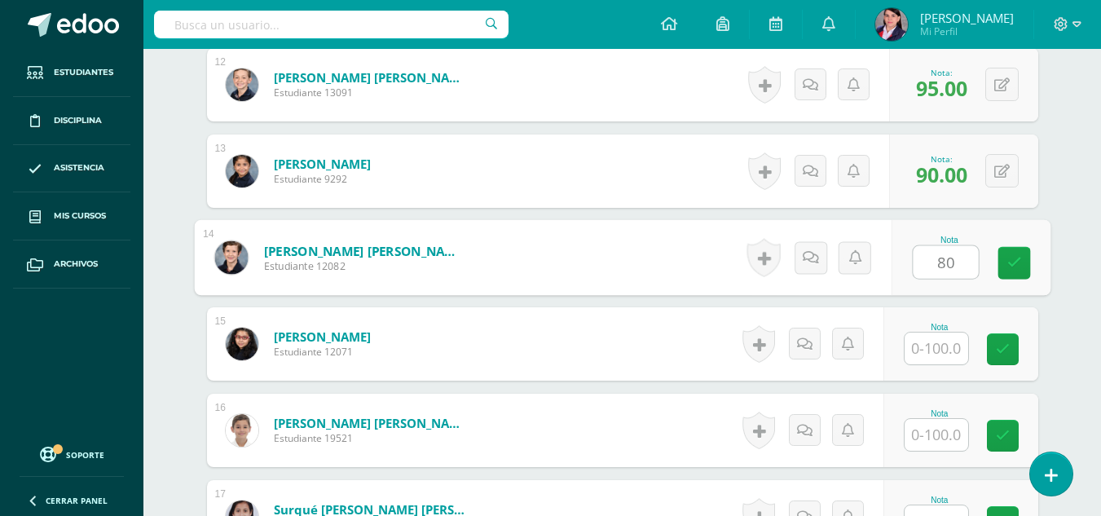
type input "80"
click at [948, 353] on input "text" at bounding box center [937, 349] width 64 height 32
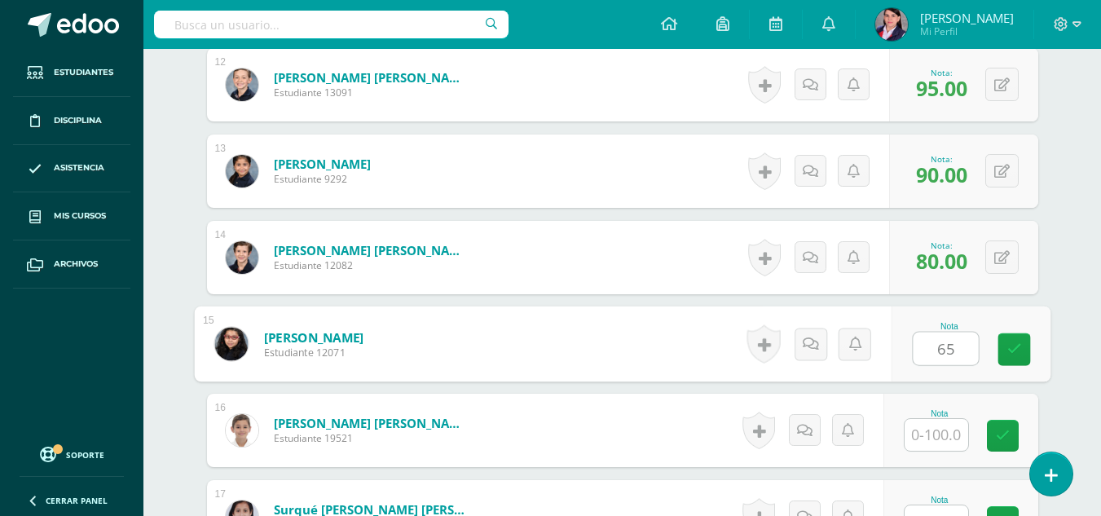
type input "65"
click at [955, 434] on input "text" at bounding box center [937, 435] width 64 height 32
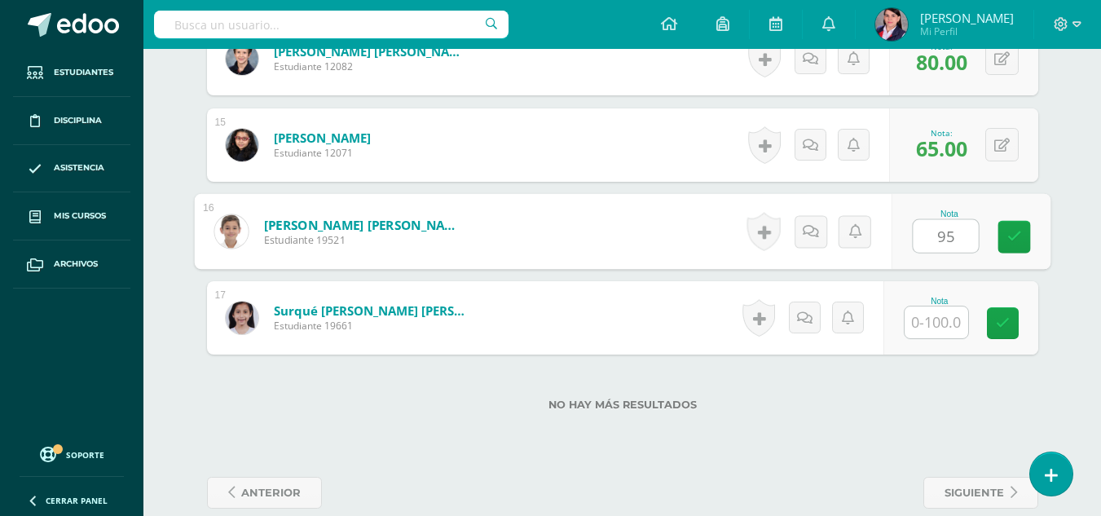
scroll to position [1693, 0]
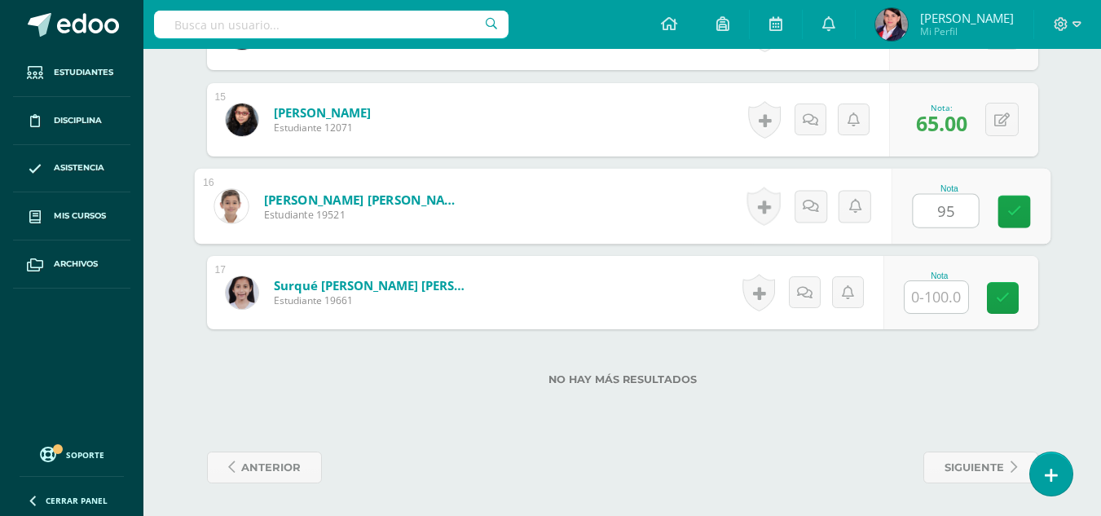
type input "95"
click at [938, 307] on input "text" at bounding box center [937, 297] width 64 height 32
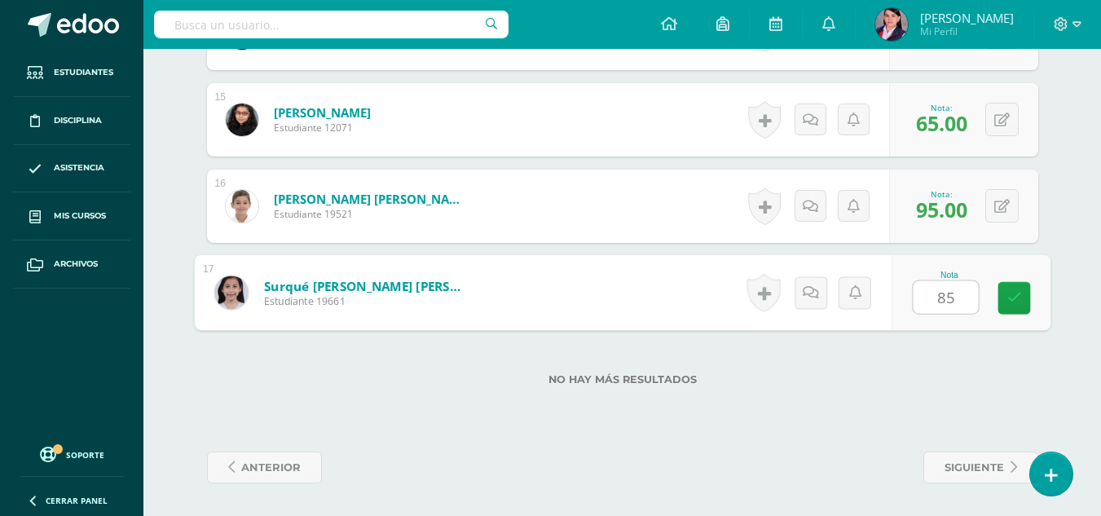
type input "85"
click at [867, 371] on div "No hay más resultados" at bounding box center [622, 367] width 831 height 76
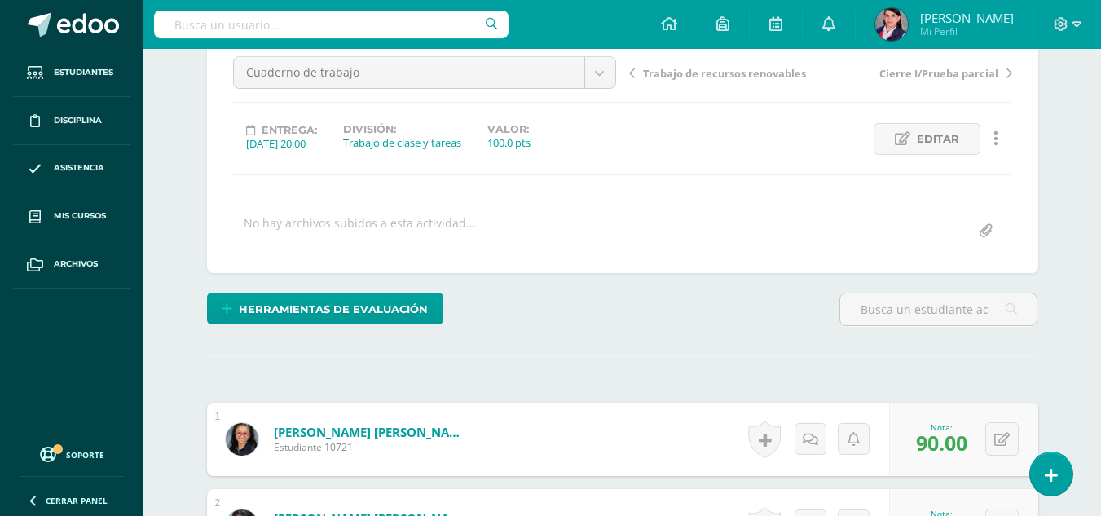
scroll to position [0, 0]
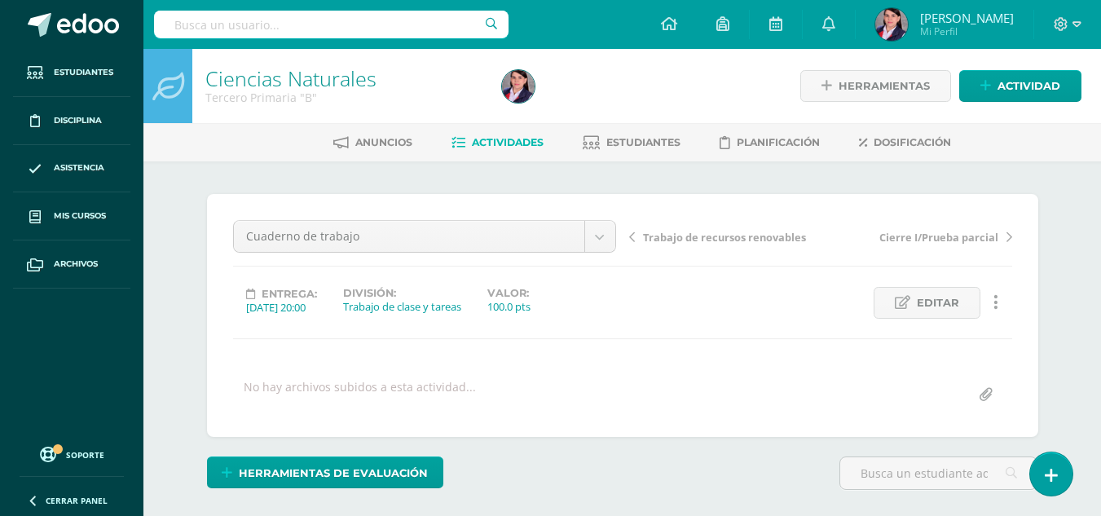
click at [490, 143] on span "Actividades" at bounding box center [508, 142] width 72 height 12
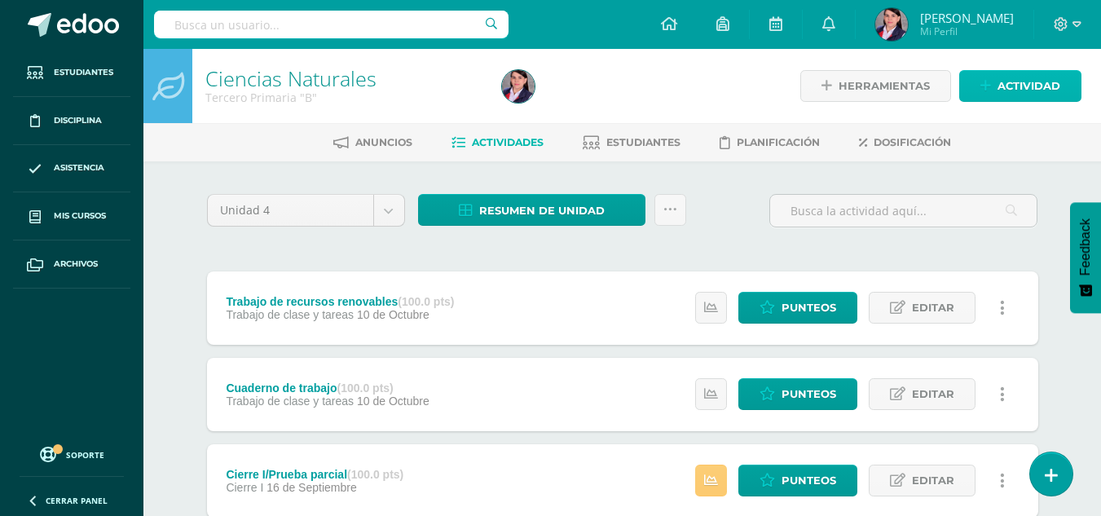
click at [1038, 86] on span "Actividad" at bounding box center [1029, 86] width 63 height 30
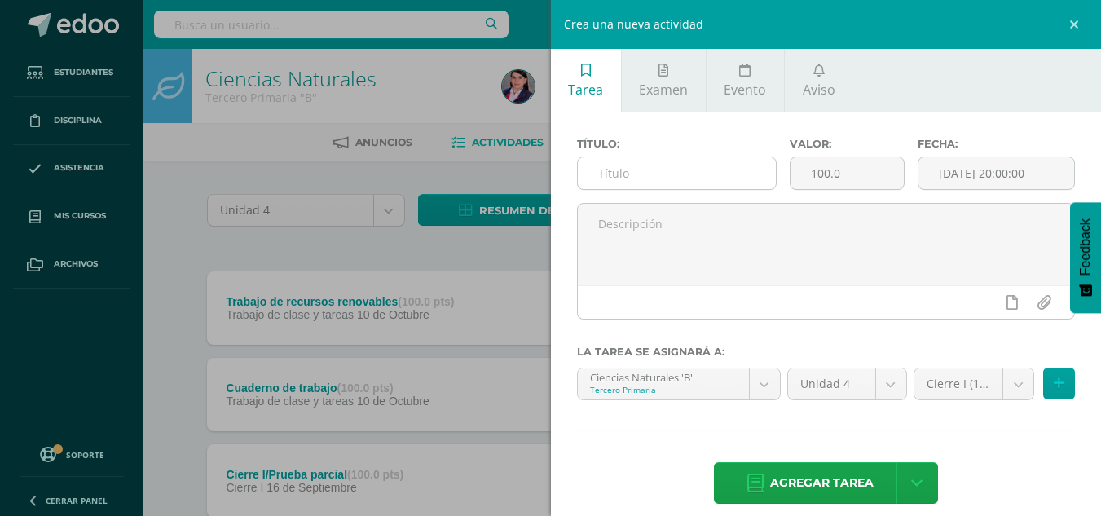
click at [619, 169] on input "text" at bounding box center [677, 173] width 198 height 32
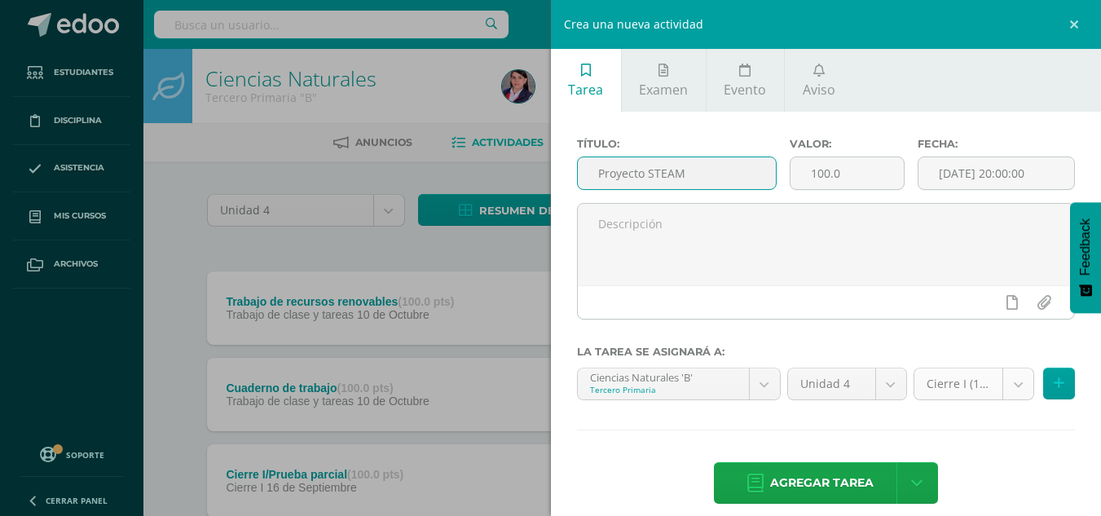
type input "Proyecto STEAM"
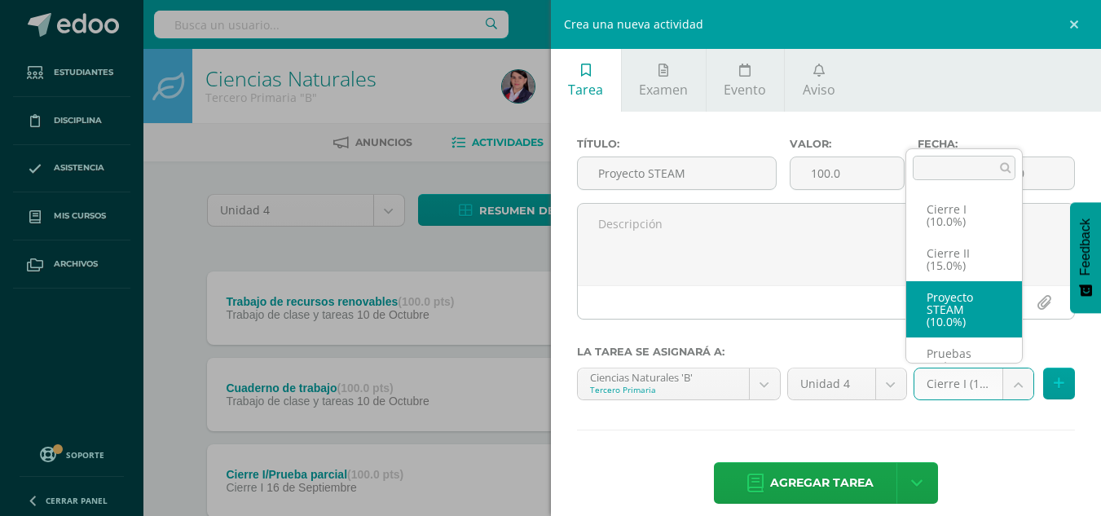
scroll to position [31, 0]
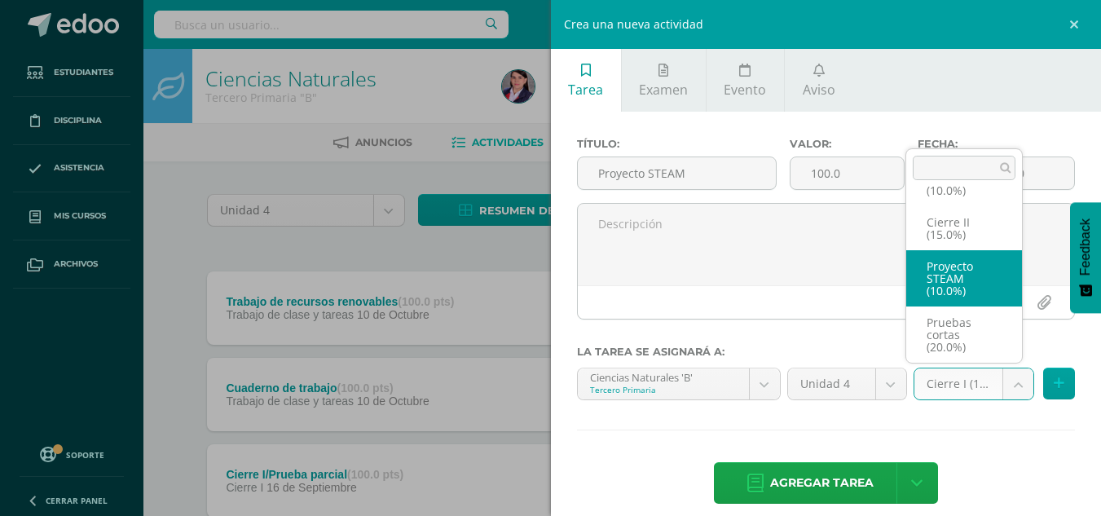
select select "233495"
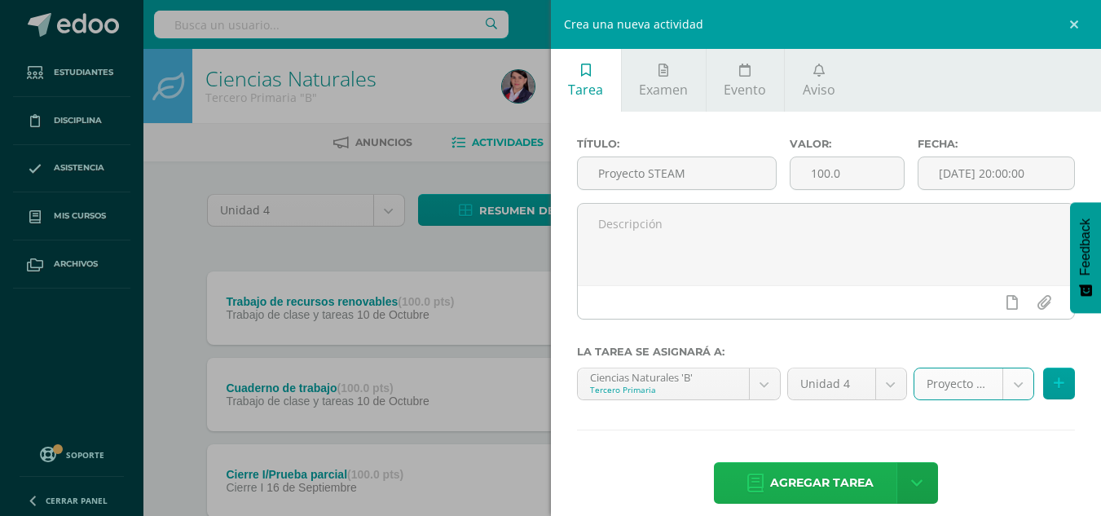
click at [851, 475] on span "Agregar tarea" at bounding box center [822, 483] width 104 height 40
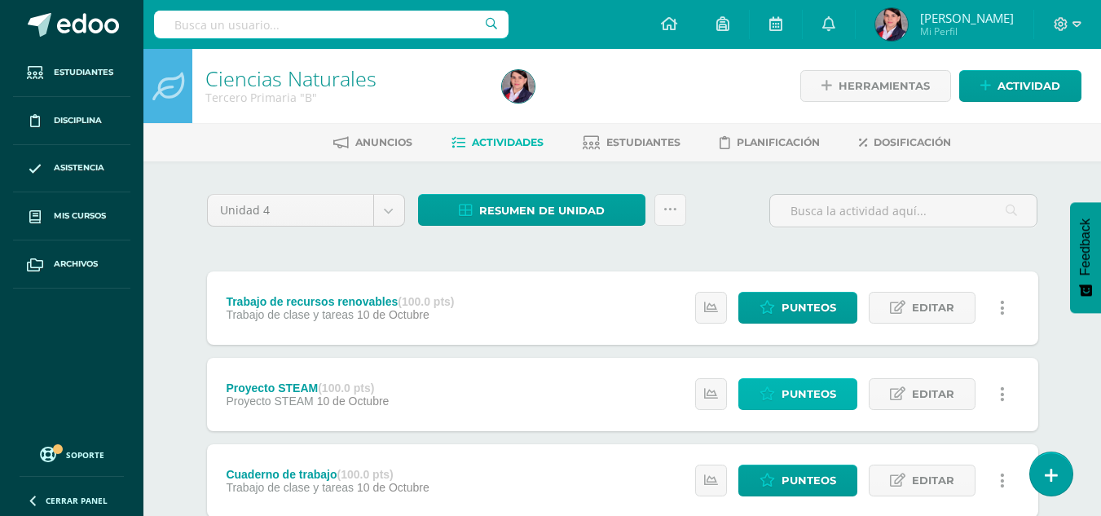
click at [792, 390] on span "Punteos" at bounding box center [809, 394] width 55 height 30
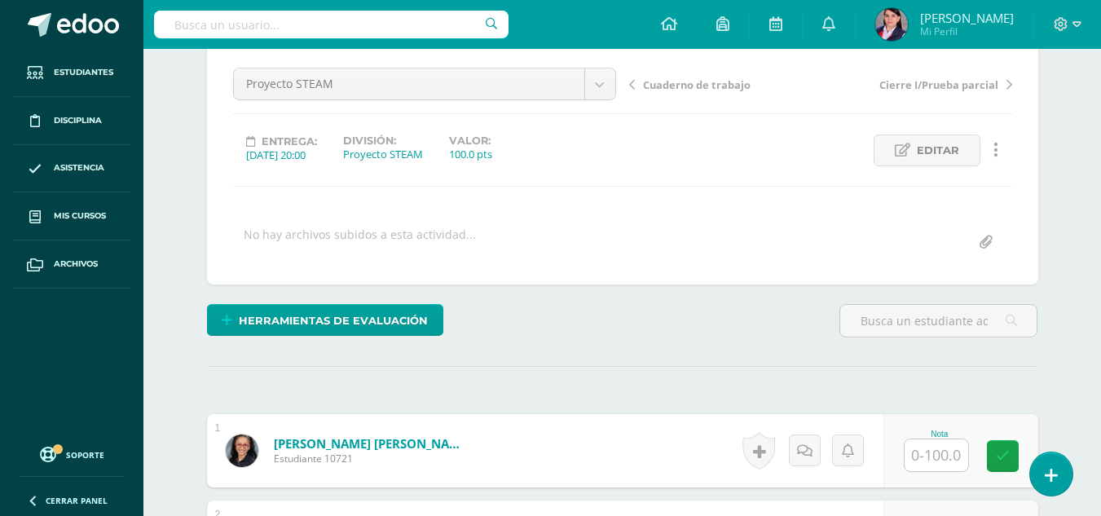
scroll to position [165, 0]
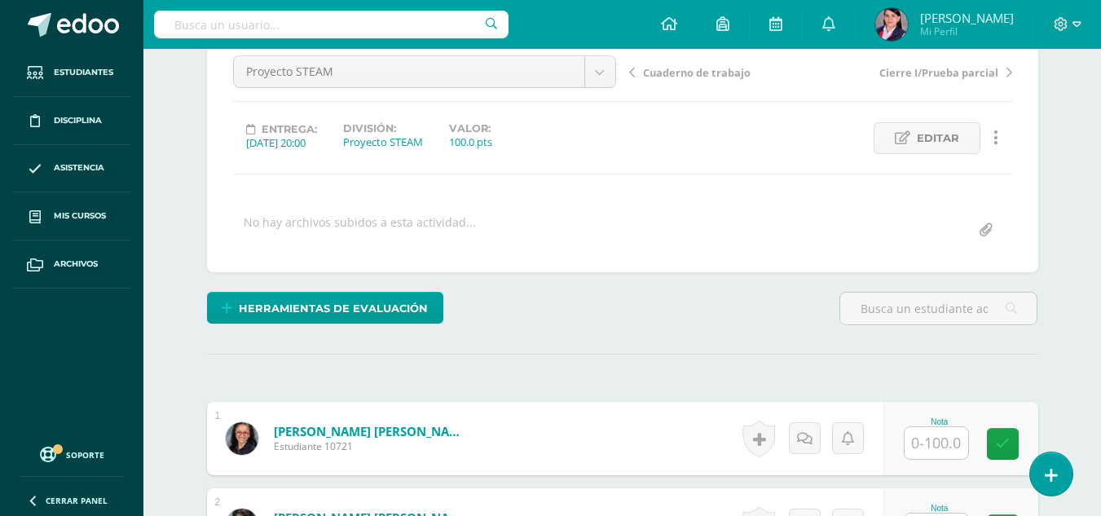
click at [945, 443] on input "text" at bounding box center [937, 443] width 64 height 32
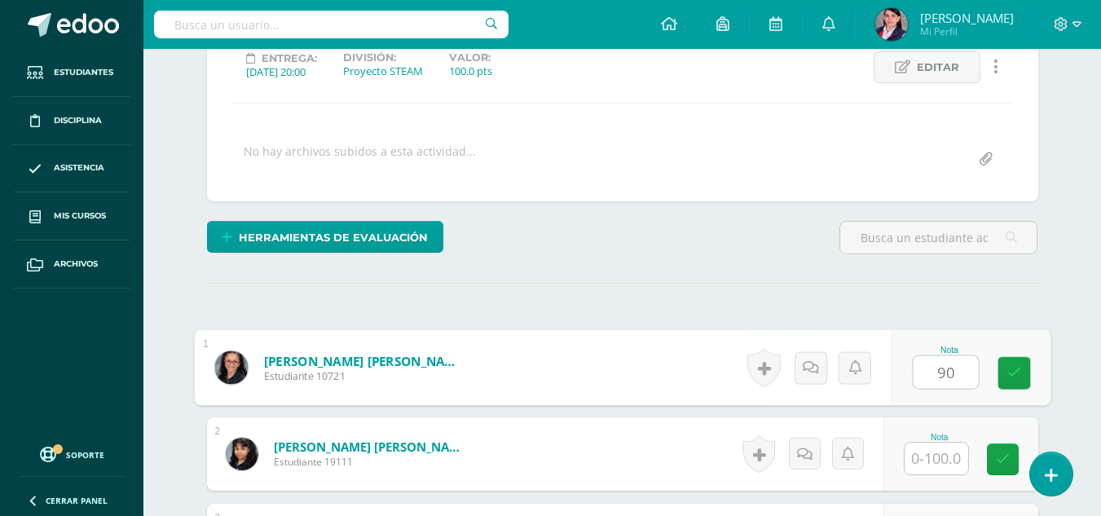
scroll to position [328, 0]
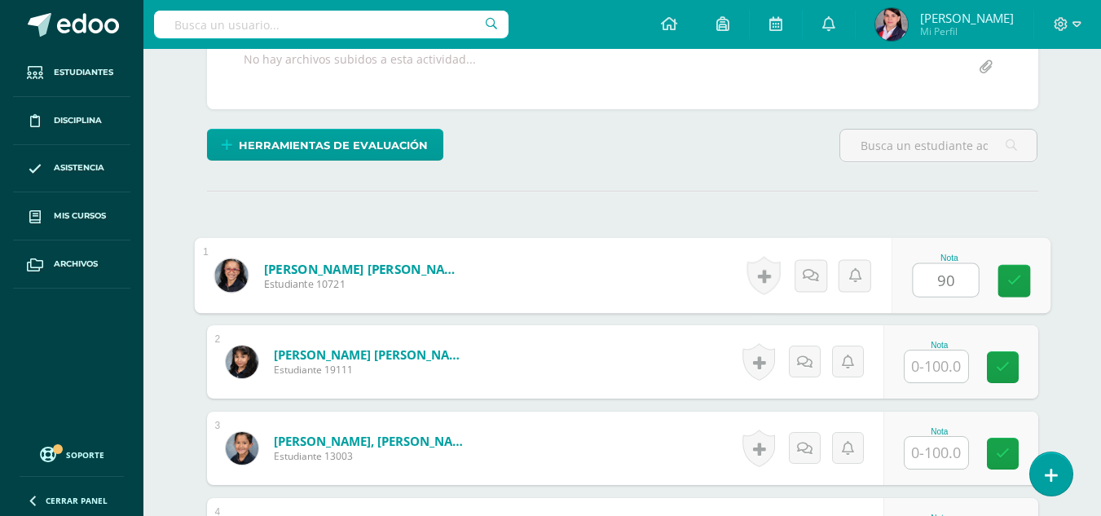
type input "90"
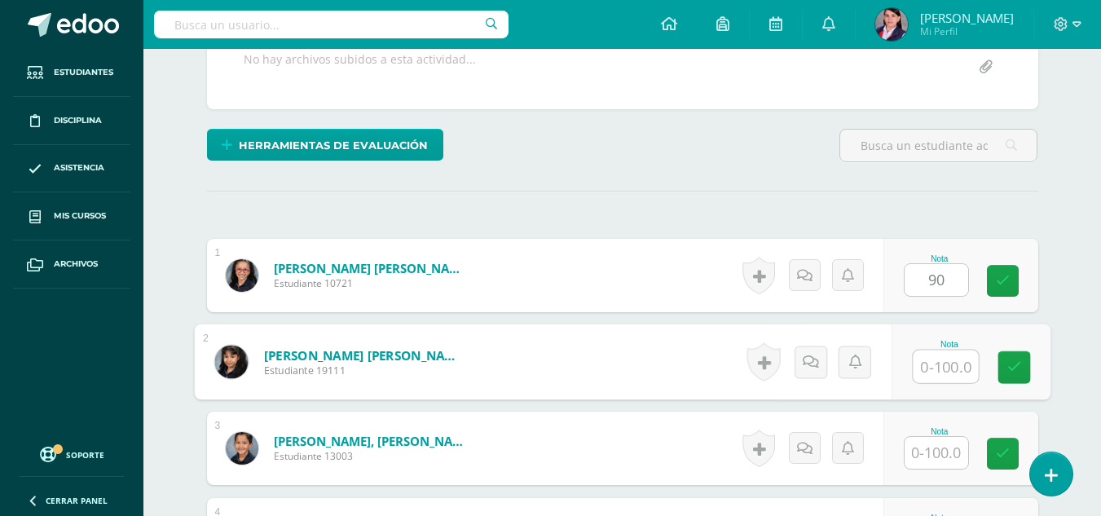
click at [950, 360] on input "text" at bounding box center [945, 367] width 65 height 33
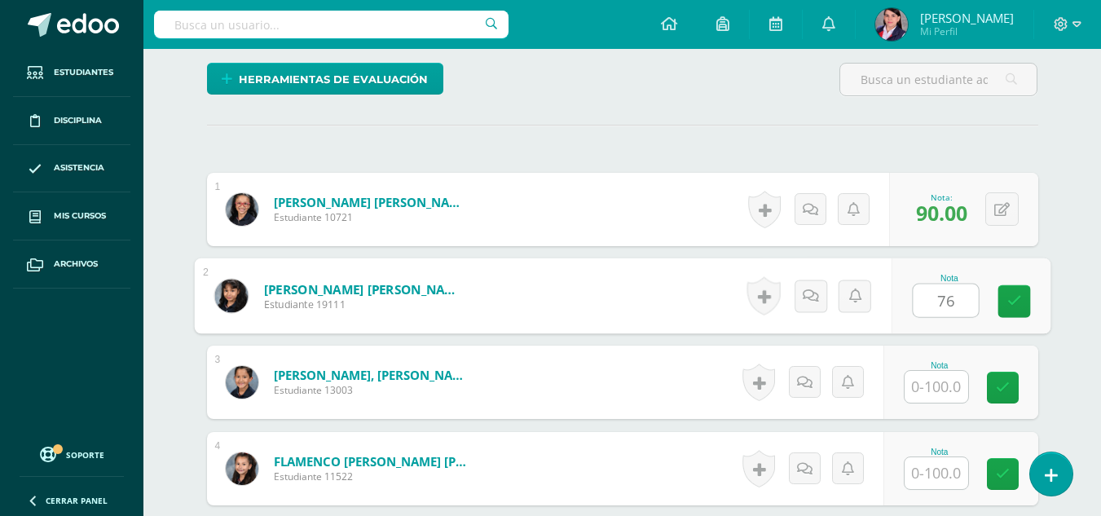
scroll to position [572, 0]
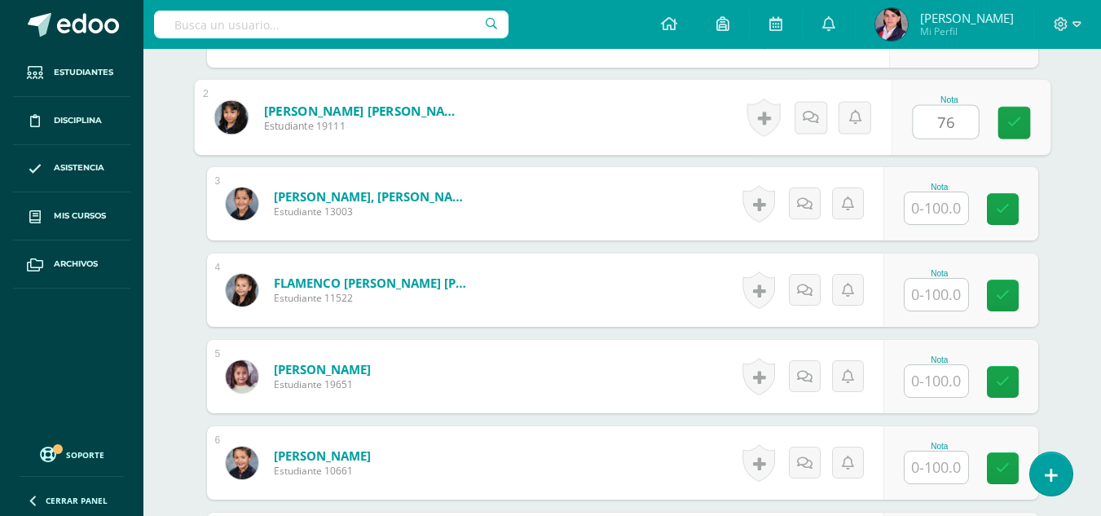
type input "76"
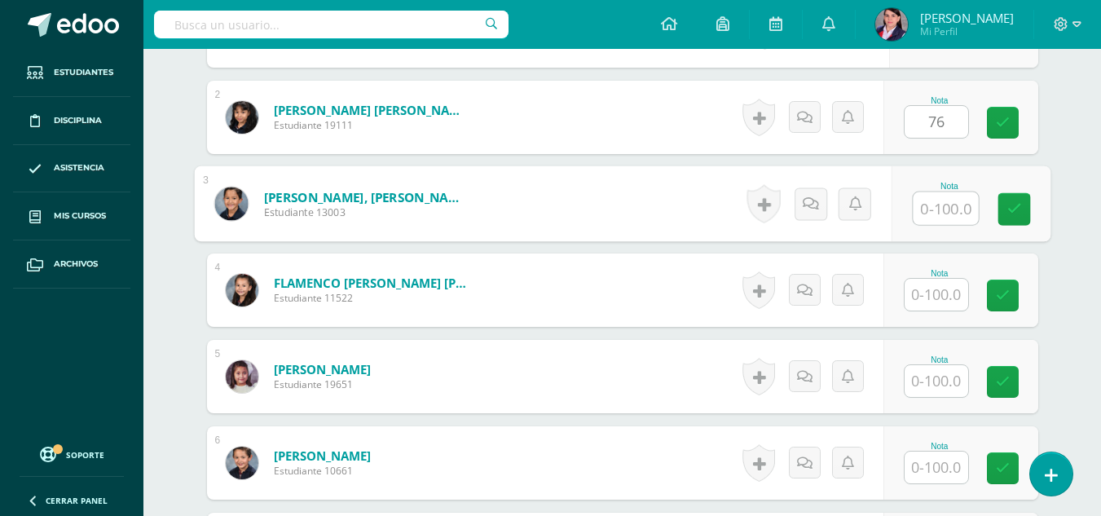
click at [940, 212] on input "text" at bounding box center [945, 208] width 65 height 33
type input "65"
click at [930, 300] on input "text" at bounding box center [937, 295] width 64 height 32
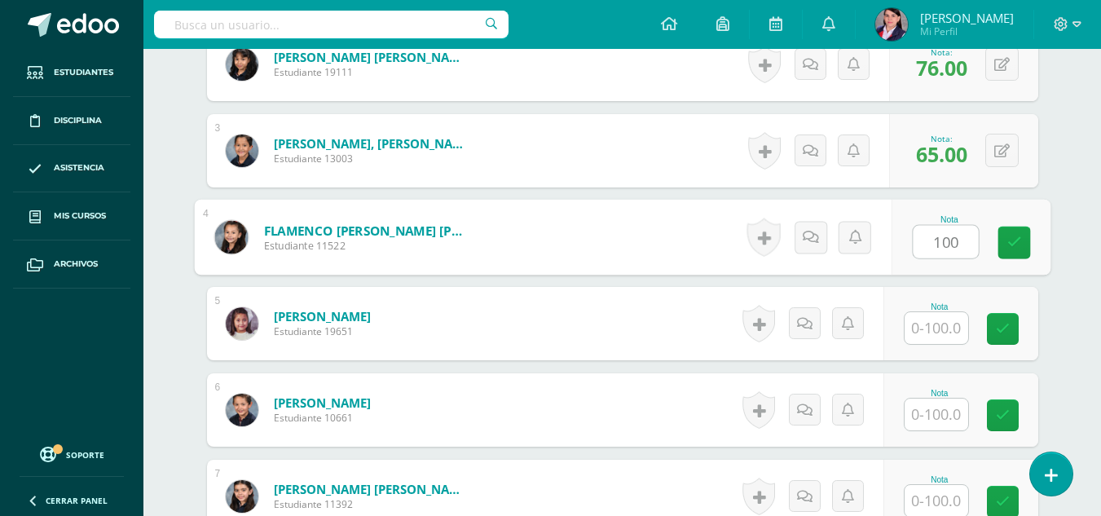
scroll to position [654, 0]
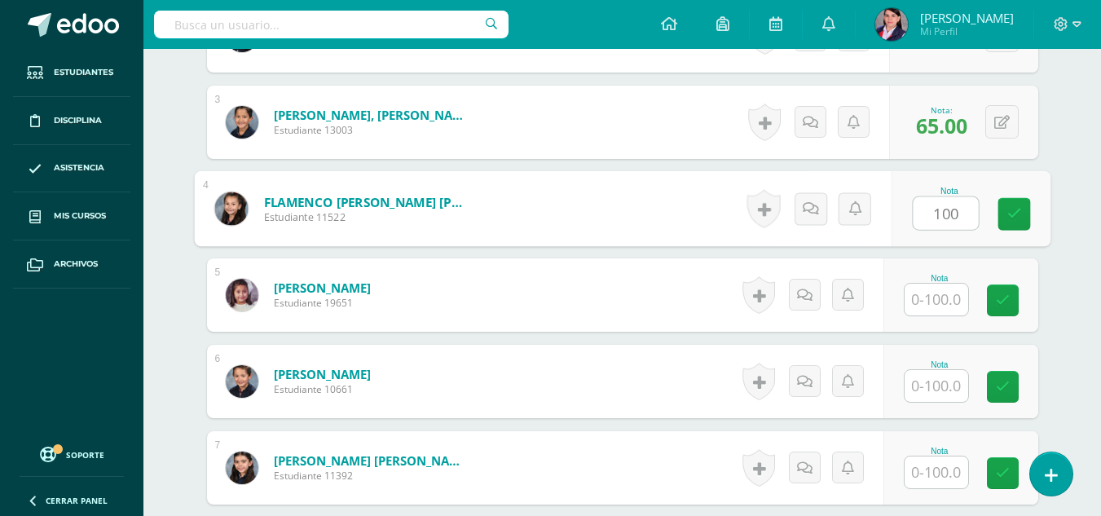
type input "100"
click at [930, 300] on input "text" at bounding box center [937, 300] width 64 height 32
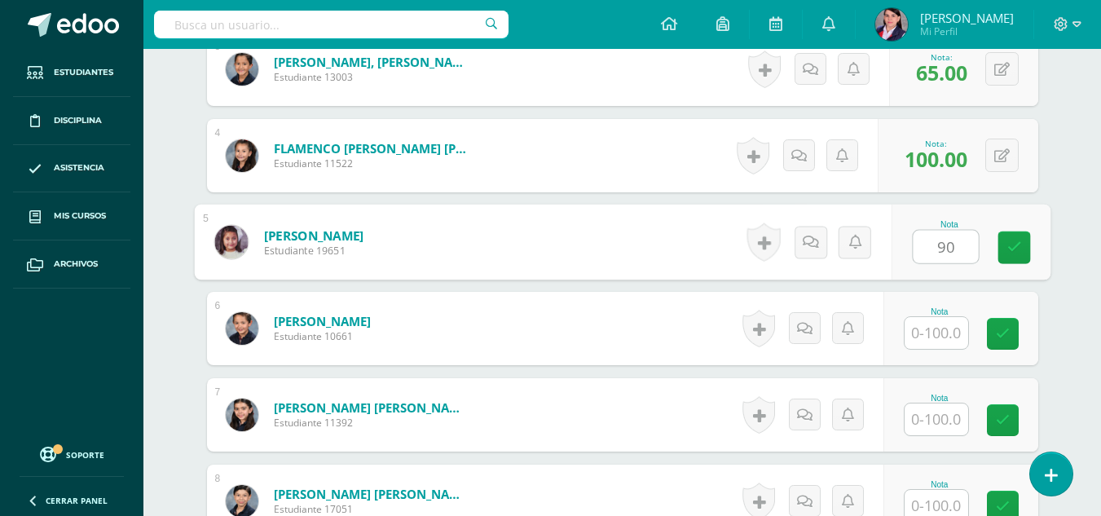
scroll to position [735, 0]
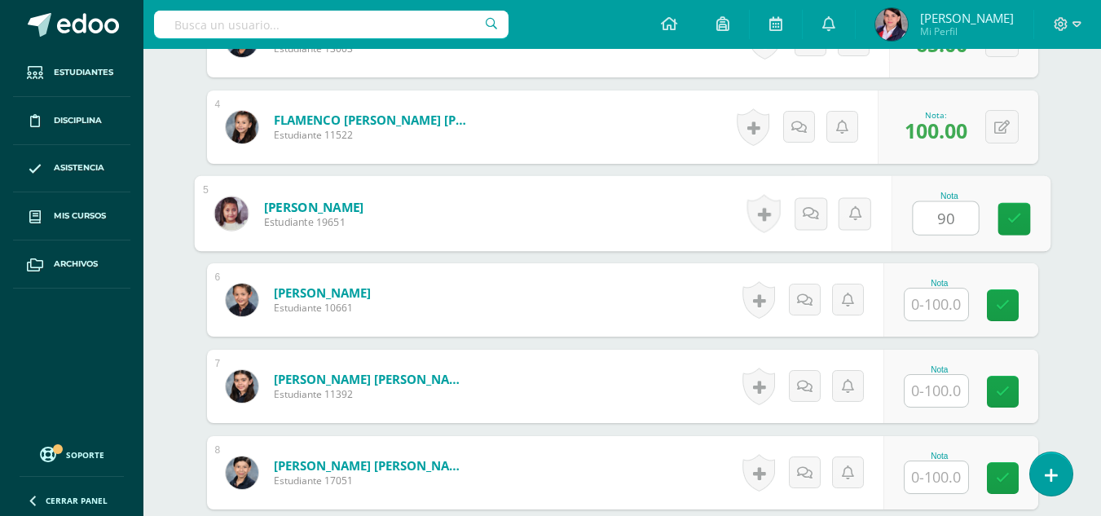
type input "90"
click at [929, 300] on input "text" at bounding box center [937, 305] width 64 height 32
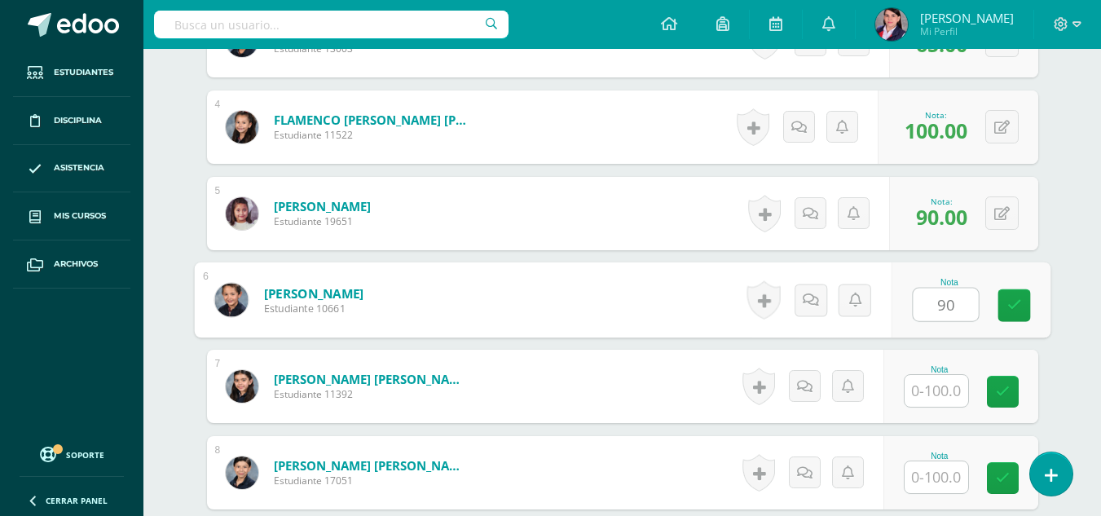
type input "90"
click at [927, 400] on input "text" at bounding box center [937, 391] width 64 height 32
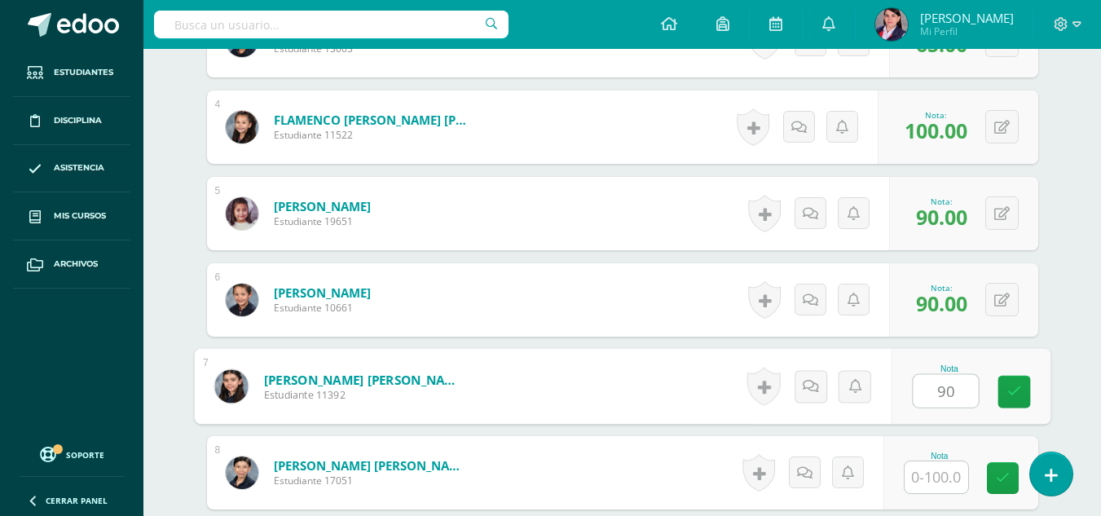
type input "90"
click at [936, 482] on input "text" at bounding box center [937, 477] width 64 height 32
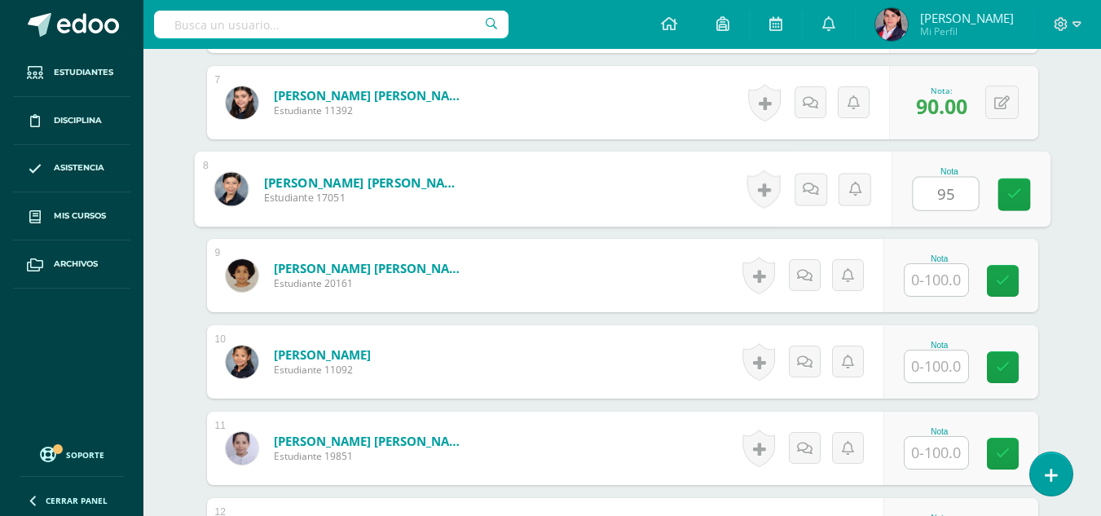
scroll to position [1061, 0]
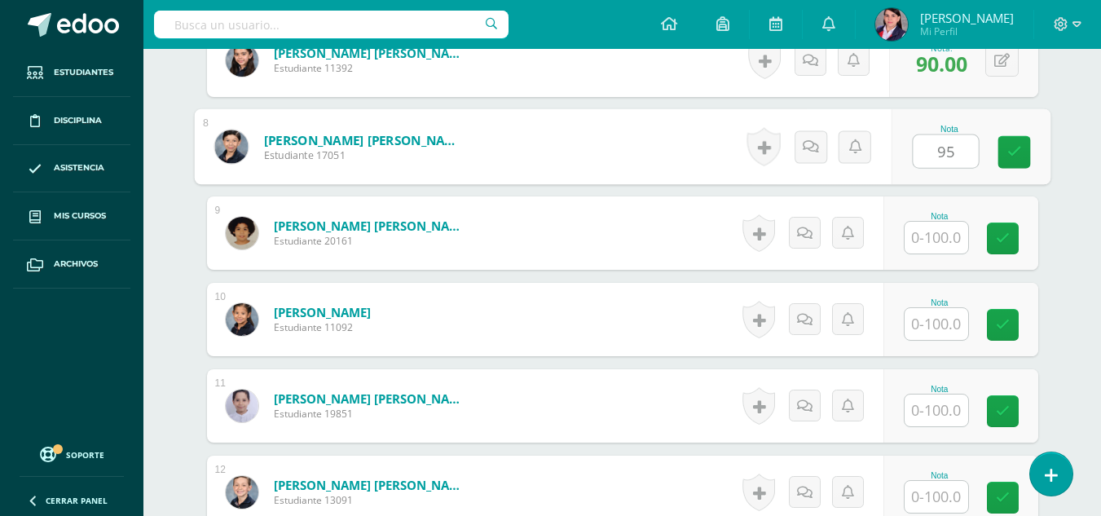
type input "95"
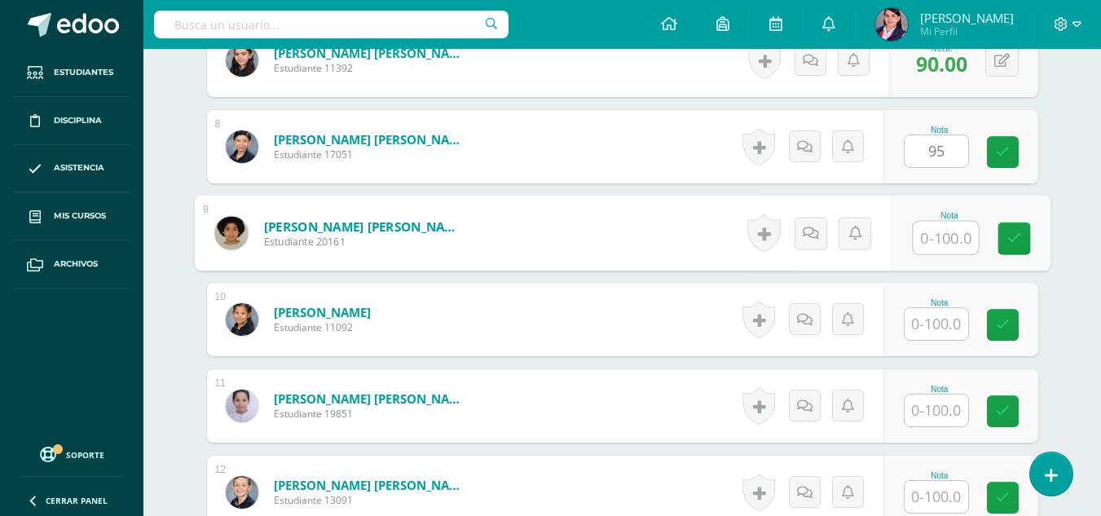
click at [939, 241] on input "text" at bounding box center [945, 238] width 65 height 33
type input "94"
click at [933, 331] on input "text" at bounding box center [937, 324] width 64 height 32
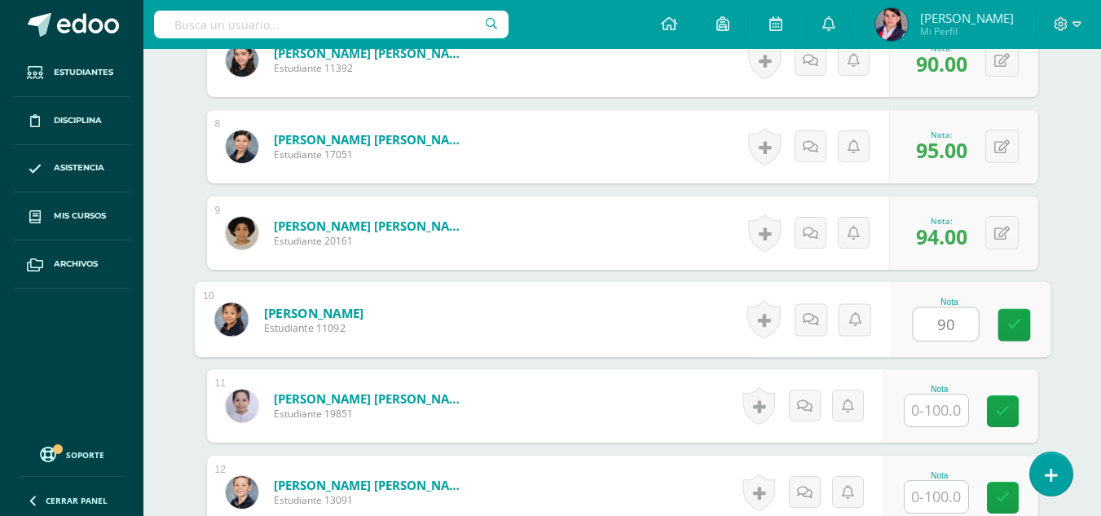
type input "90"
click at [938, 418] on input "text" at bounding box center [937, 411] width 64 height 32
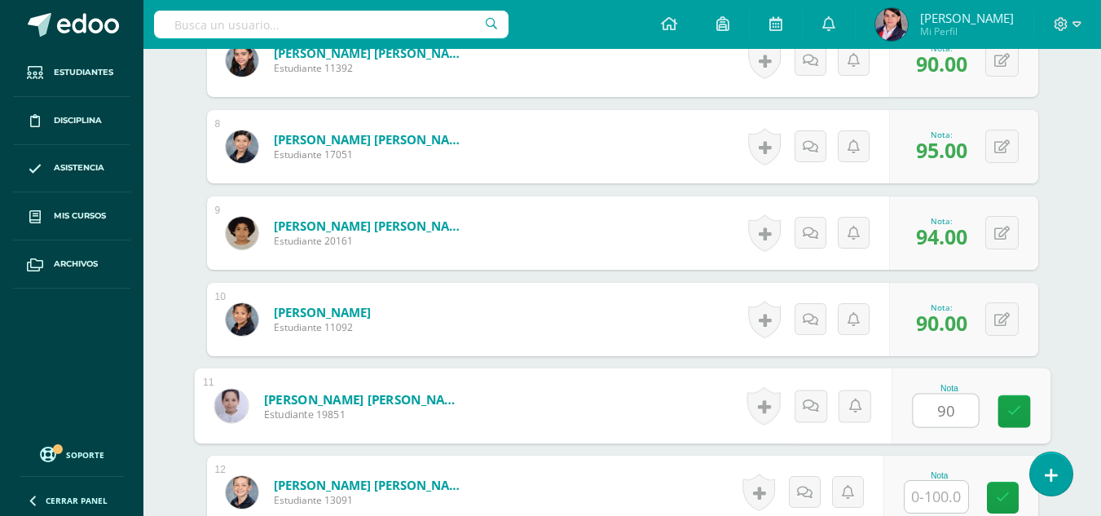
type input "90"
click at [936, 499] on input "text" at bounding box center [937, 497] width 64 height 32
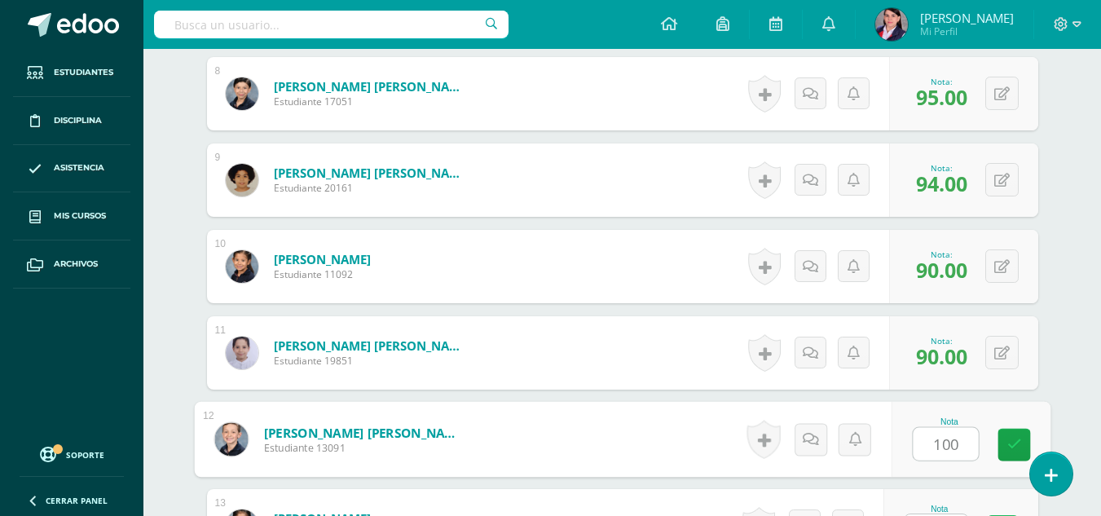
scroll to position [1143, 0]
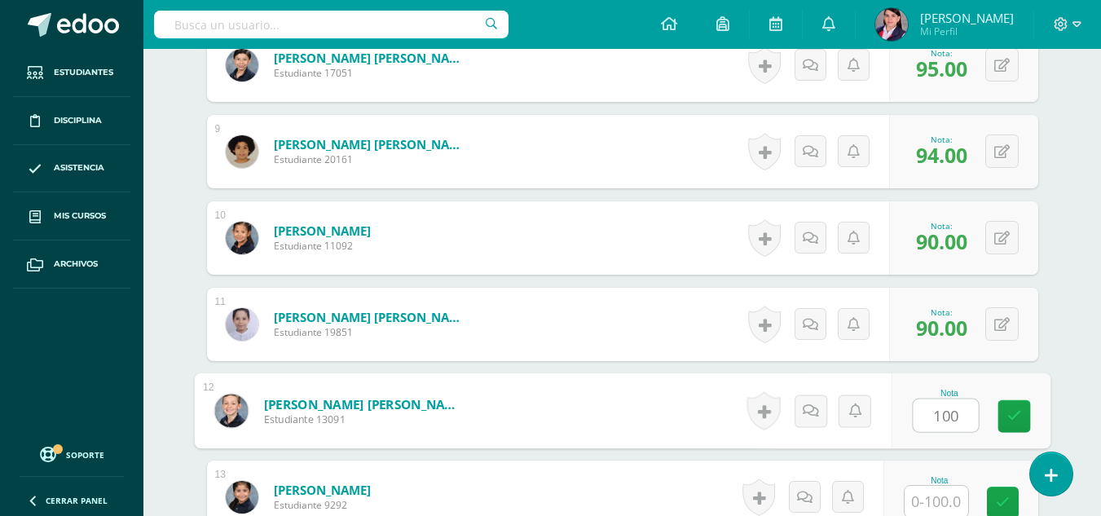
type input "100"
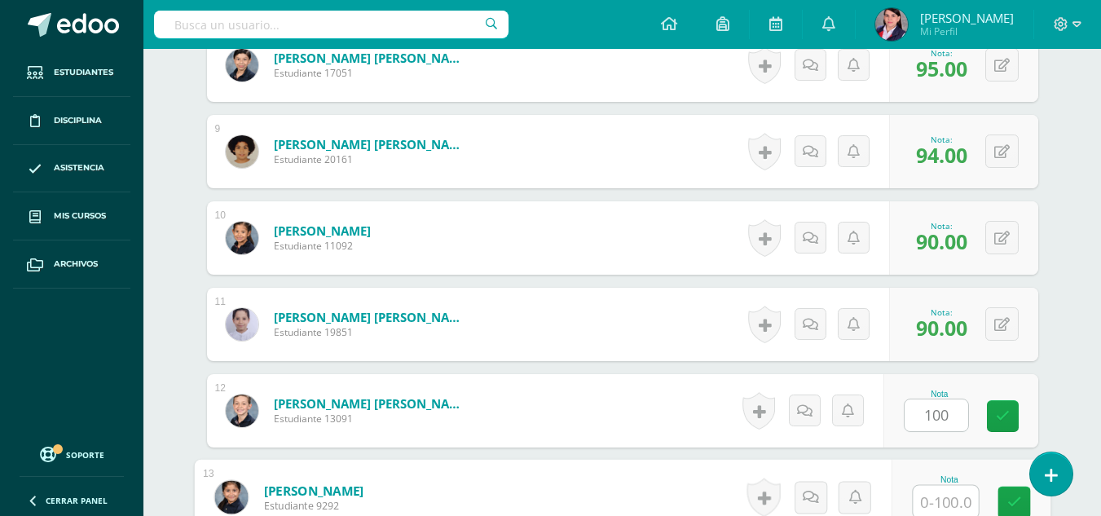
click at [936, 499] on input "text" at bounding box center [945, 502] width 65 height 33
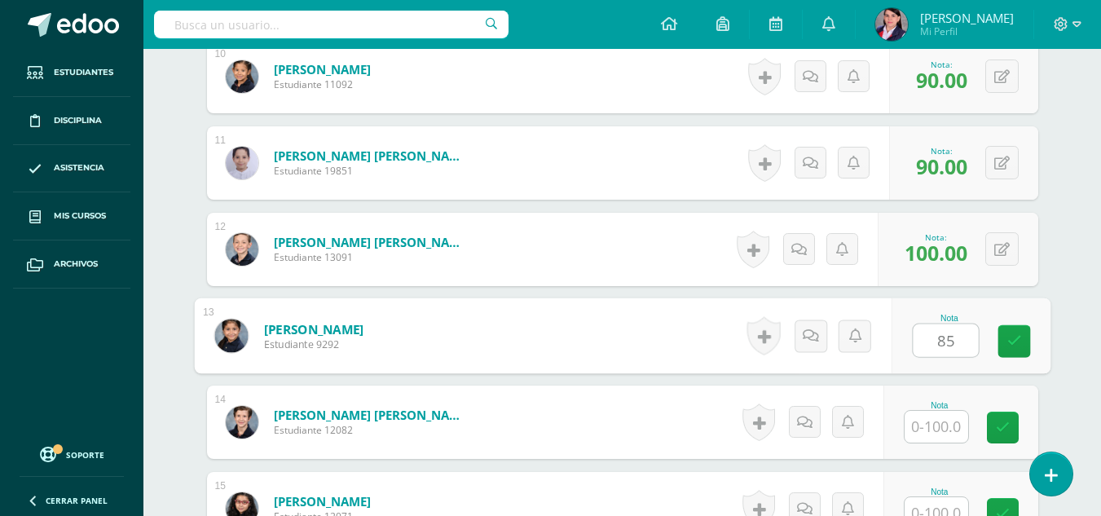
scroll to position [1306, 0]
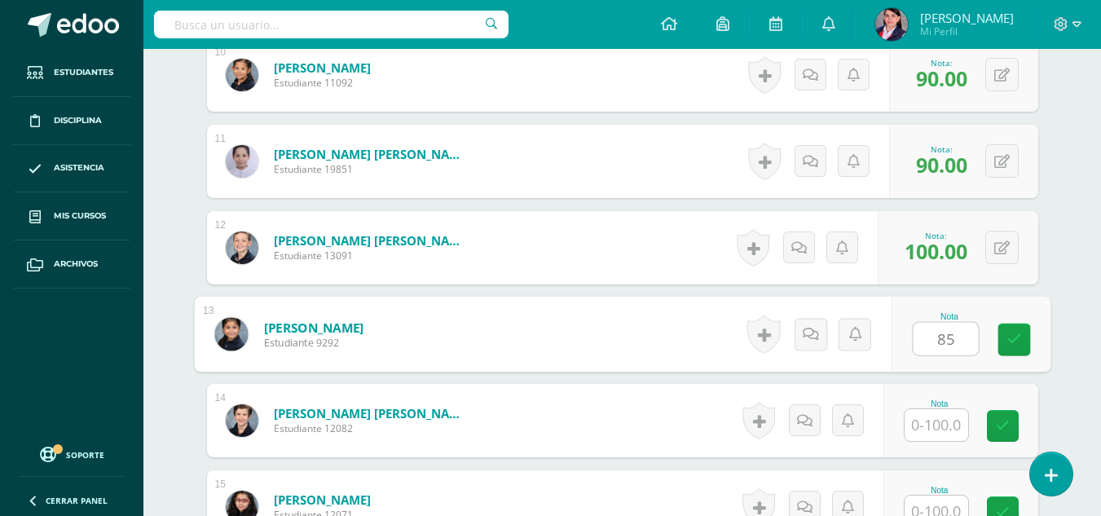
type input "85"
click at [937, 429] on input "text" at bounding box center [937, 425] width 64 height 32
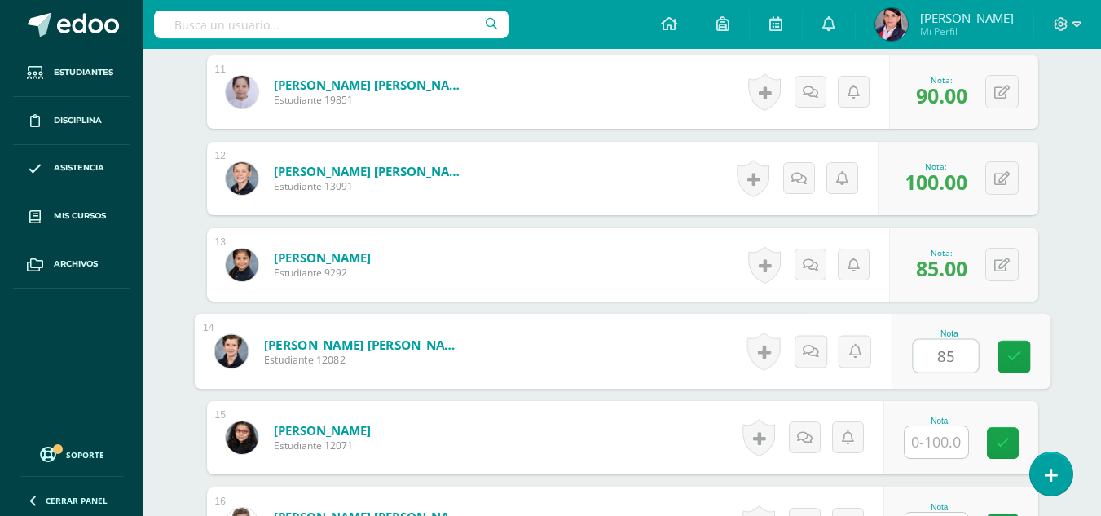
scroll to position [1469, 0]
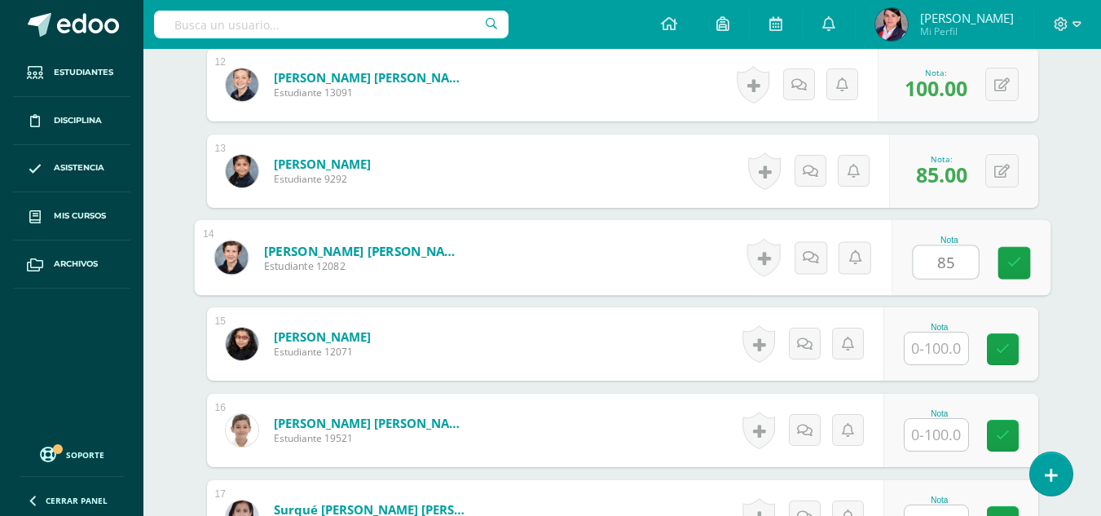
type input "85"
click at [933, 349] on input "text" at bounding box center [937, 349] width 64 height 32
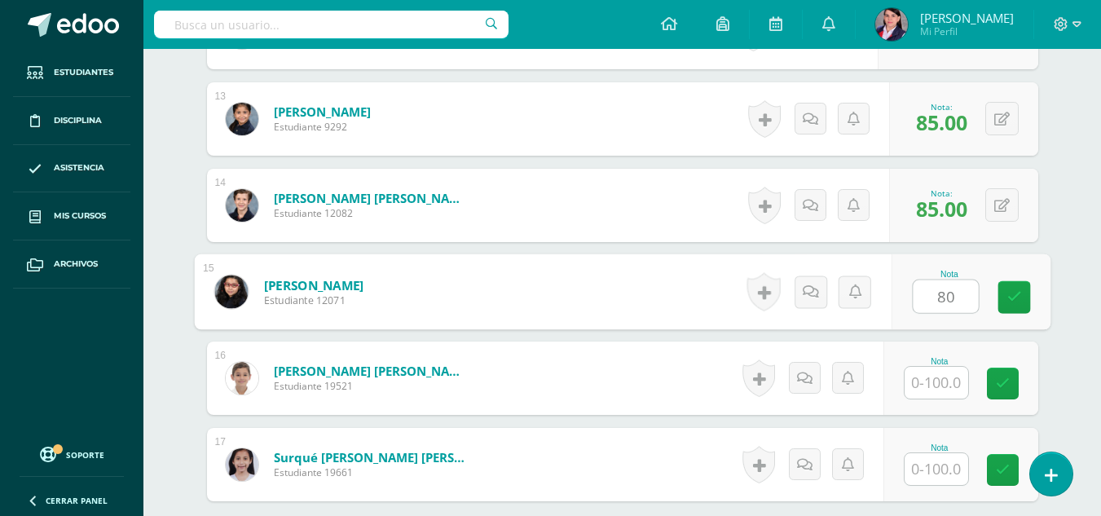
scroll to position [1550, 0]
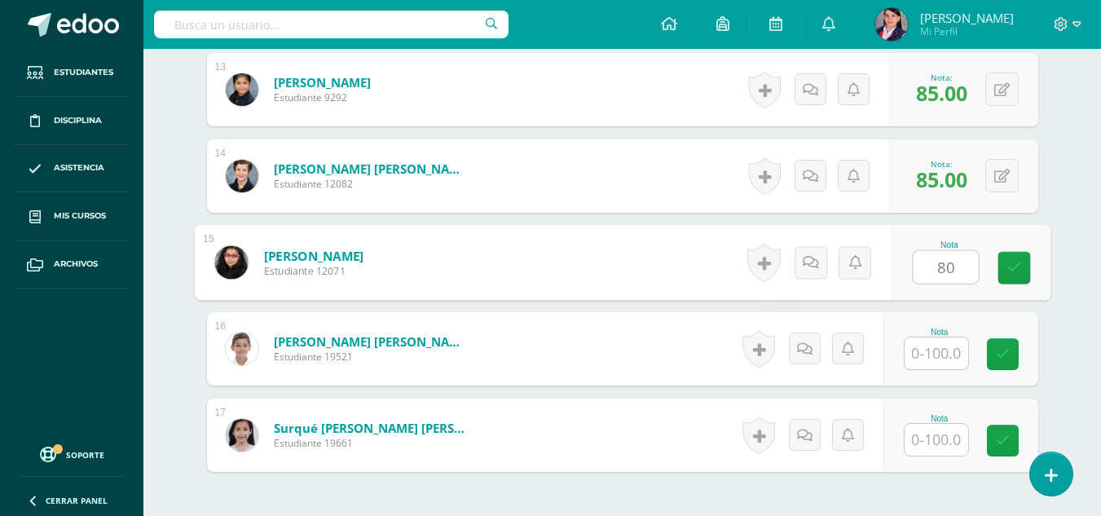
type input "80"
click at [939, 358] on input "text" at bounding box center [937, 353] width 64 height 32
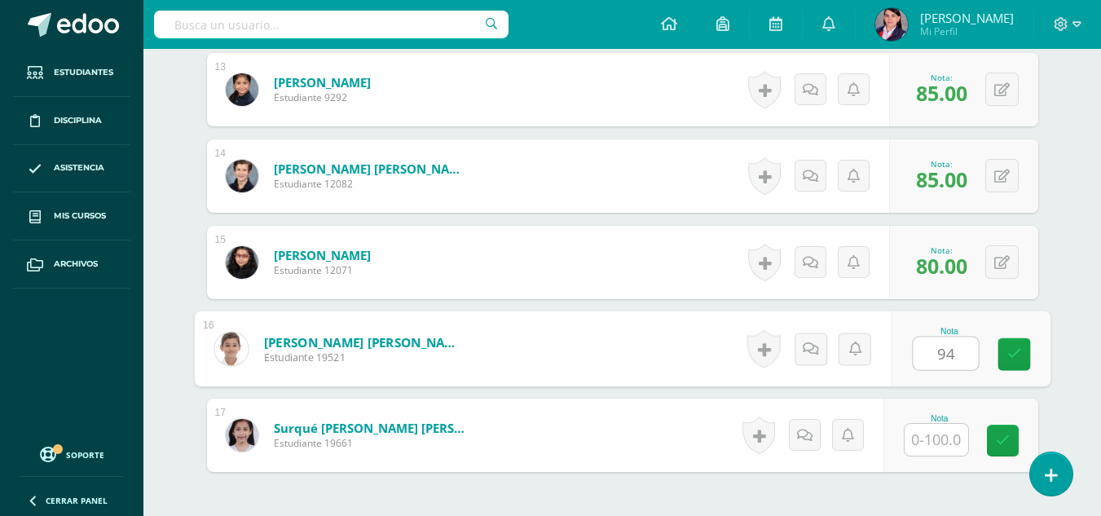
type input "94"
click at [919, 496] on div "No hay más resultados" at bounding box center [622, 510] width 831 height 76
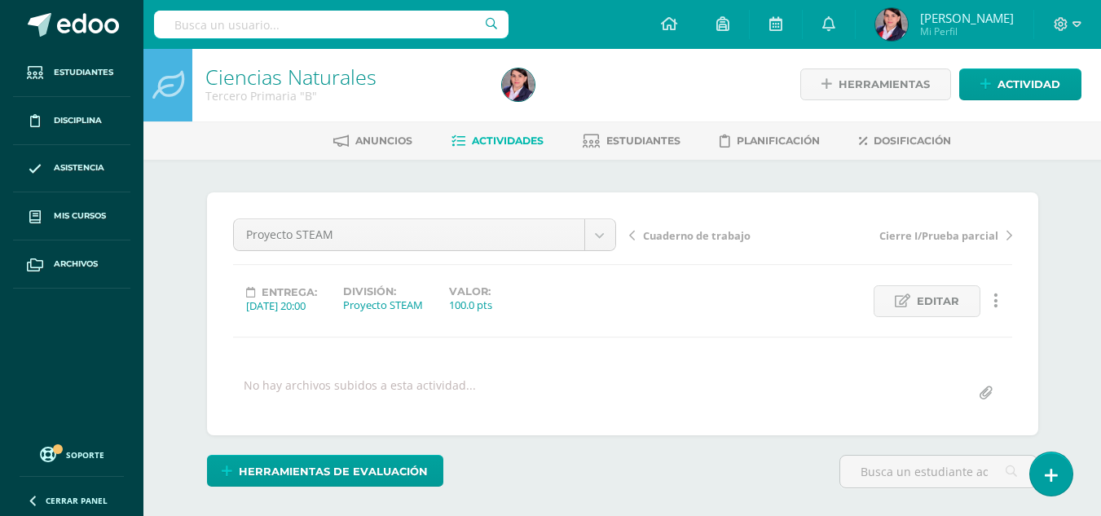
scroll to position [0, 0]
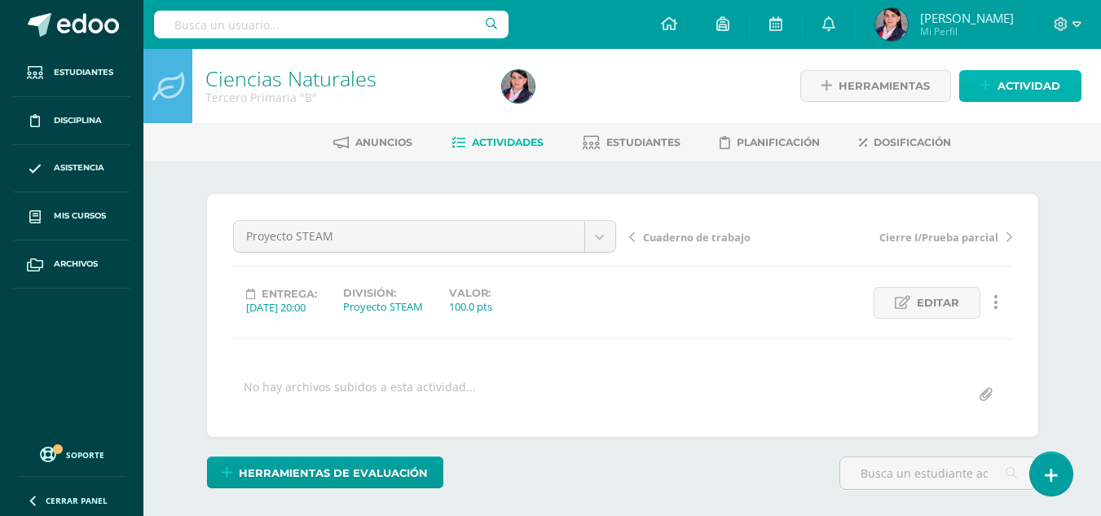
click at [1010, 78] on span "Actividad" at bounding box center [1029, 86] width 63 height 30
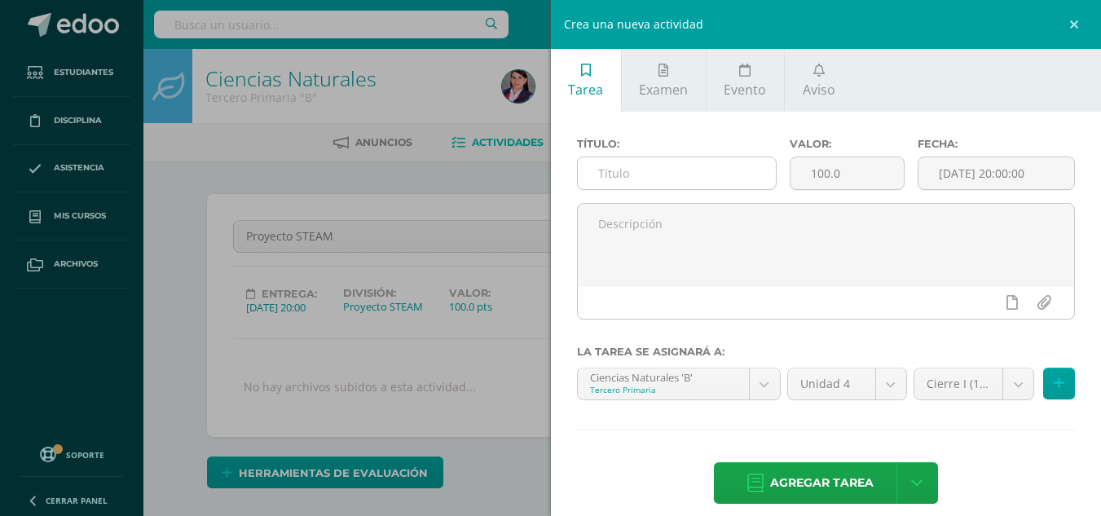
click at [619, 179] on input "text" at bounding box center [677, 173] width 198 height 32
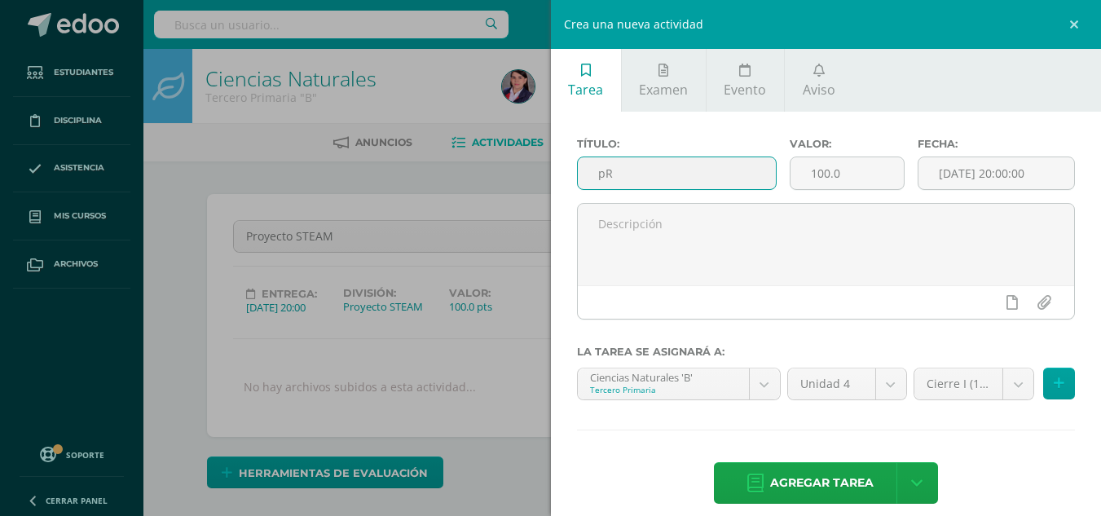
type input "p"
type input "Prueba corta No. 2"
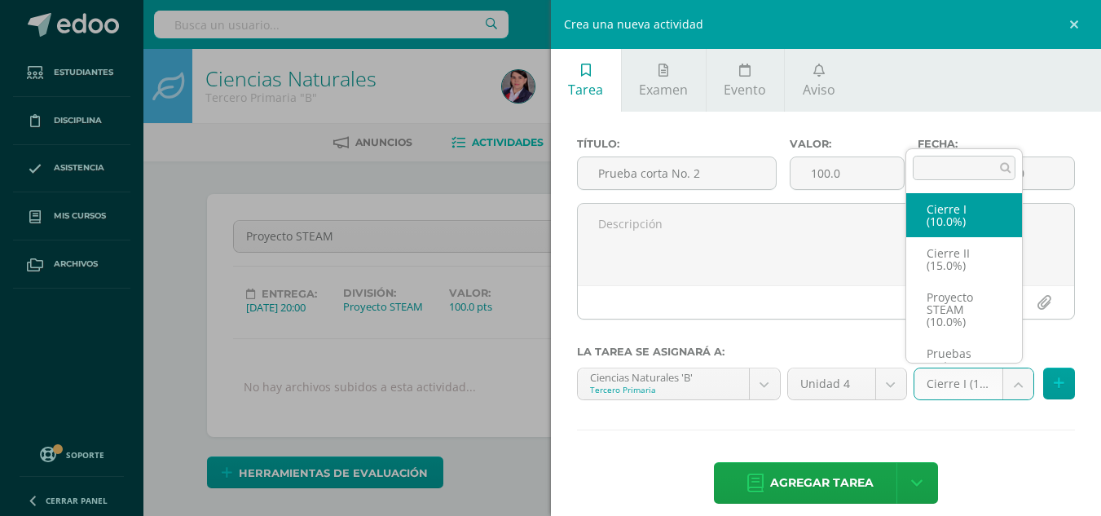
scroll to position [31, 0]
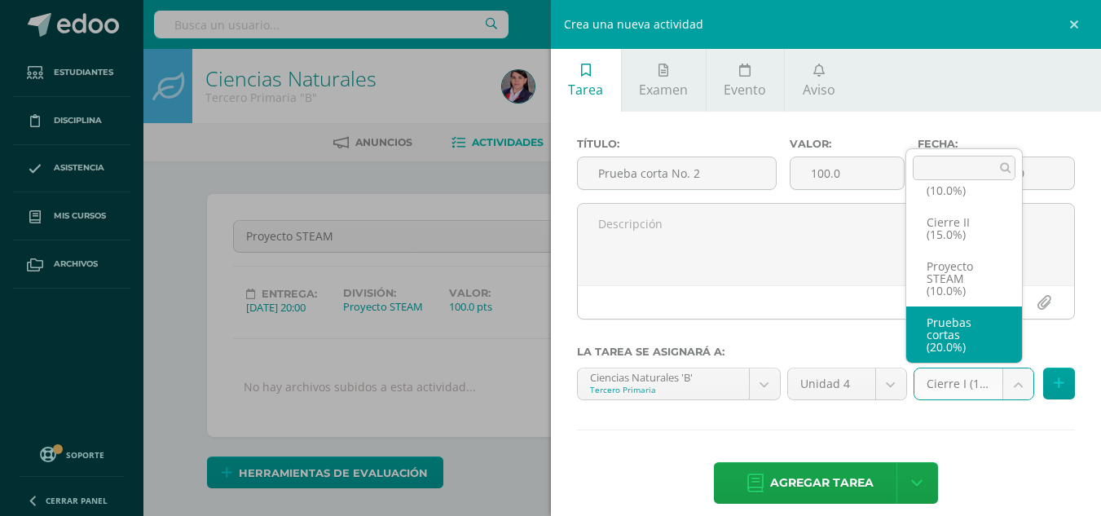
select select "233494"
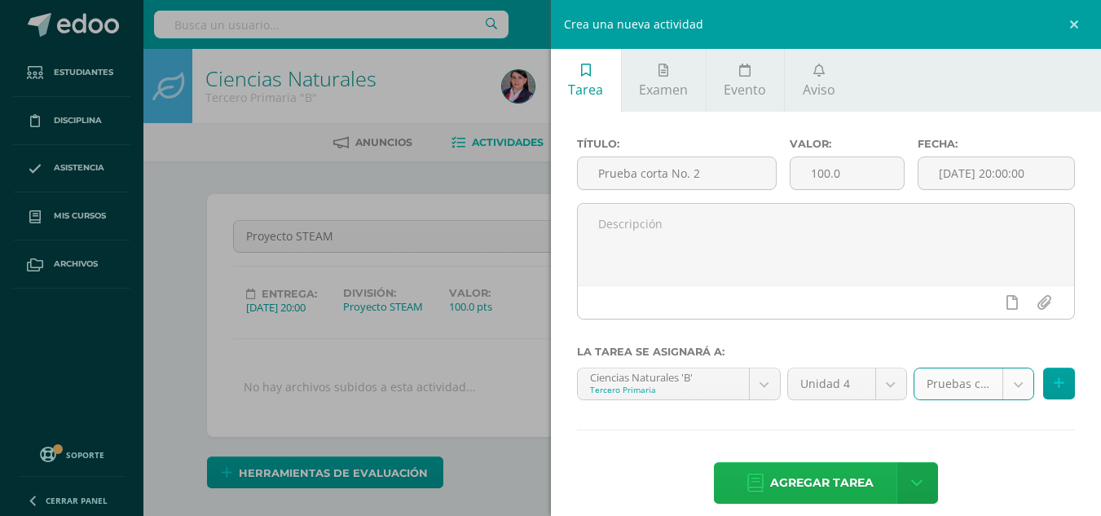
click at [861, 487] on span "Agregar tarea" at bounding box center [822, 483] width 104 height 40
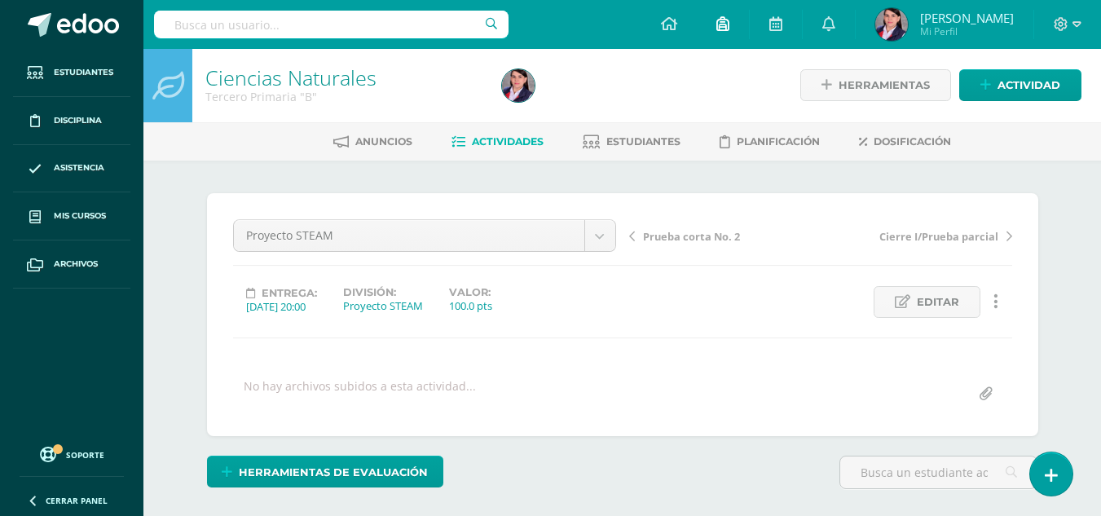
scroll to position [2, 0]
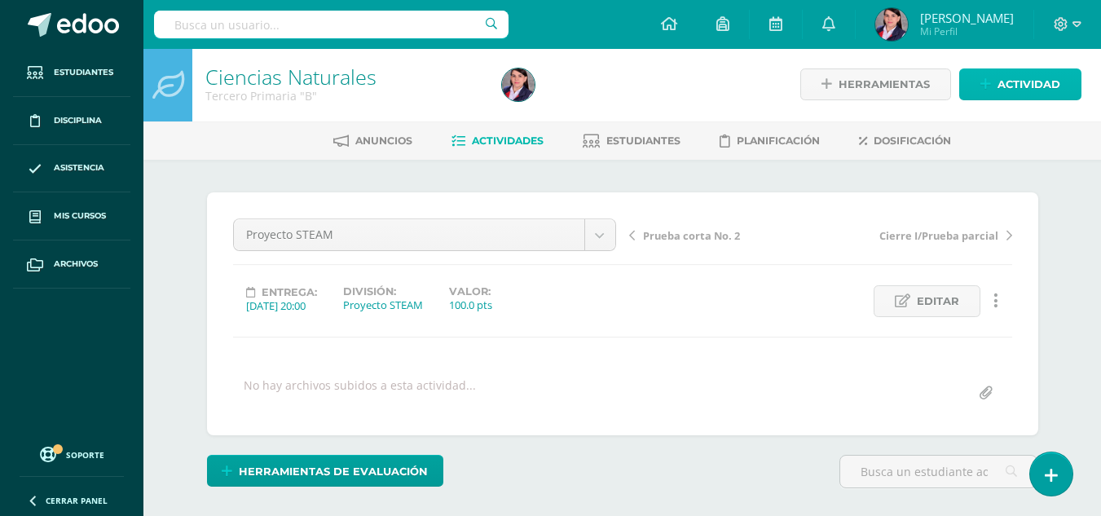
click at [1024, 73] on span "Actividad" at bounding box center [1029, 84] width 63 height 30
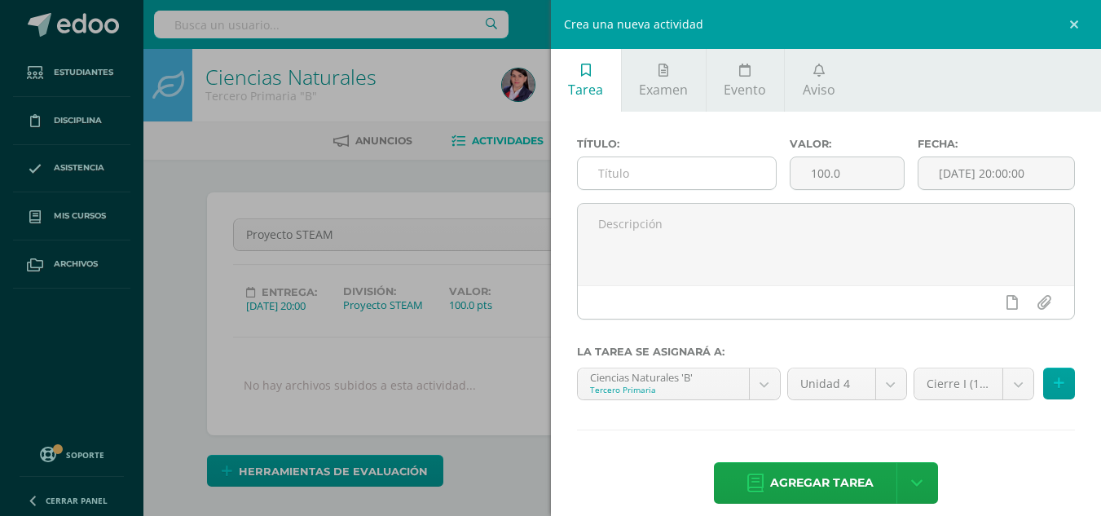
click at [634, 173] on input "text" at bounding box center [677, 173] width 198 height 32
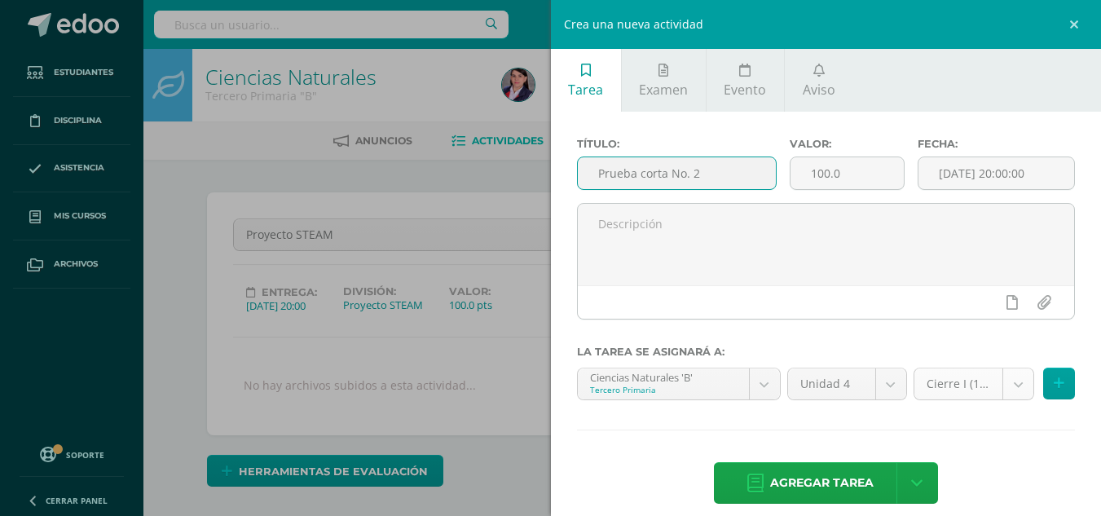
type input "Prueba corta No. 2"
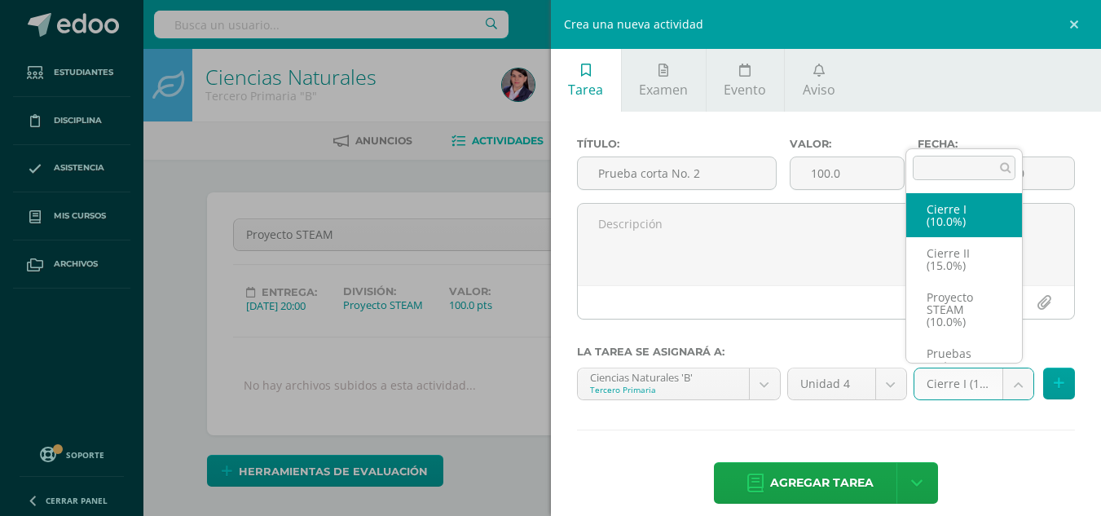
scroll to position [31, 0]
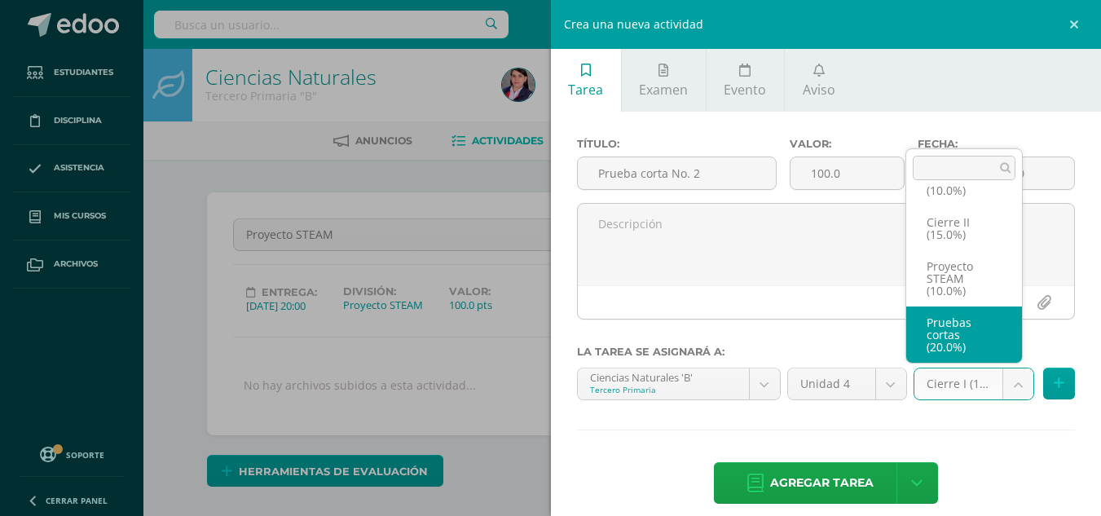
select select "233494"
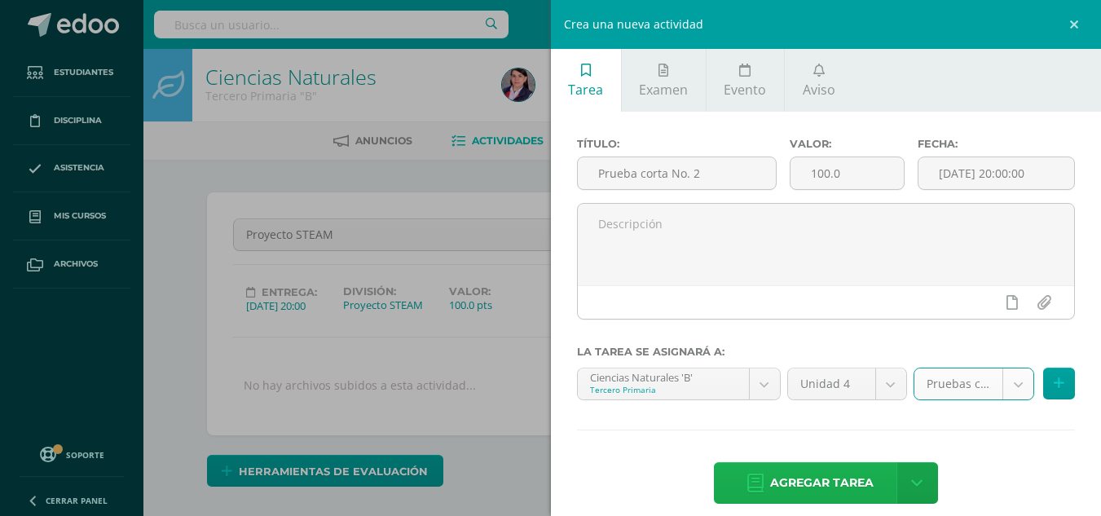
click at [849, 486] on span "Agregar tarea" at bounding box center [822, 483] width 104 height 40
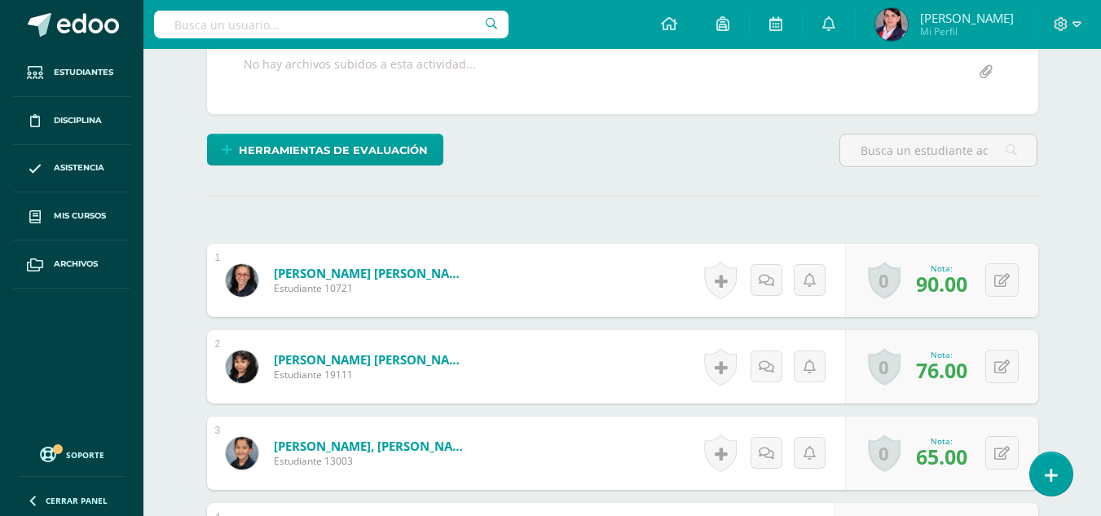
scroll to position [2, 0]
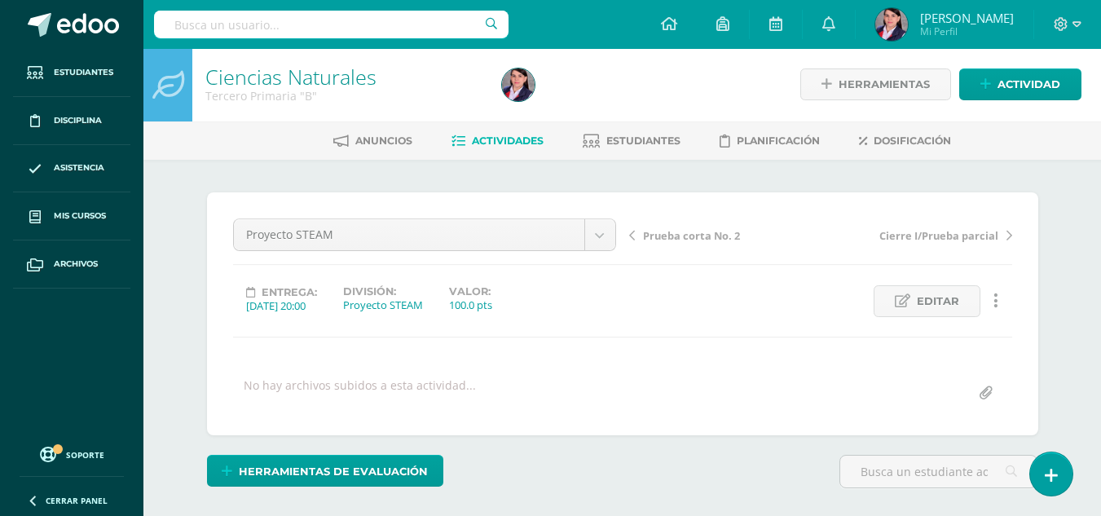
click at [516, 136] on span "Actividades" at bounding box center [508, 141] width 72 height 12
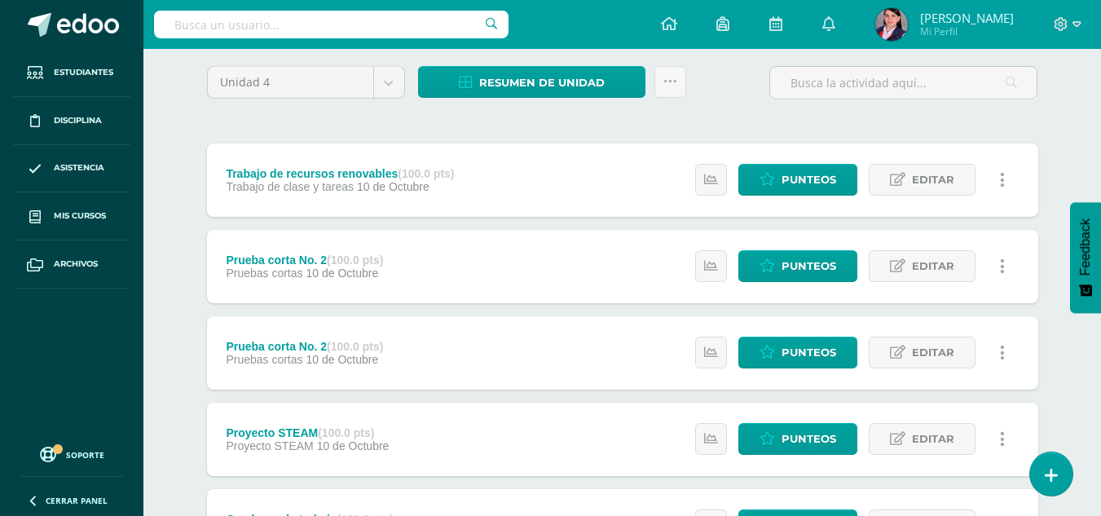
scroll to position [163, 0]
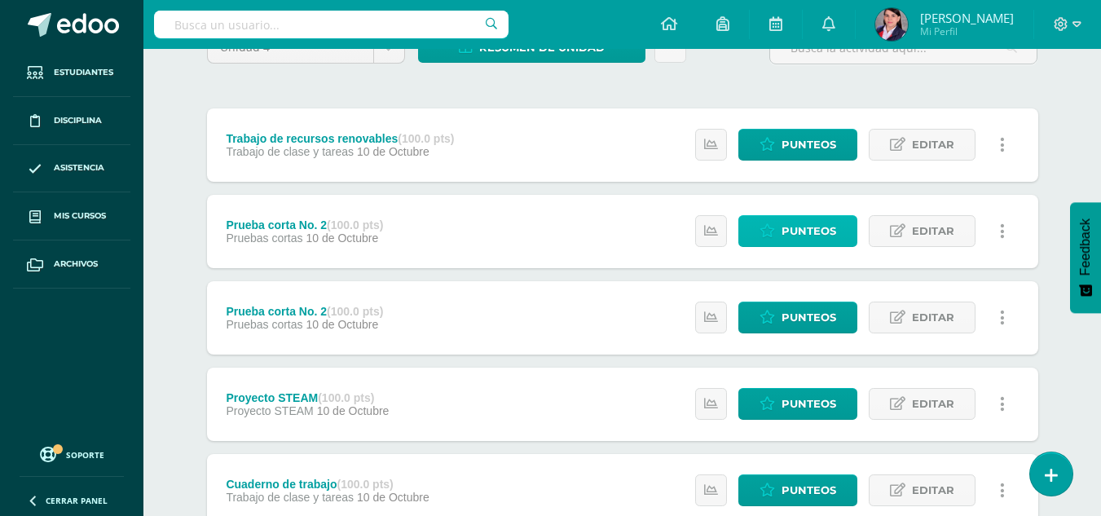
click at [788, 229] on span "Punteos" at bounding box center [809, 231] width 55 height 30
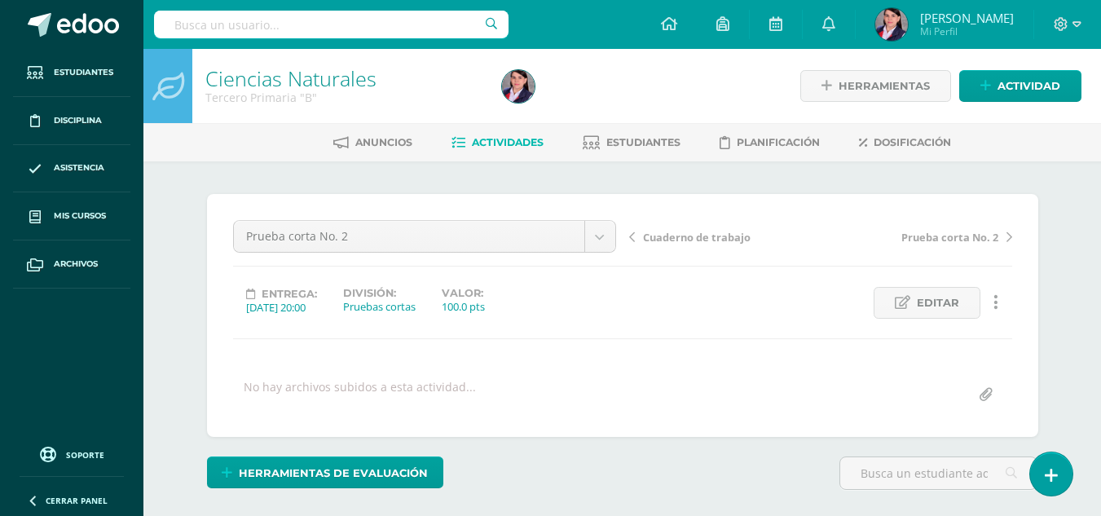
click at [994, 297] on icon at bounding box center [996, 302] width 5 height 18
click at [961, 411] on link "Eliminar" at bounding box center [965, 406] width 167 height 25
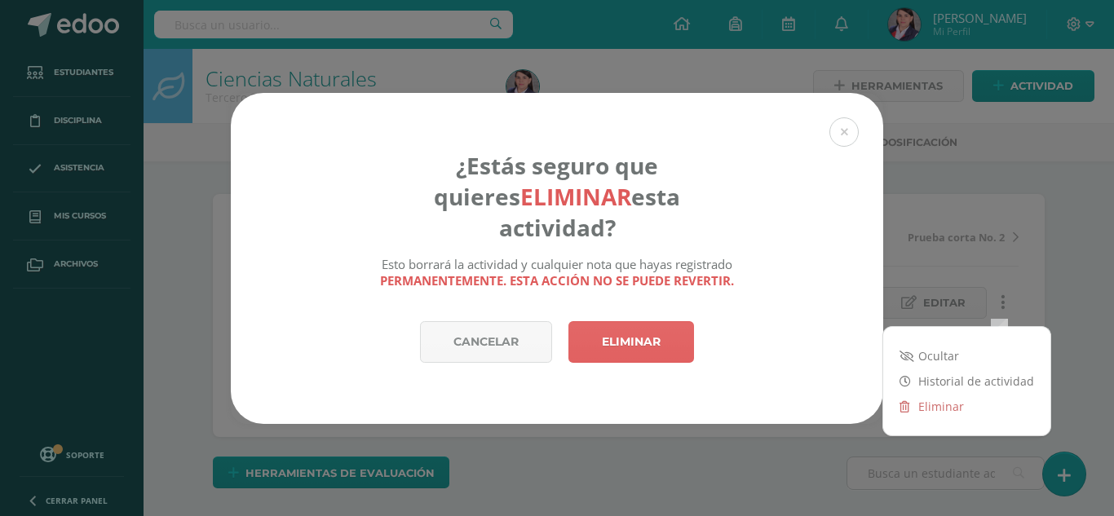
scroll to position [1, 0]
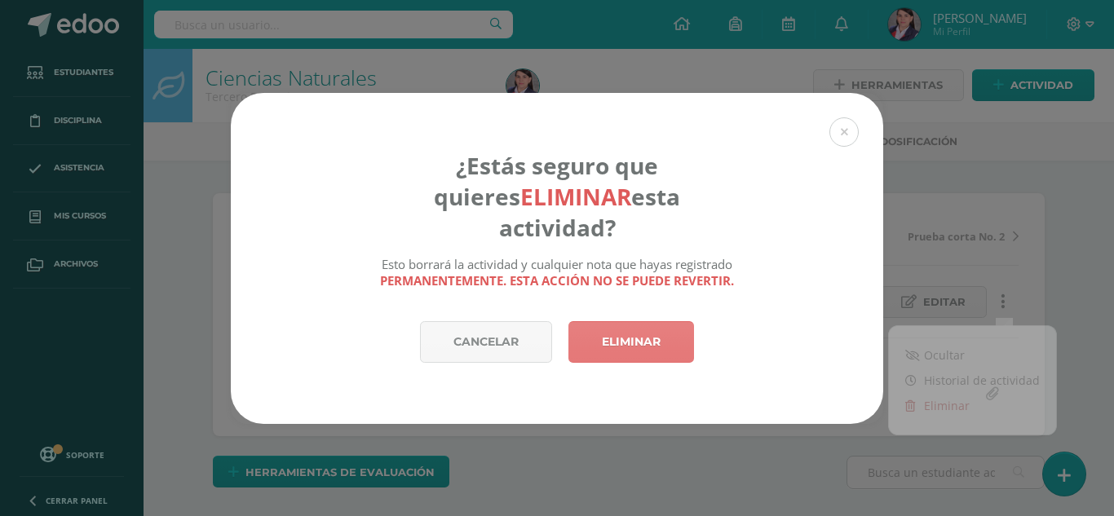
click at [624, 329] on link "Eliminar" at bounding box center [631, 342] width 126 height 42
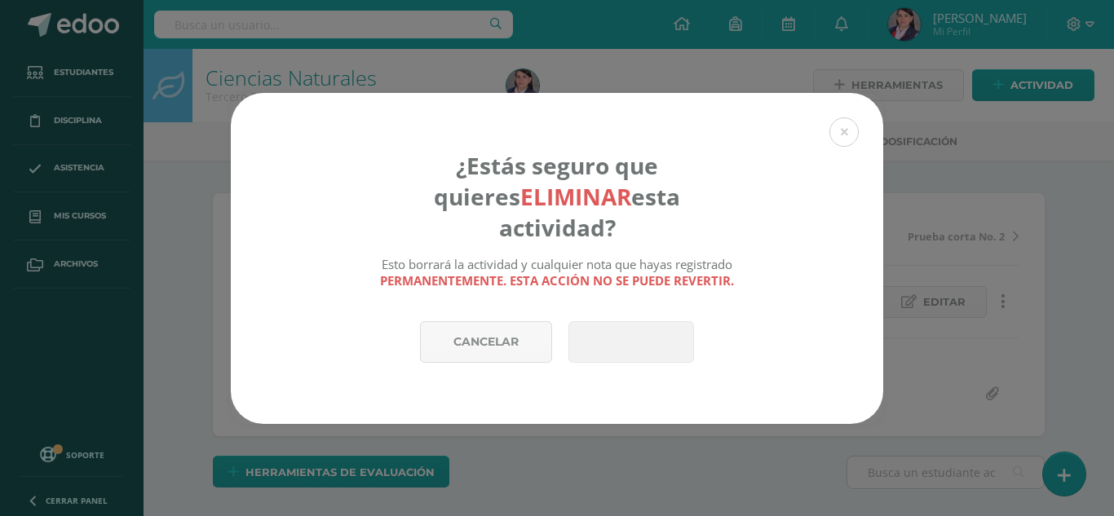
scroll to position [2, 0]
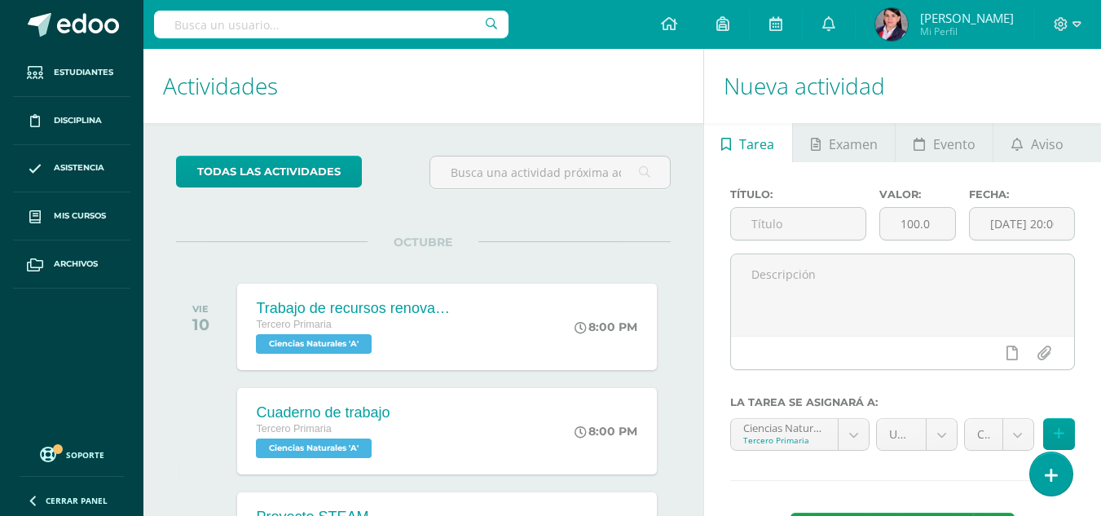
click at [620, 71] on h1 "Actividades" at bounding box center [423, 86] width 521 height 74
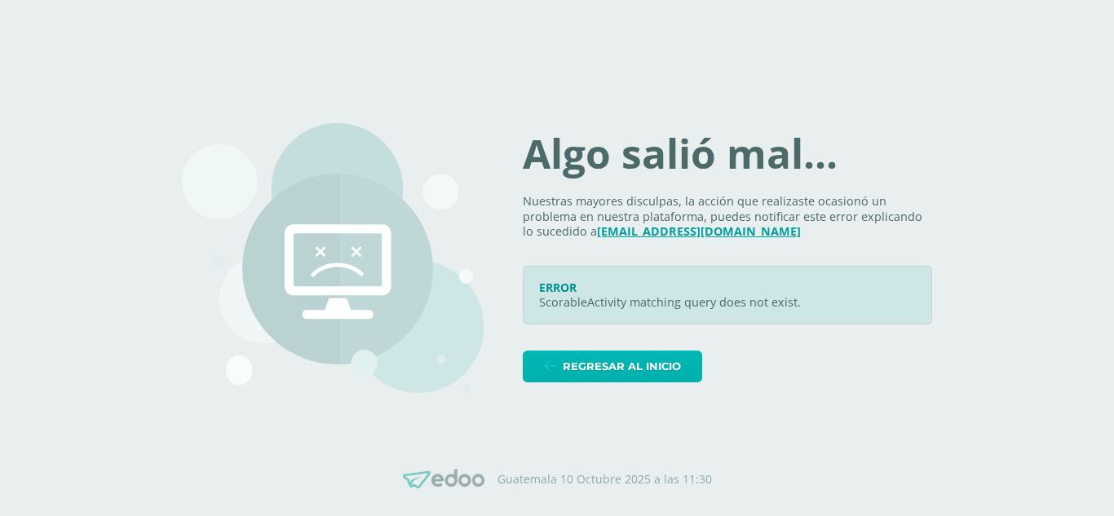
click at [681, 367] on span "Regresar al inicio" at bounding box center [621, 366] width 118 height 30
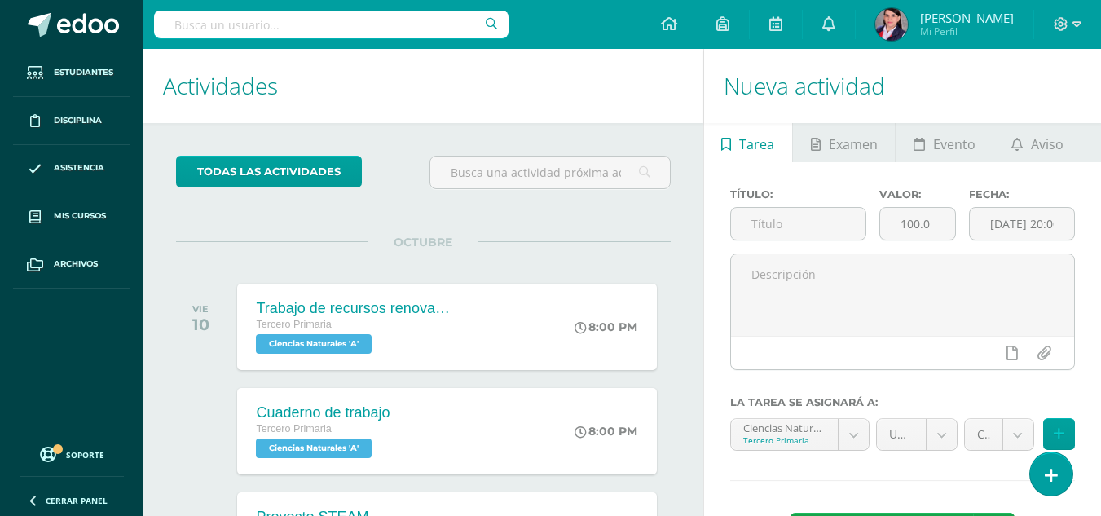
click at [584, 106] on h1 "Actividades" at bounding box center [423, 86] width 521 height 74
click at [254, 173] on link "todas las Actividades" at bounding box center [269, 172] width 186 height 32
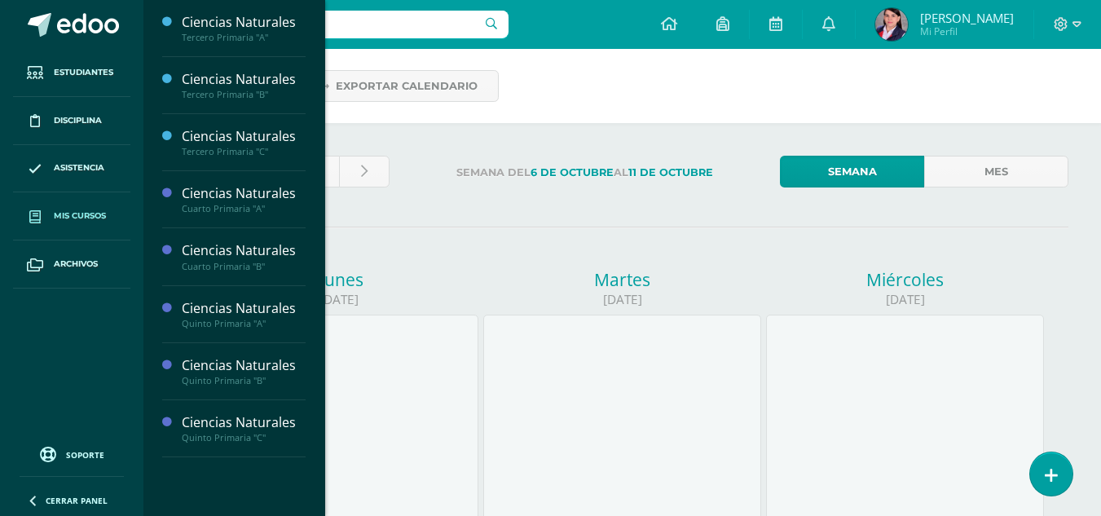
click at [90, 207] on link "Mis cursos" at bounding box center [71, 216] width 117 height 48
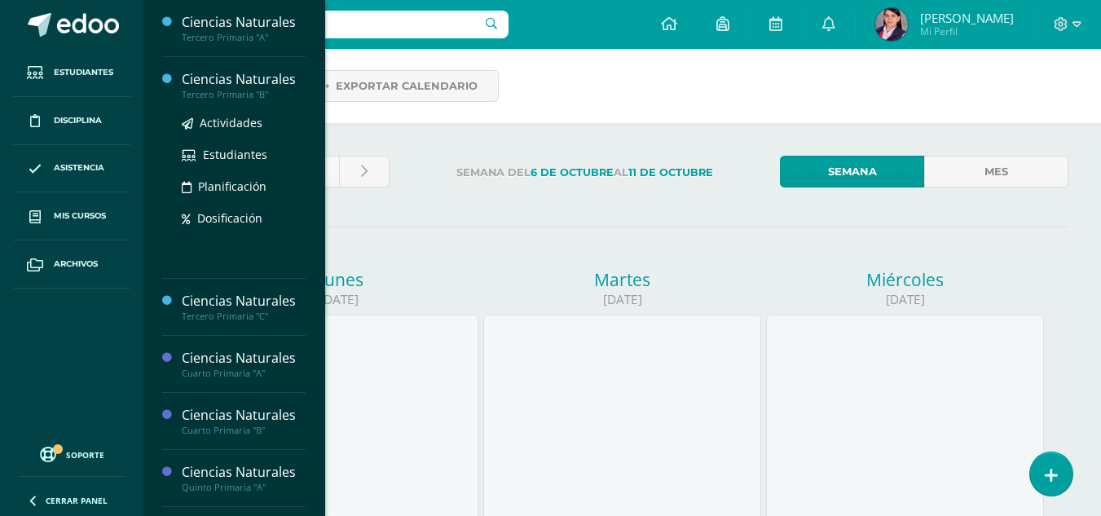
click at [287, 79] on div "Ciencias Naturales" at bounding box center [244, 79] width 124 height 19
click at [224, 122] on span "Actividades" at bounding box center [231, 122] width 63 height 15
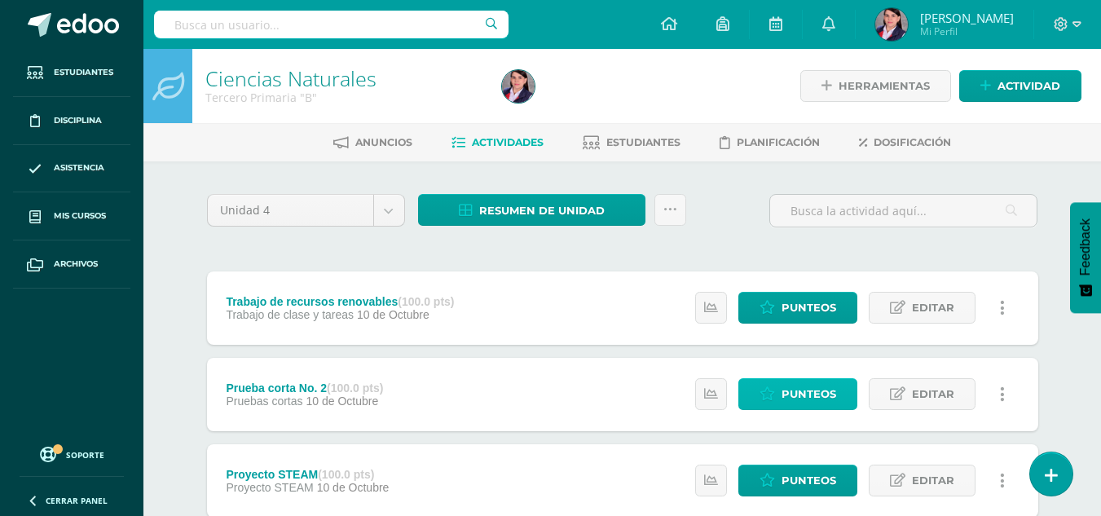
click at [806, 386] on span "Punteos" at bounding box center [809, 394] width 55 height 30
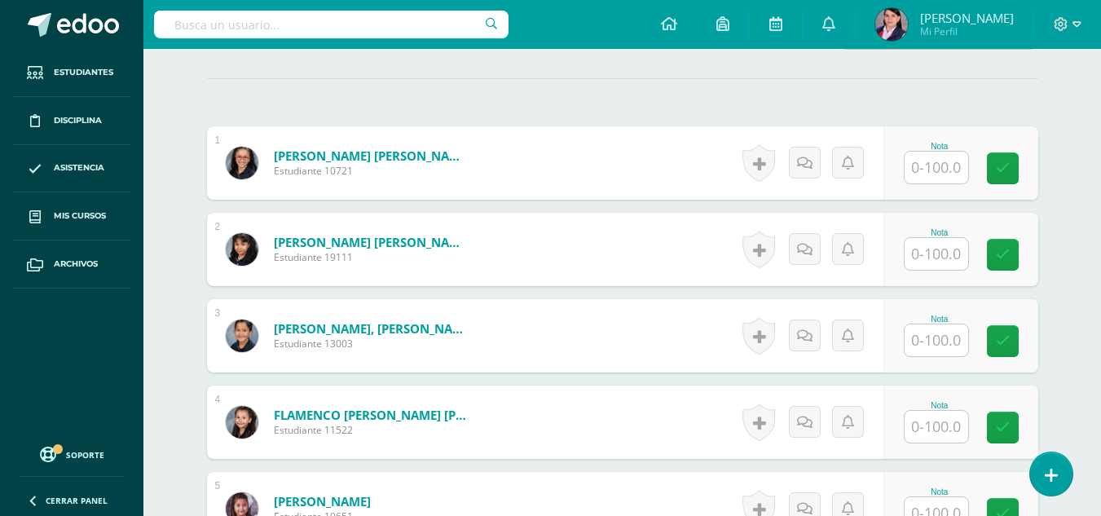
scroll to position [473, 0]
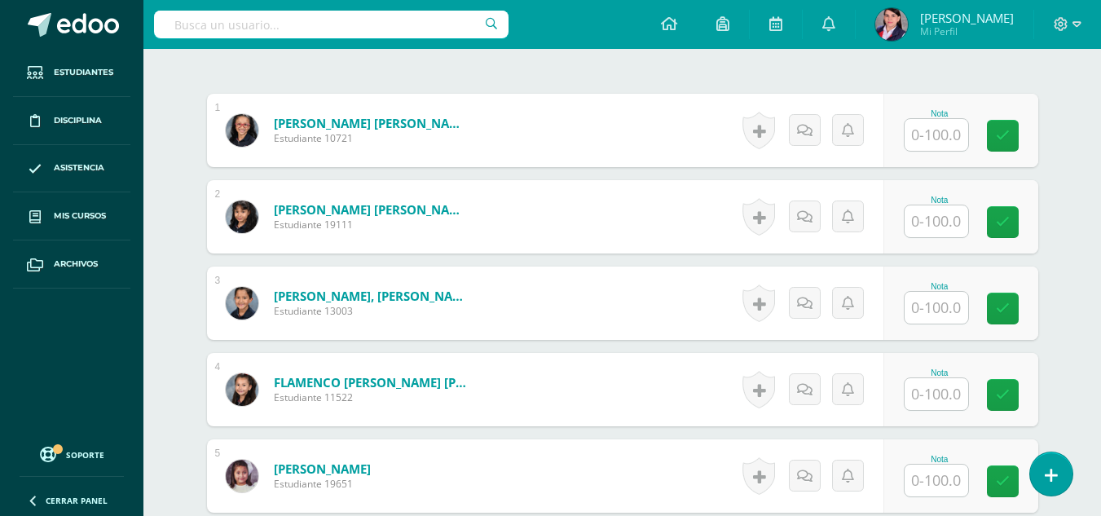
click at [947, 232] on input "text" at bounding box center [937, 221] width 64 height 32
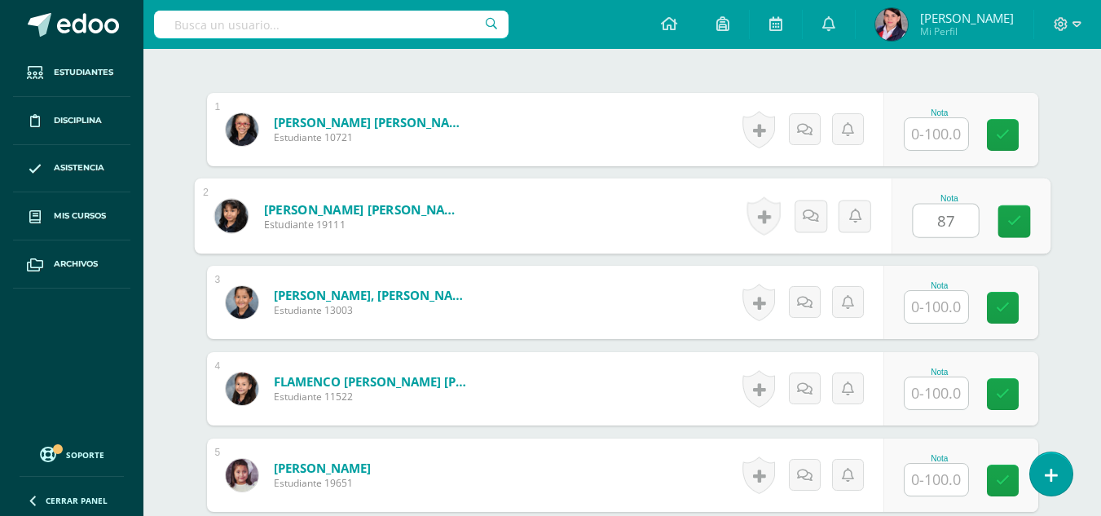
type input "87"
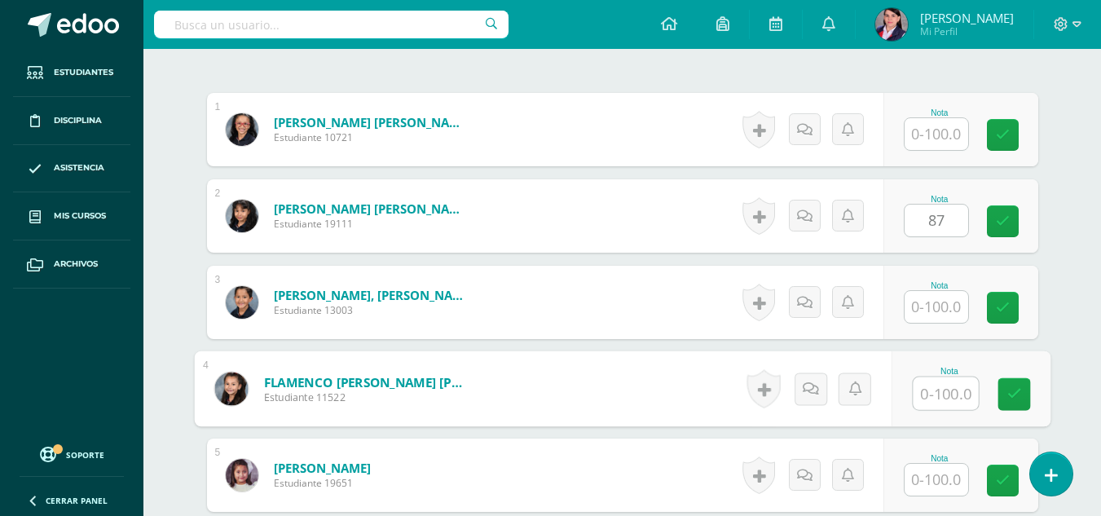
click at [941, 399] on input "text" at bounding box center [945, 393] width 65 height 33
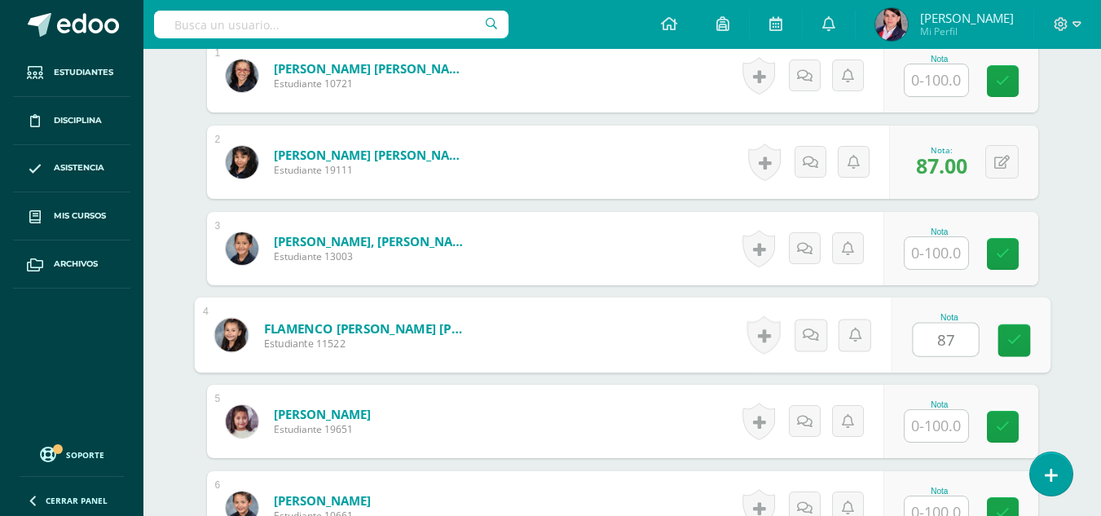
scroll to position [555, 0]
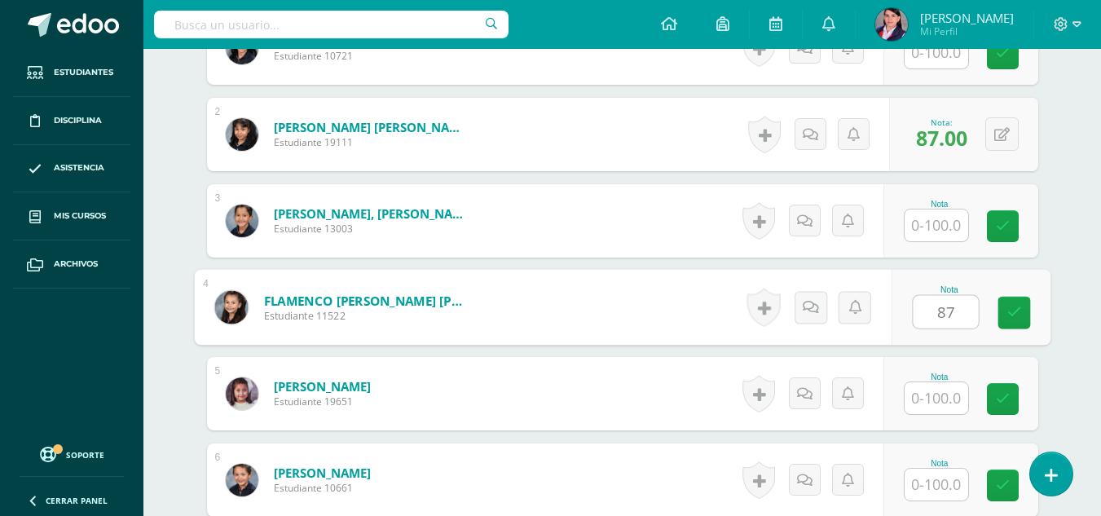
type input "87"
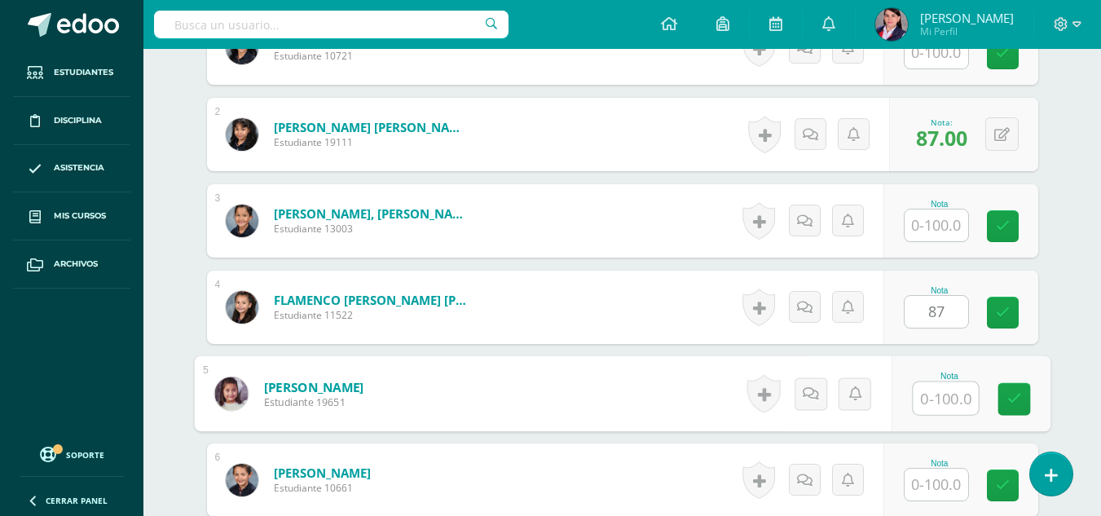
click at [938, 404] on input "text" at bounding box center [945, 398] width 65 height 33
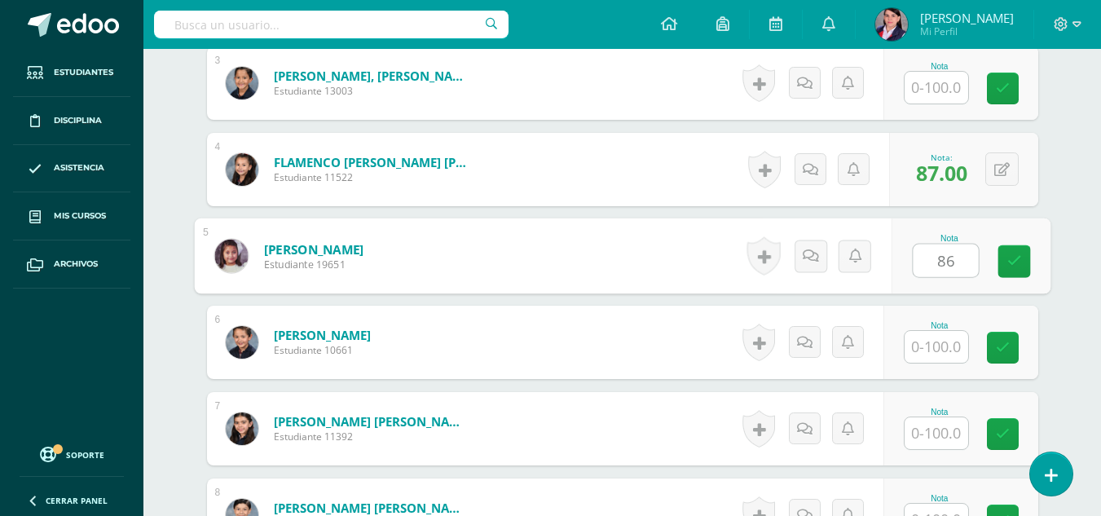
scroll to position [718, 0]
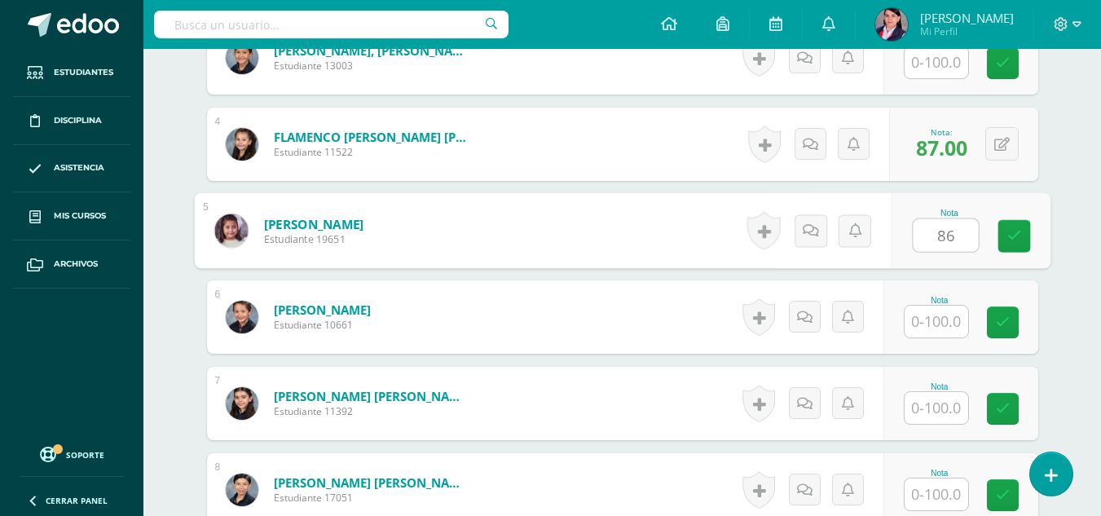
type input "86"
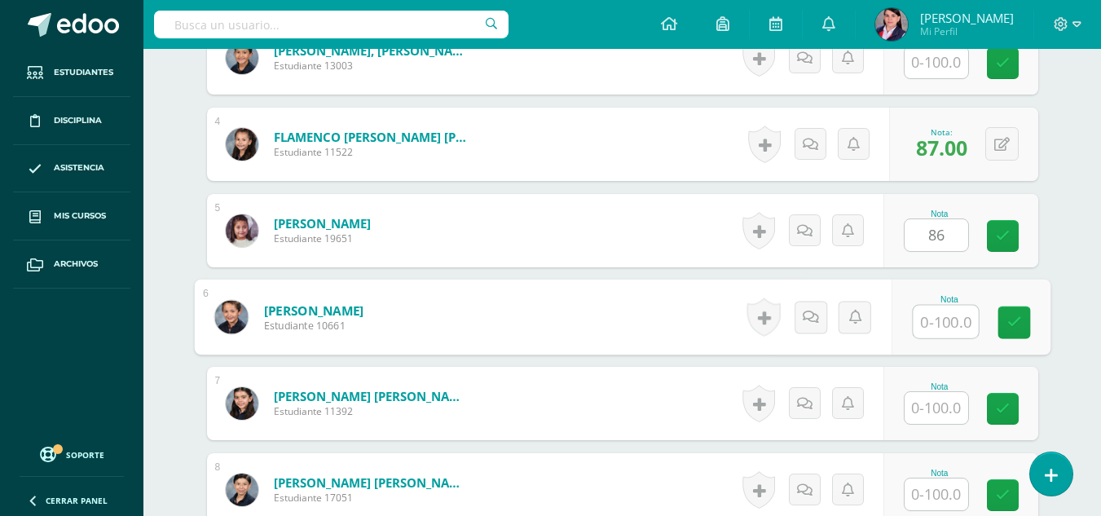
click at [927, 321] on input "text" at bounding box center [945, 322] width 65 height 33
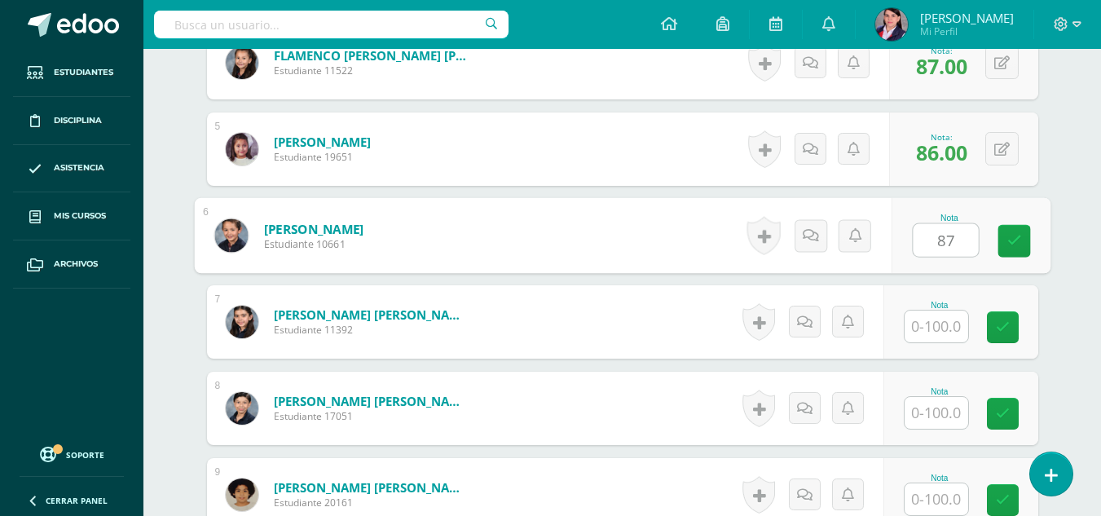
type input "87"
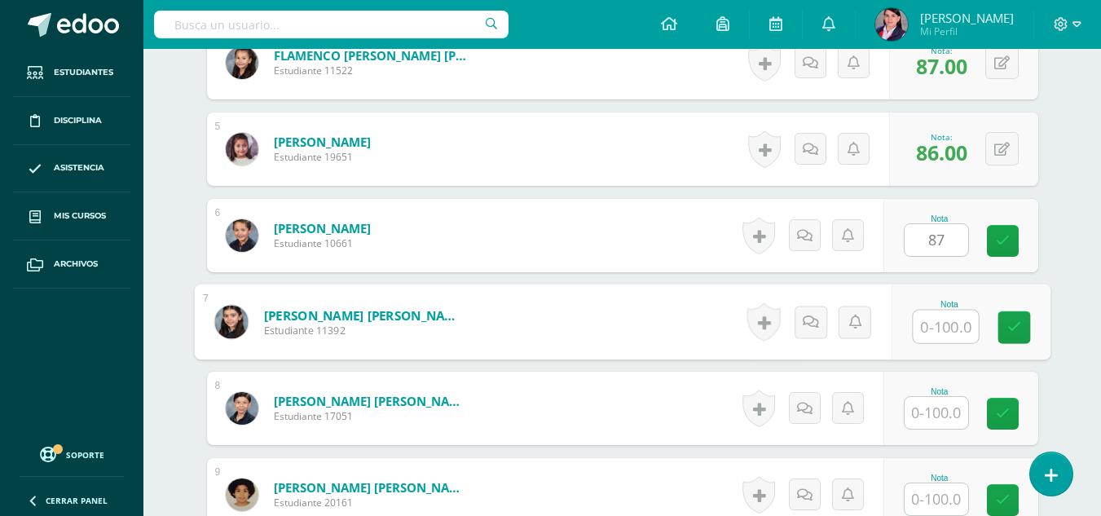
click at [932, 322] on input "text" at bounding box center [945, 327] width 65 height 33
type input "72"
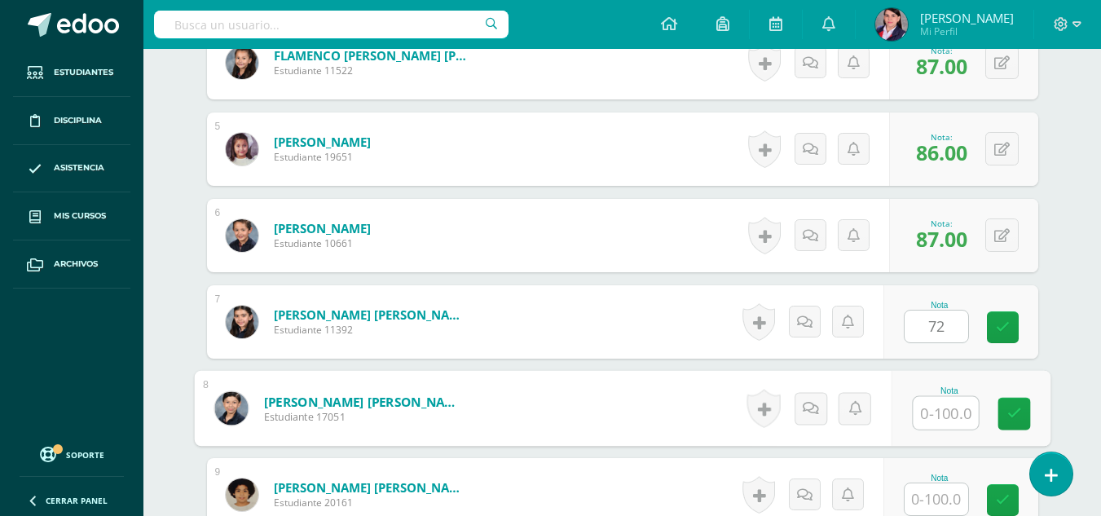
click at [933, 413] on input "text" at bounding box center [945, 413] width 65 height 33
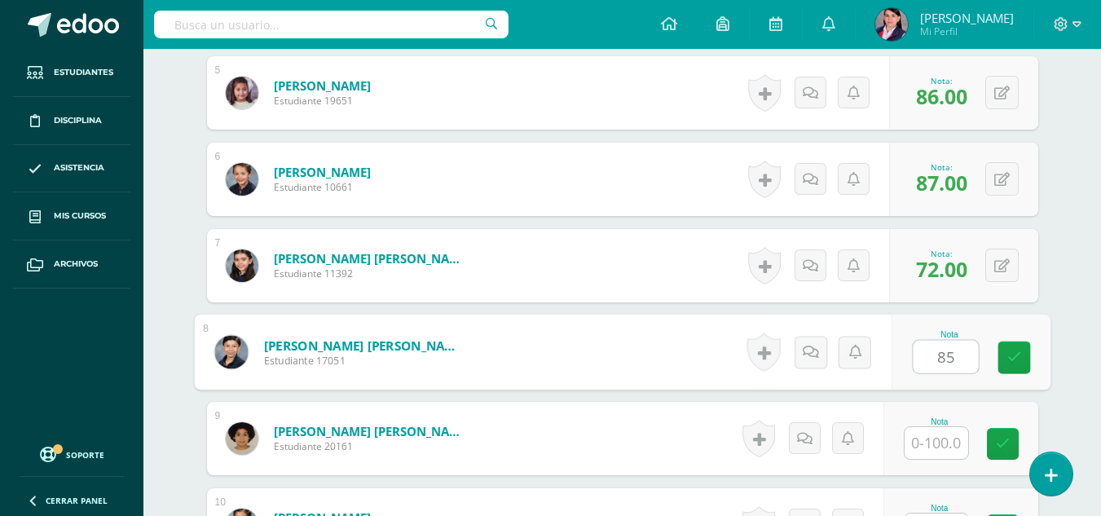
scroll to position [963, 0]
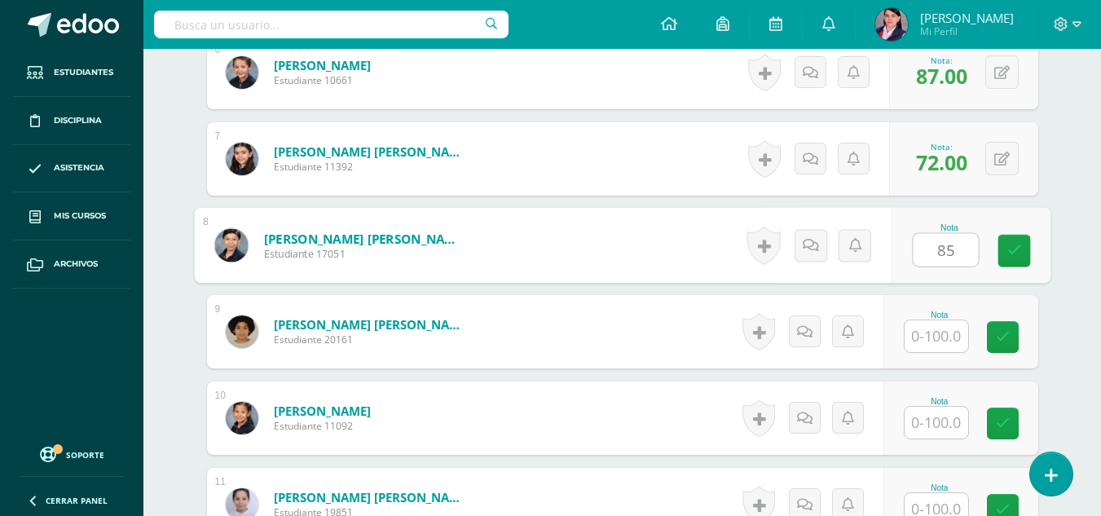
type input "85"
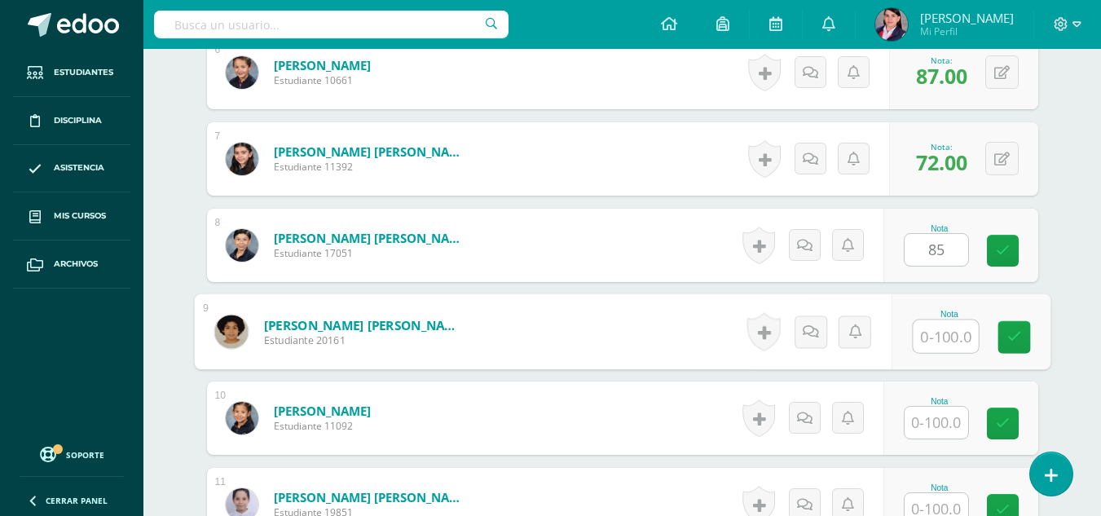
click at [933, 339] on input "text" at bounding box center [945, 336] width 65 height 33
type input "87"
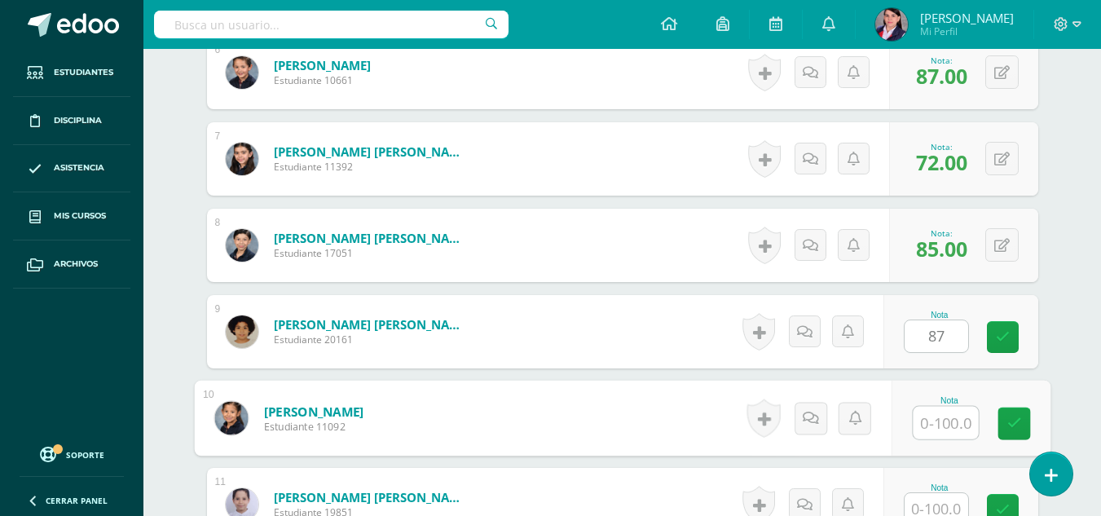
click at [959, 422] on input "text" at bounding box center [945, 423] width 65 height 33
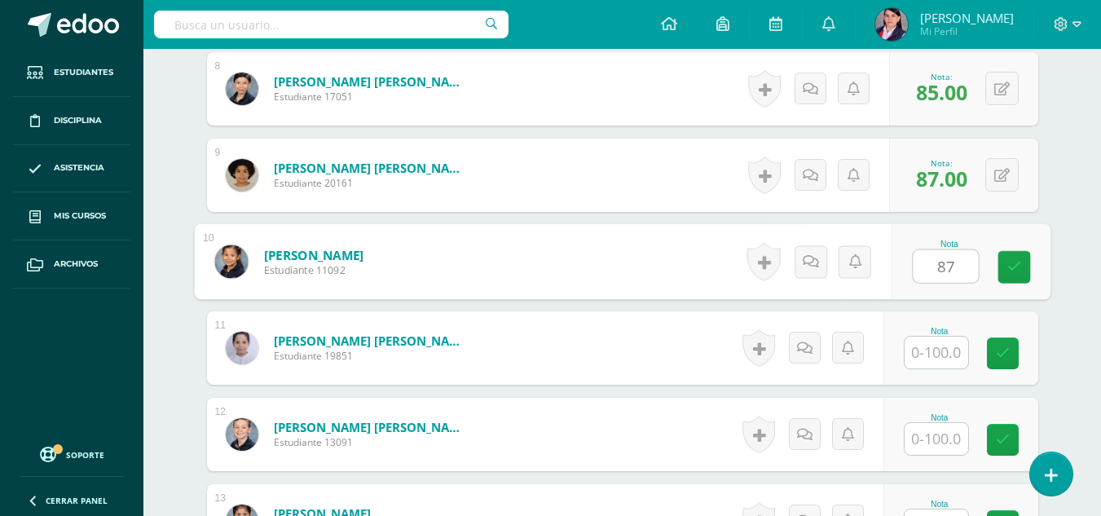
scroll to position [1126, 0]
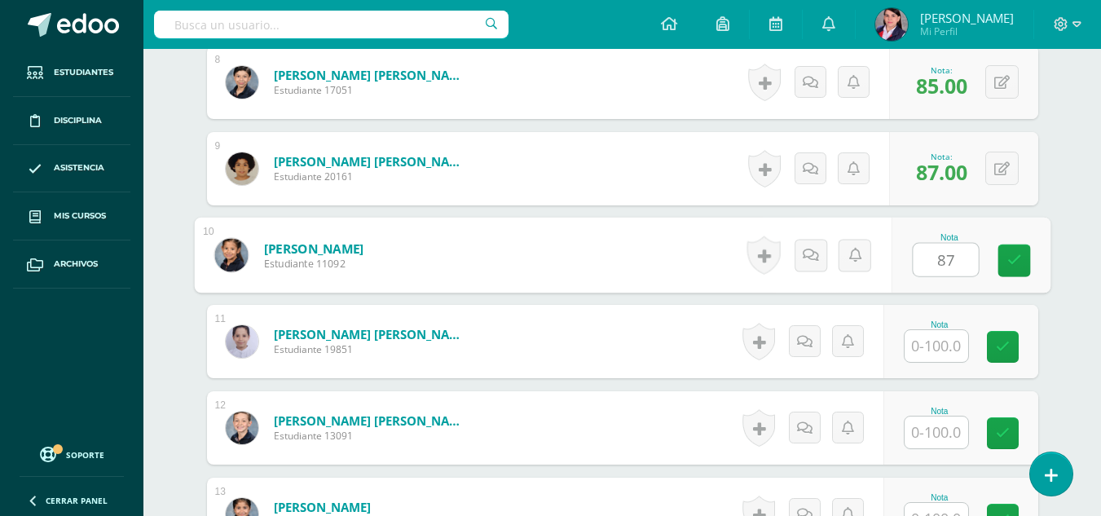
type input "87"
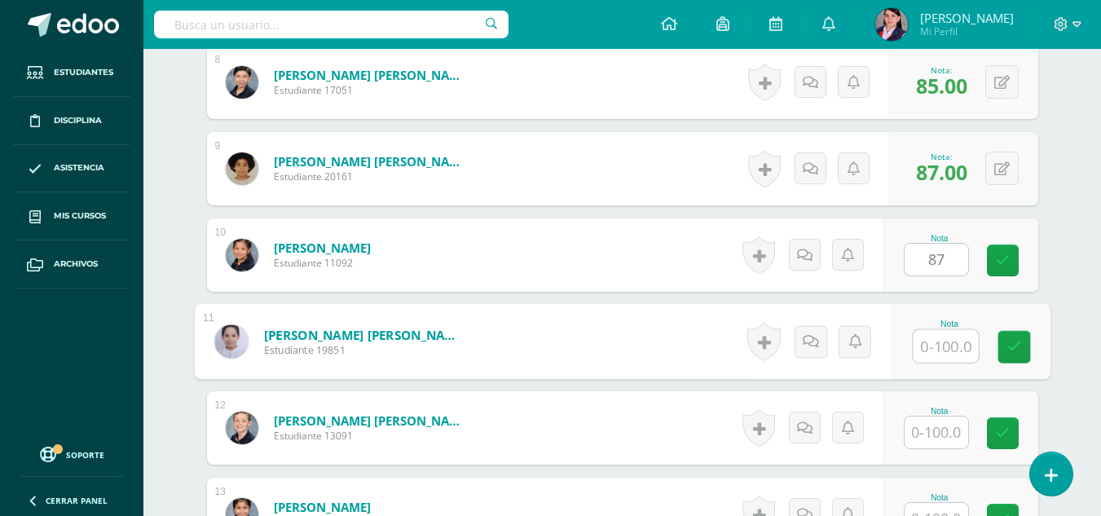
click at [948, 341] on input "text" at bounding box center [945, 346] width 65 height 33
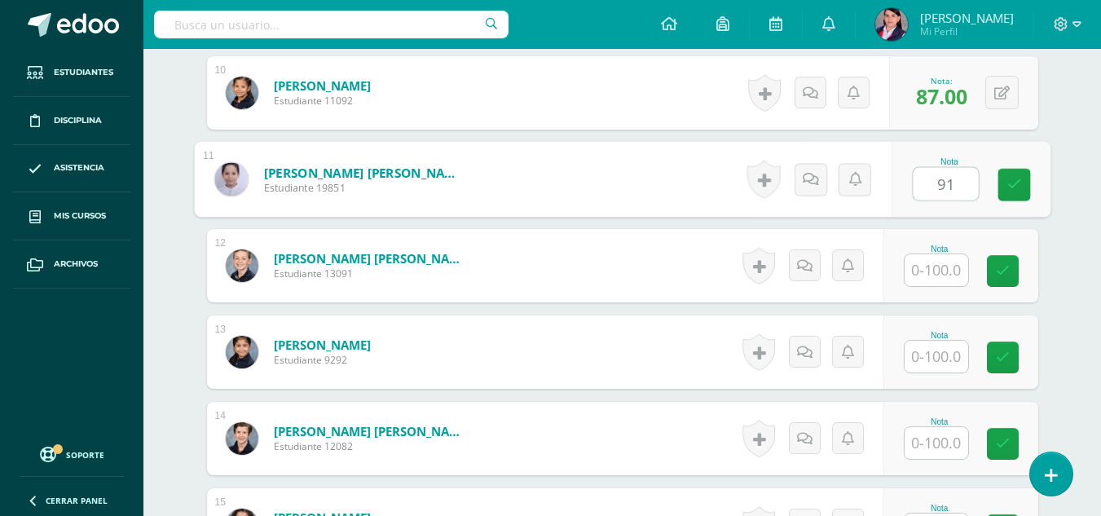
scroll to position [1289, 0]
type input "91"
click at [931, 267] on input "text" at bounding box center [937, 270] width 64 height 32
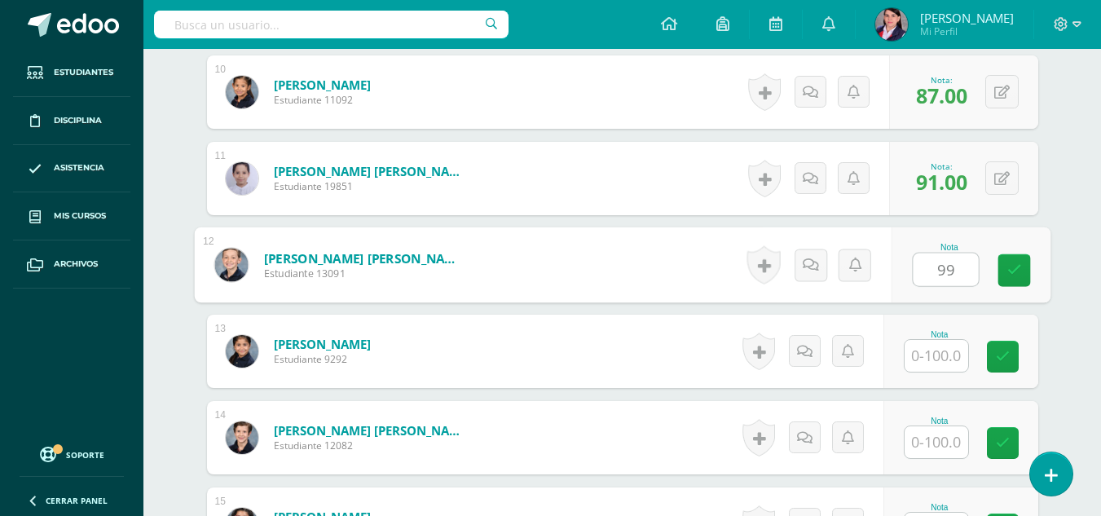
scroll to position [1370, 0]
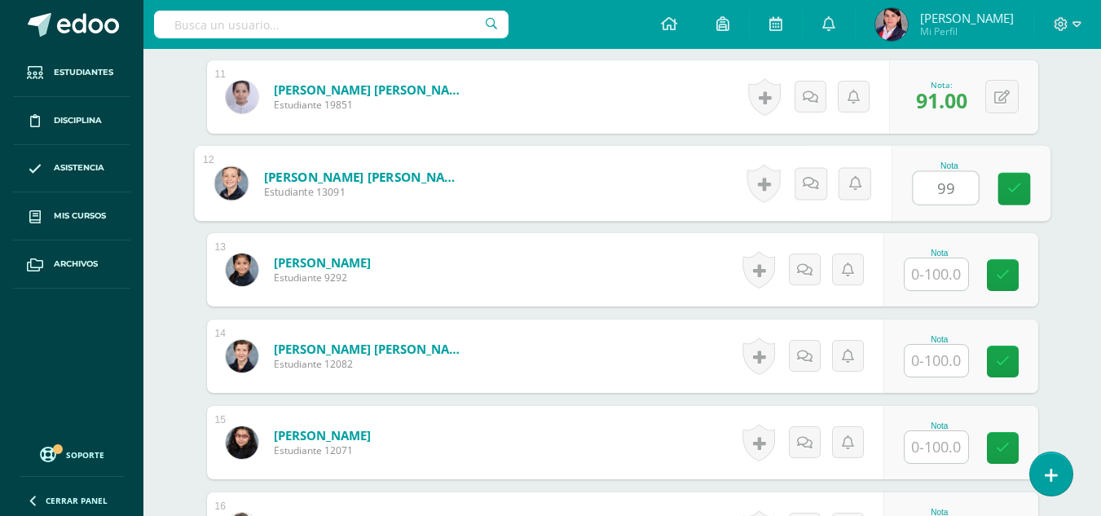
type input "99"
click at [931, 266] on input "text" at bounding box center [937, 274] width 64 height 32
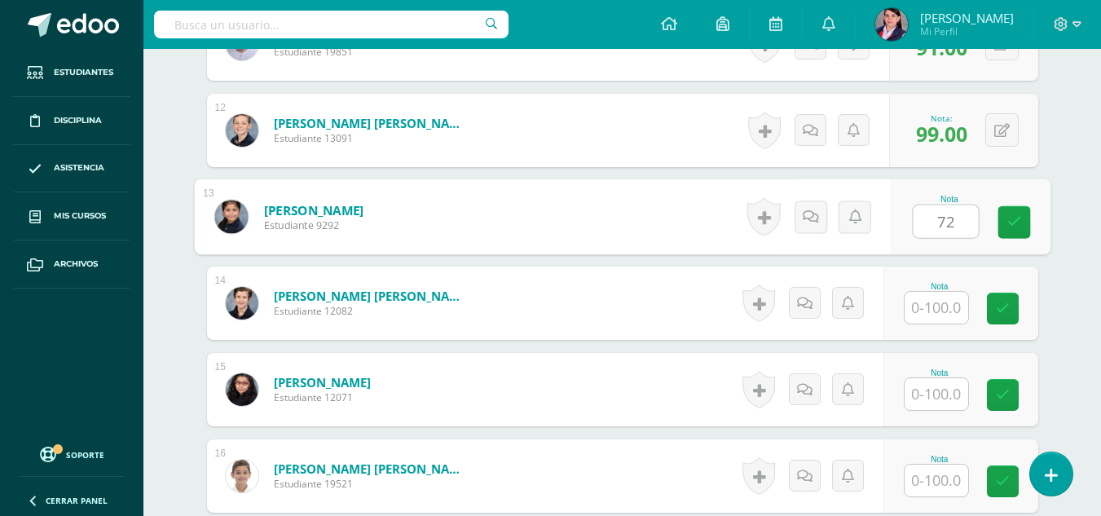
scroll to position [1533, 0]
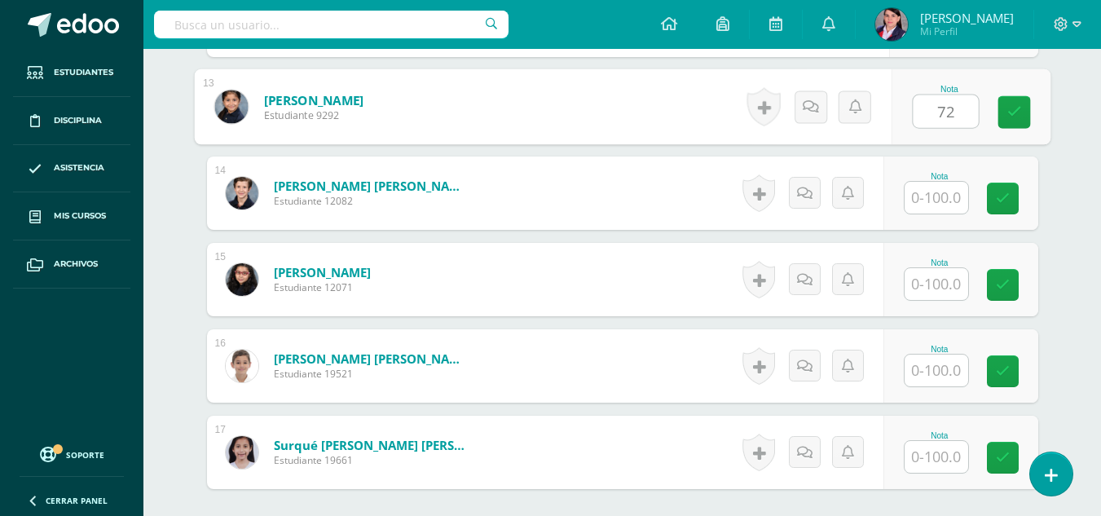
type input "72"
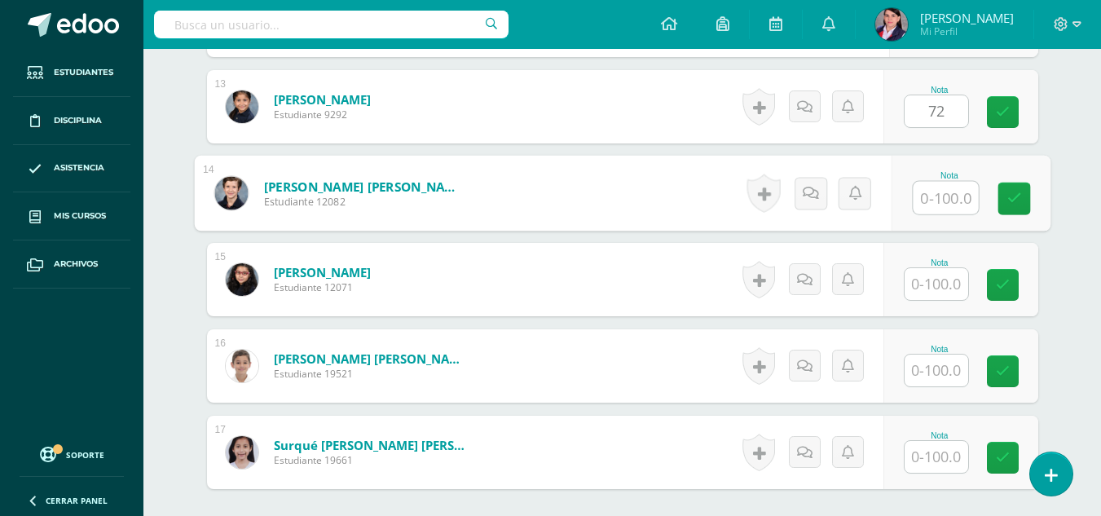
click at [930, 196] on input "text" at bounding box center [945, 198] width 65 height 33
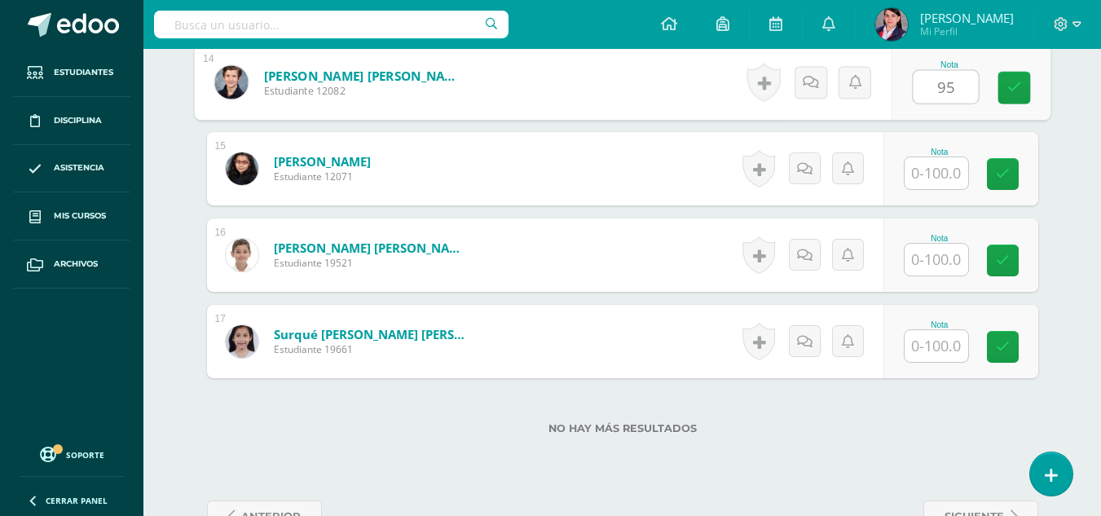
scroll to position [1693, 0]
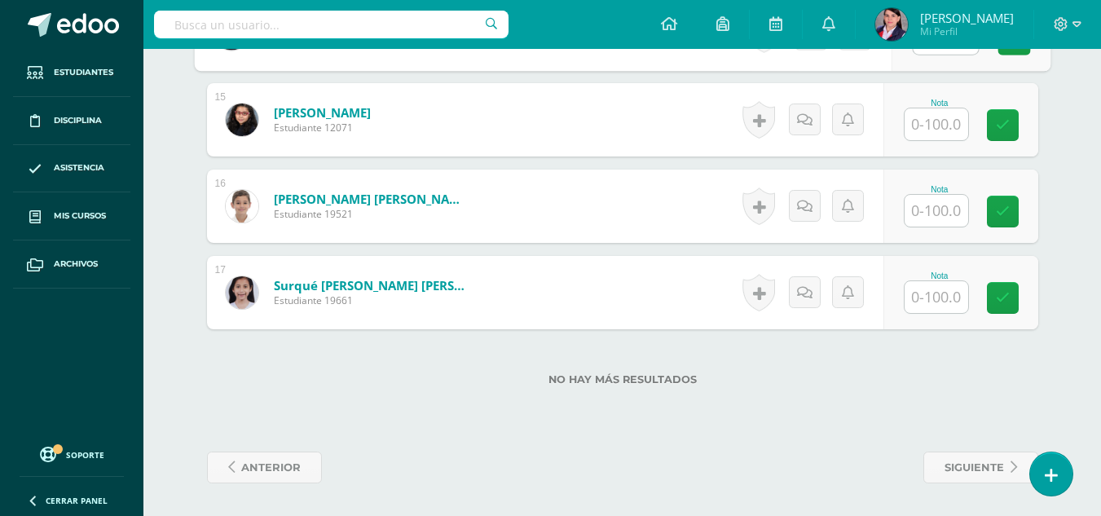
type input "95"
click at [938, 123] on input "text" at bounding box center [937, 124] width 64 height 32
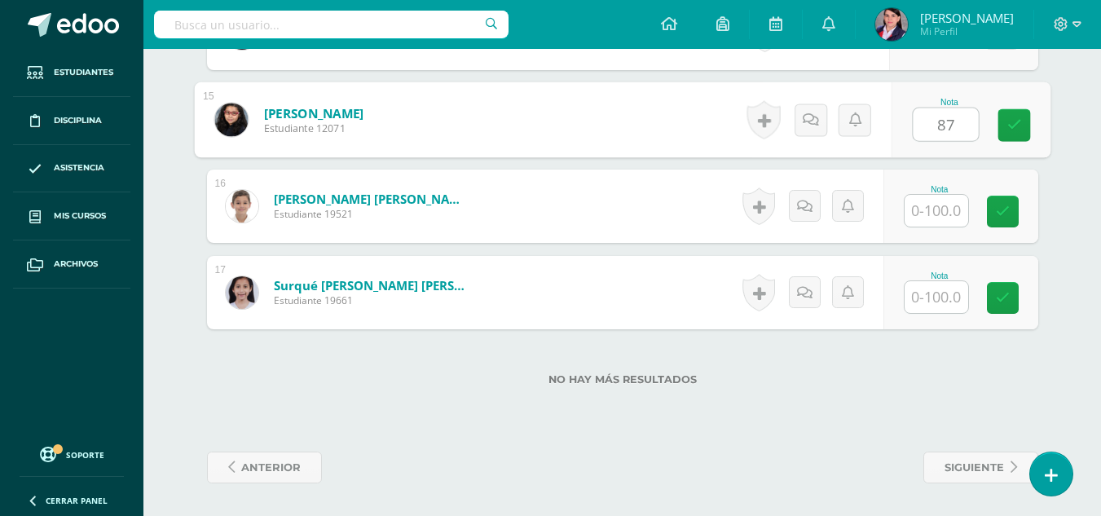
type input "87"
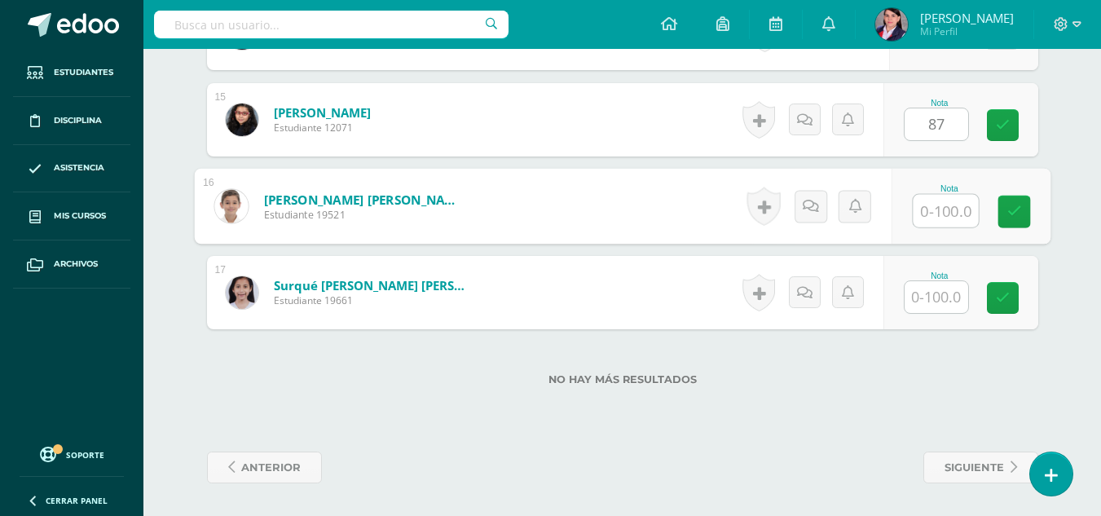
click at [952, 205] on input "text" at bounding box center [945, 211] width 65 height 33
type input "97"
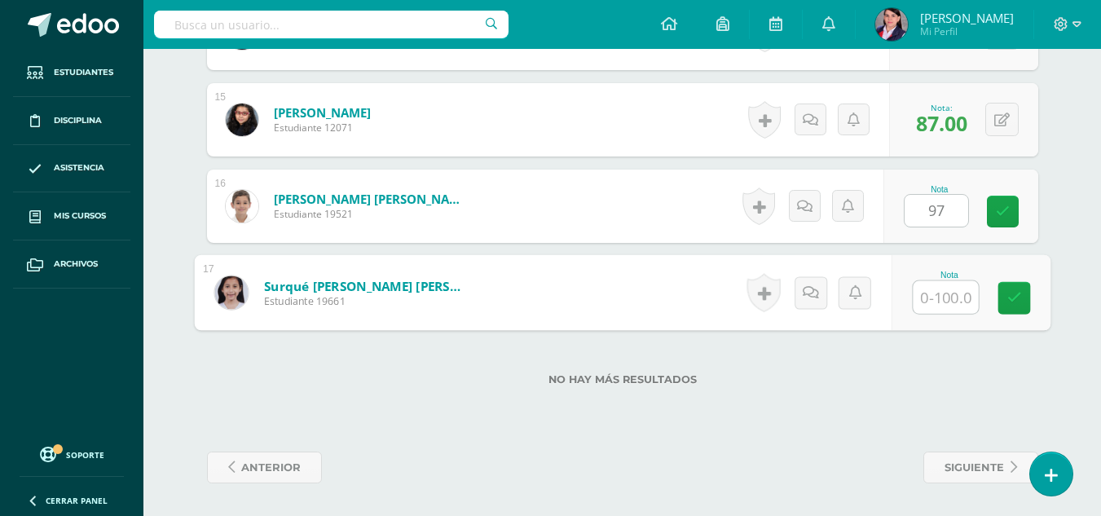
click at [941, 300] on input "text" at bounding box center [945, 297] width 65 height 33
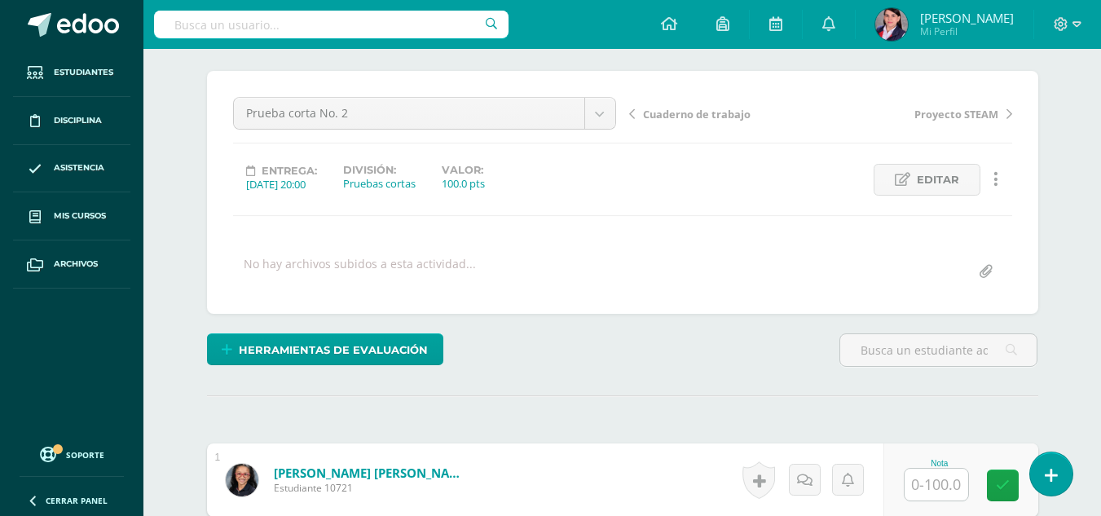
scroll to position [0, 0]
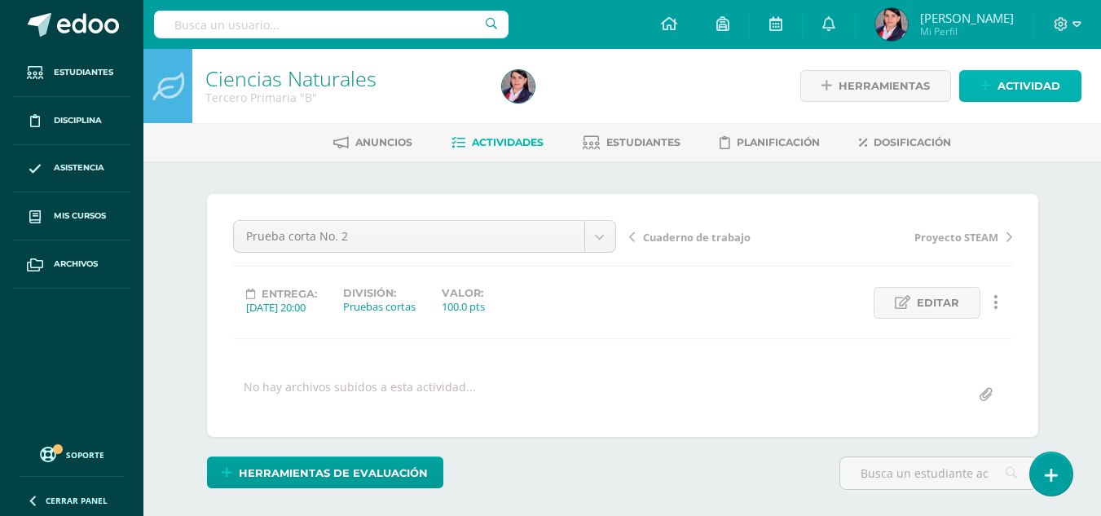
click at [1050, 85] on span "Actividad" at bounding box center [1029, 86] width 63 height 30
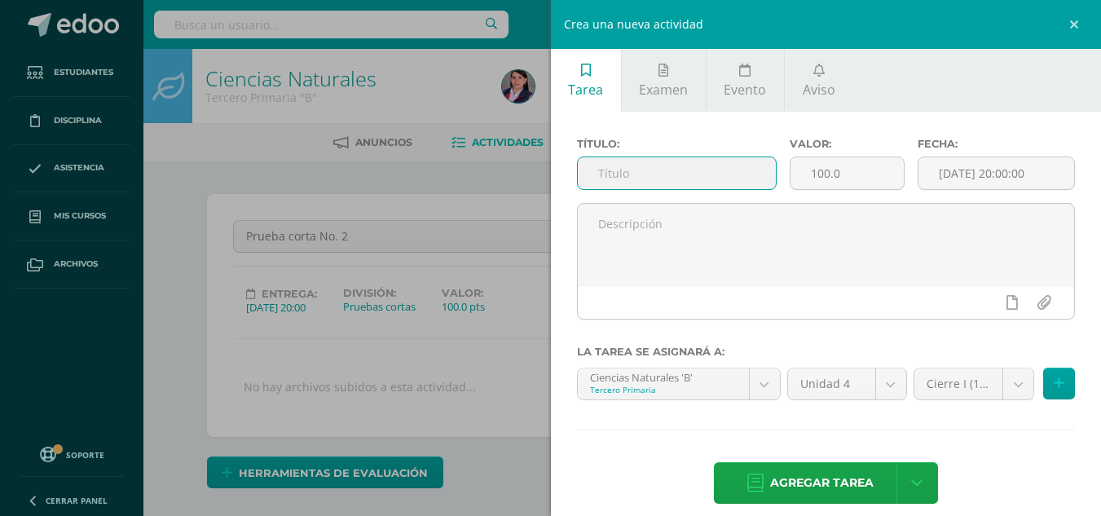
click at [628, 167] on input "text" at bounding box center [677, 173] width 198 height 32
type input "Desastres naturales"
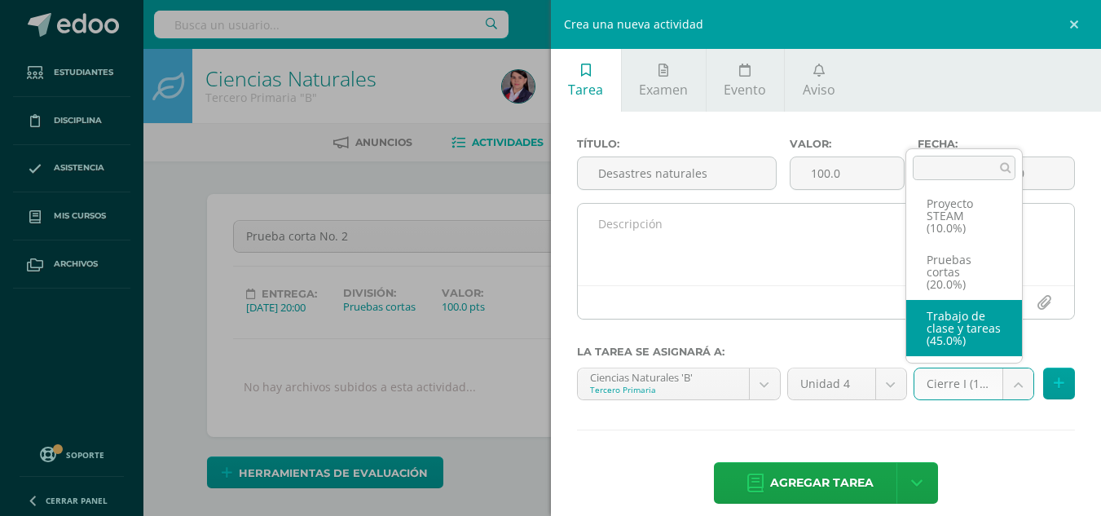
select select "233493"
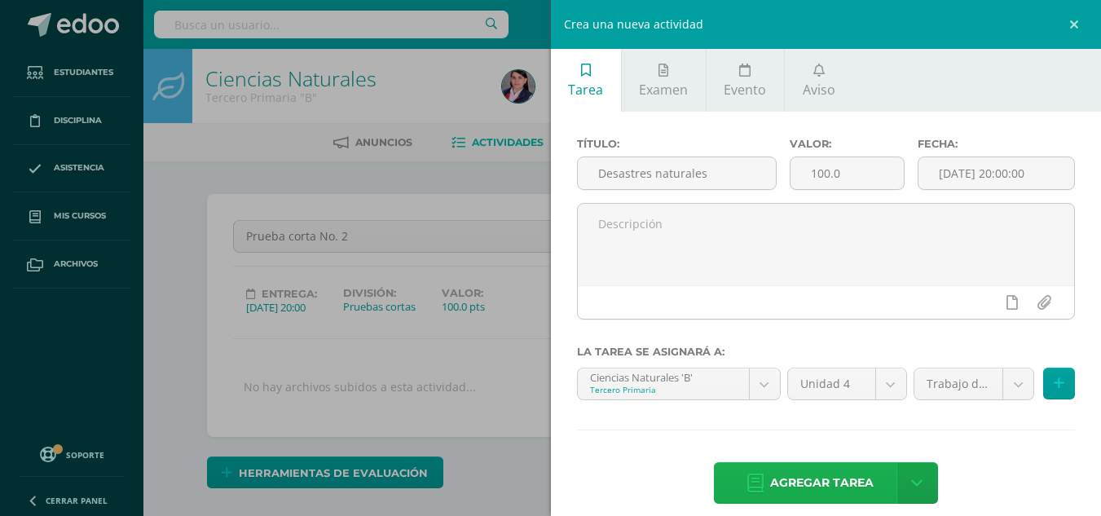
click at [836, 483] on span "Agregar tarea" at bounding box center [822, 483] width 104 height 40
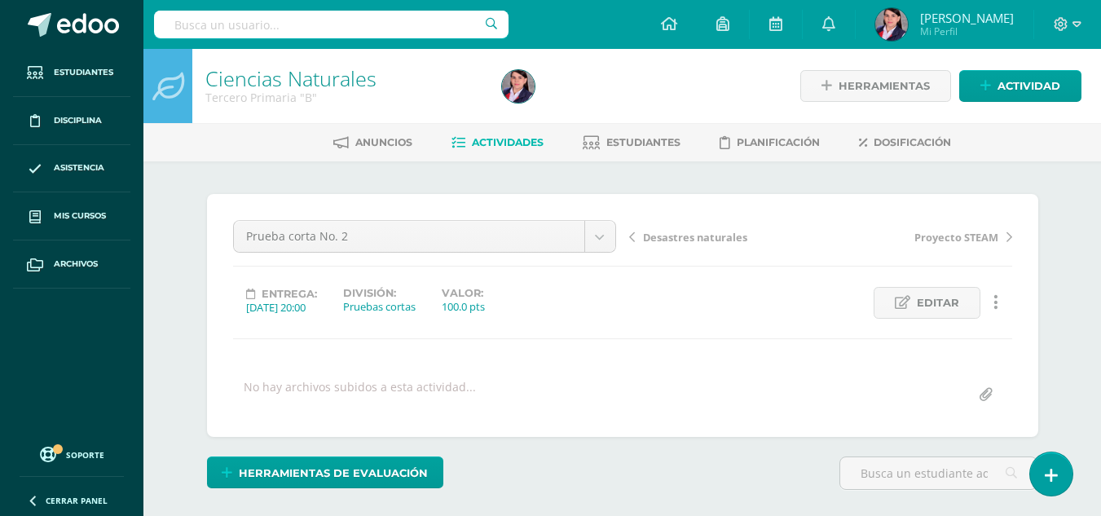
click at [494, 139] on span "Actividades" at bounding box center [508, 142] width 72 height 12
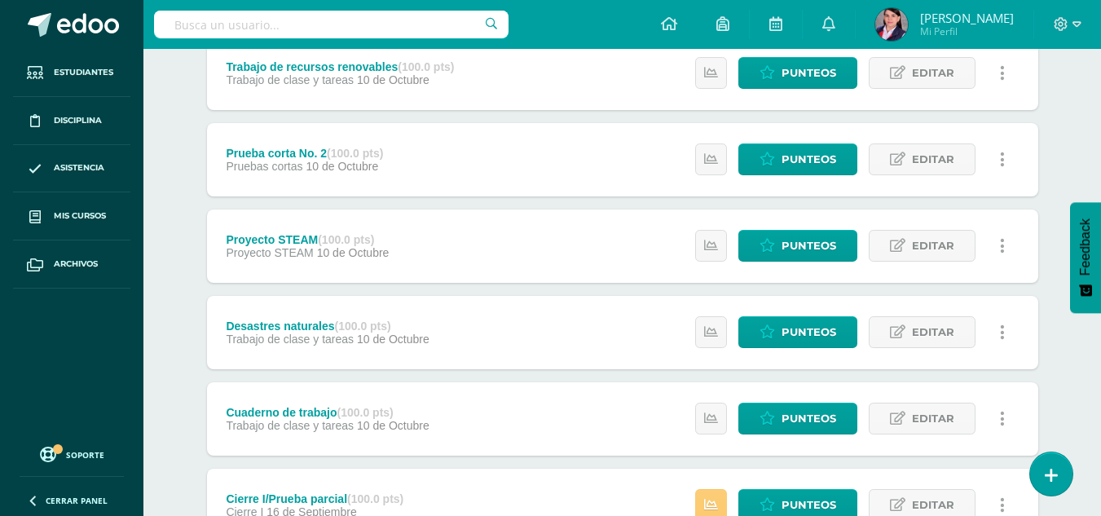
scroll to position [245, 0]
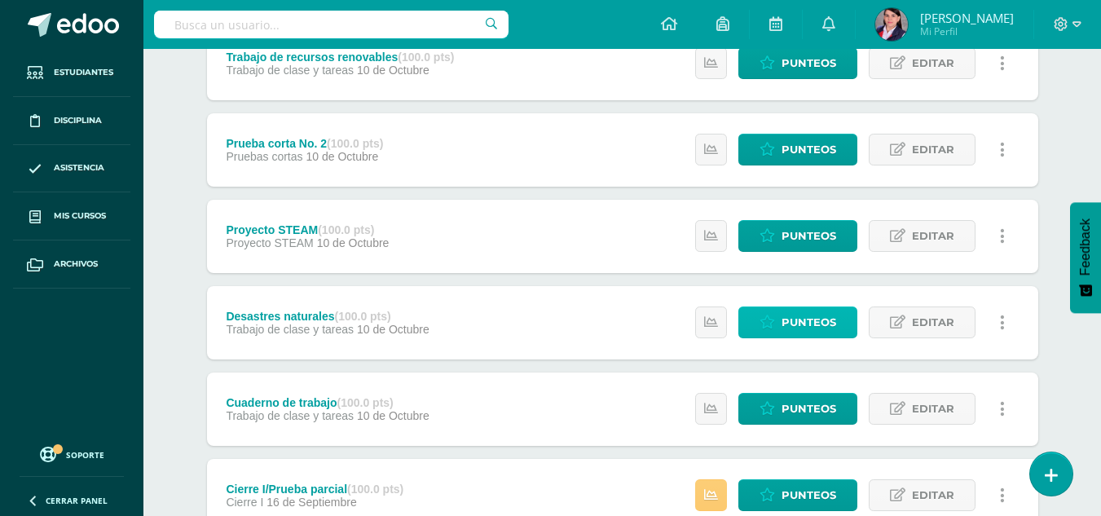
click at [779, 315] on link "Punteos" at bounding box center [798, 323] width 119 height 32
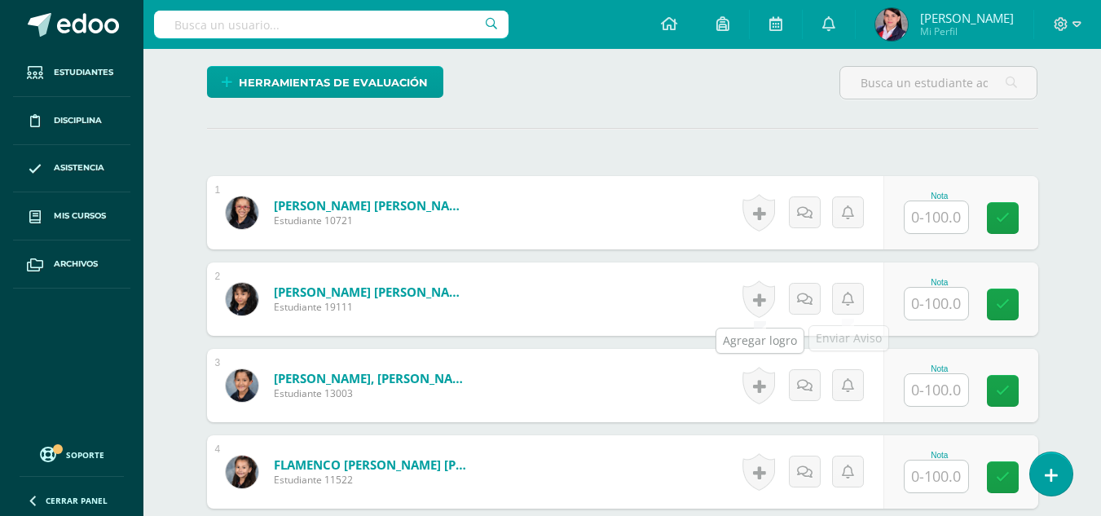
scroll to position [391, 0]
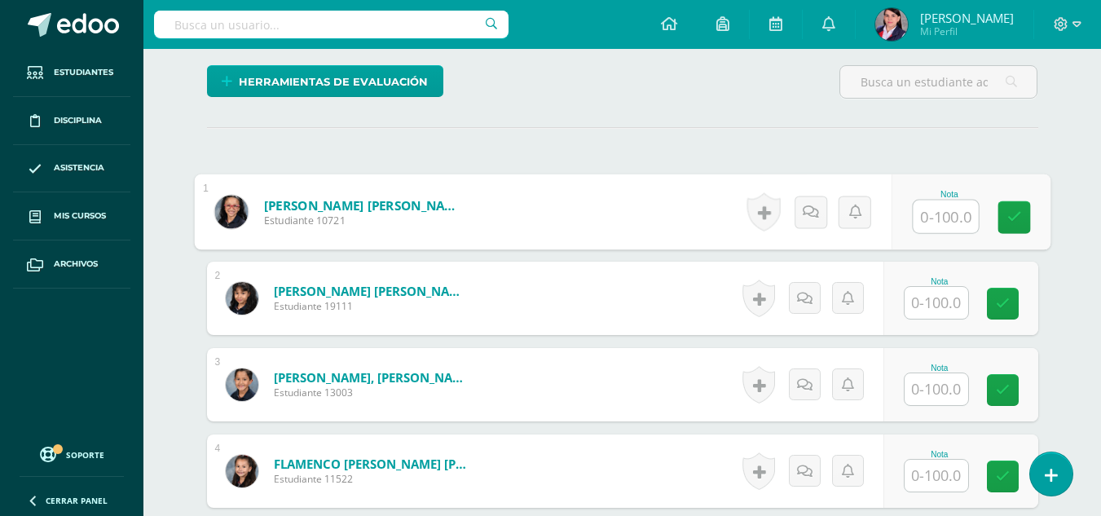
click at [921, 216] on input "text" at bounding box center [945, 217] width 65 height 33
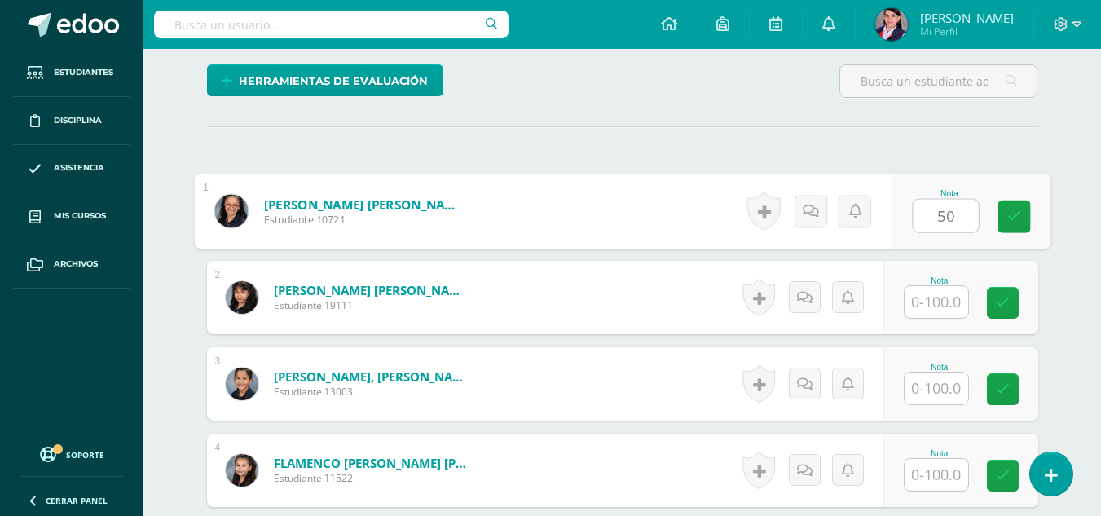
type input "50"
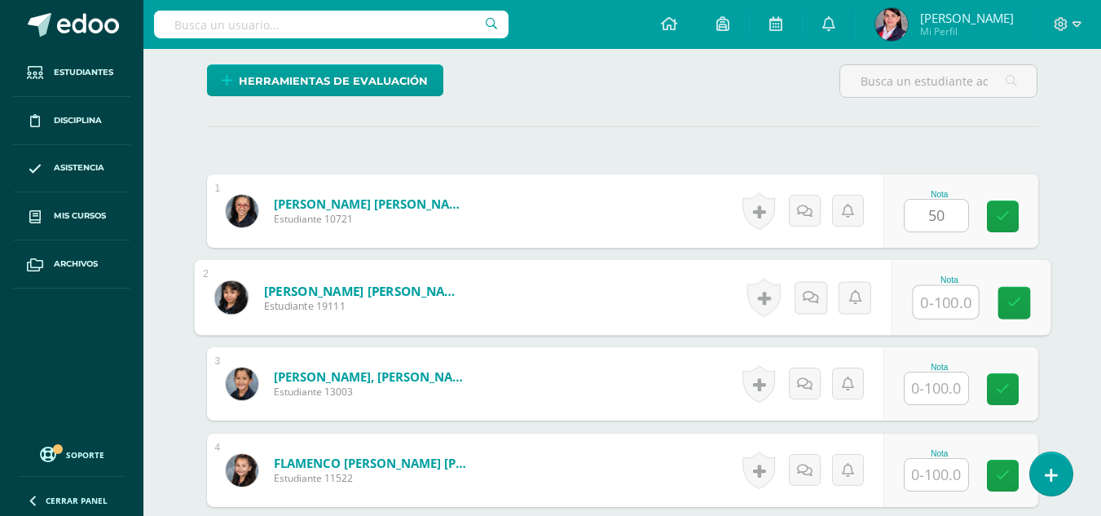
click at [928, 301] on input "text" at bounding box center [945, 302] width 65 height 33
type input "95"
click at [935, 378] on input "text" at bounding box center [937, 389] width 64 height 32
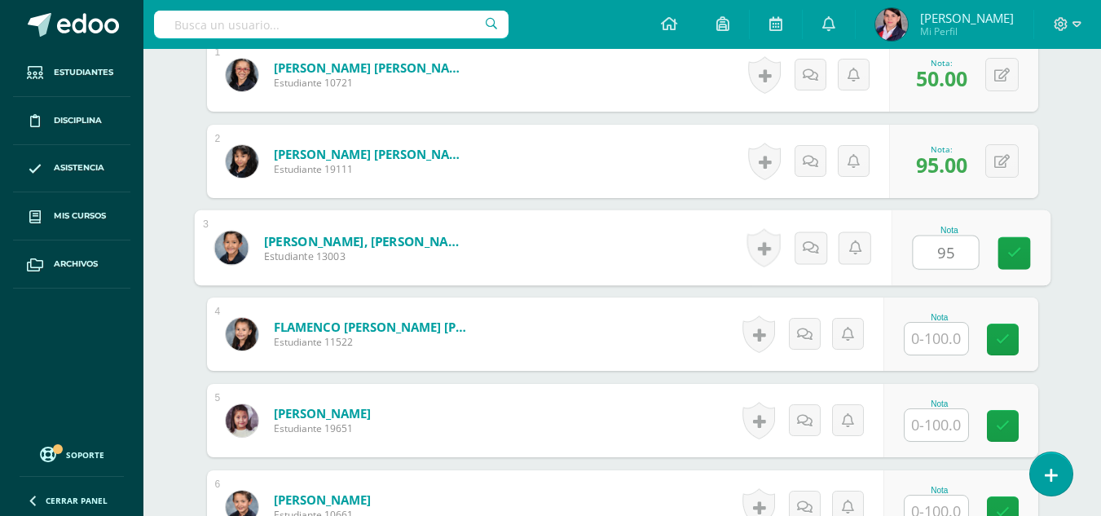
scroll to position [555, 0]
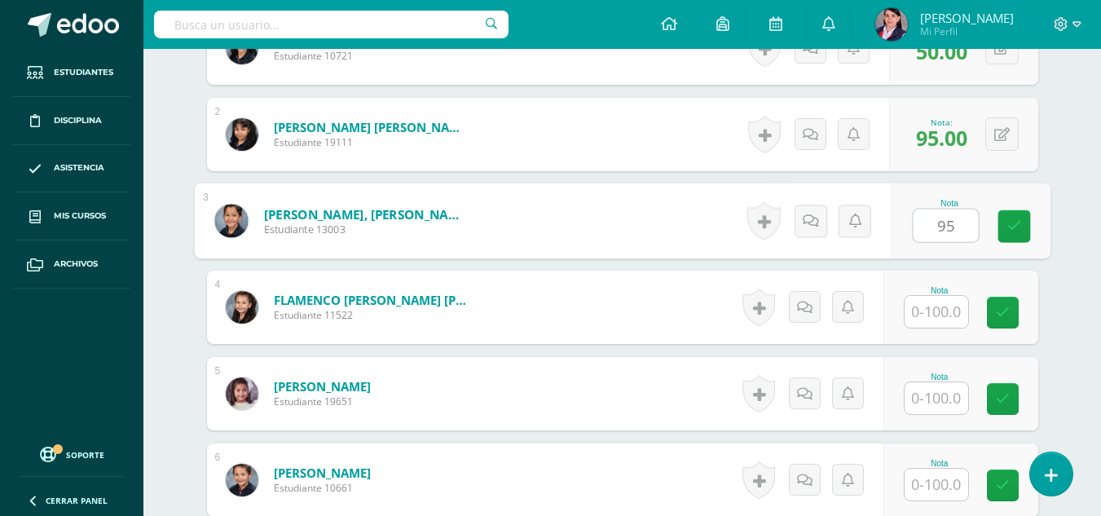
type input "95"
click at [935, 315] on input "text" at bounding box center [937, 312] width 64 height 32
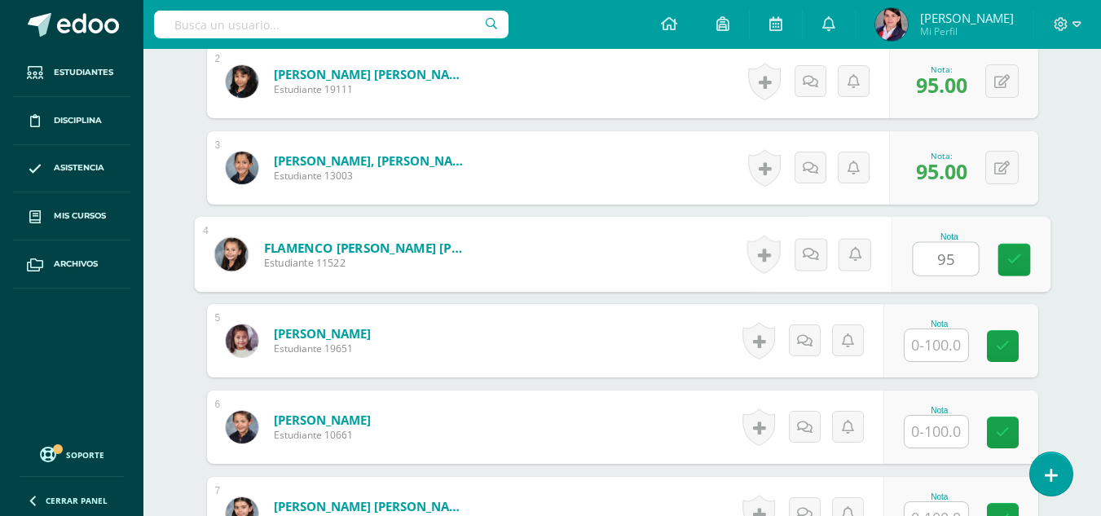
scroll to position [637, 0]
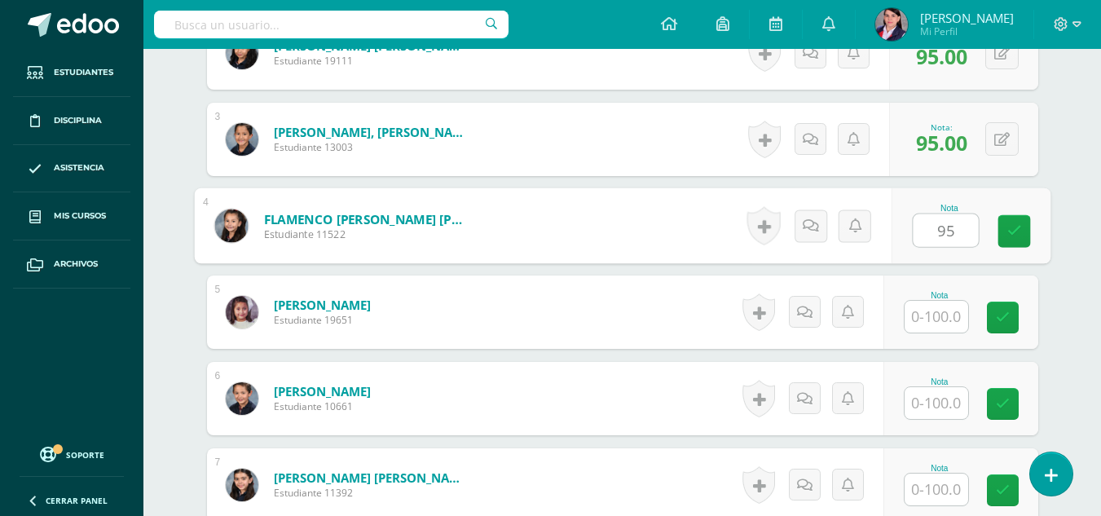
type input "95"
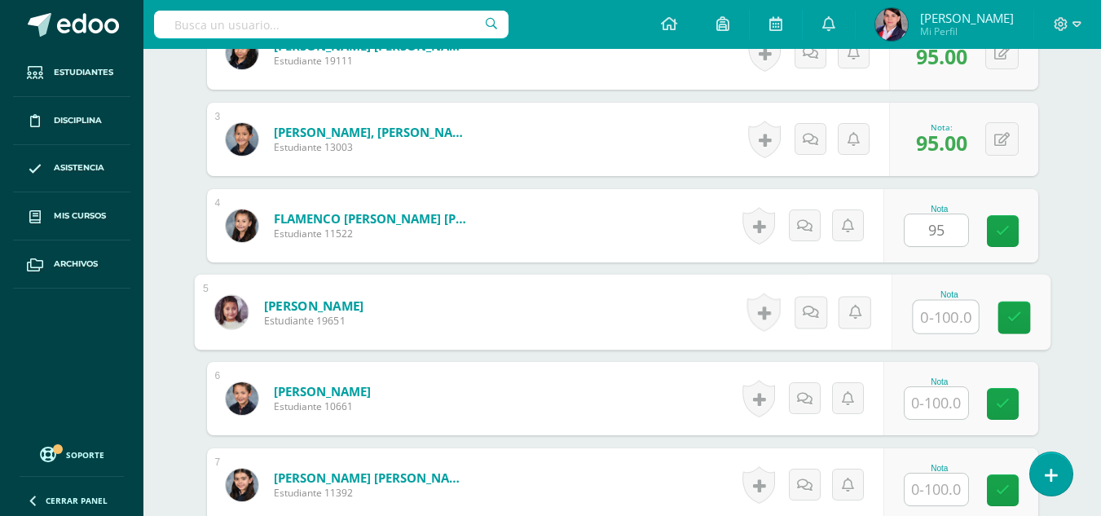
click at [931, 309] on input "text" at bounding box center [945, 317] width 65 height 33
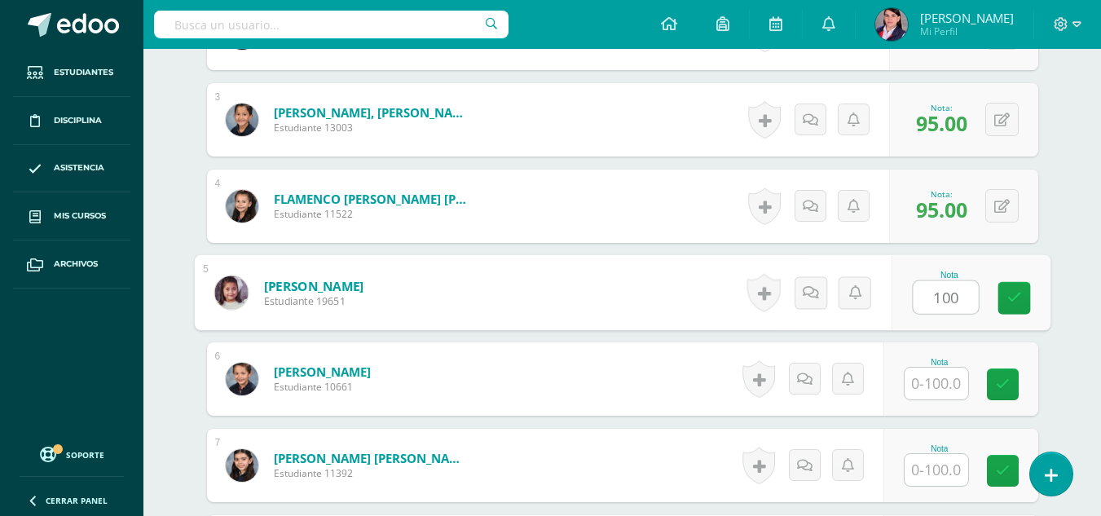
scroll to position [718, 0]
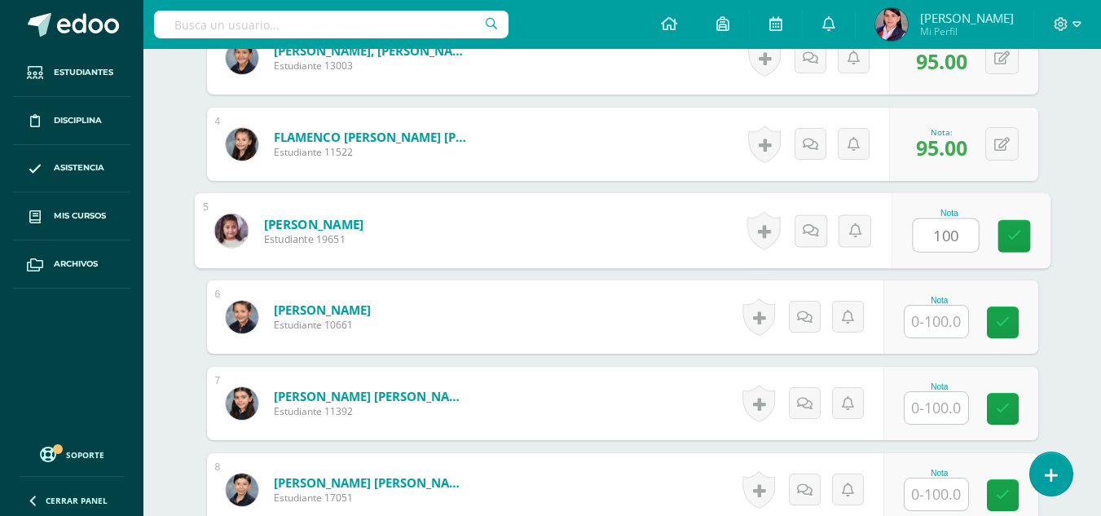
type input "100"
click at [926, 321] on input "text" at bounding box center [937, 322] width 64 height 32
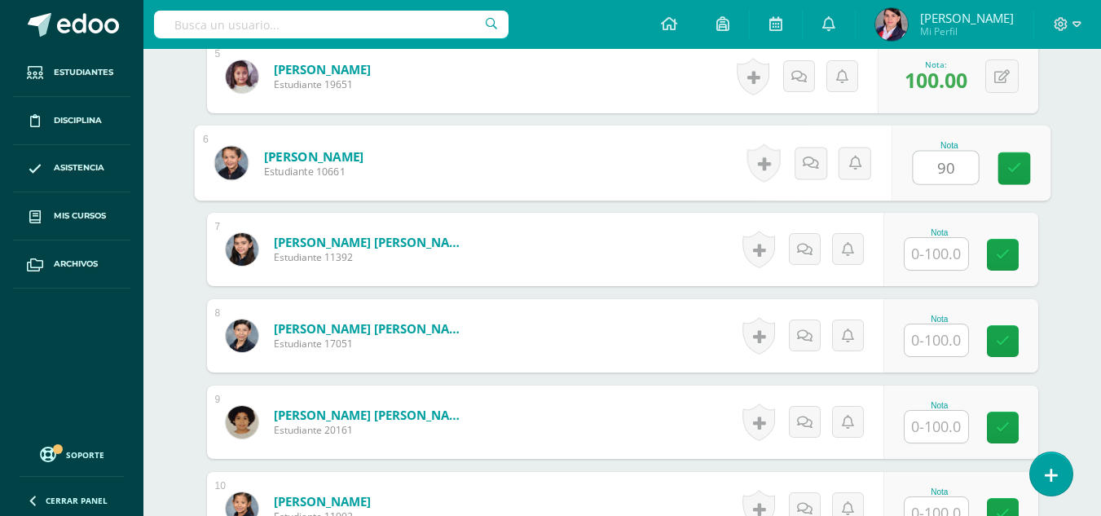
scroll to position [881, 0]
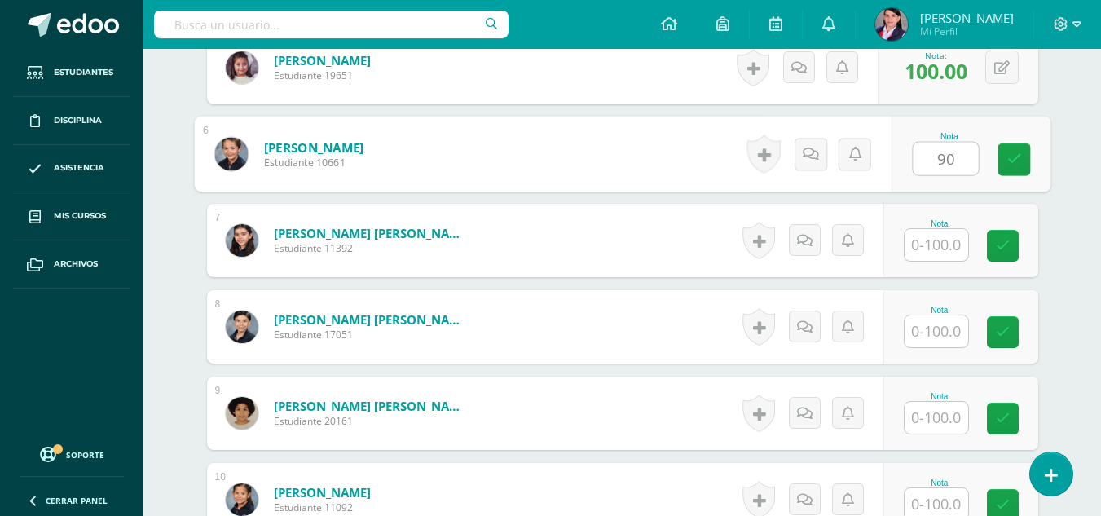
type input "90"
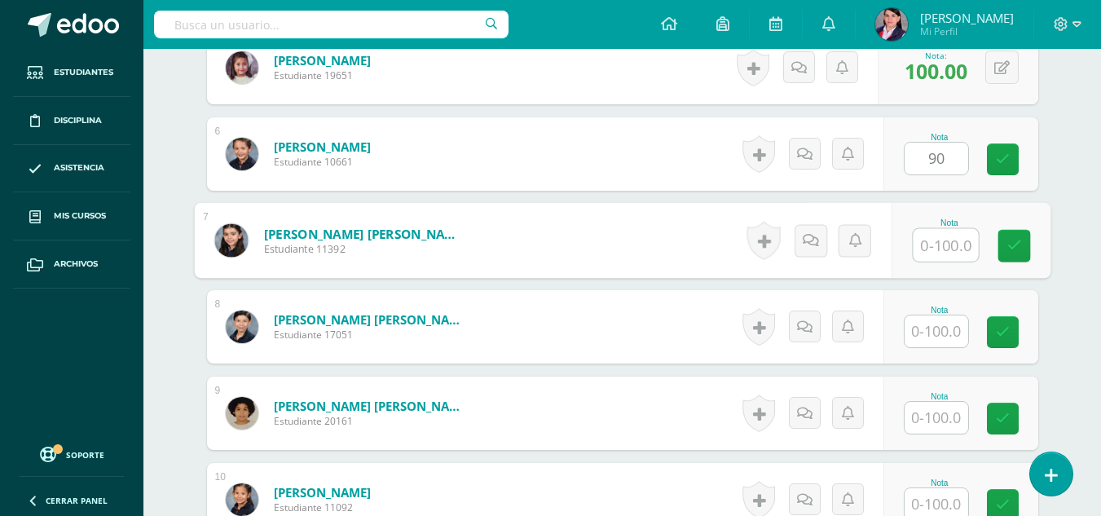
click at [923, 241] on input "text" at bounding box center [945, 245] width 65 height 33
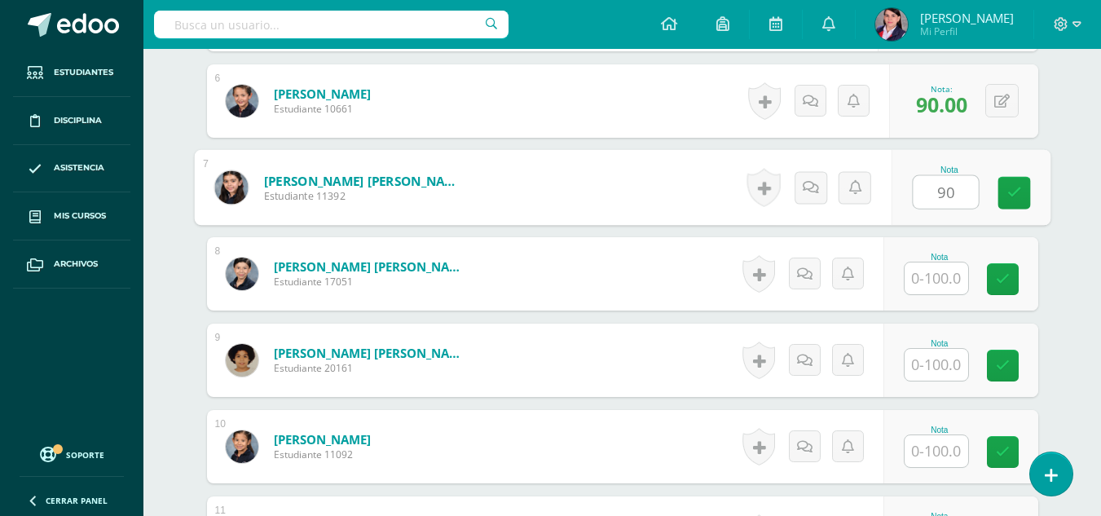
scroll to position [963, 0]
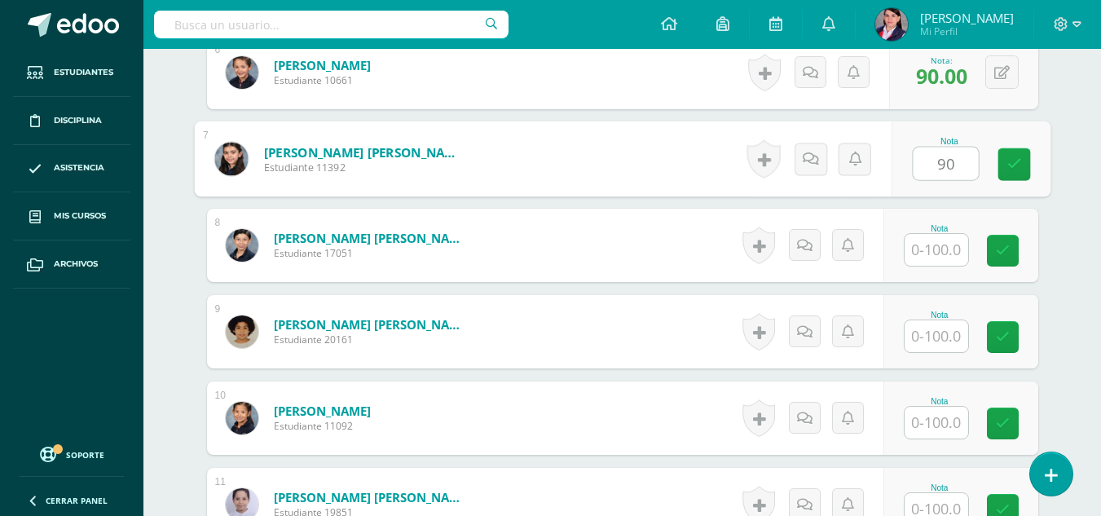
type input "90"
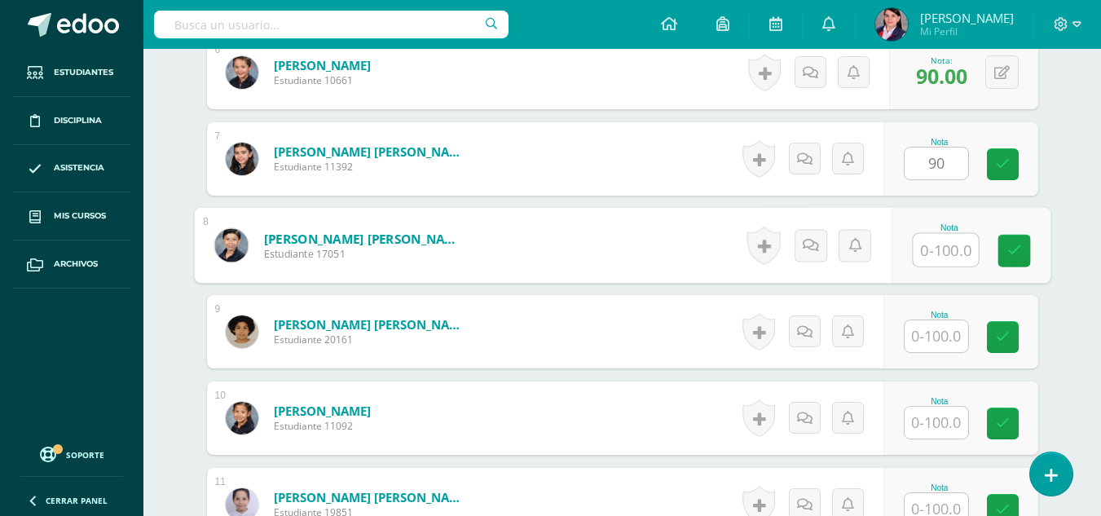
click at [949, 248] on input "text" at bounding box center [945, 250] width 65 height 33
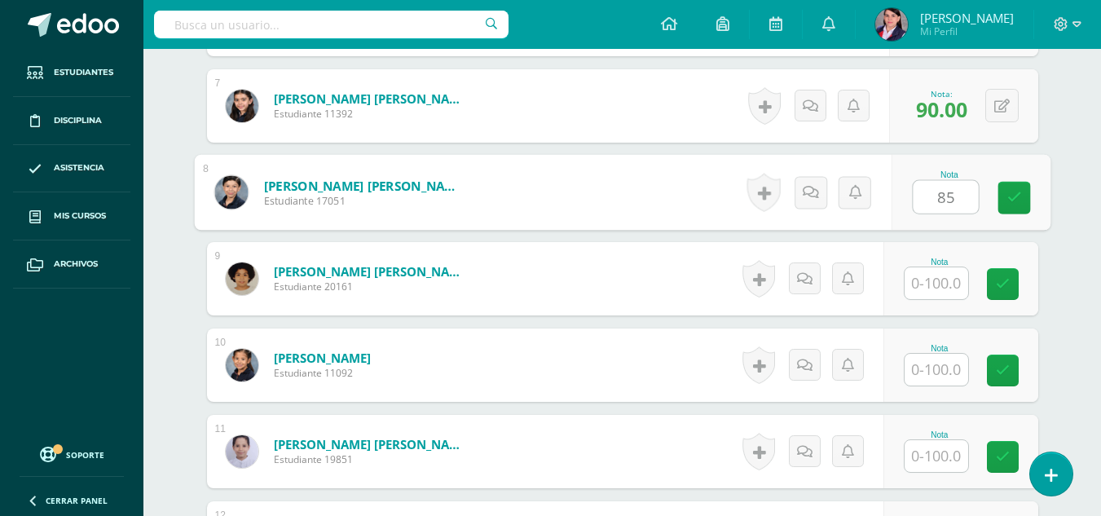
scroll to position [1044, 0]
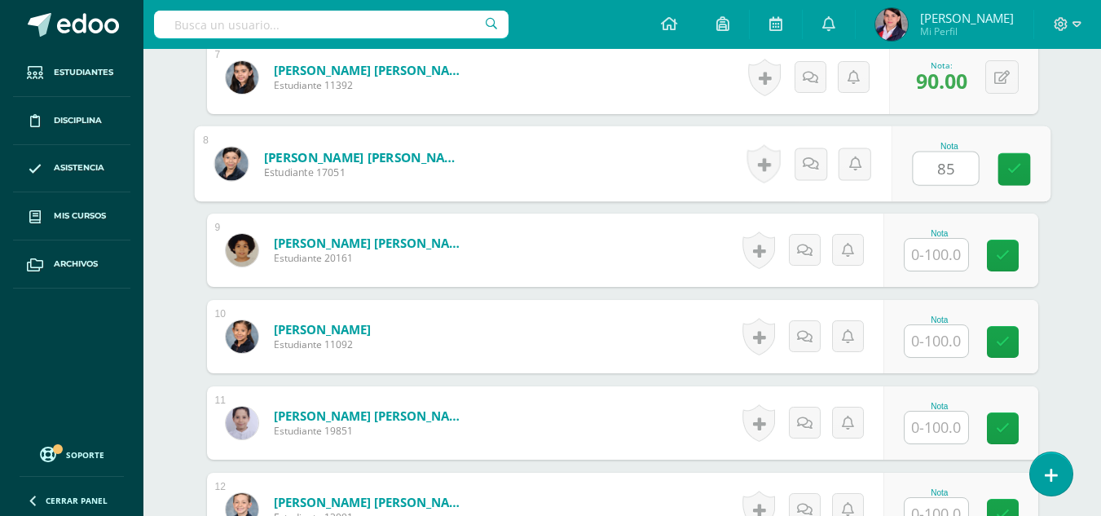
type input "85"
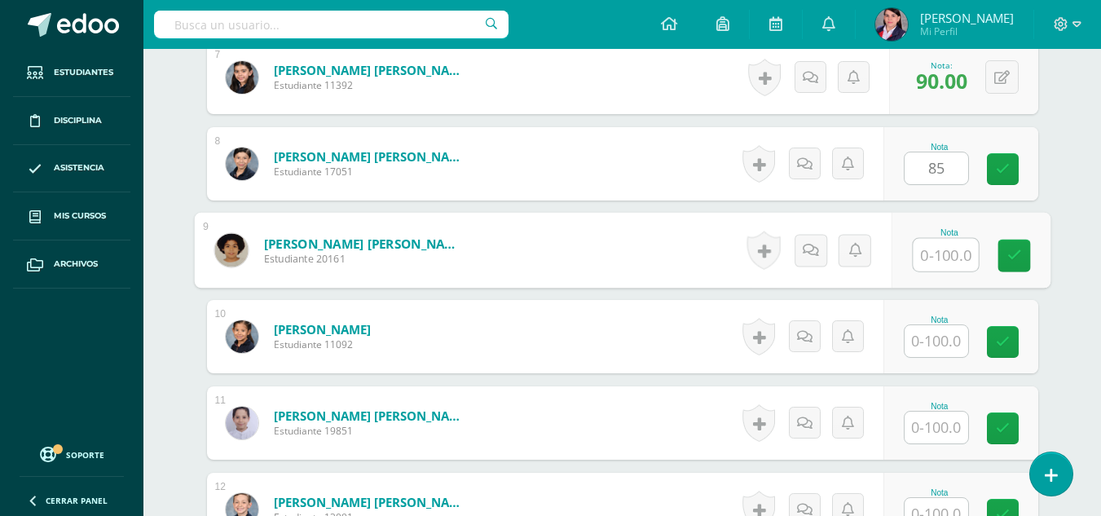
click at [950, 247] on input "text" at bounding box center [945, 255] width 65 height 33
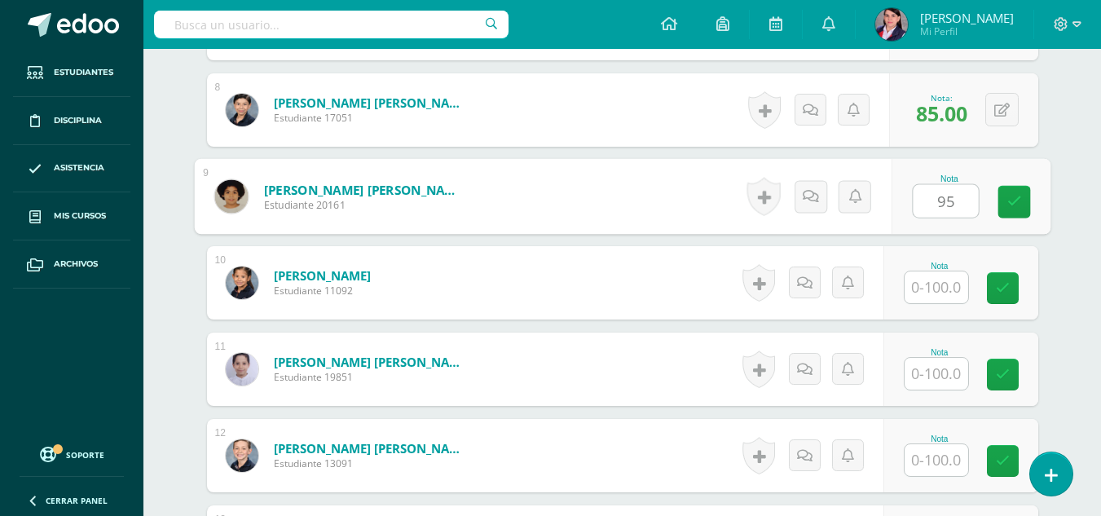
scroll to position [1126, 0]
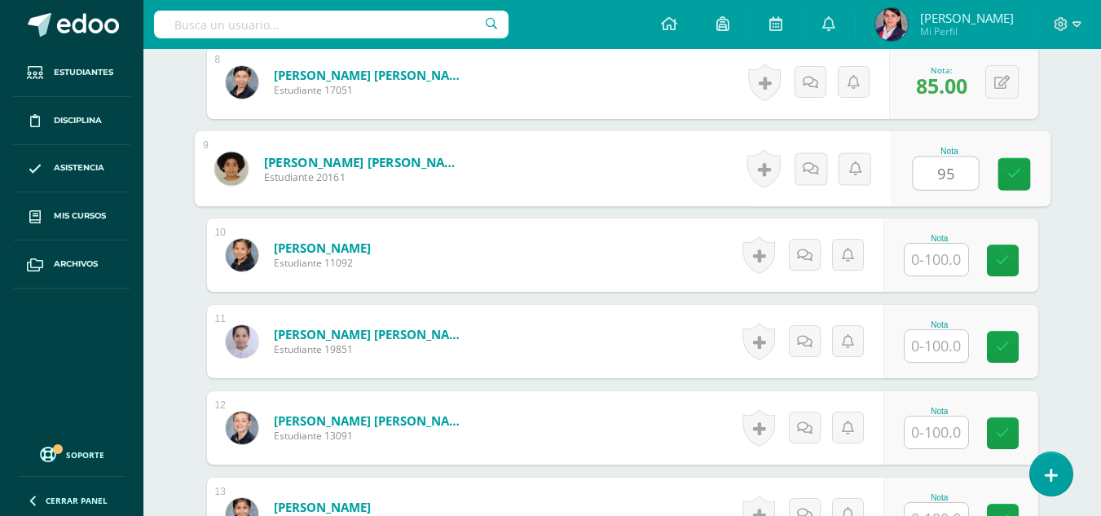
type input "95"
click at [928, 264] on input "text" at bounding box center [937, 260] width 64 height 32
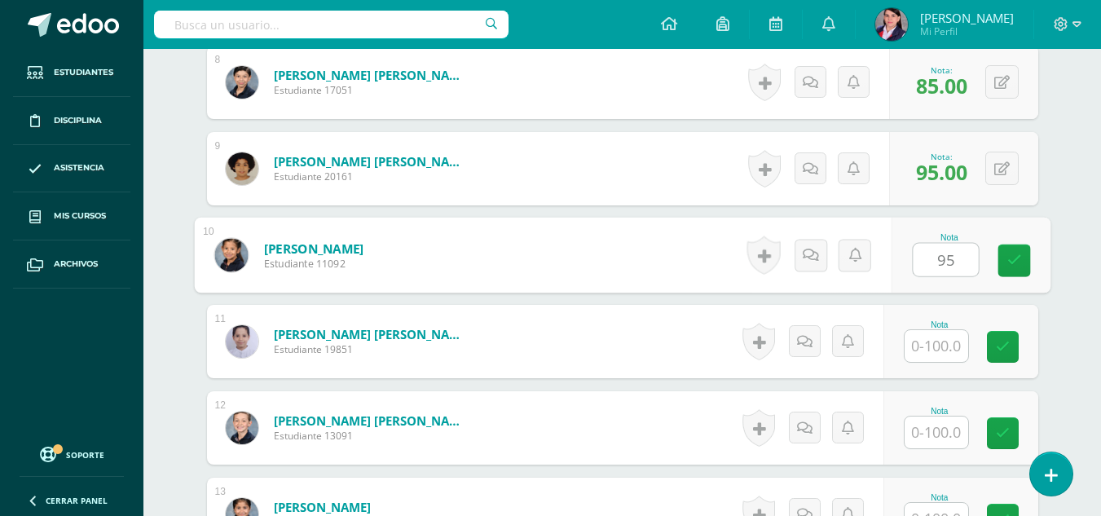
scroll to position [1207, 0]
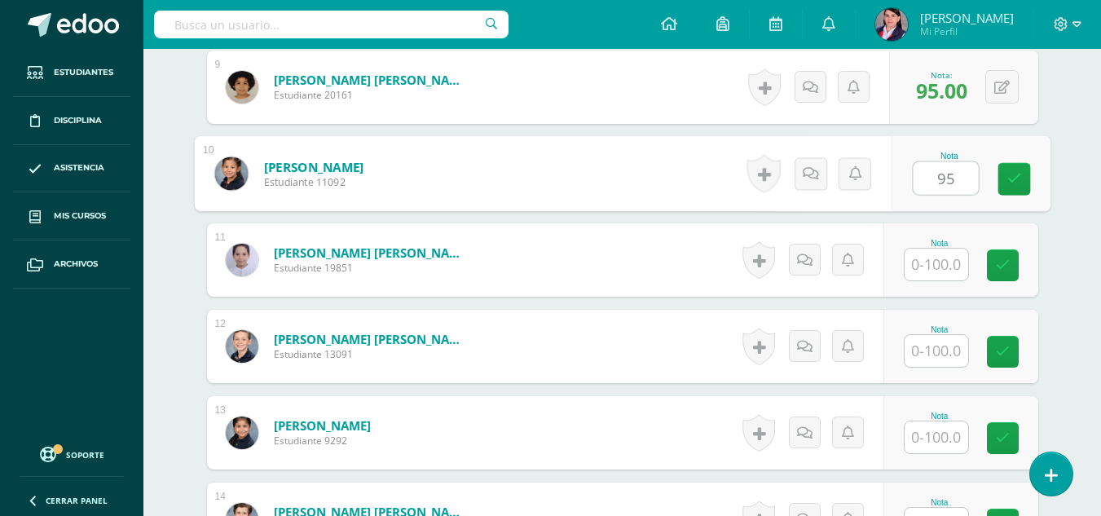
type input "95"
click at [928, 262] on input "text" at bounding box center [937, 265] width 64 height 32
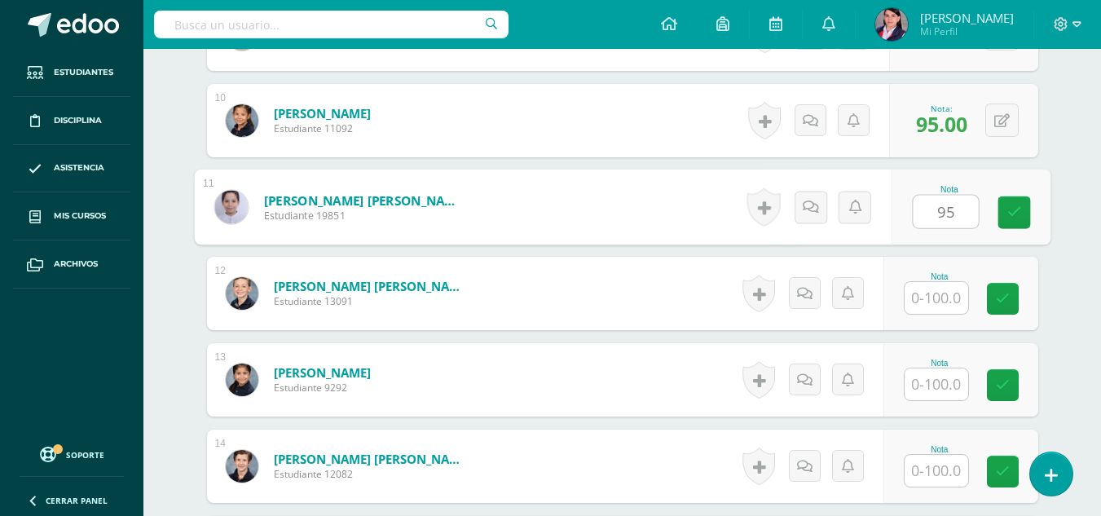
scroll to position [1370, 0]
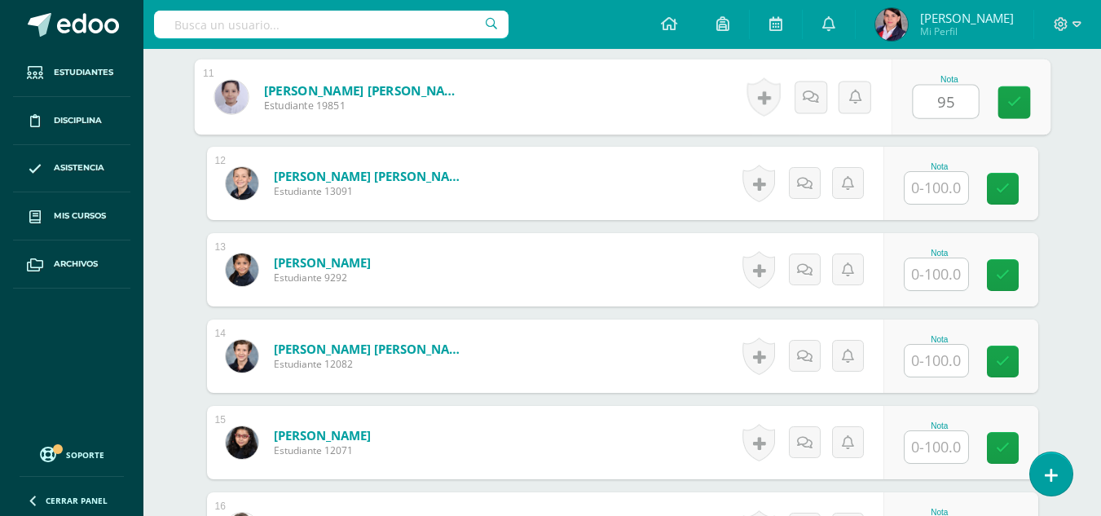
type input "95"
click at [933, 187] on input "text" at bounding box center [937, 188] width 64 height 32
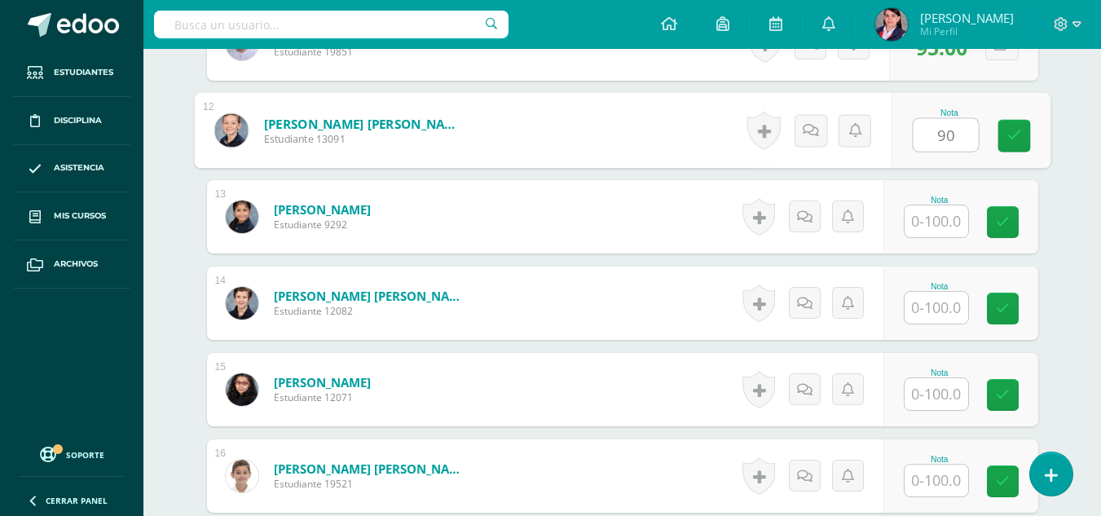
scroll to position [1452, 0]
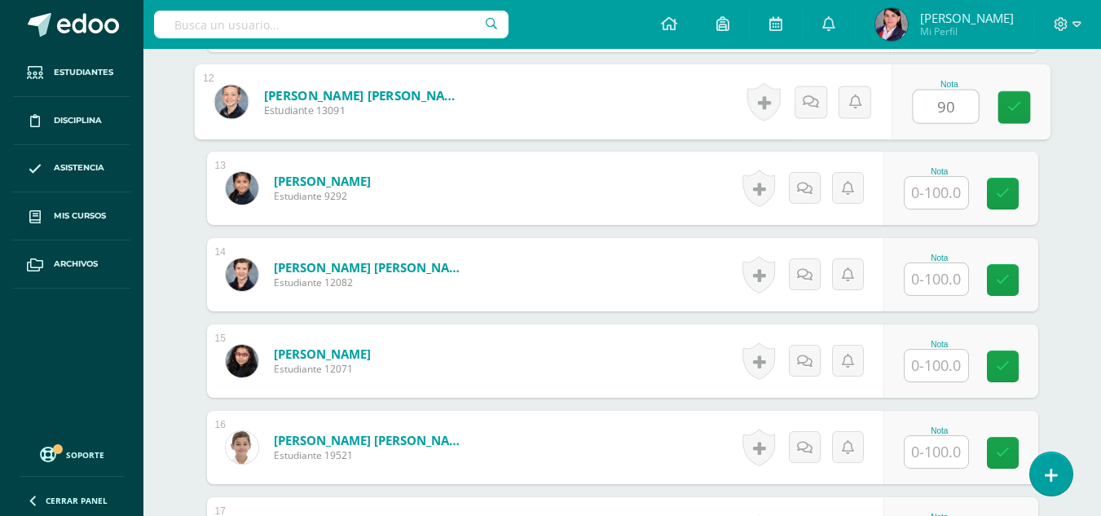
type input "90"
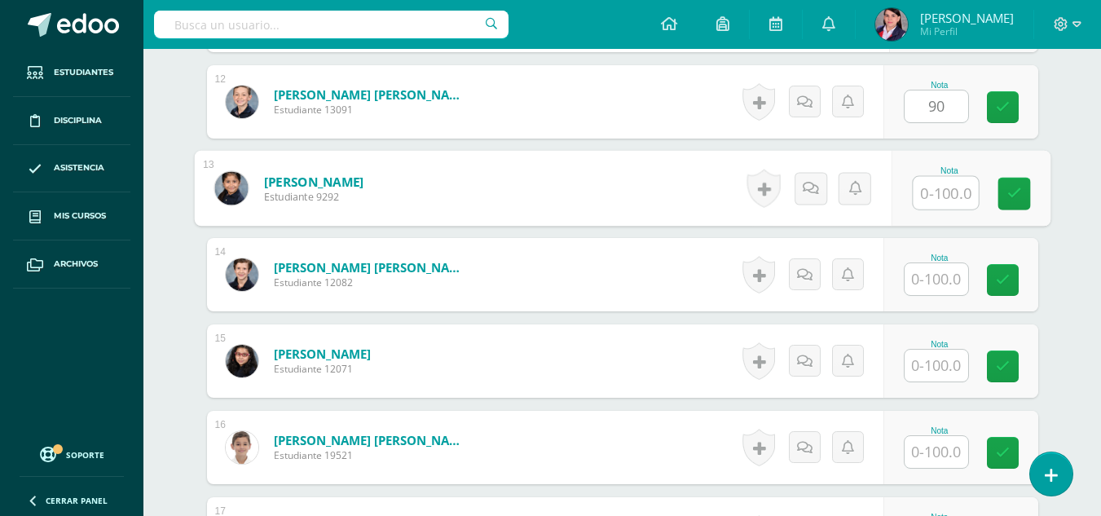
click at [933, 187] on input "text" at bounding box center [945, 193] width 65 height 33
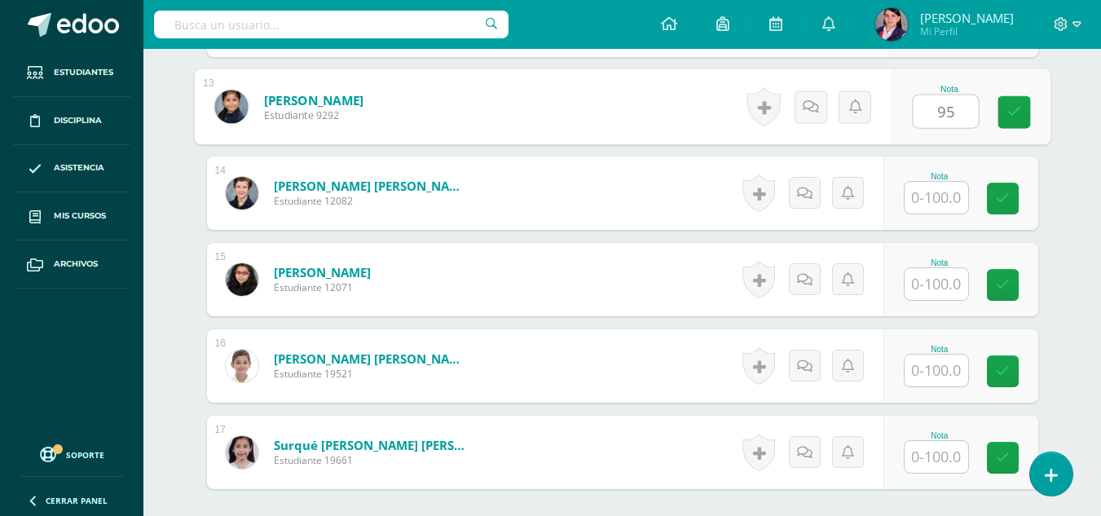
type input "95"
click at [932, 191] on input "text" at bounding box center [937, 198] width 64 height 32
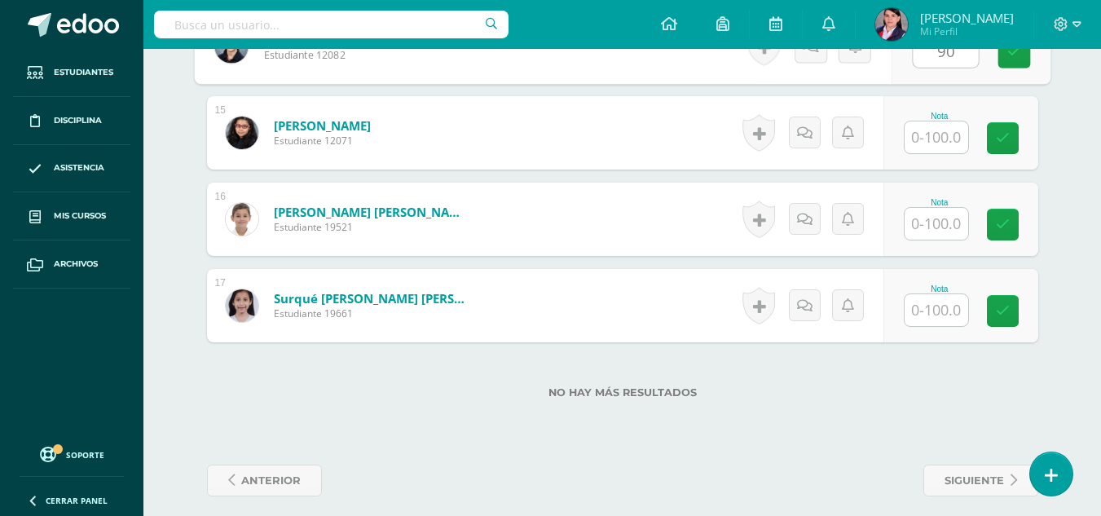
scroll to position [1693, 0]
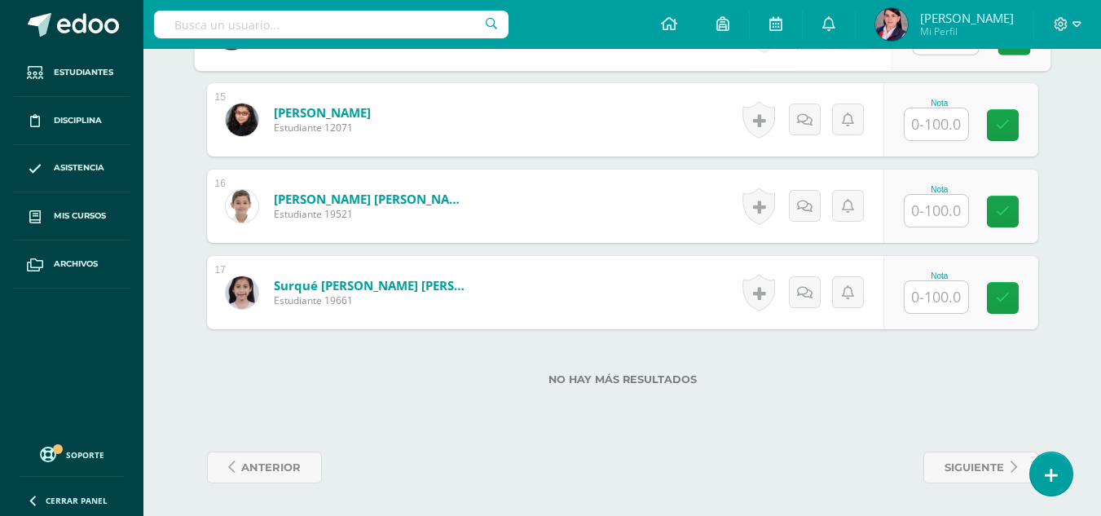
type input "90"
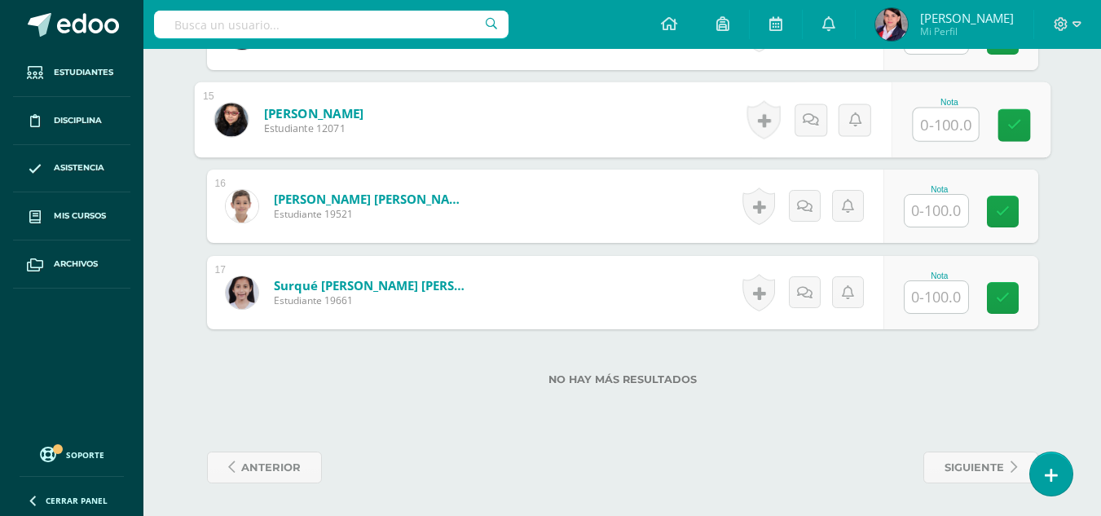
click at [929, 130] on input "text" at bounding box center [945, 124] width 65 height 33
type input "75"
click at [936, 200] on input "text" at bounding box center [937, 211] width 64 height 32
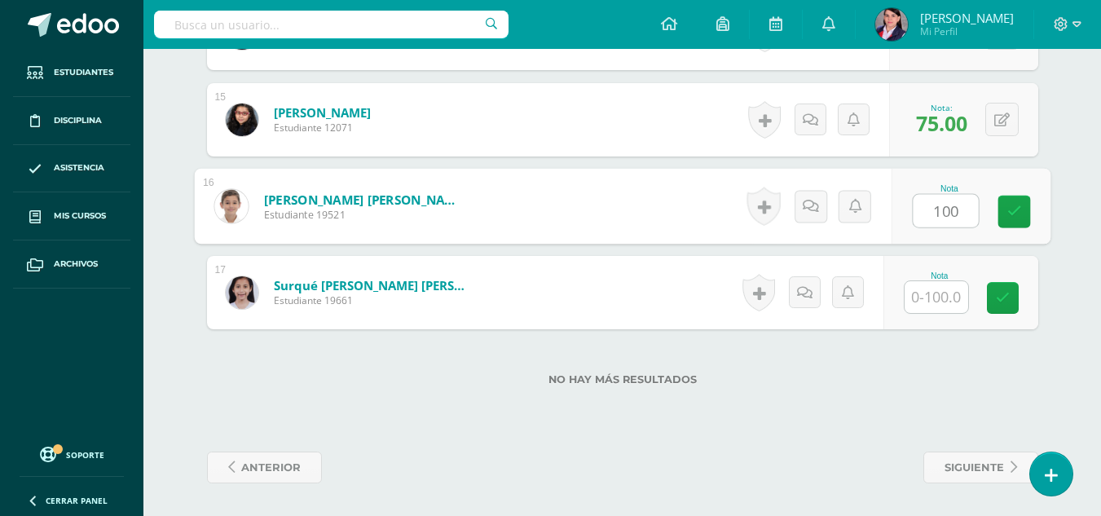
type input "100"
click at [924, 298] on input "text" at bounding box center [937, 297] width 64 height 32
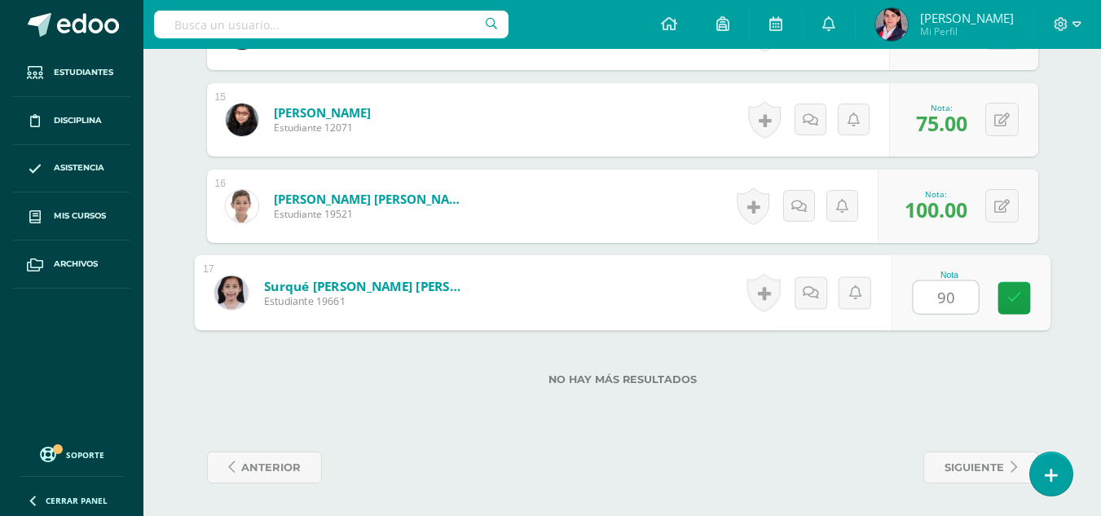
type input "90"
click at [871, 379] on label "No hay más resultados" at bounding box center [622, 379] width 831 height 12
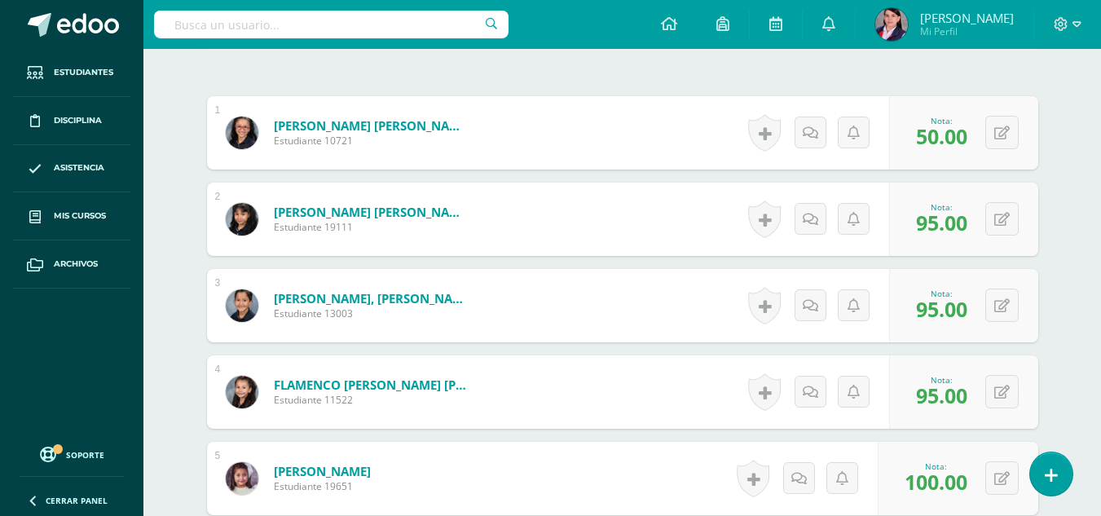
scroll to position [0, 0]
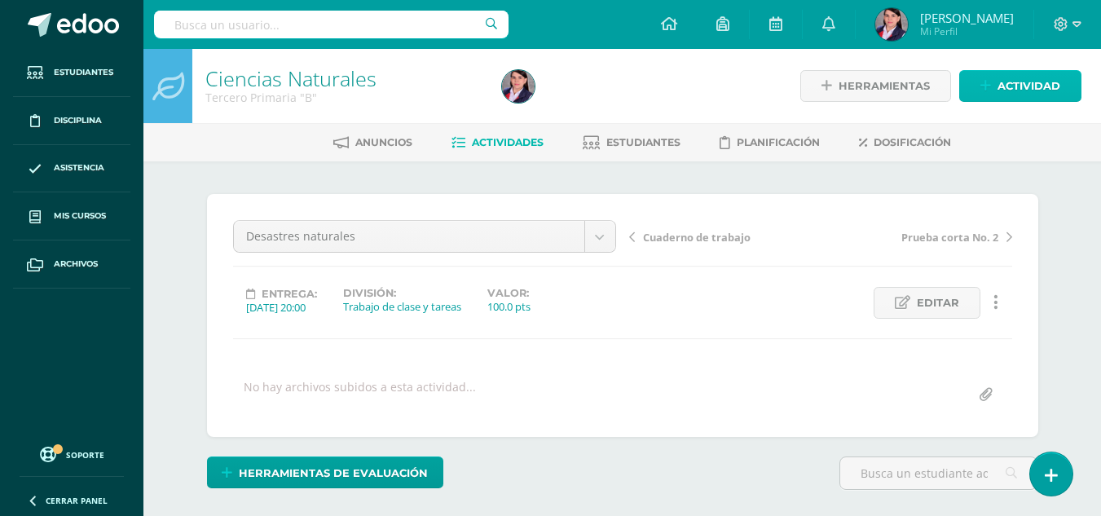
click at [1021, 82] on span "Actividad" at bounding box center [1029, 86] width 63 height 30
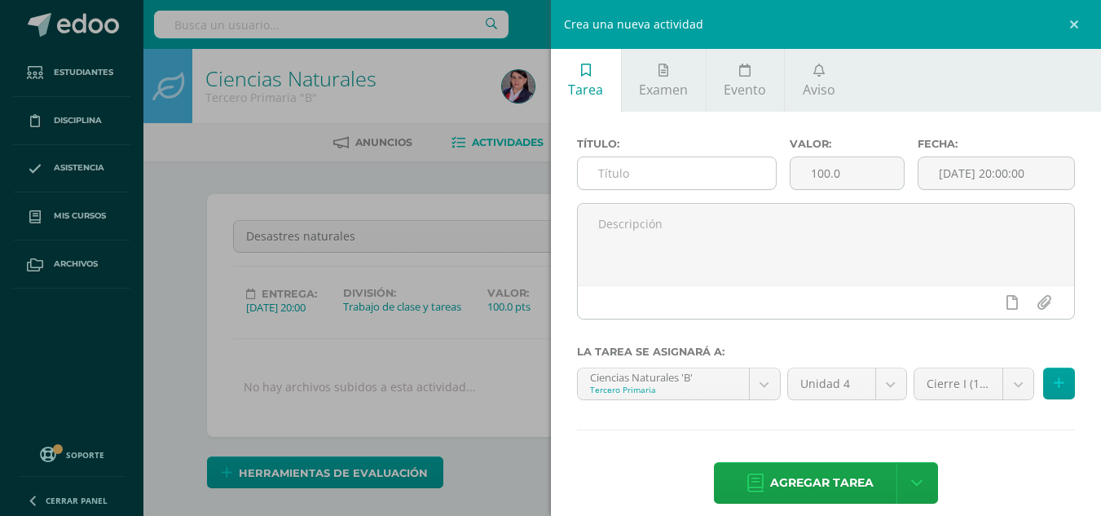
click at [701, 172] on input "text" at bounding box center [677, 173] width 198 height 32
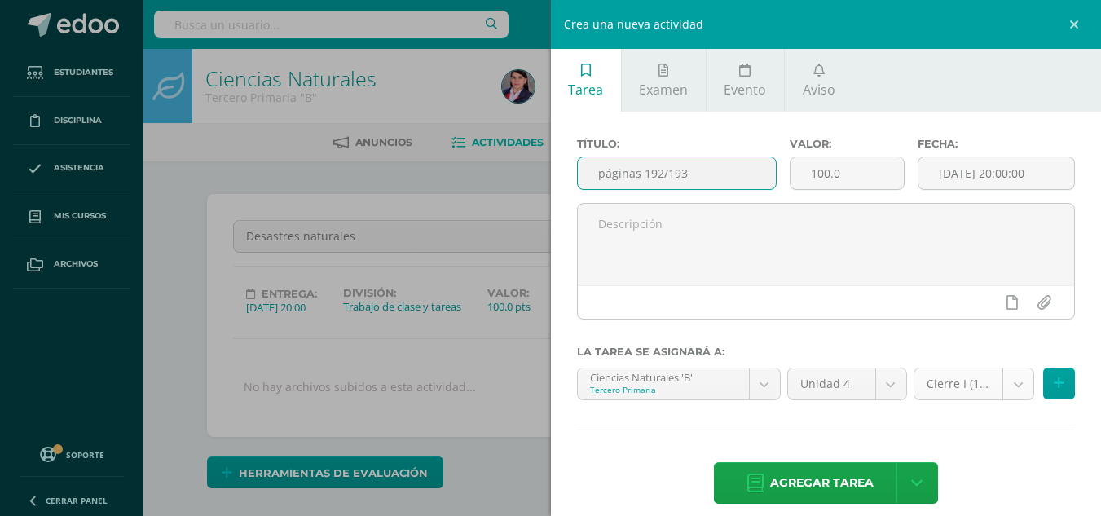
type input "páginas 192/193"
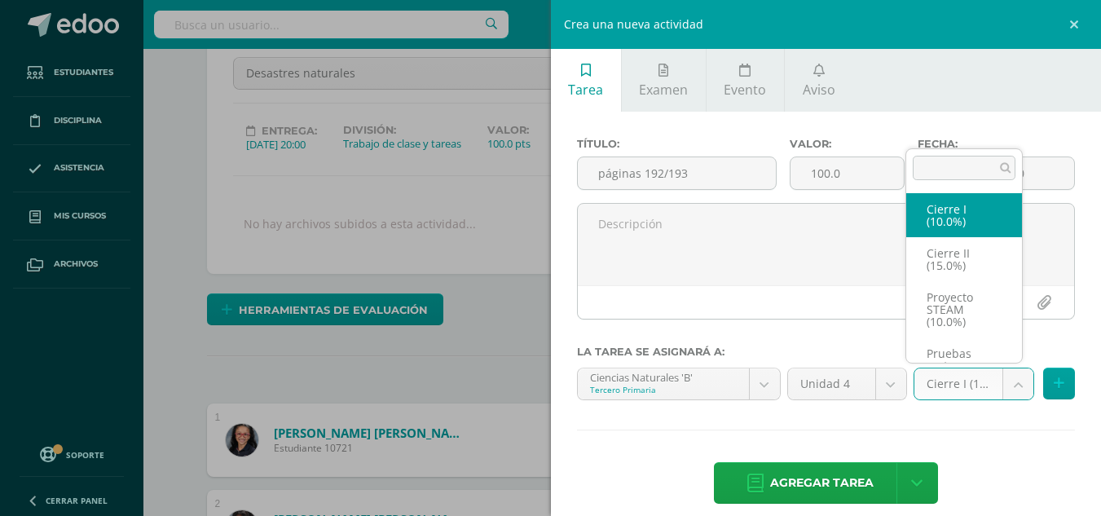
scroll to position [31, 0]
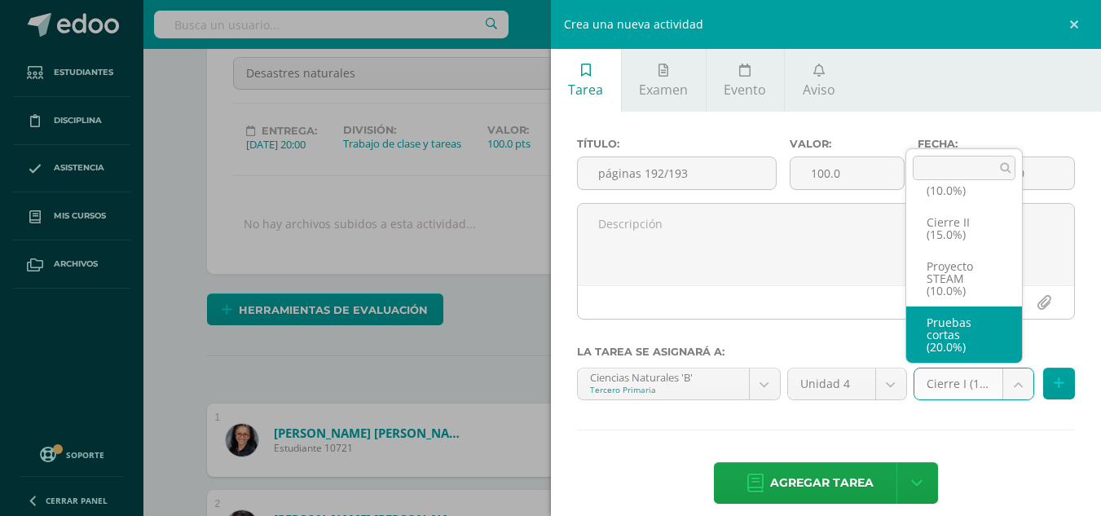
select select "233494"
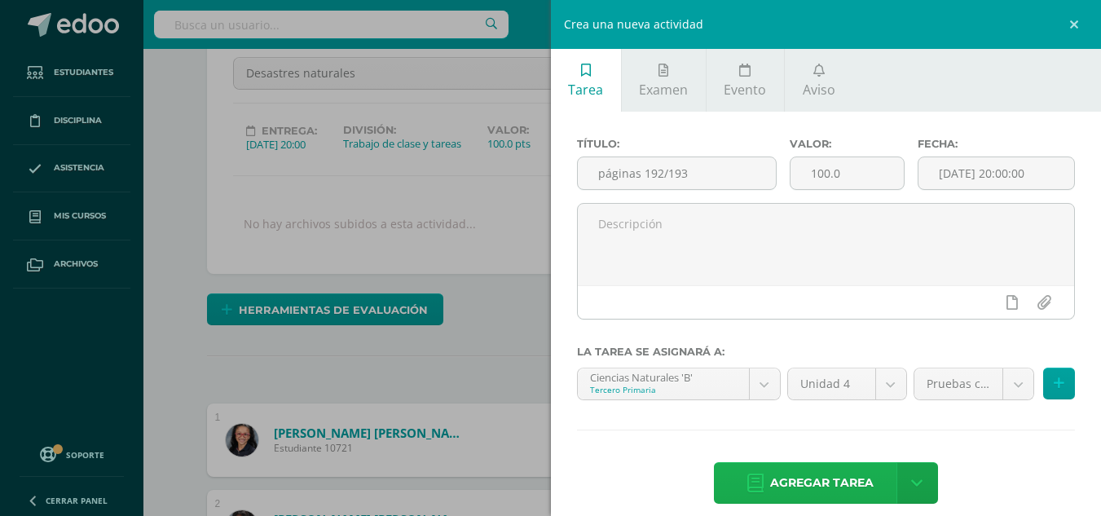
click at [859, 470] on span "Agregar tarea" at bounding box center [822, 483] width 104 height 40
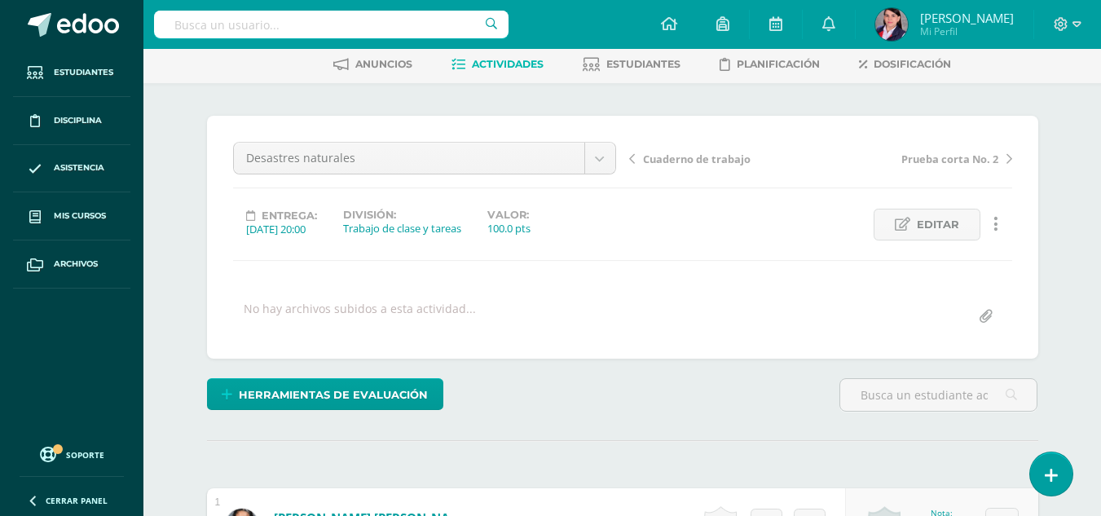
scroll to position [63, 0]
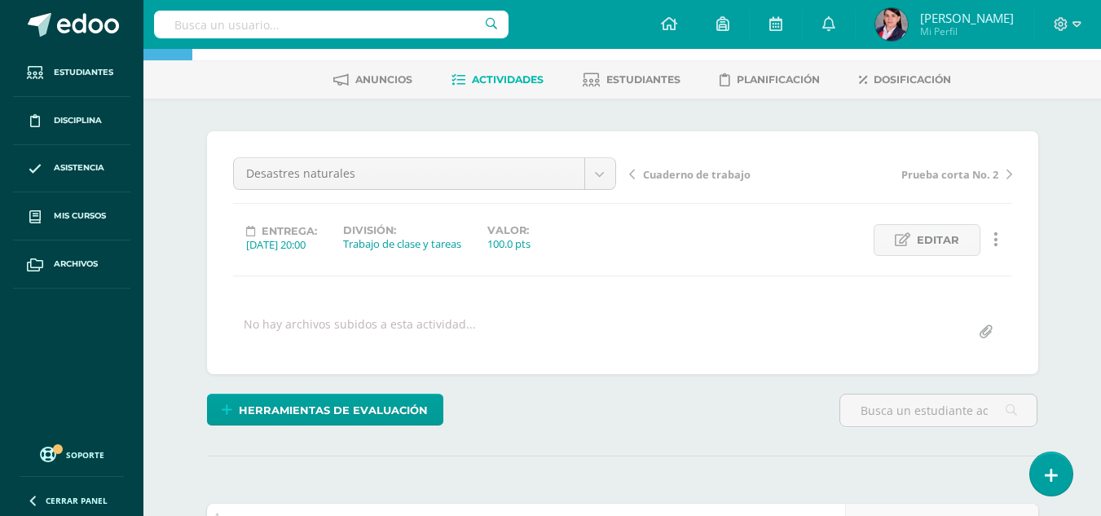
click at [515, 77] on span "Actividades" at bounding box center [508, 79] width 72 height 12
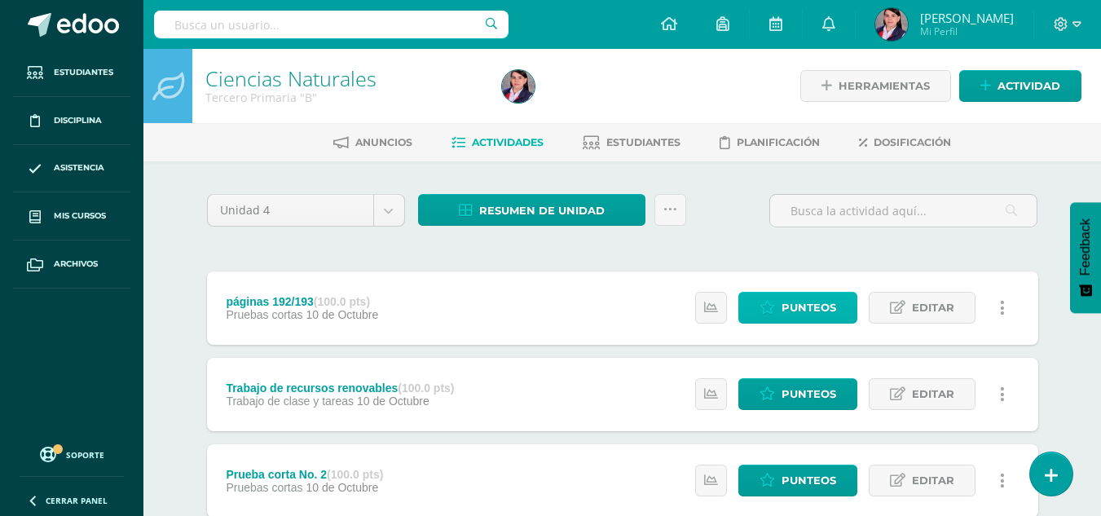
click at [814, 310] on span "Punteos" at bounding box center [809, 308] width 55 height 30
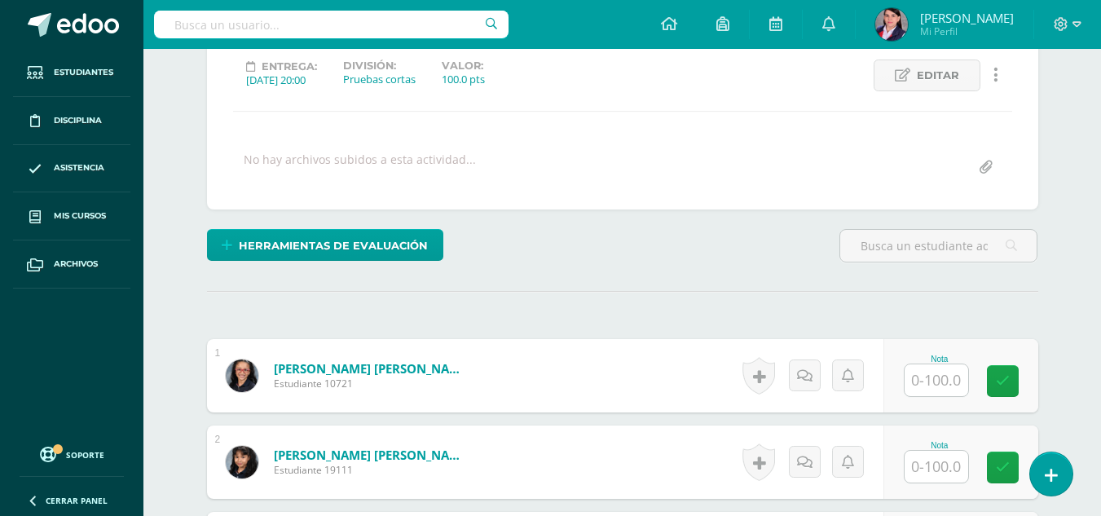
click at [945, 381] on input "text" at bounding box center [937, 380] width 64 height 32
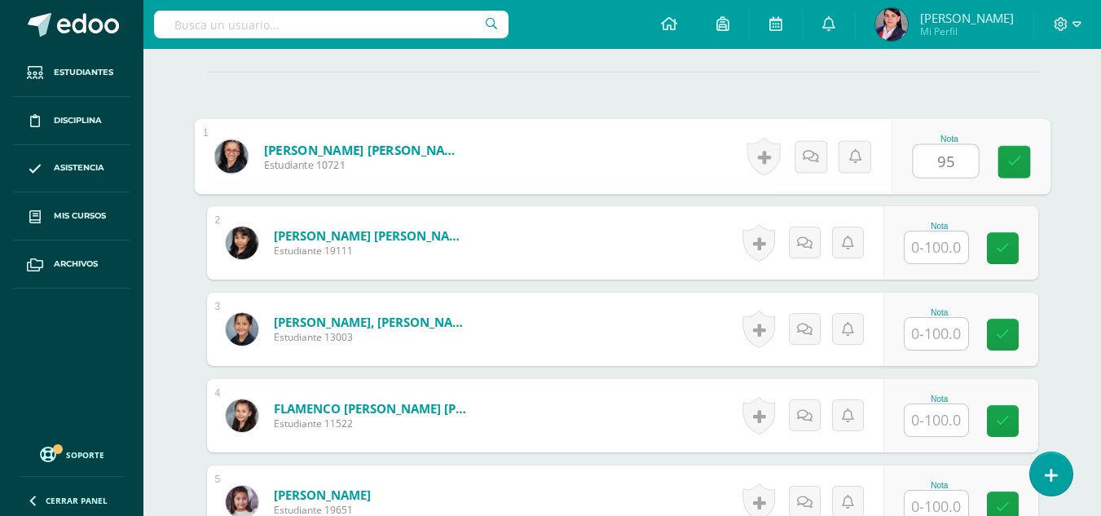
scroll to position [473, 0]
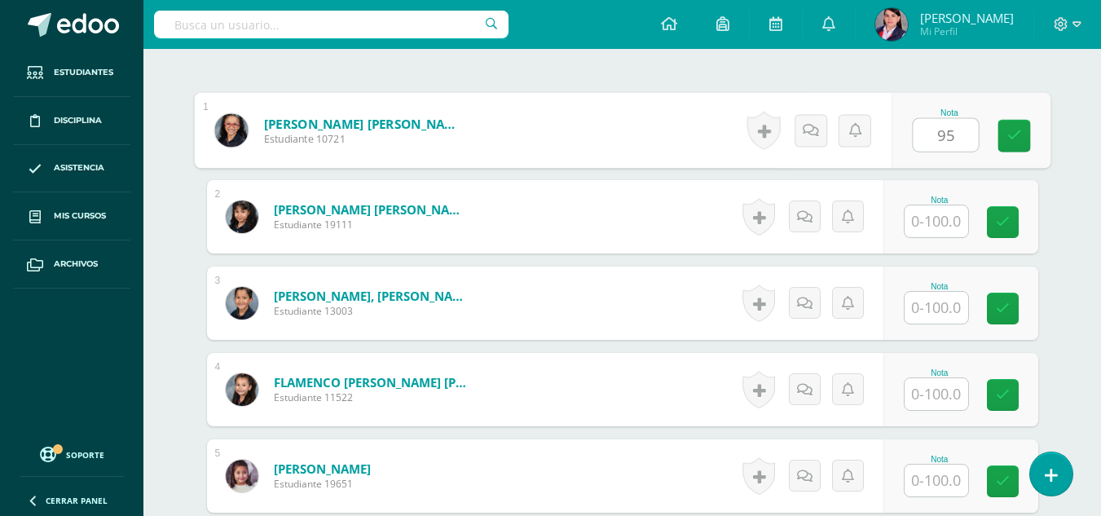
type input "95"
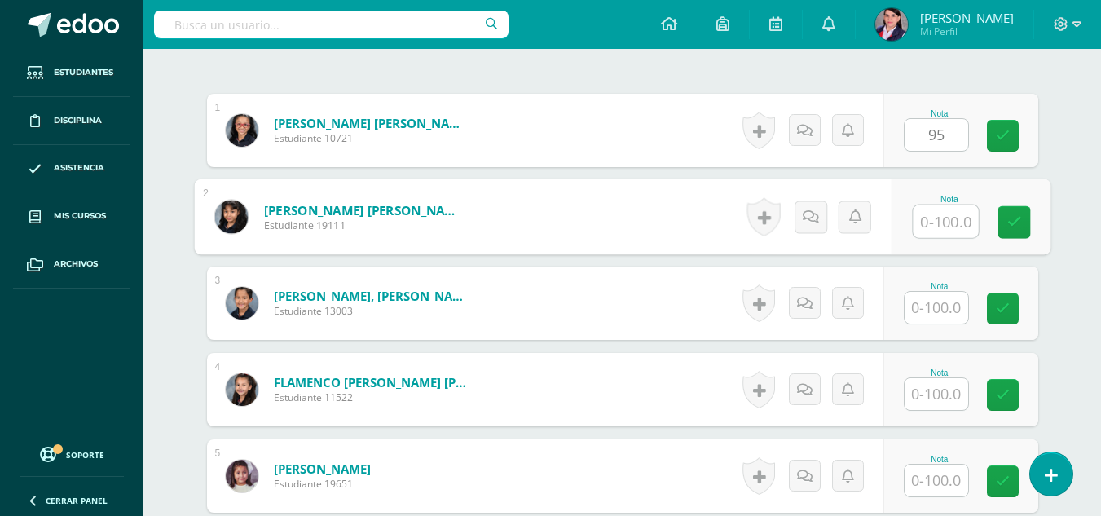
click at [940, 227] on input "text" at bounding box center [945, 221] width 65 height 33
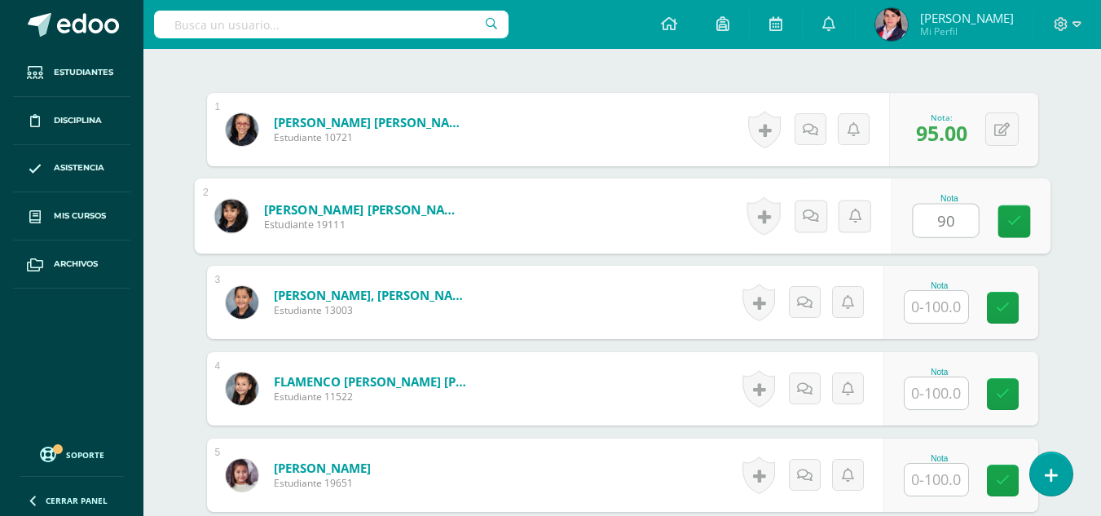
type input "90"
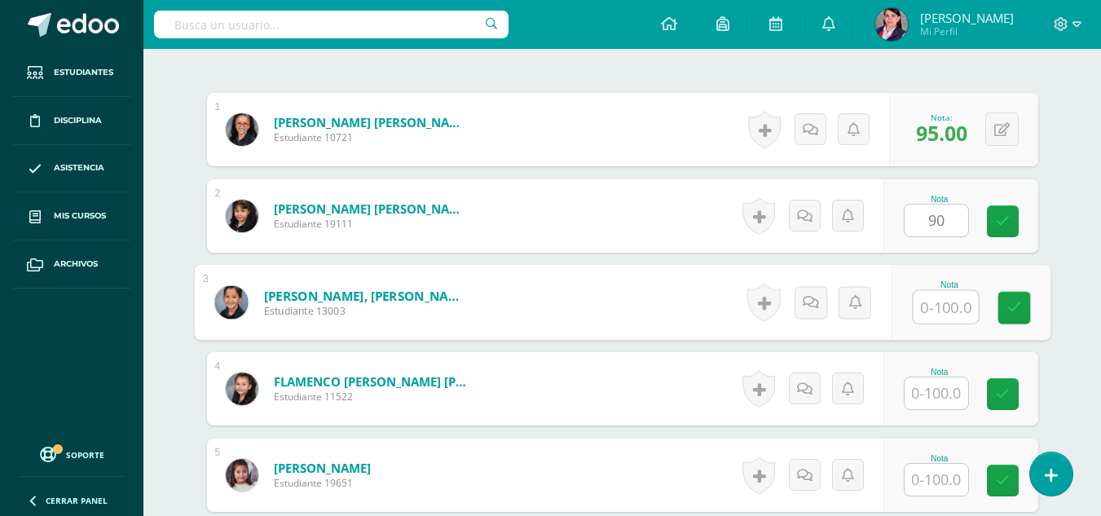
click at [953, 310] on input "text" at bounding box center [945, 307] width 65 height 33
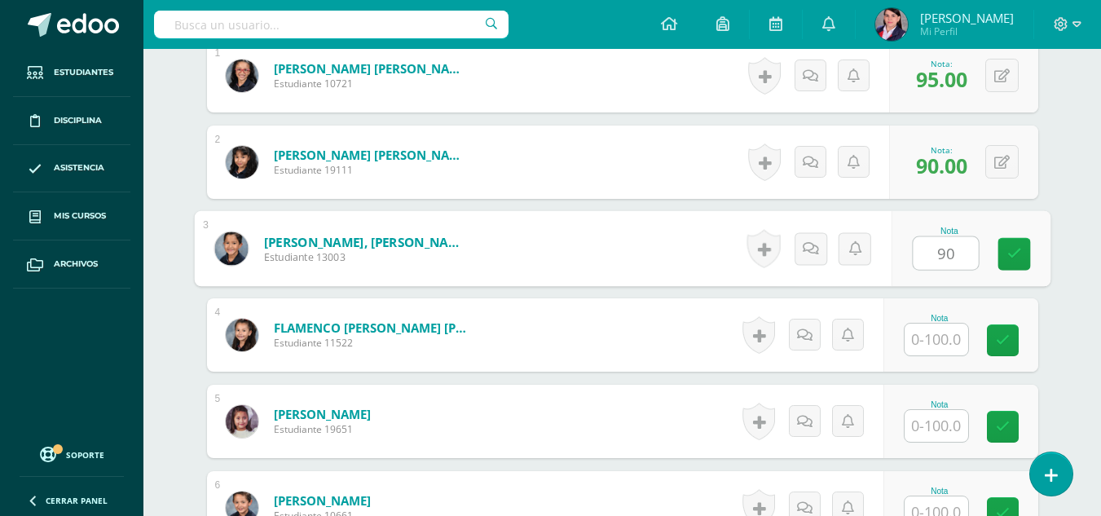
scroll to position [555, 0]
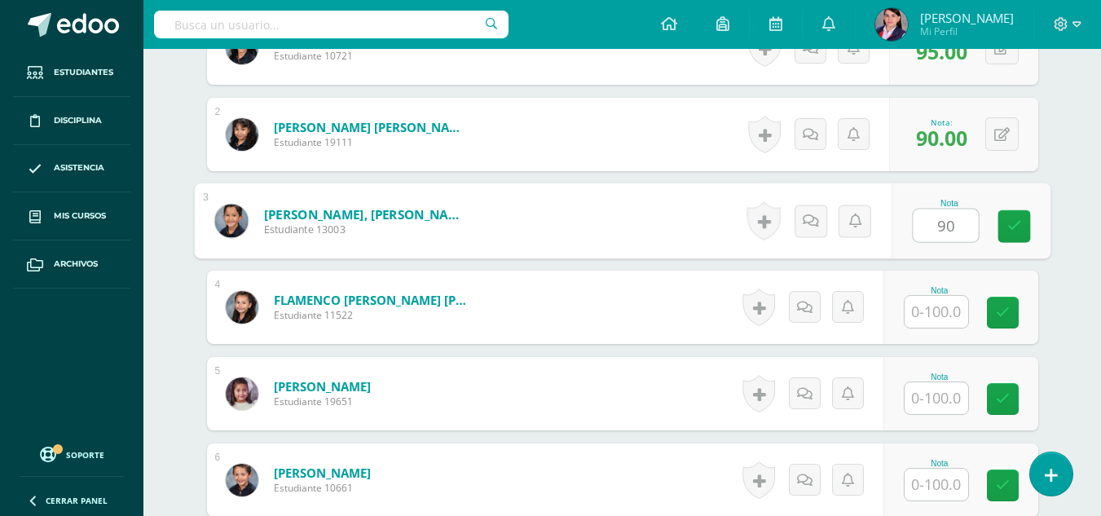
type input "90"
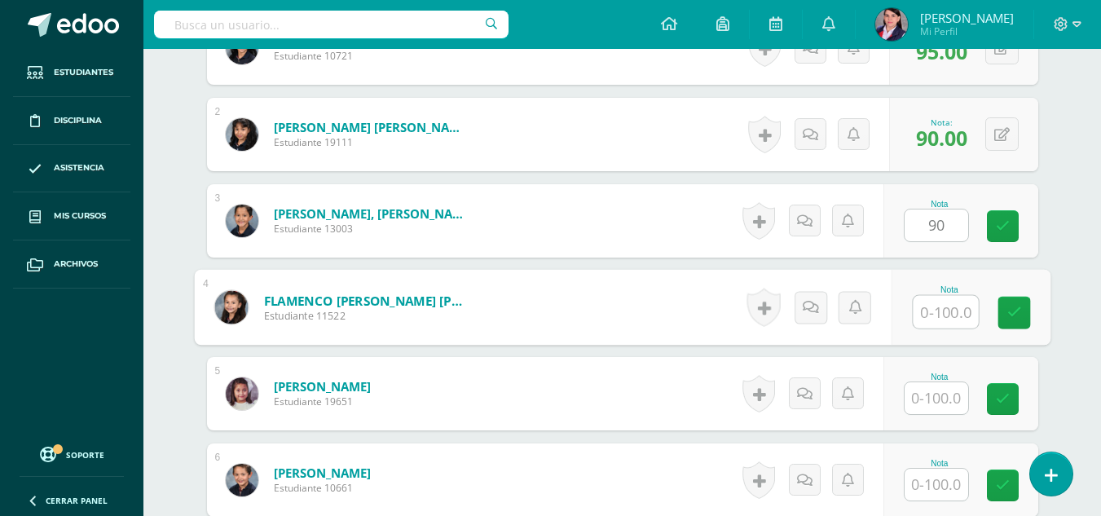
click at [939, 302] on input "text" at bounding box center [945, 312] width 65 height 33
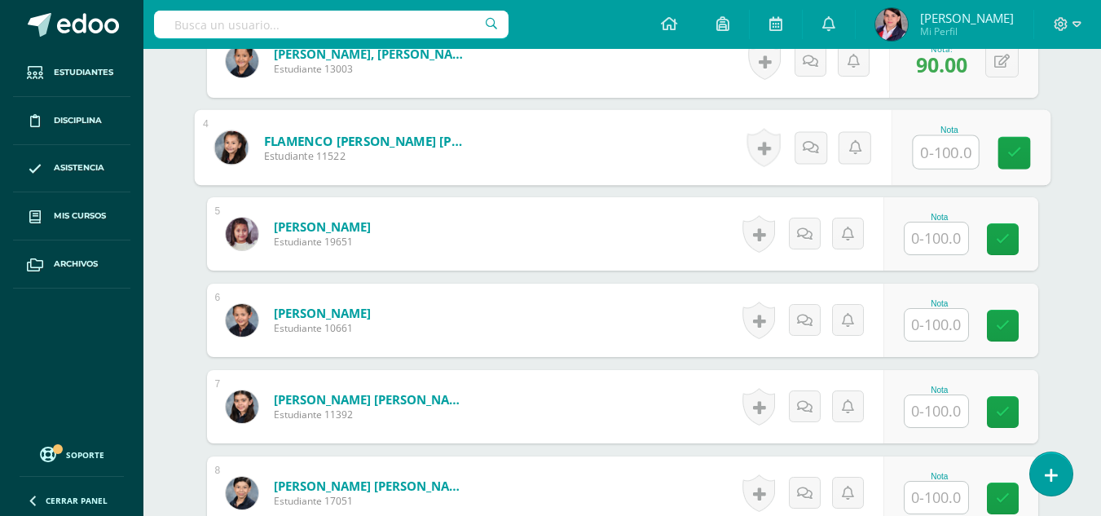
scroll to position [718, 0]
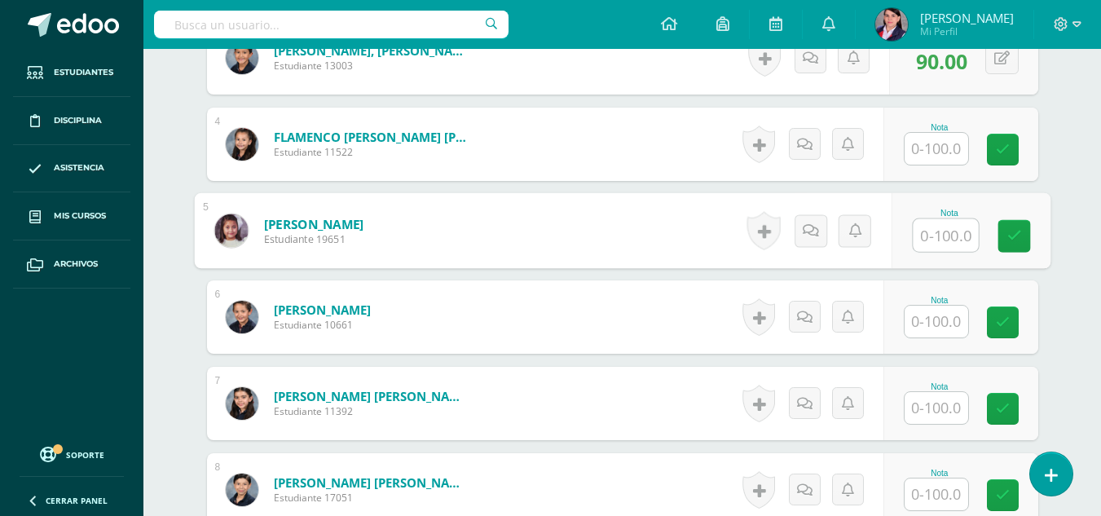
click at [936, 222] on input "text" at bounding box center [945, 235] width 65 height 33
type input "90"
click at [932, 325] on input "text" at bounding box center [937, 322] width 64 height 32
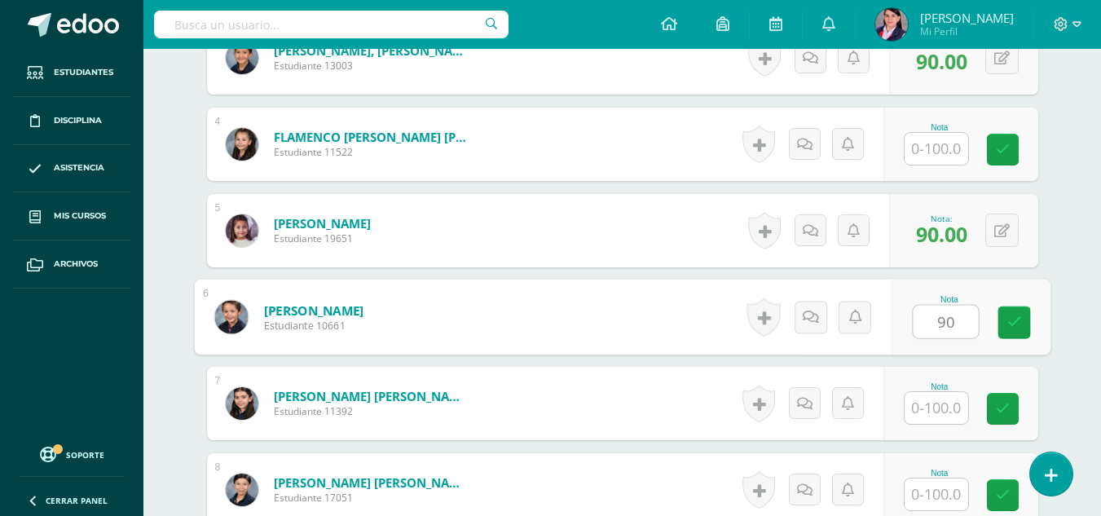
type input "90"
click at [936, 401] on input "text" at bounding box center [937, 408] width 64 height 32
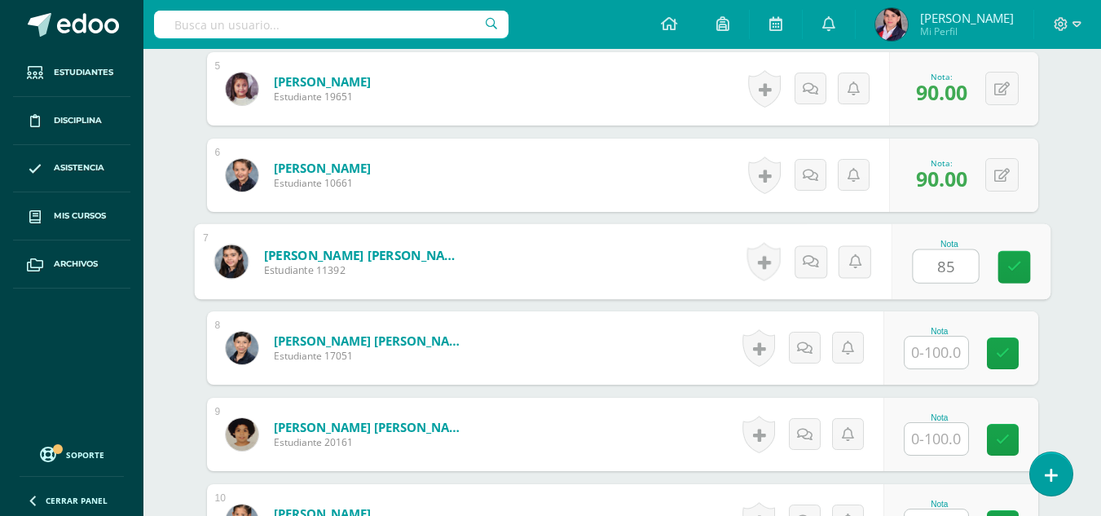
scroll to position [881, 0]
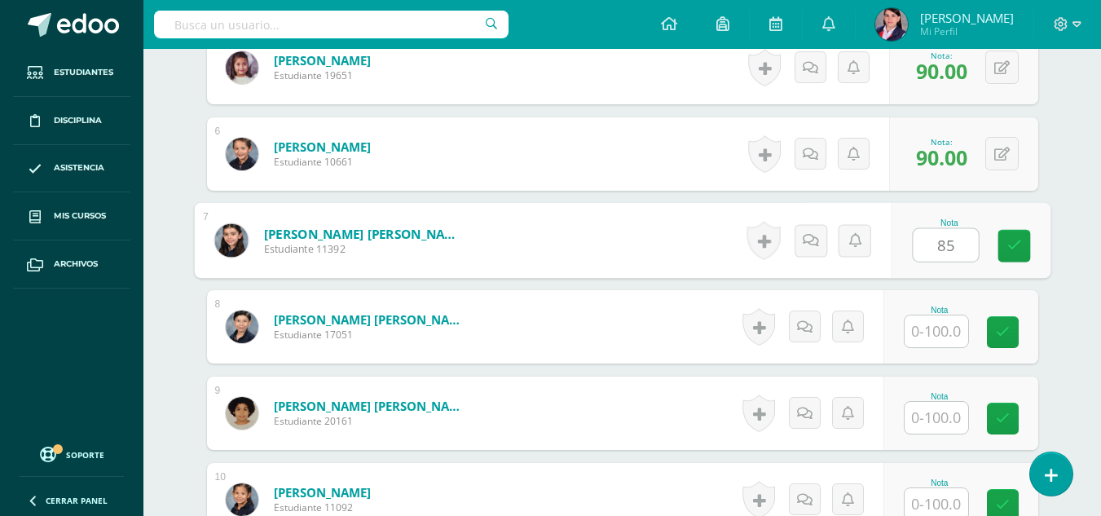
type input "85"
click at [930, 335] on input "text" at bounding box center [937, 331] width 64 height 32
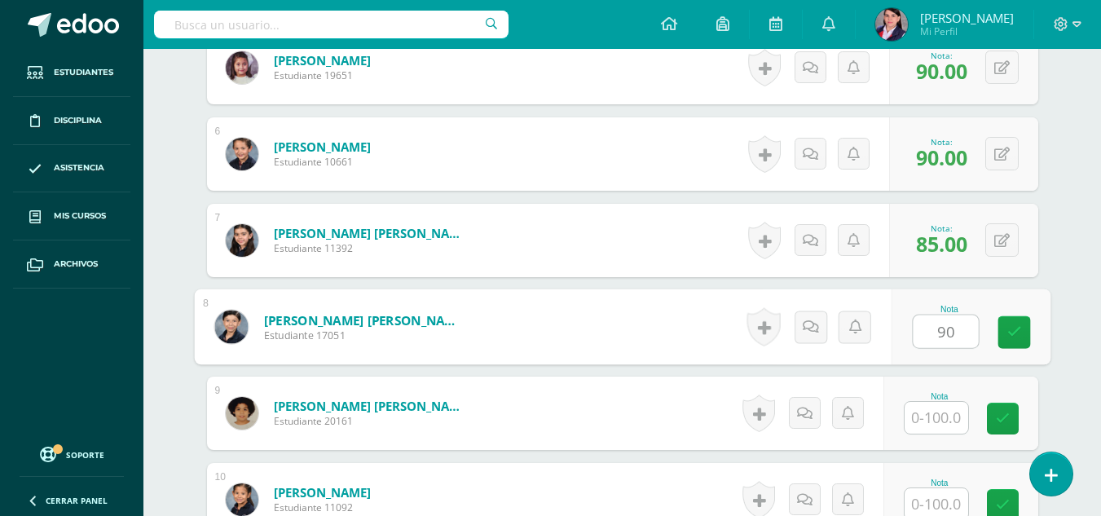
type input "90"
click at [939, 414] on input "text" at bounding box center [937, 418] width 64 height 32
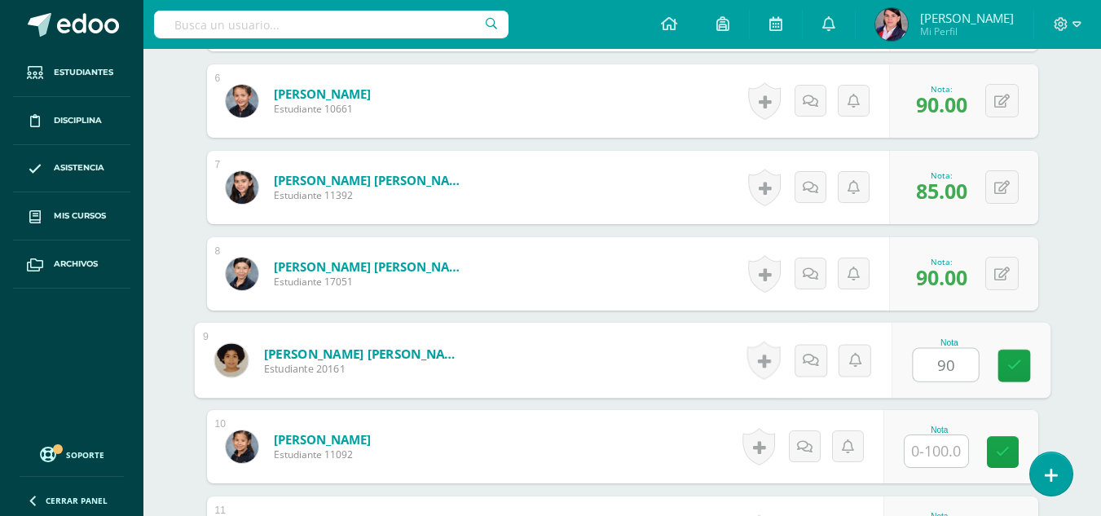
scroll to position [963, 0]
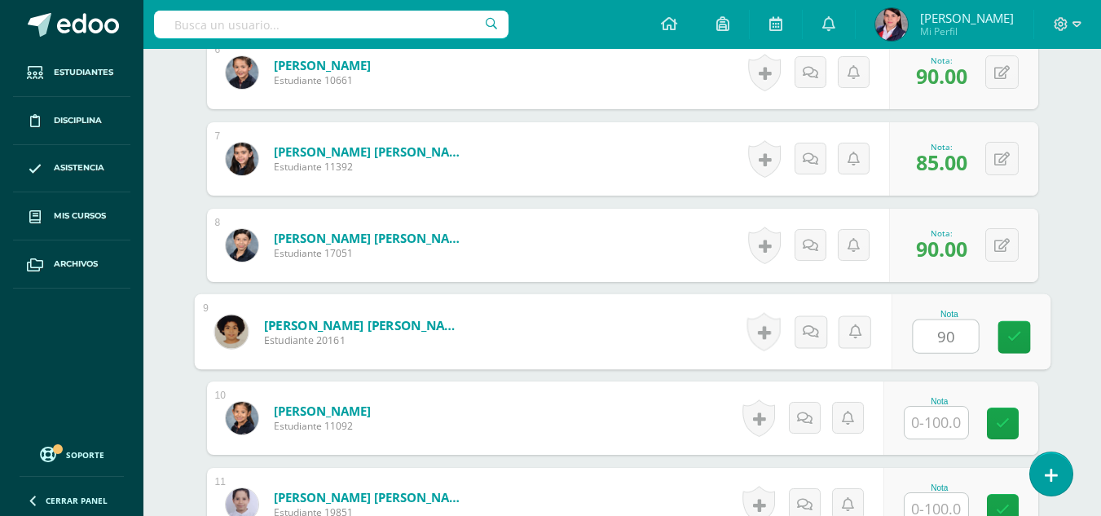
type input "90"
click at [937, 426] on input "text" at bounding box center [937, 423] width 64 height 32
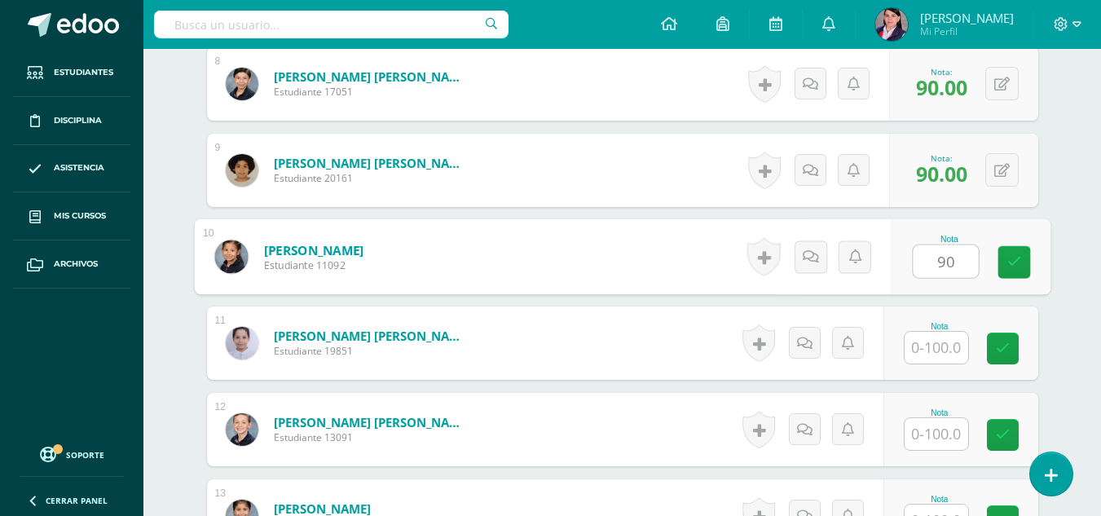
scroll to position [1126, 0]
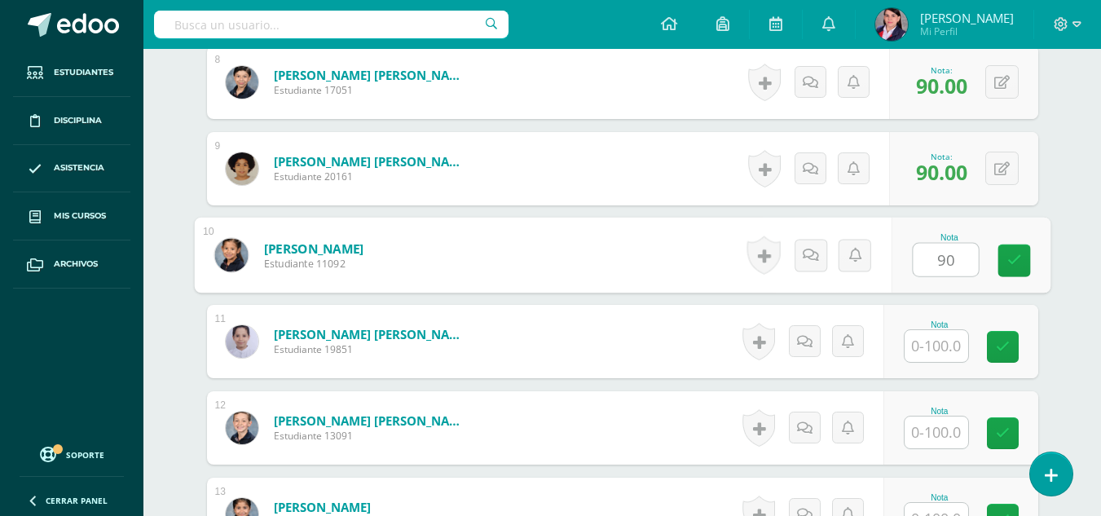
type input "90"
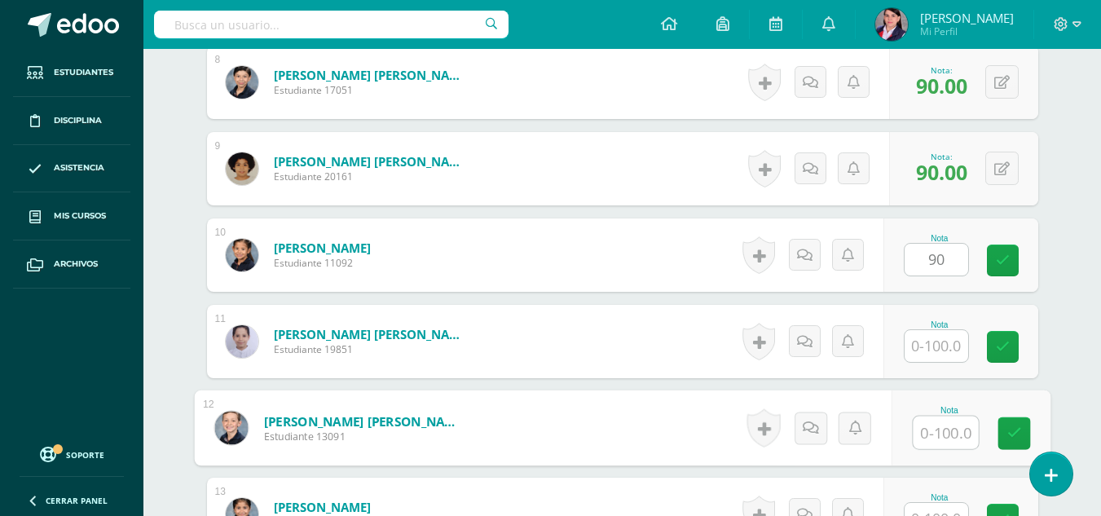
click at [931, 431] on input "text" at bounding box center [945, 433] width 65 height 33
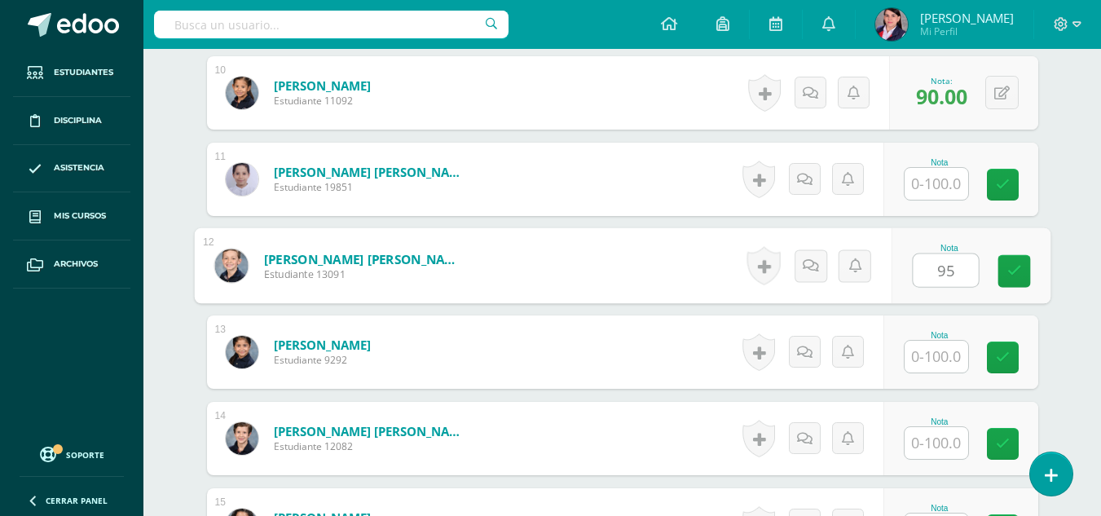
scroll to position [1289, 0]
type input "95"
click at [952, 349] on input "text" at bounding box center [937, 356] width 64 height 32
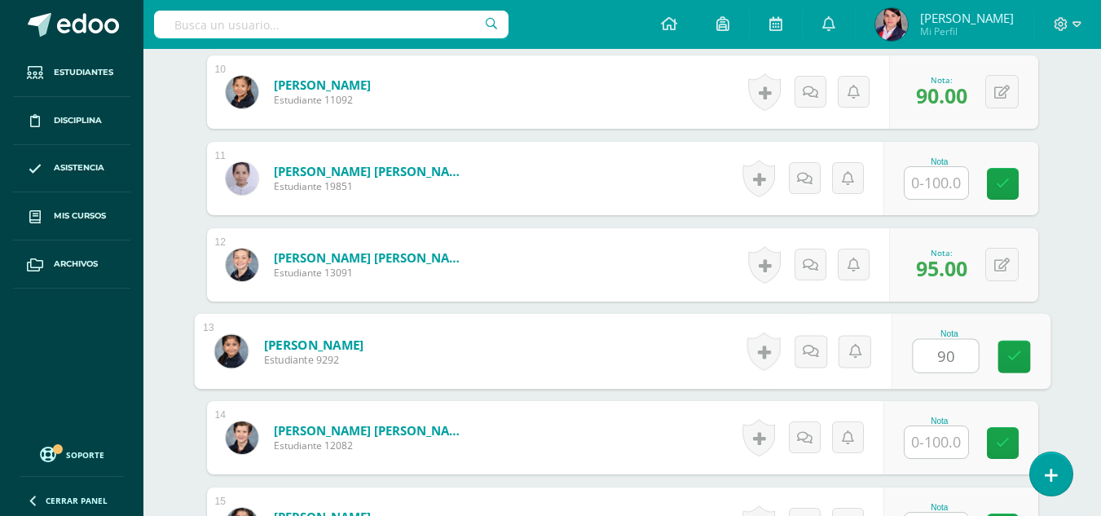
scroll to position [1370, 0]
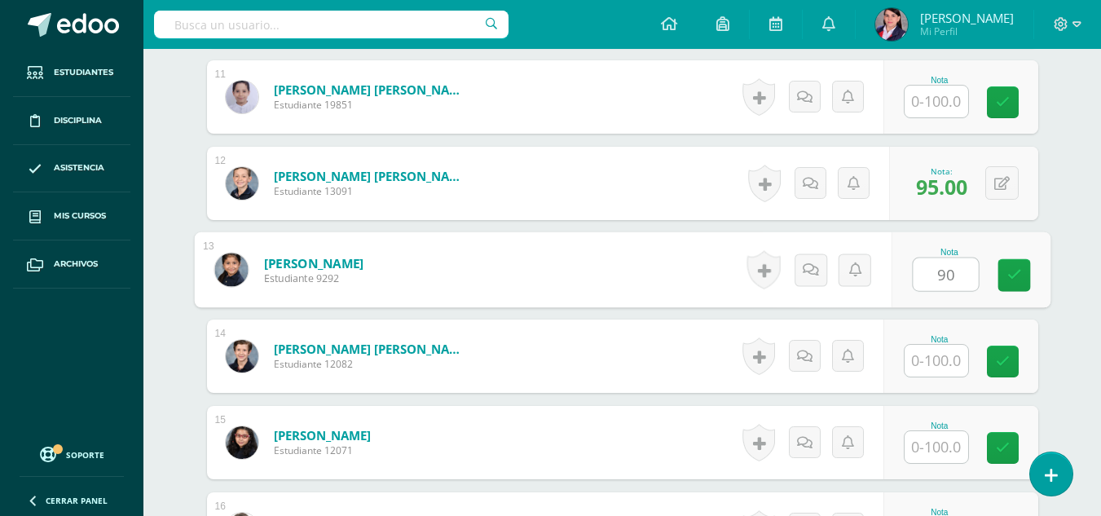
type input "90"
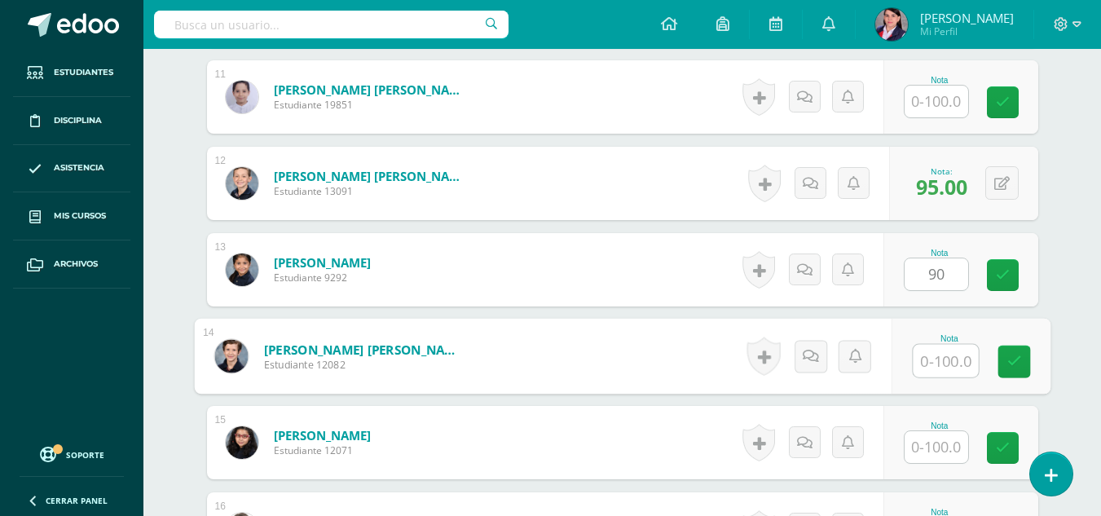
click at [932, 359] on input "text" at bounding box center [945, 361] width 65 height 33
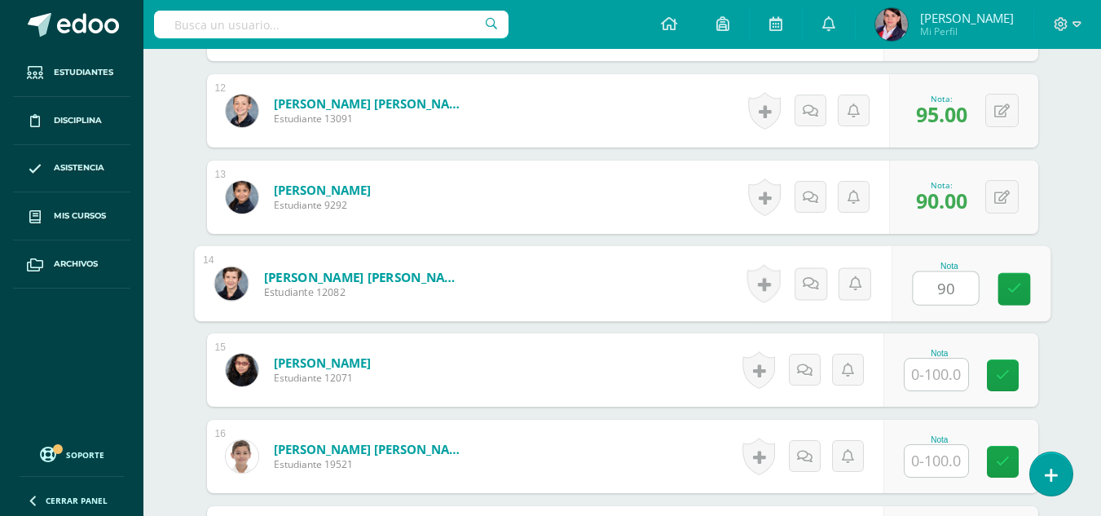
scroll to position [1533, 0]
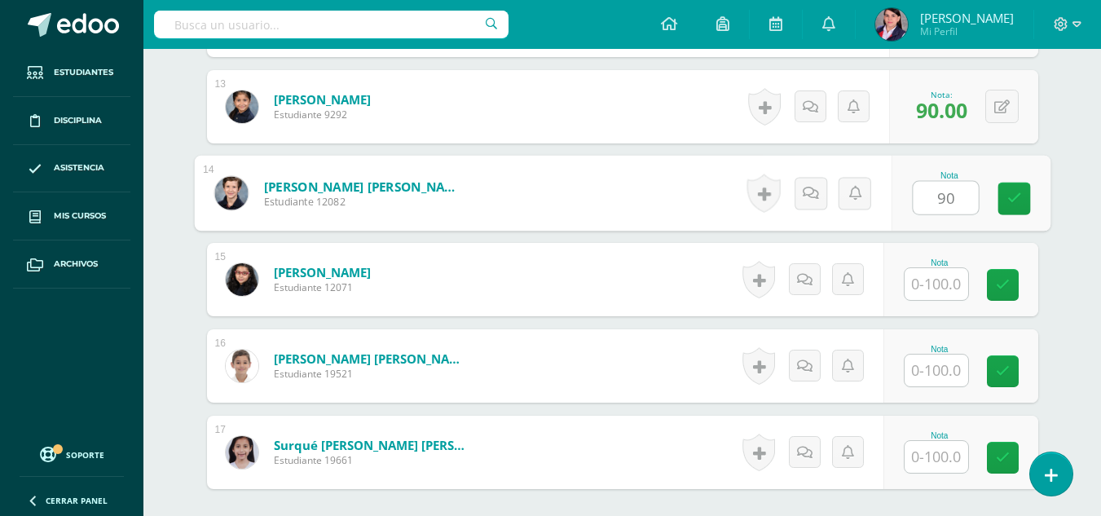
type input "90"
click at [951, 283] on input "text" at bounding box center [937, 284] width 64 height 32
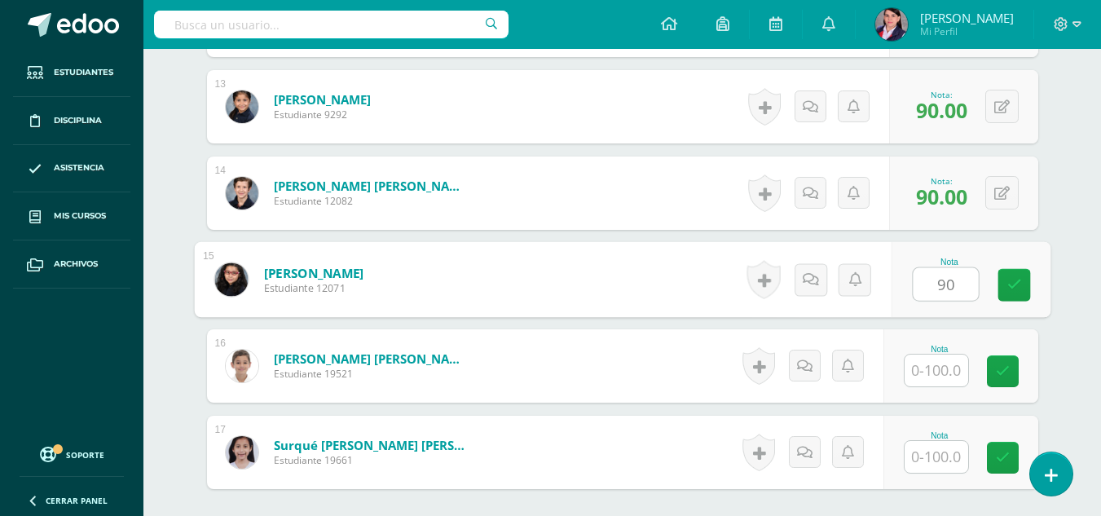
type input "90"
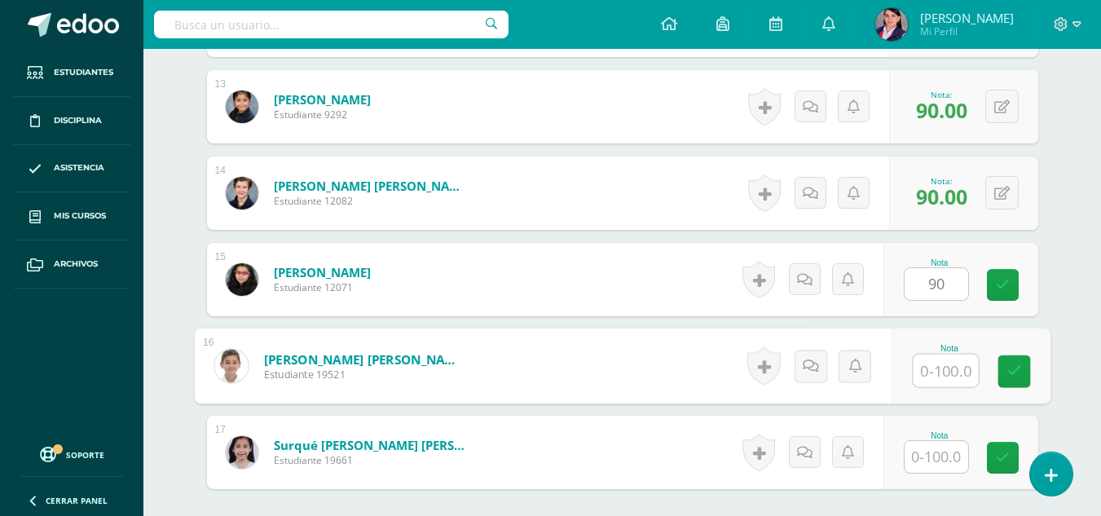
click at [937, 376] on input "text" at bounding box center [945, 371] width 65 height 33
type input "95"
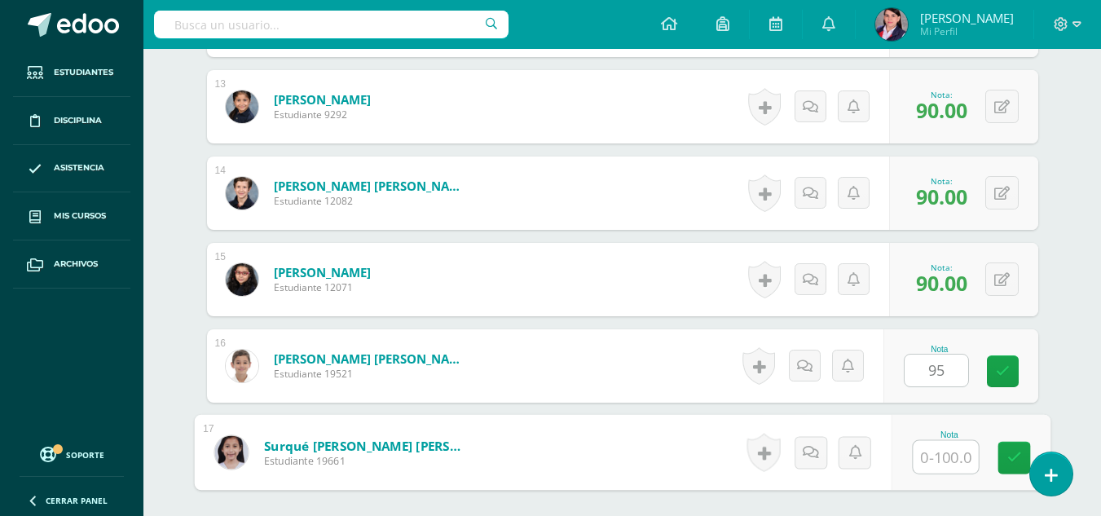
click at [933, 466] on input "text" at bounding box center [945, 457] width 65 height 33
